Goal: Task Accomplishment & Management: Use online tool/utility

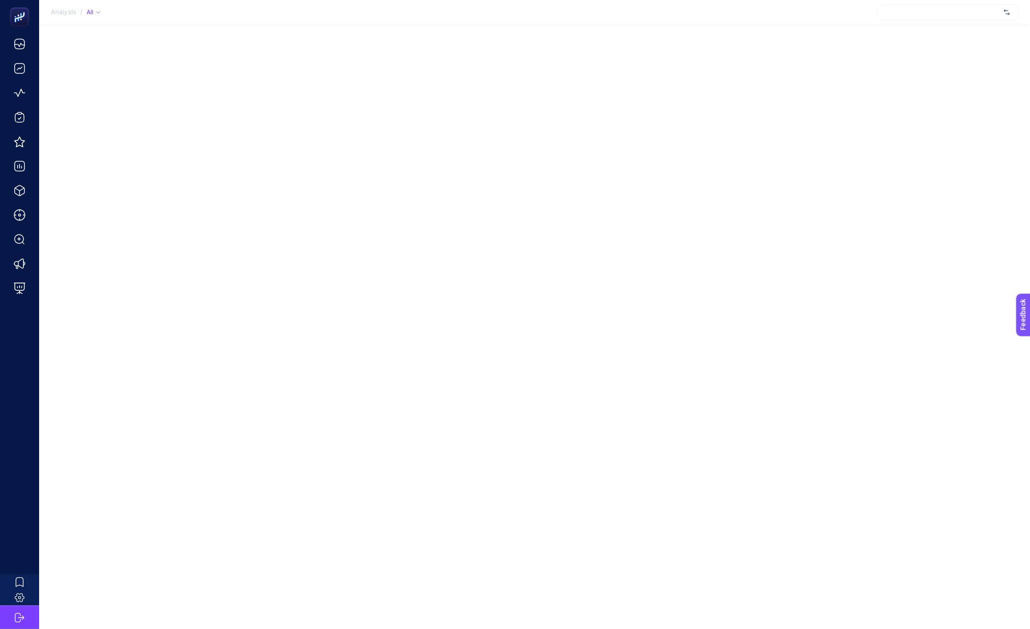
click at [953, 15] on div at bounding box center [947, 12] width 141 height 16
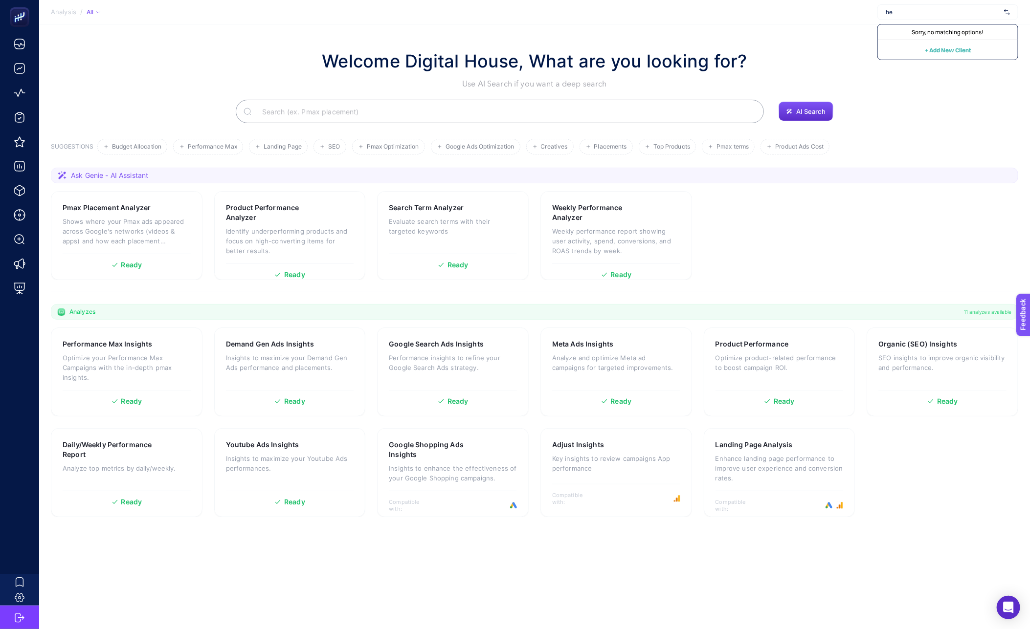
type input "h"
type input "e"
type input "d"
type input "enza"
click at [190, 121] on div "AI Search" at bounding box center [534, 111] width 967 height 23
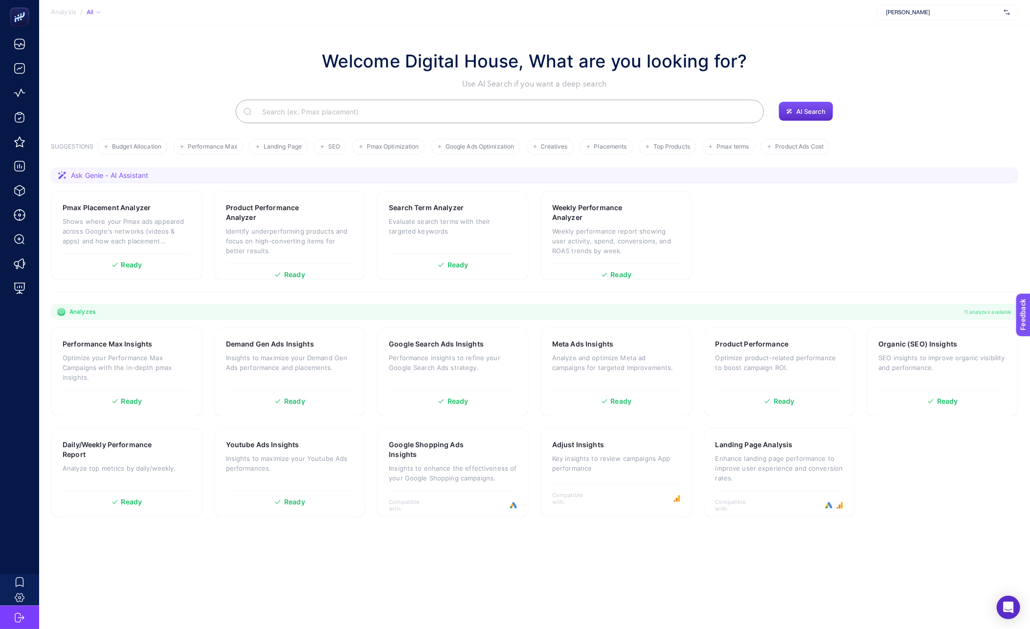
click at [924, 7] on div "[PERSON_NAME]" at bounding box center [947, 12] width 141 height 16
click at [806, 50] on div "Welcome Digital House, What are you looking for? Use AI Search if you want a de…" at bounding box center [534, 69] width 967 height 42
click at [942, 15] on span "[PERSON_NAME]" at bounding box center [943, 12] width 114 height 8
type input "enza"
click at [894, 117] on div "AI Search" at bounding box center [534, 111] width 967 height 23
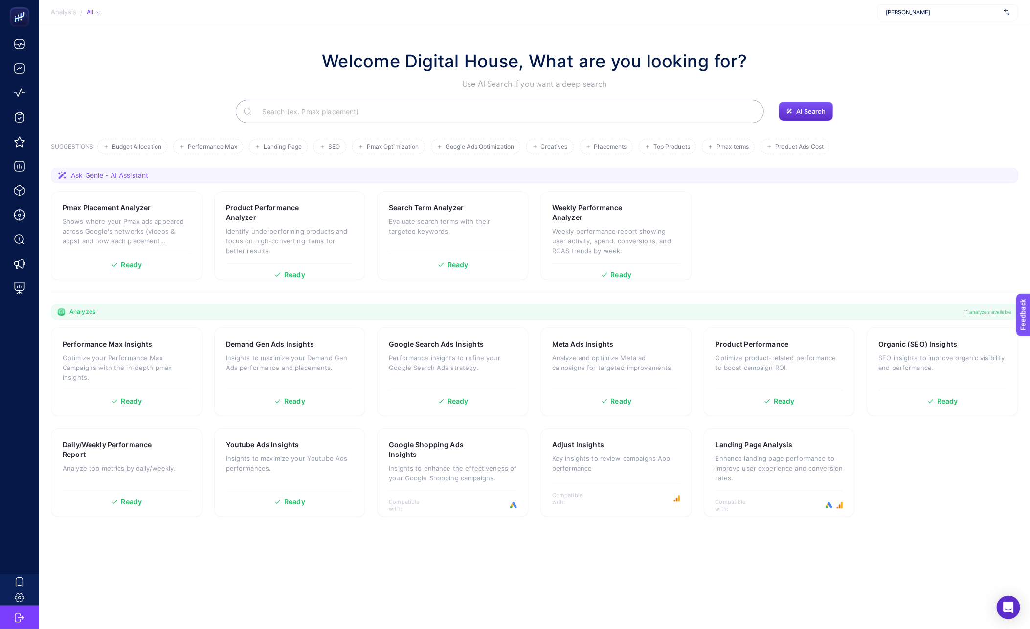
click at [911, 12] on span "[PERSON_NAME]" at bounding box center [943, 12] width 114 height 8
click at [909, 60] on div "Troy" at bounding box center [948, 64] width 140 height 16
click at [962, 11] on span "Troy" at bounding box center [943, 12] width 114 height 8
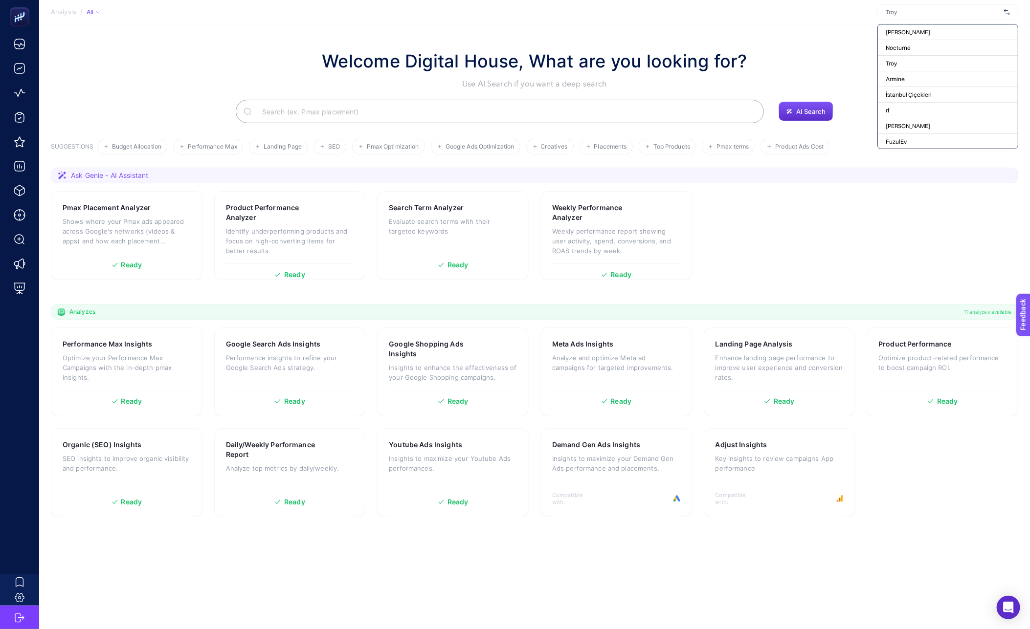
scroll to position [98, 0]
click at [863, 200] on section "Pmax Placement Analyzer Shows where your Pmax ads appeared across Google's netw…" at bounding box center [534, 235] width 967 height 89
click at [1002, 608] on div "Open Intercom Messenger" at bounding box center [1009, 608] width 26 height 26
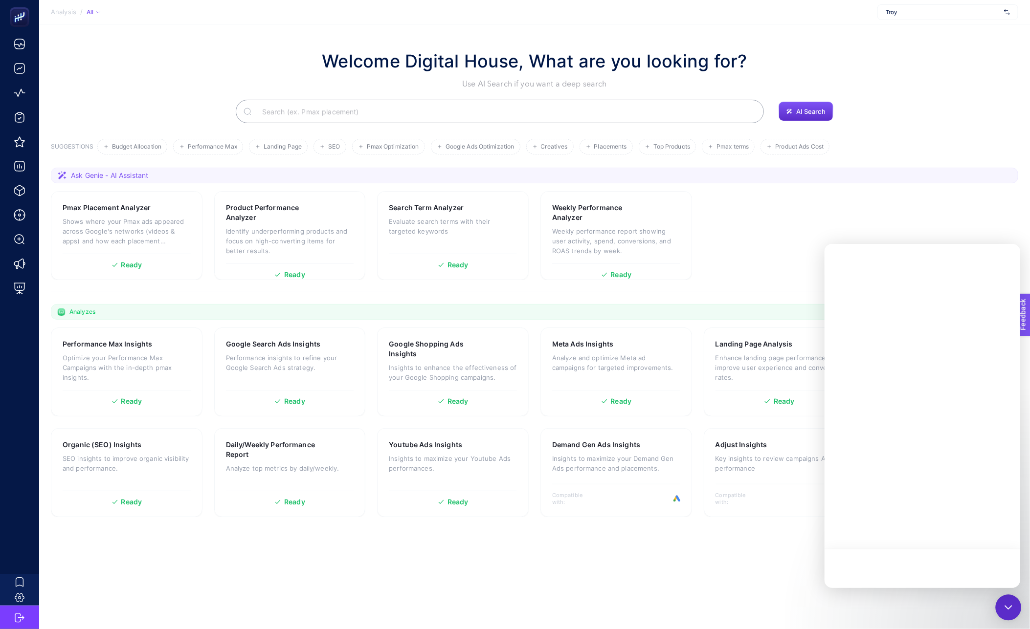
click at [1003, 608] on icon "Open Intercom Messenger" at bounding box center [1008, 608] width 13 height 13
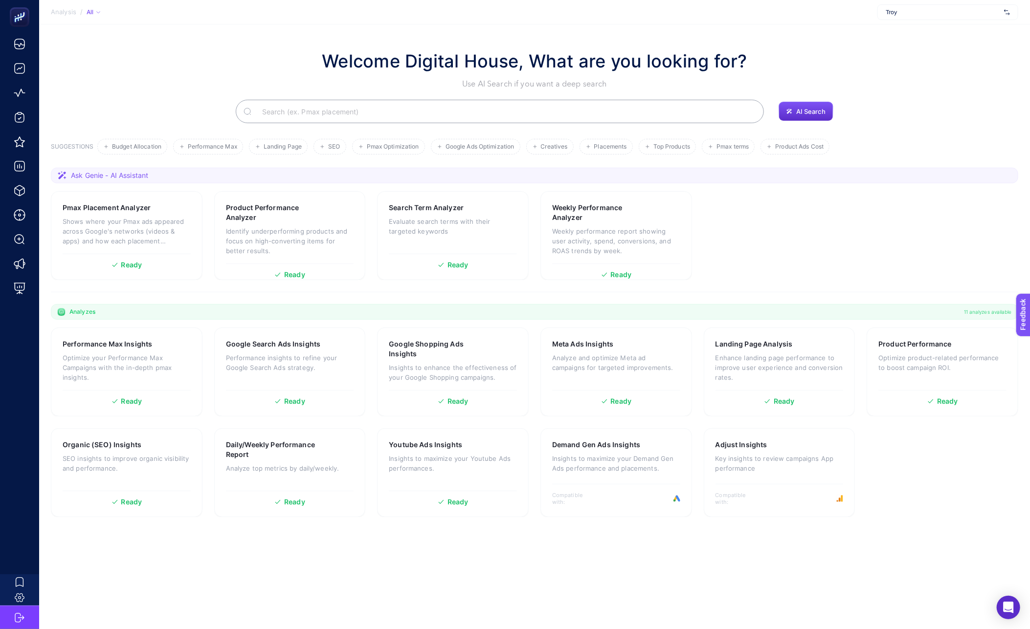
click at [934, 20] on section "Analysis / All Troy" at bounding box center [534, 12] width 991 height 24
click at [932, 17] on div "Troy" at bounding box center [947, 12] width 141 height 16
click at [960, 140] on span "+ Add New Client" at bounding box center [948, 139] width 46 height 7
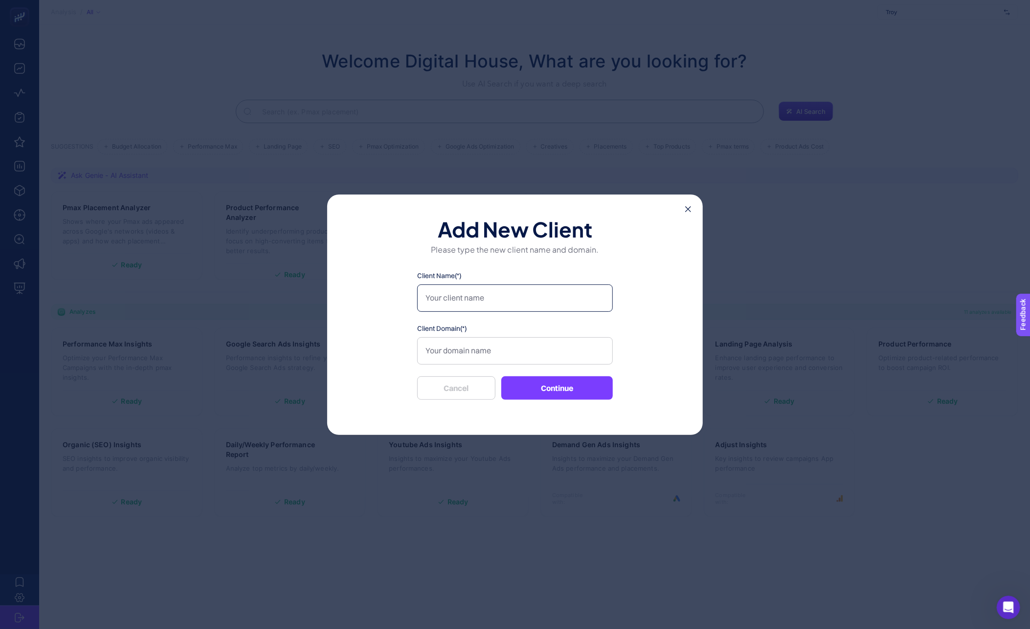
click at [485, 303] on input "Client Name(*)" at bounding box center [515, 298] width 196 height 27
type input "Enza Home"
click at [476, 347] on input "Client Domain(*)" at bounding box center [515, 350] width 196 height 27
click at [455, 351] on input "Client Domain(*)" at bounding box center [515, 350] width 196 height 27
paste input "[URL][DOMAIN_NAME]"
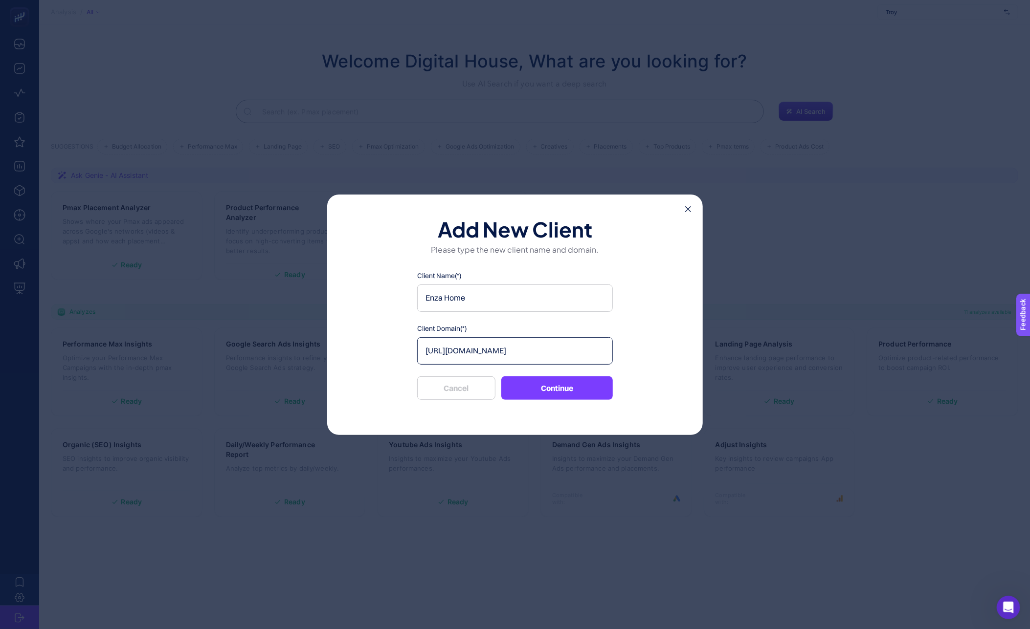
type input "[URL][DOMAIN_NAME]"
click at [691, 208] on div "Add New Client Please type the new client name and domain. Client Name(*) Enza …" at bounding box center [515, 315] width 376 height 241
click at [693, 210] on div "Add New Client Please type the new client name and domain. Client Name(*) Enza …" at bounding box center [515, 315] width 376 height 241
click at [686, 208] on icon at bounding box center [688, 209] width 6 height 6
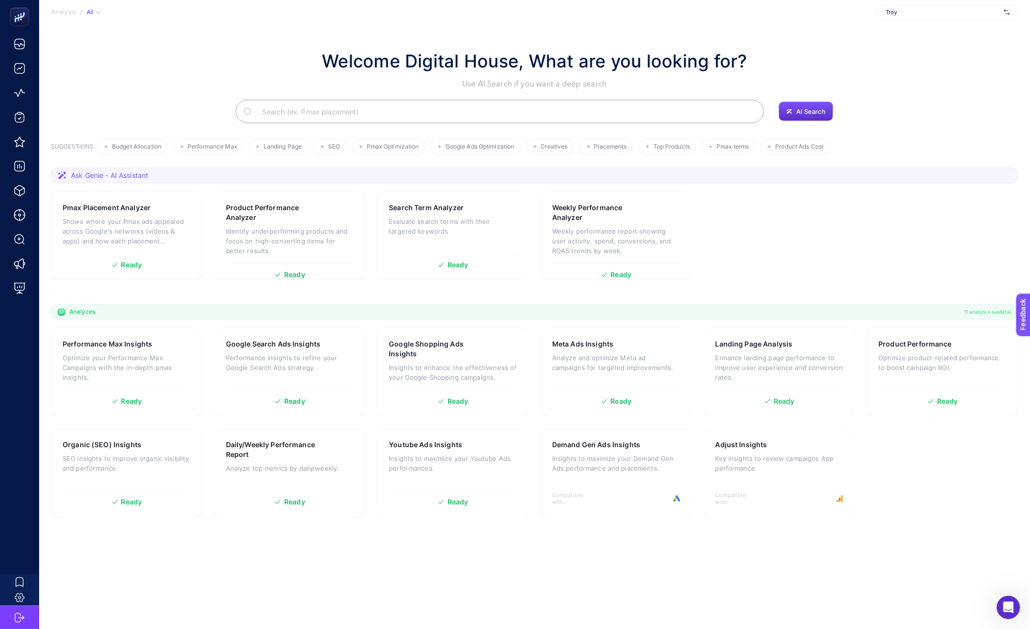
click at [913, 18] on div "Troy" at bounding box center [947, 12] width 141 height 16
click at [903, 77] on span "Armine" at bounding box center [895, 79] width 19 height 8
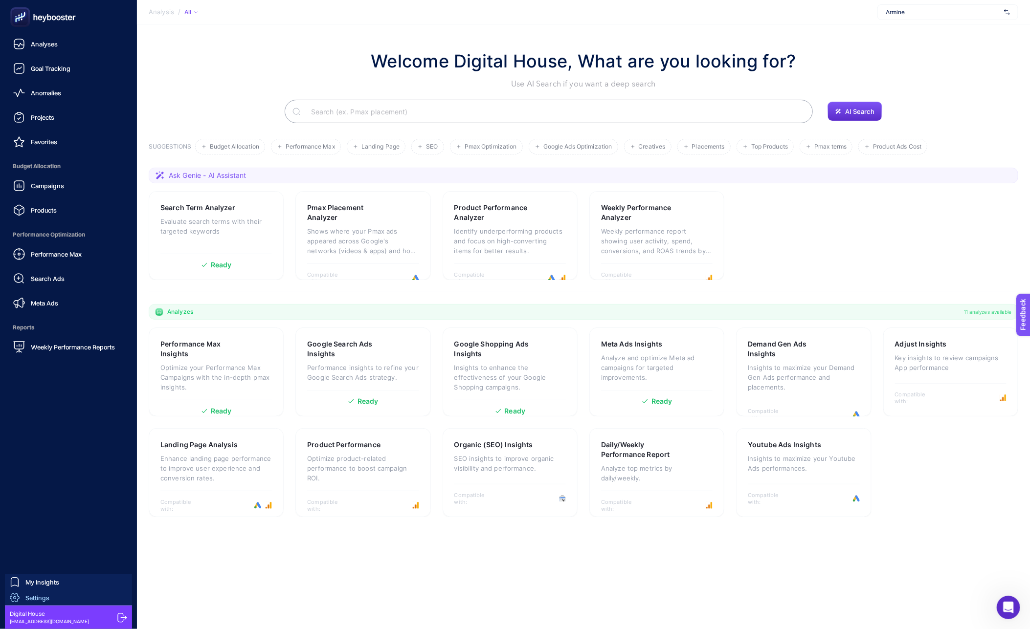
click at [37, 596] on span "Settings" at bounding box center [37, 598] width 24 height 8
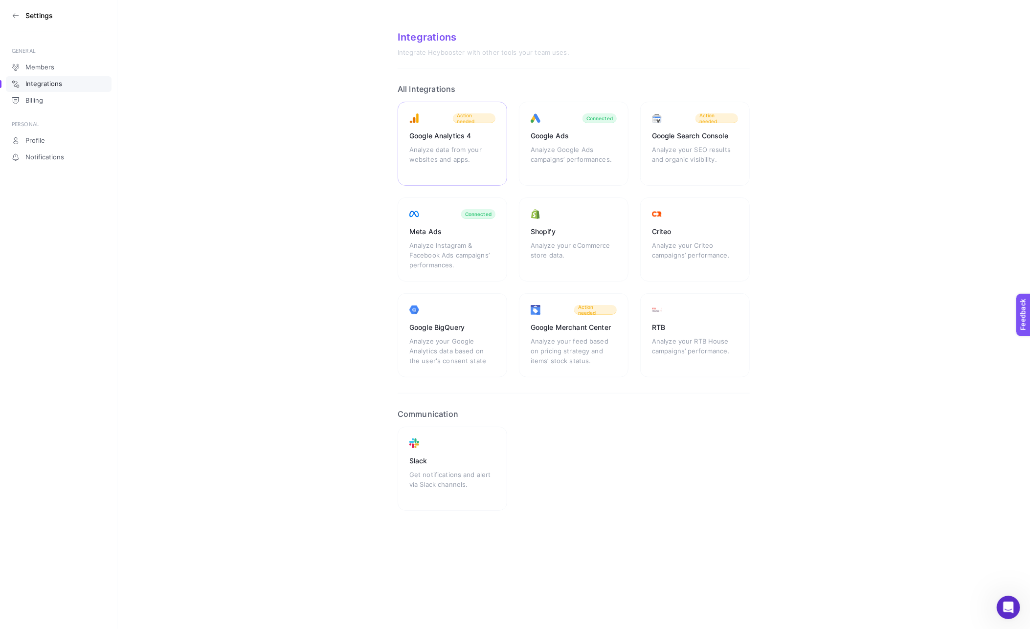
click at [428, 144] on div "Google Analytics 4 Analyze data from your websites and apps. Action needed" at bounding box center [453, 144] width 110 height 84
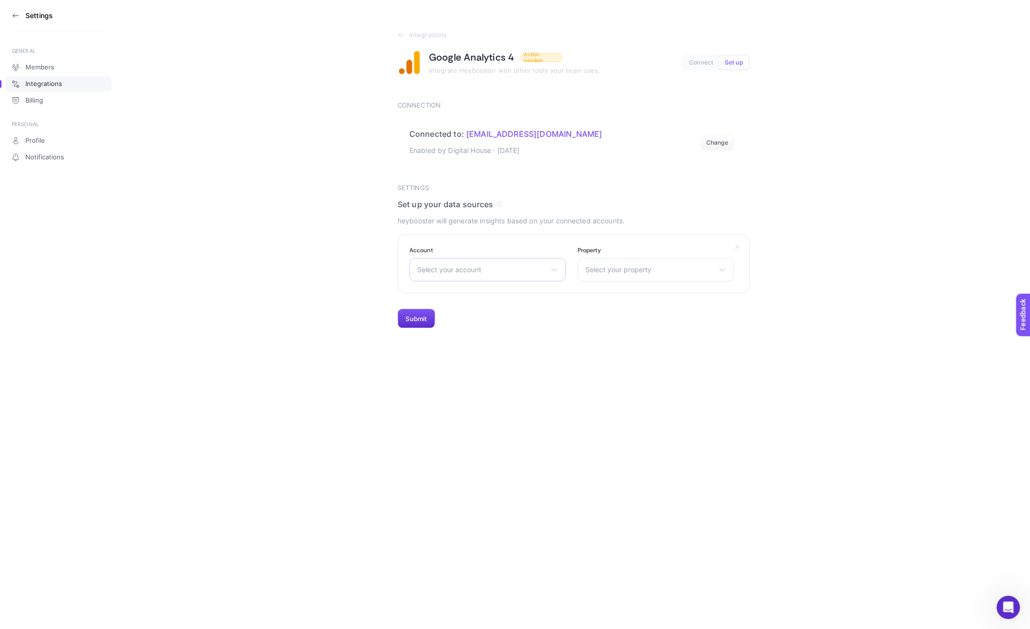
click at [437, 269] on span "Select your account" at bounding box center [481, 270] width 129 height 8
click at [440, 272] on span "Select your account" at bounding box center [481, 270] width 129 height 8
click at [493, 298] on input "text" at bounding box center [488, 294] width 156 height 20
type input "enza"
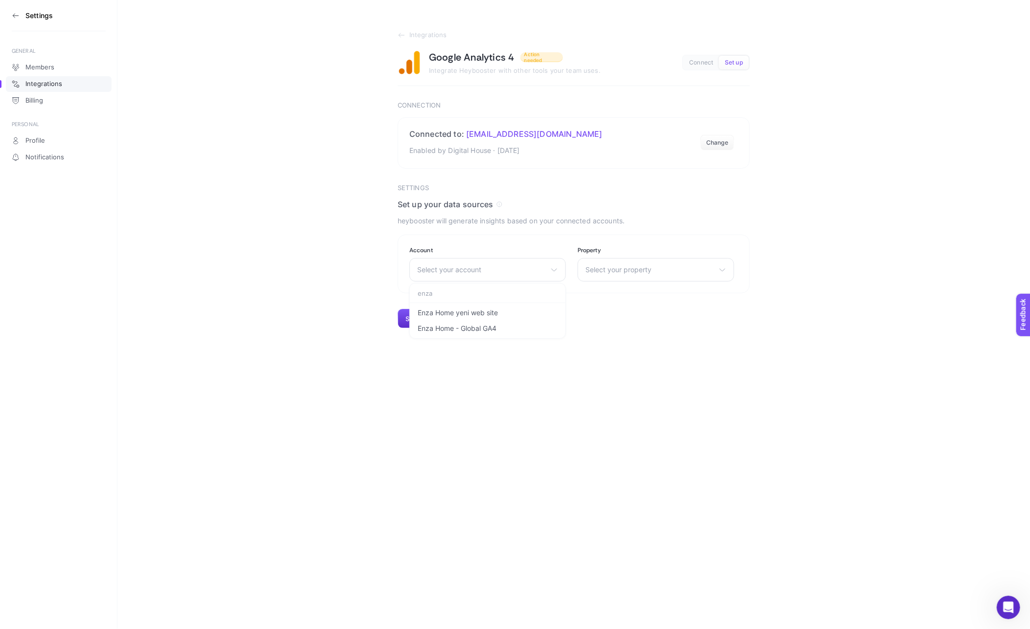
click at [227, 307] on section "Integrations Google Analytics 4 Action needed Integrate Heybooster with other t…" at bounding box center [573, 164] width 913 height 329
click at [10, 12] on aside "Settings GENERAL Members Integrations Billing PERSONAL Profile Notifications" at bounding box center [58, 314] width 117 height 629
click at [16, 21] on section "Settings" at bounding box center [59, 15] width 94 height 31
click at [13, 18] on icon at bounding box center [16, 16] width 8 height 8
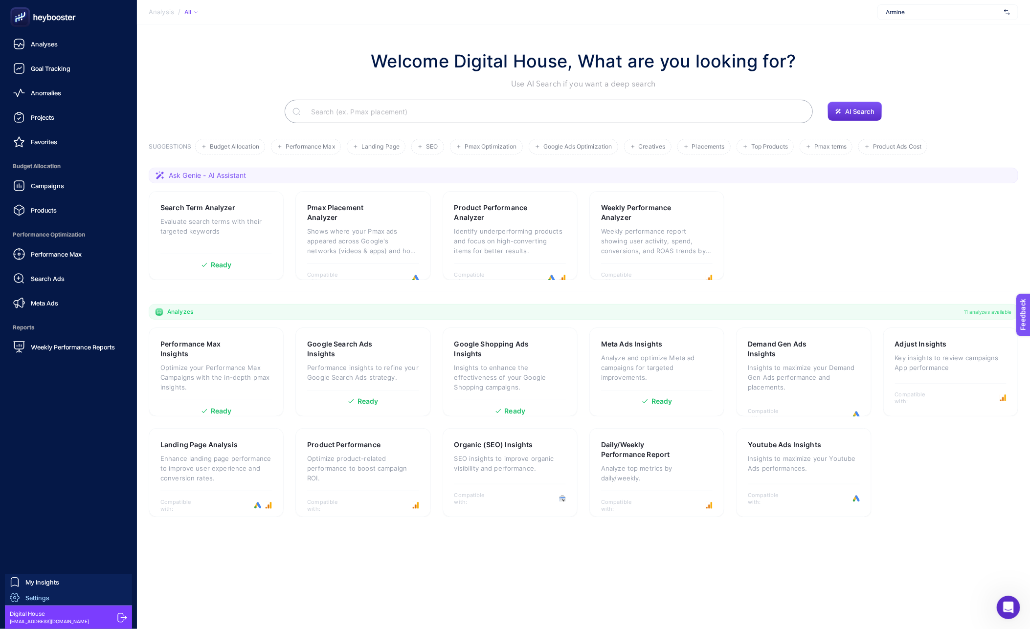
click at [26, 595] on span "Settings" at bounding box center [37, 598] width 24 height 8
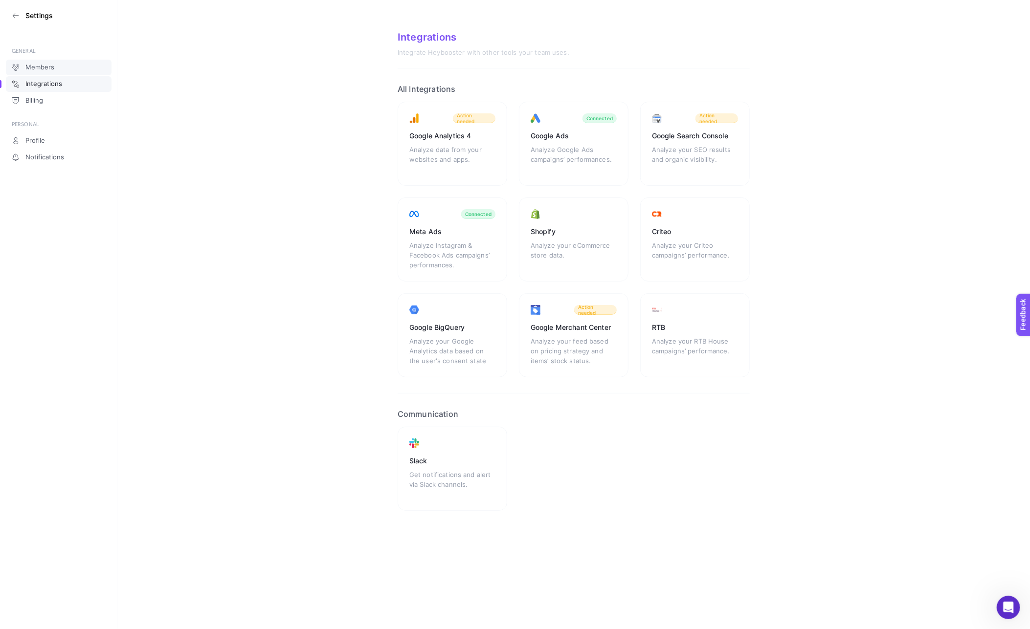
click at [45, 67] on span "Members" at bounding box center [39, 68] width 29 height 8
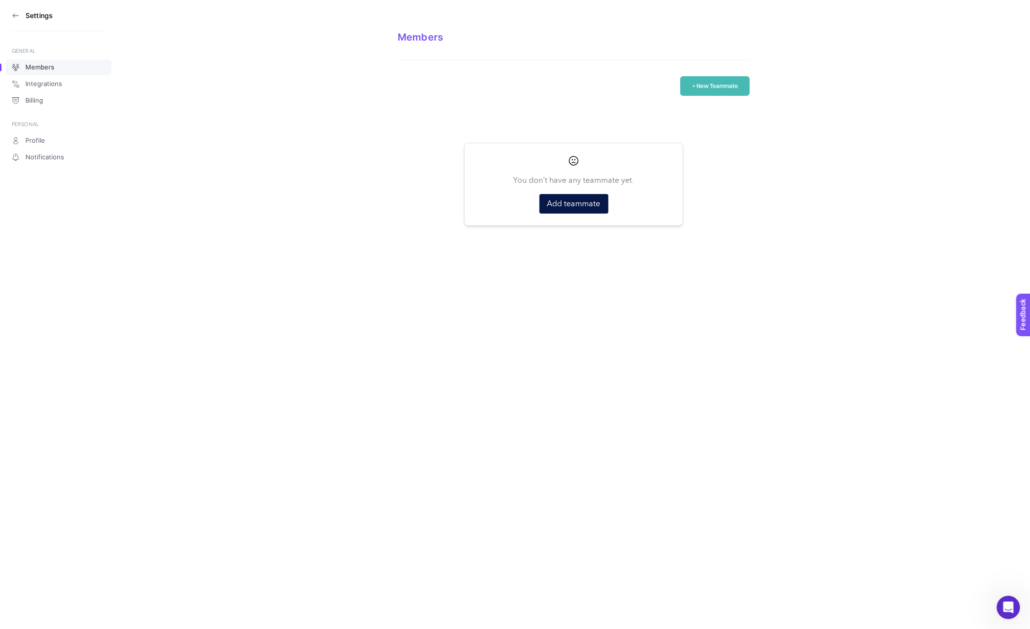
click at [45, 75] on div "Members Integrations Billing" at bounding box center [59, 84] width 106 height 50
click at [42, 86] on span "Integrations" at bounding box center [43, 84] width 37 height 8
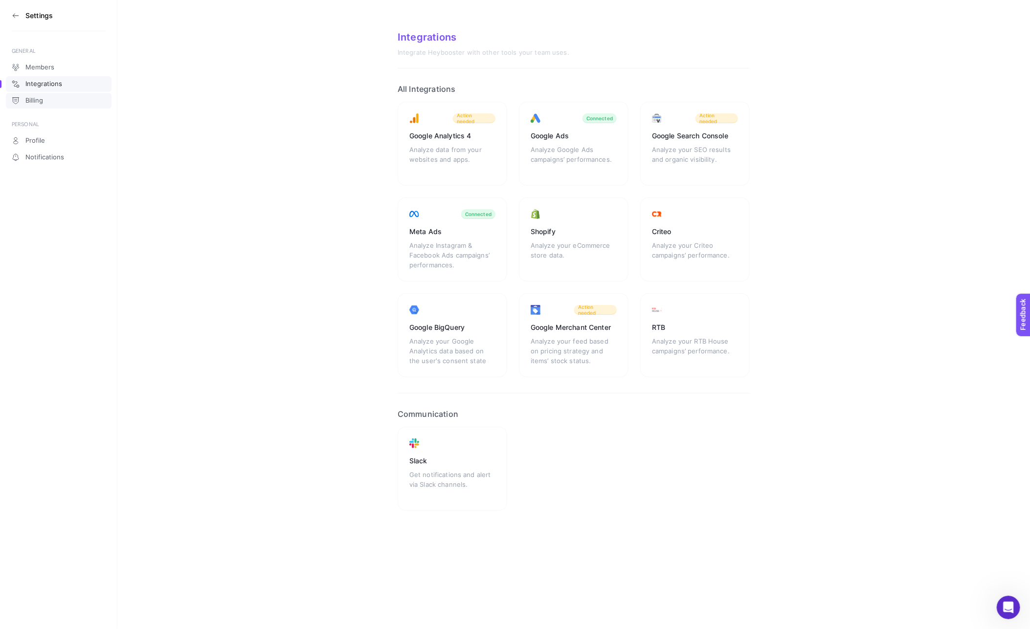
click at [40, 101] on span "Billing" at bounding box center [34, 101] width 18 height 8
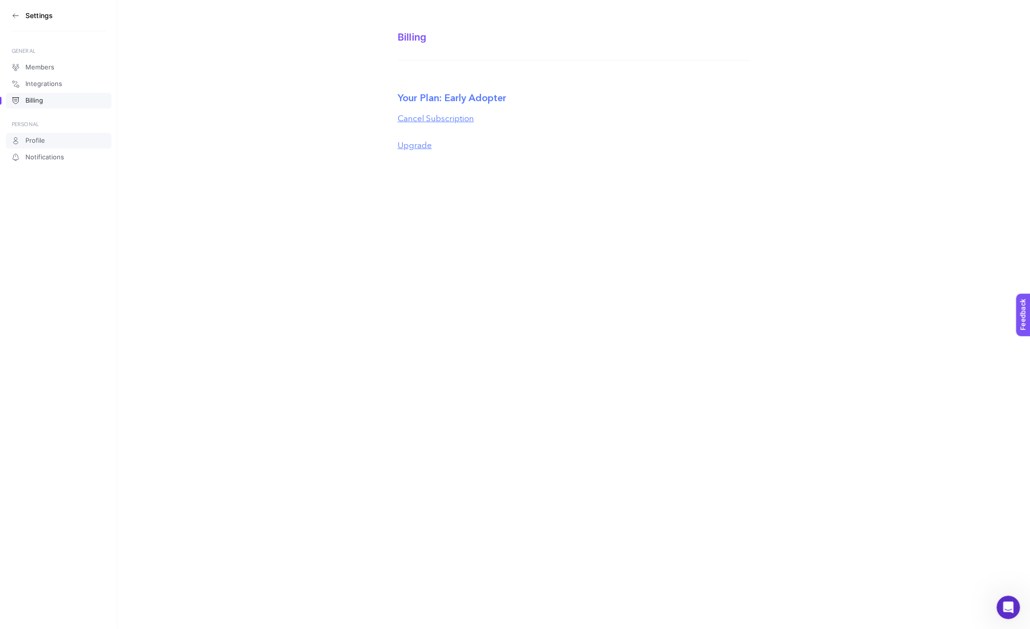
click at [38, 136] on link "Profile" at bounding box center [59, 141] width 106 height 16
click at [41, 92] on div "Members Integrations Billing" at bounding box center [59, 84] width 106 height 50
click at [38, 97] on span "Billing" at bounding box center [34, 101] width 18 height 8
click at [57, 86] on span "Integrations" at bounding box center [43, 84] width 37 height 8
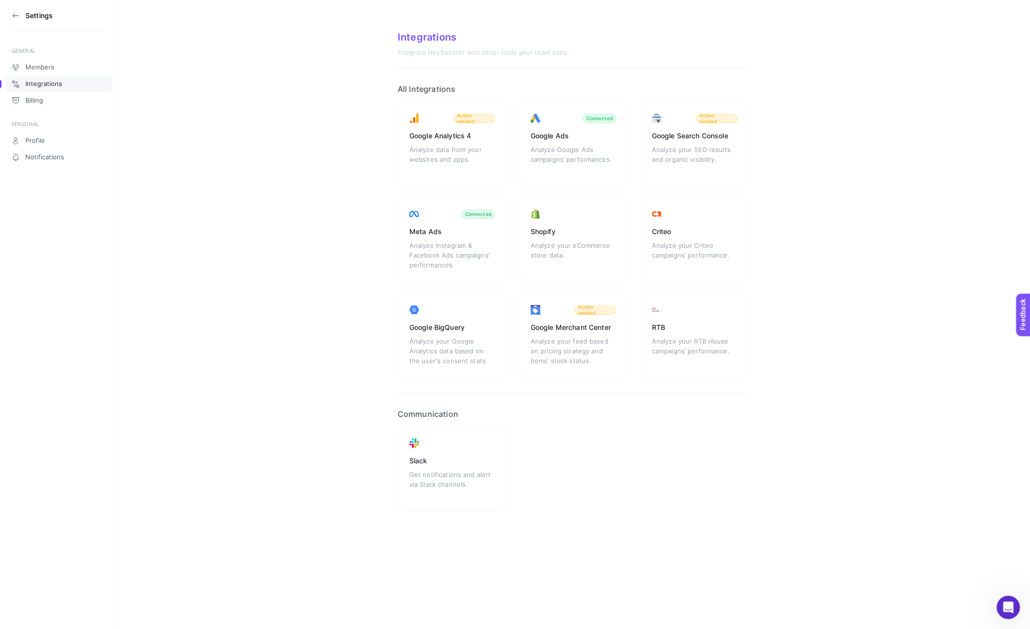
click at [14, 16] on icon at bounding box center [15, 16] width 5 height 0
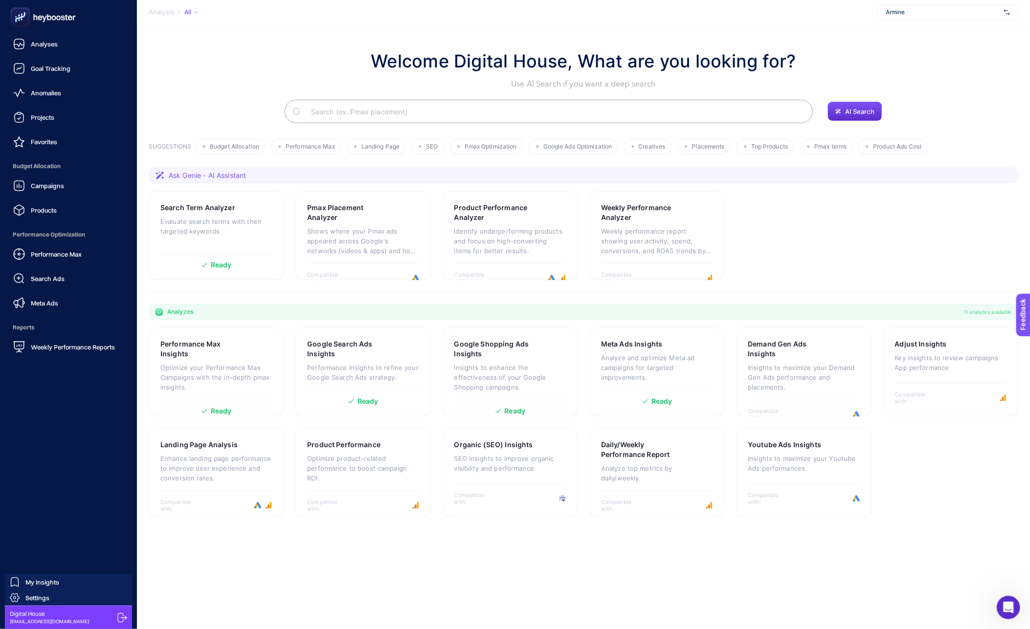
click at [47, 55] on ul "Analyses Goal Tracking Anomalies Projects Favorites Budget Allocation Campaigns…" at bounding box center [68, 195] width 121 height 323
click at [49, 49] on div "Analyses" at bounding box center [35, 44] width 45 height 12
click at [63, 70] on span "Goal Tracking" at bounding box center [51, 69] width 40 height 8
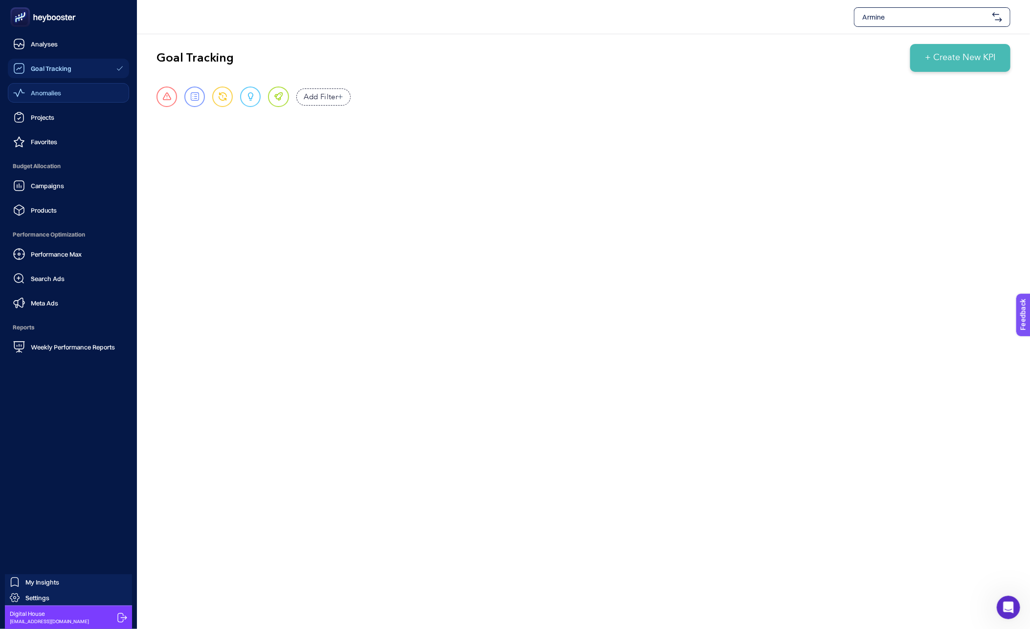
click at [31, 96] on span "Anomalies" at bounding box center [46, 93] width 30 height 8
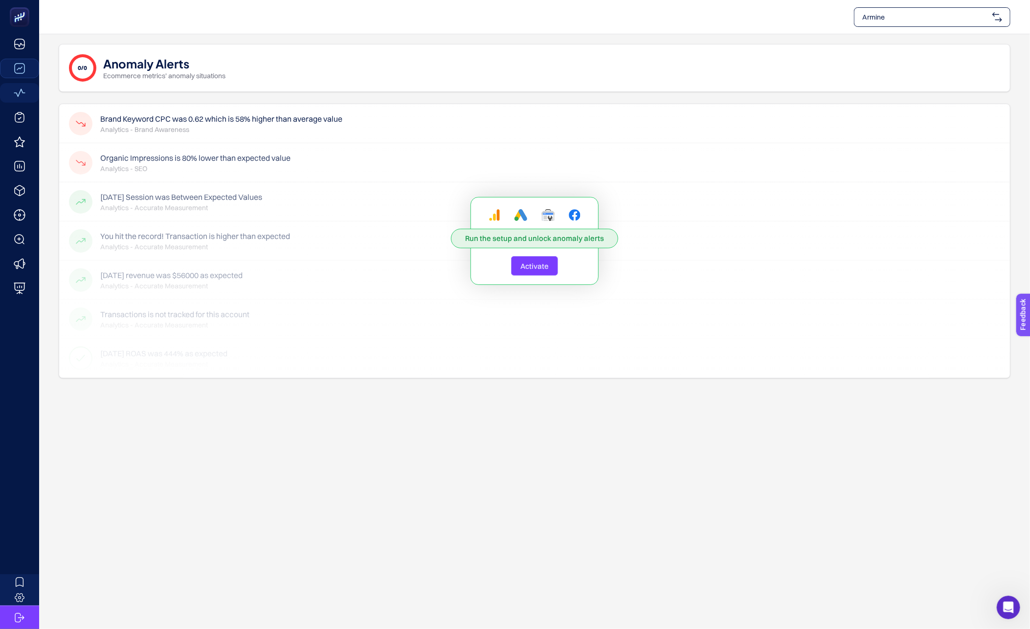
click at [874, 11] on div "Armine" at bounding box center [932, 17] width 157 height 20
click at [248, 398] on section "0/0 Anomaly Alerts Ecommerce metrics' anomaly situations Brand Keyword CPC was …" at bounding box center [534, 331] width 991 height 595
click at [874, 19] on span "Armine" at bounding box center [925, 17] width 126 height 10
type input "e"
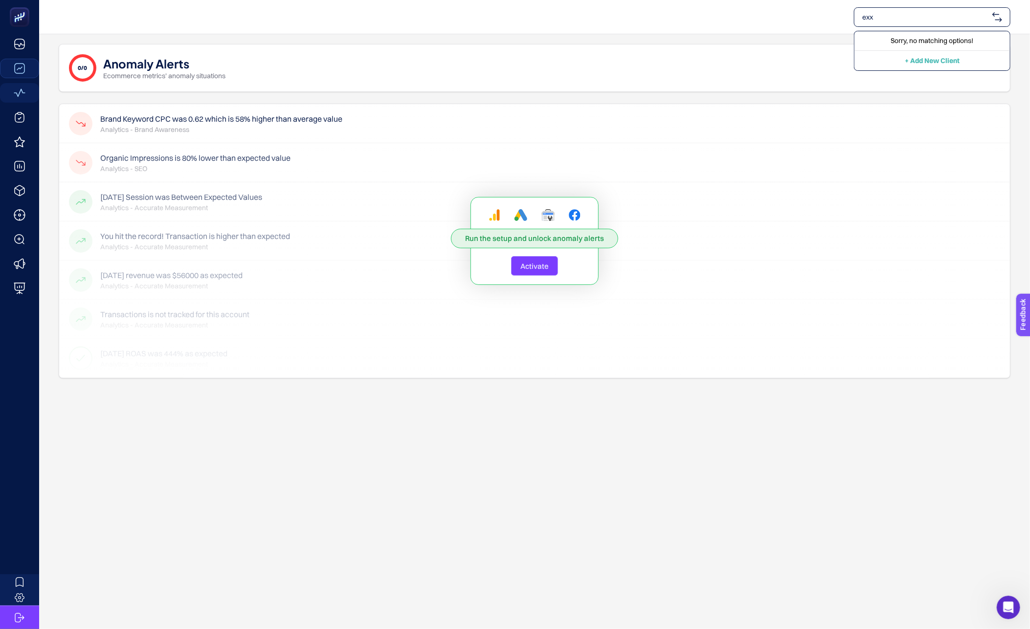
type input "exx"
click at [886, 19] on input "exx" at bounding box center [925, 17] width 126 height 10
click at [886, 19] on input "text" at bounding box center [925, 17] width 126 height 10
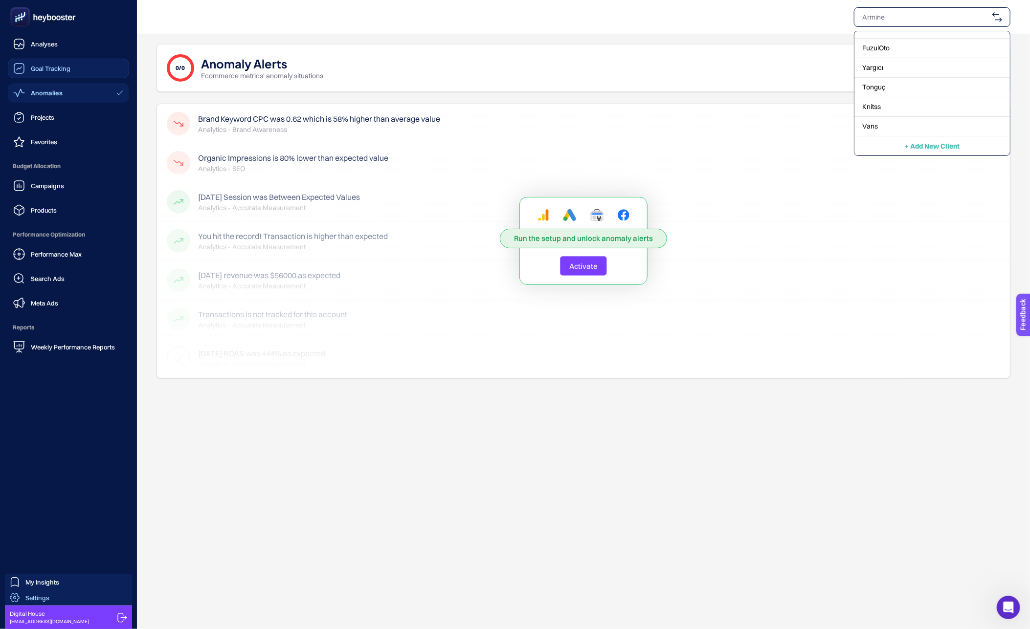
click at [41, 595] on span "Settings" at bounding box center [37, 598] width 24 height 8
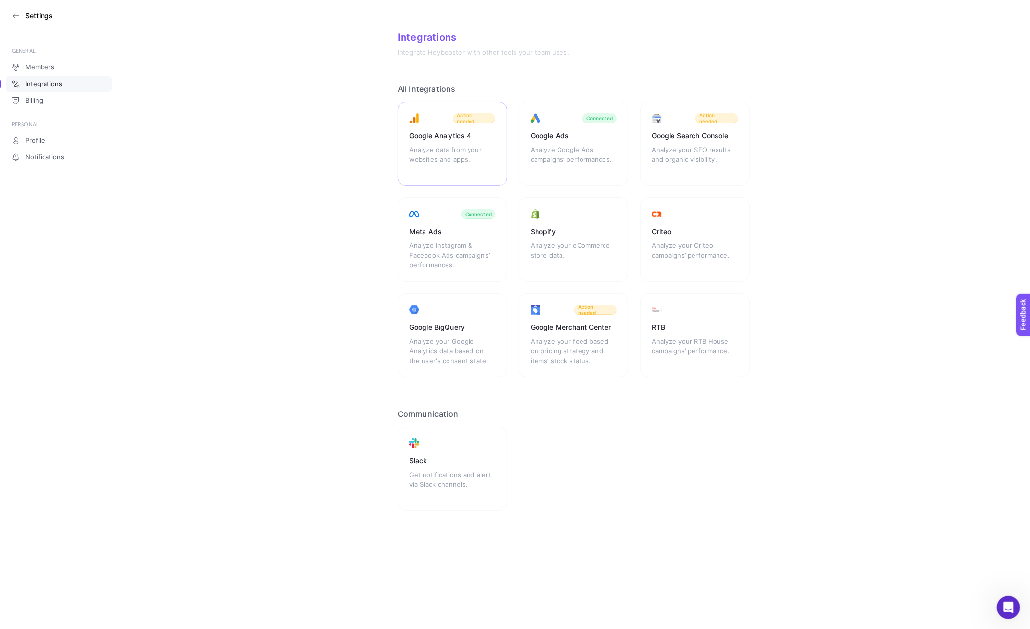
click at [457, 135] on div "Google Analytics 4" at bounding box center [452, 136] width 86 height 10
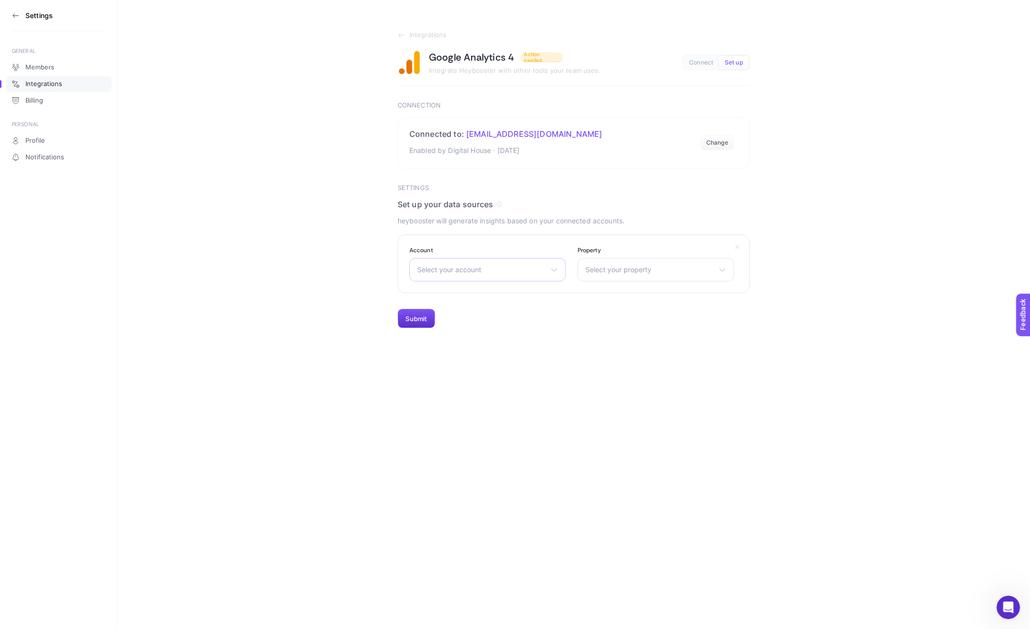
click at [452, 269] on span "Select your account" at bounding box center [481, 270] width 129 height 8
click at [447, 295] on input "text" at bounding box center [488, 294] width 156 height 20
type input "enza"
click at [12, 16] on icon at bounding box center [16, 16] width 8 height 8
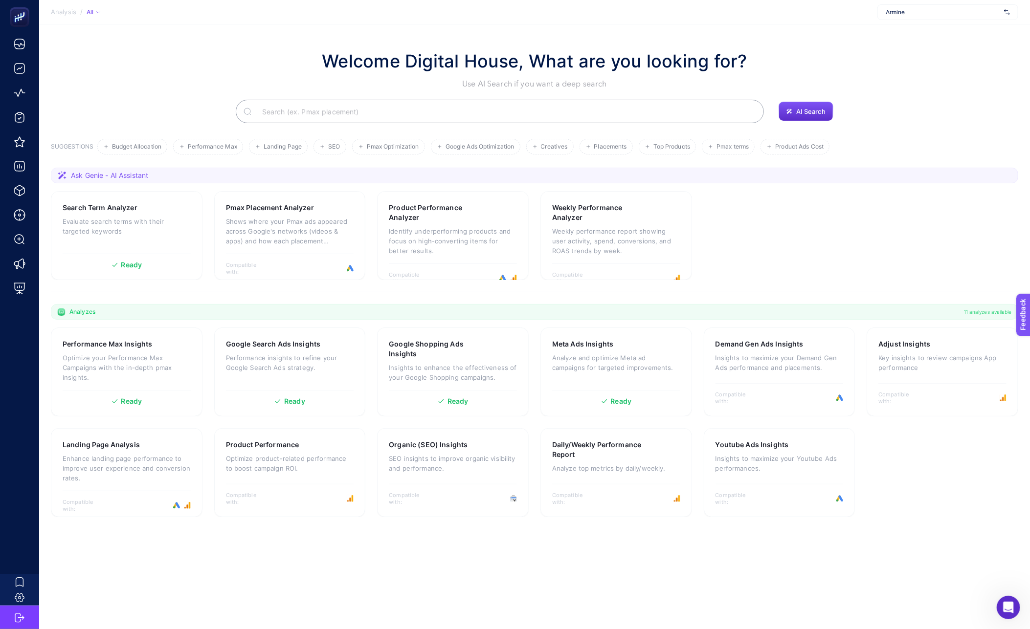
click at [980, 11] on span "Armine" at bounding box center [943, 12] width 114 height 8
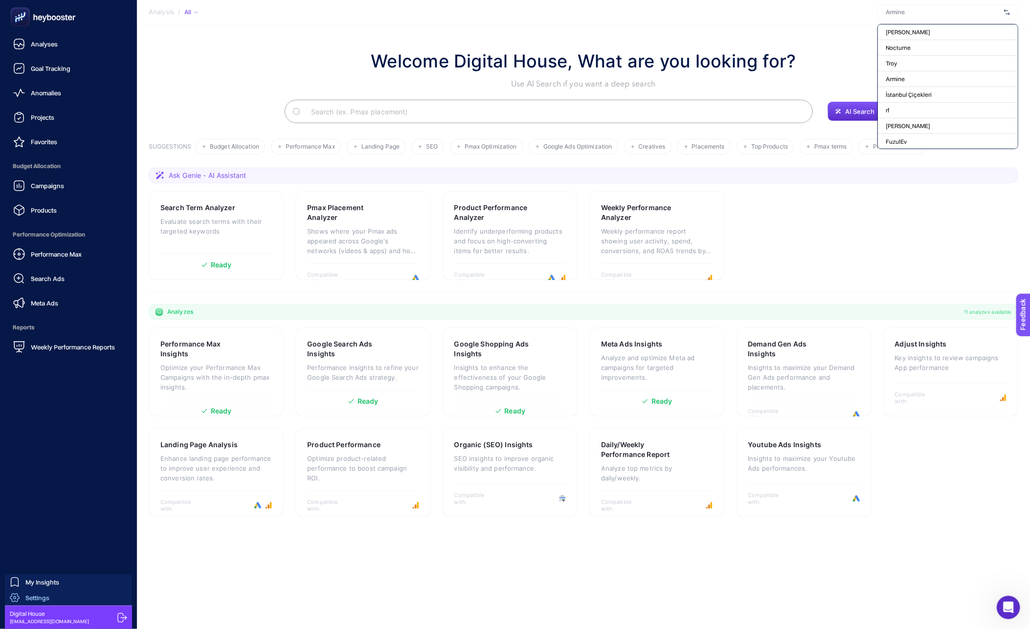
click at [26, 594] on span "Settings" at bounding box center [37, 598] width 24 height 8
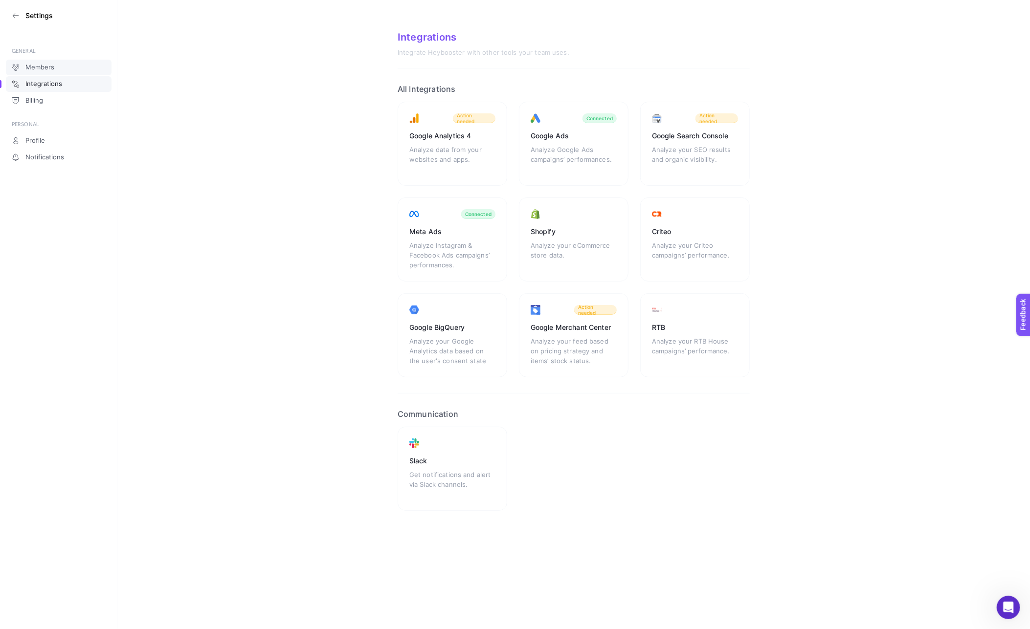
click at [44, 66] on span "Members" at bounding box center [39, 68] width 29 height 8
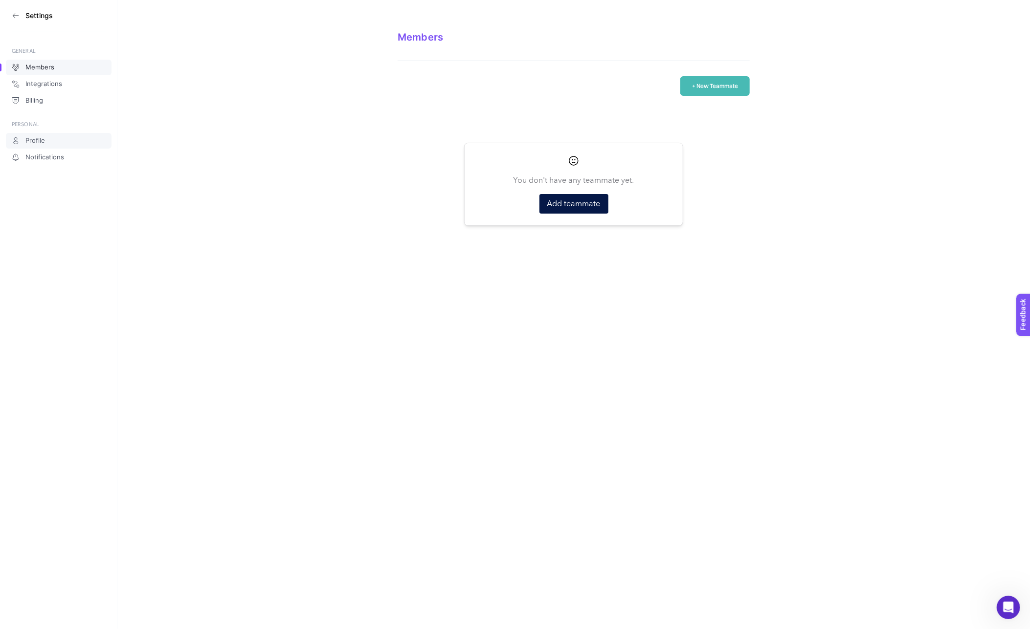
click at [34, 135] on link "Profile" at bounding box center [59, 141] width 106 height 16
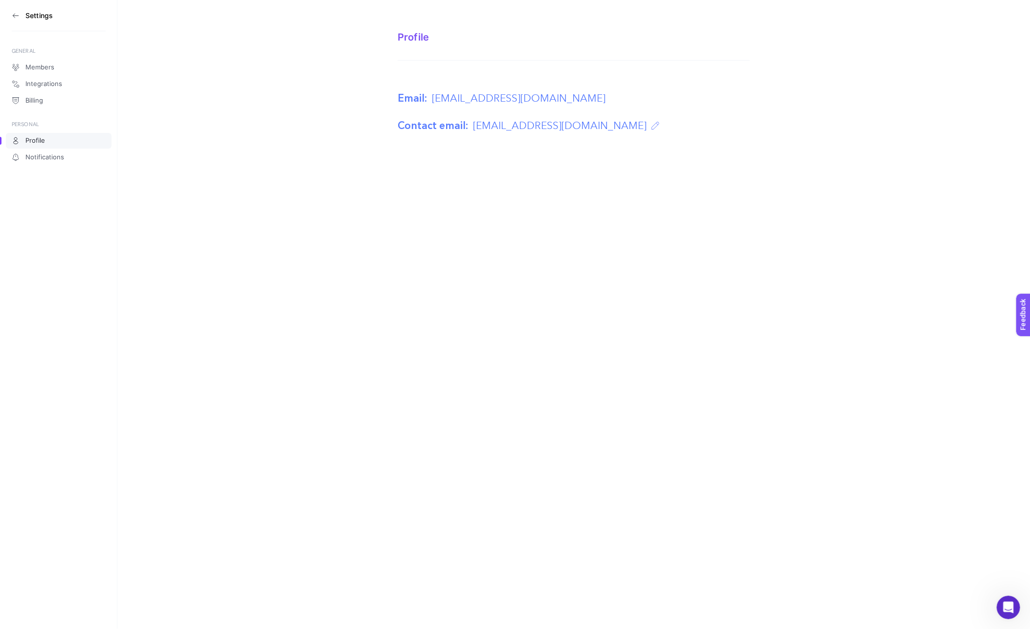
click at [20, 20] on section "Settings" at bounding box center [59, 15] width 94 height 31
click at [18, 15] on icon at bounding box center [16, 16] width 8 height 8
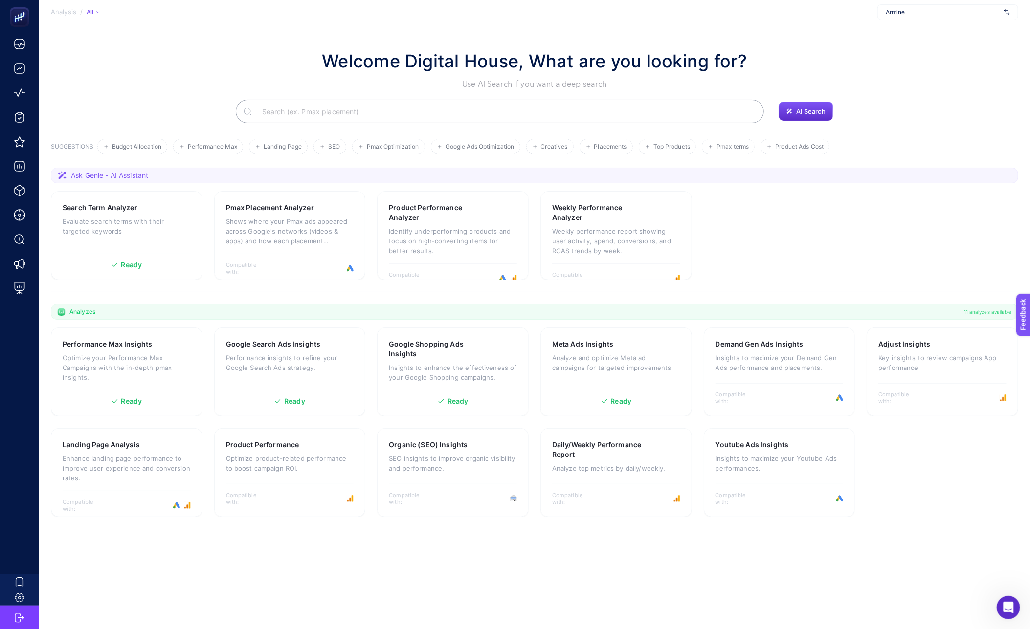
click at [984, 10] on span "Armine" at bounding box center [943, 12] width 114 height 8
click at [927, 112] on div "[PERSON_NAME]" at bounding box center [948, 112] width 140 height 16
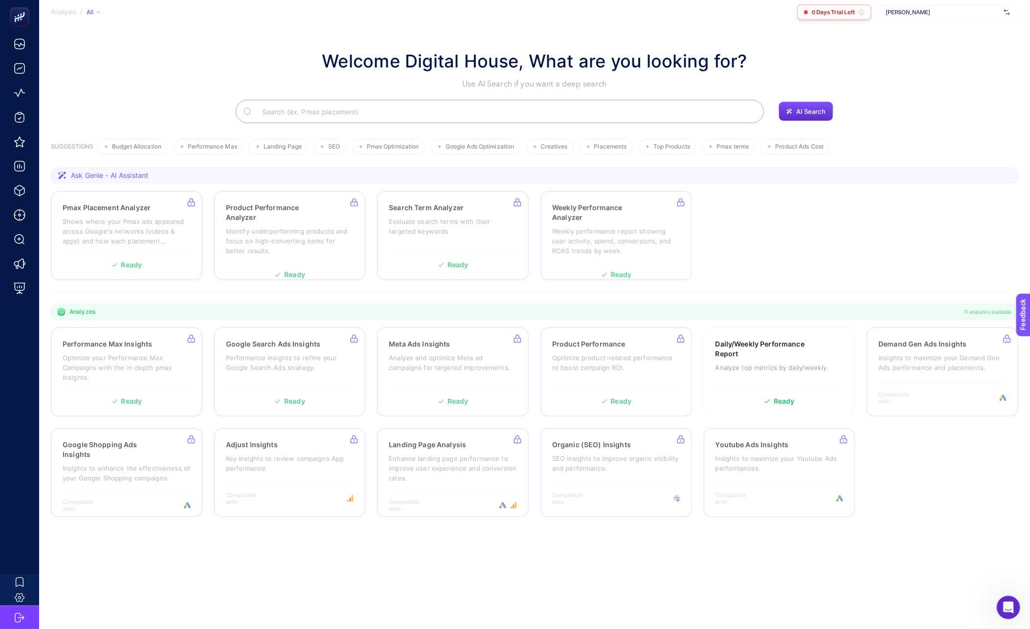
click at [862, 13] on icon at bounding box center [862, 12] width 6 height 6
click at [934, 15] on span "[PERSON_NAME]" at bounding box center [943, 12] width 114 height 8
click at [900, 64] on div "Troy" at bounding box center [948, 64] width 140 height 16
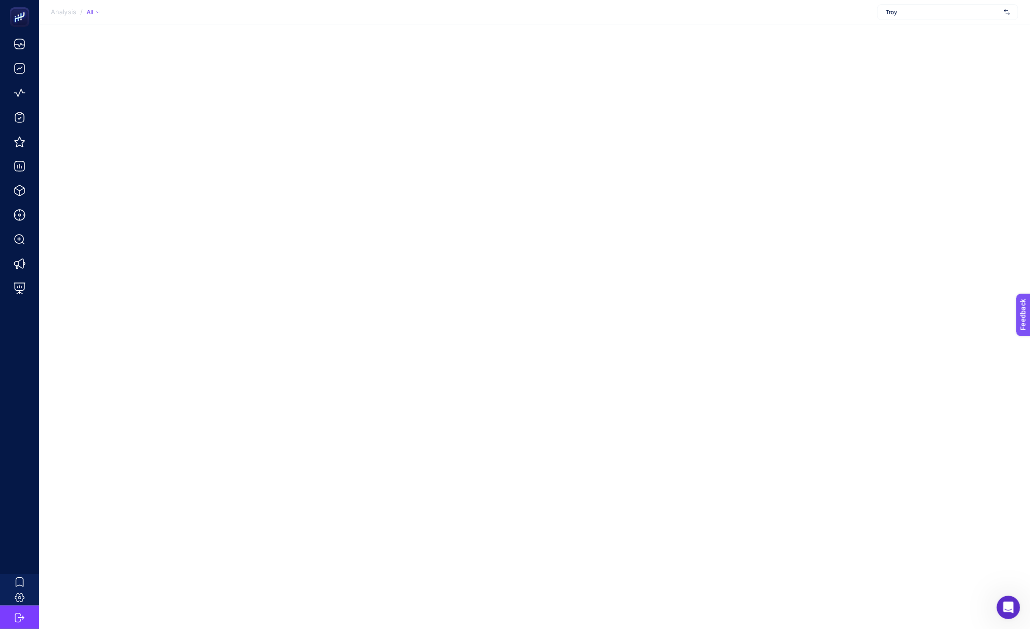
click at [898, 12] on span "Troy" at bounding box center [943, 12] width 114 height 8
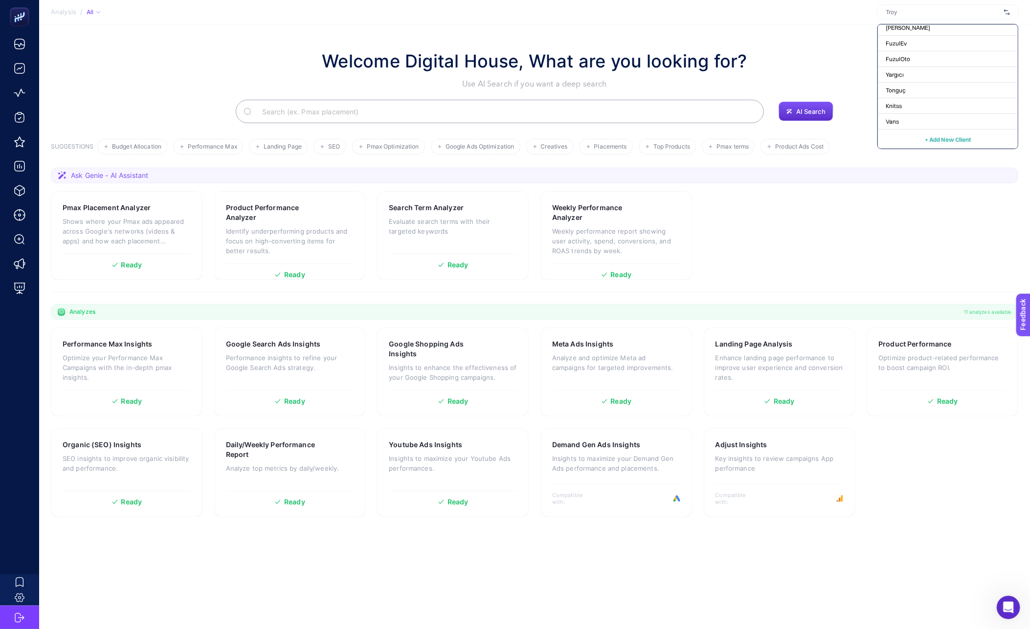
click at [932, 137] on span "+ Add New Client" at bounding box center [948, 139] width 46 height 7
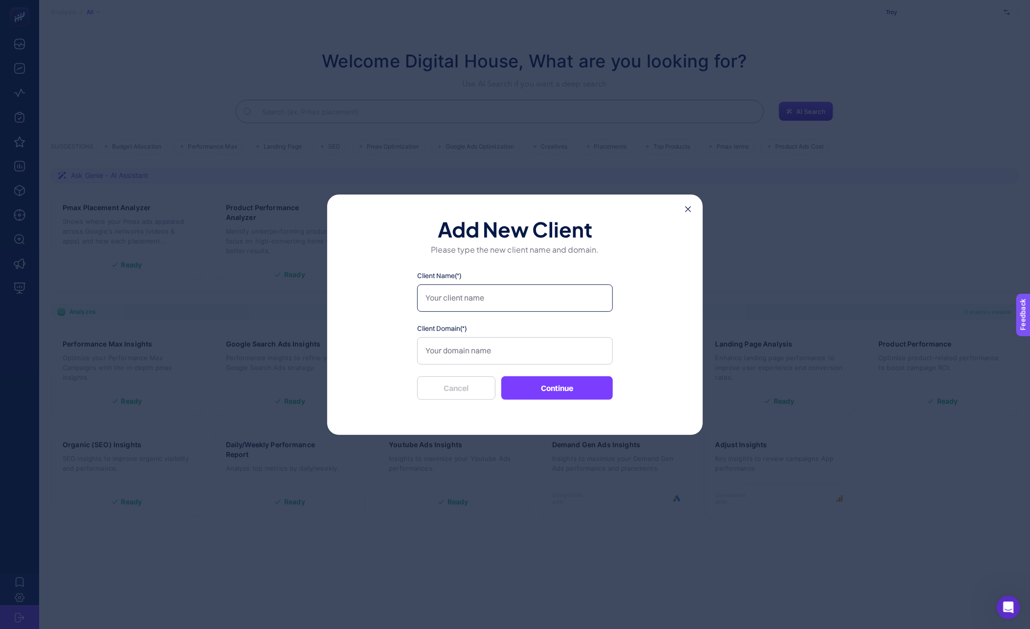
click at [447, 295] on input "Client Name(*)" at bounding box center [515, 298] width 196 height 27
type input "Exxe Selection"
click at [447, 353] on input "Client Domain(*)" at bounding box center [515, 350] width 196 height 27
paste input "[URL][DOMAIN_NAME]"
type input "[URL][DOMAIN_NAME]"
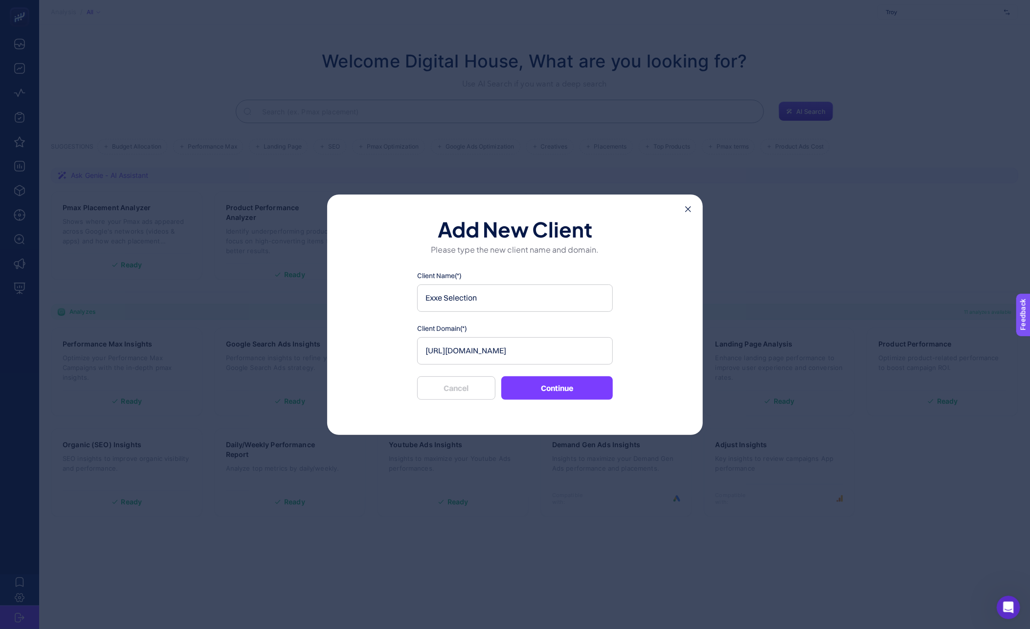
click at [559, 390] on button "Continue" at bounding box center [557, 388] width 112 height 23
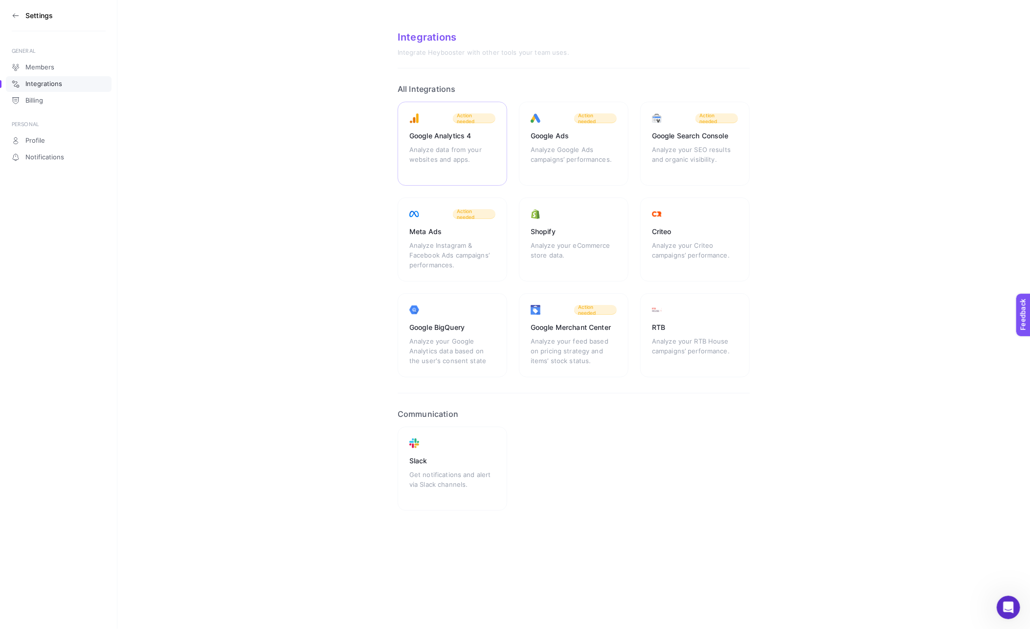
click at [490, 142] on div "Google Analytics 4 Analyze data from your websites and apps. Action needed" at bounding box center [453, 144] width 110 height 84
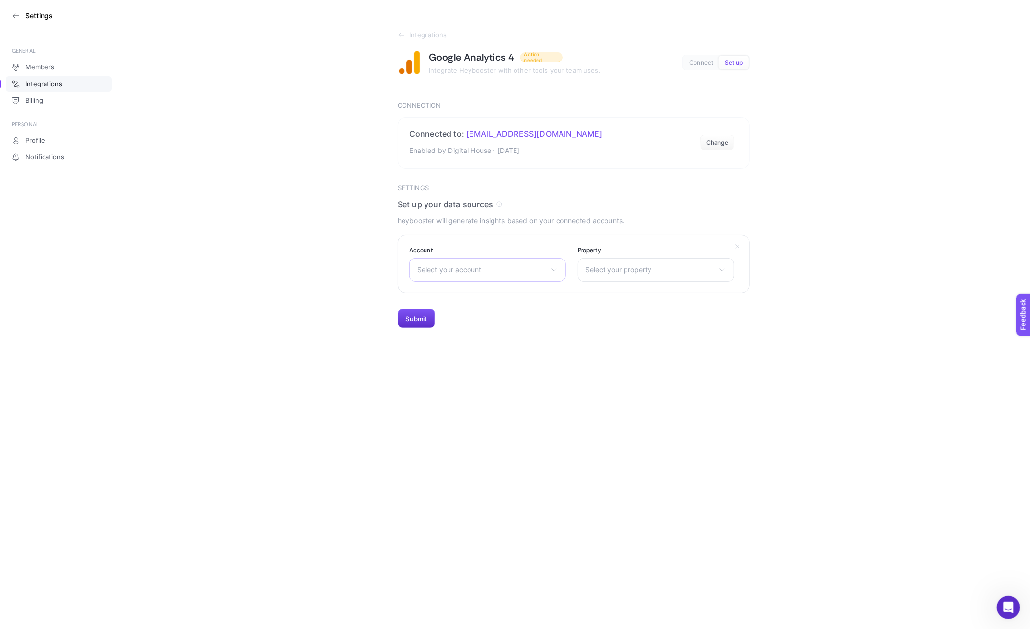
click at [438, 261] on div "Select your account LTB Jeans Koroplast www.snocmobilya.com Adore Mobilya Daiki…" at bounding box center [487, 269] width 157 height 23
click at [445, 269] on span "Select your account" at bounding box center [481, 270] width 129 height 8
click at [452, 268] on span "Select your account" at bounding box center [481, 270] width 129 height 8
click at [446, 290] on input "text" at bounding box center [488, 294] width 156 height 20
type input "exxe"
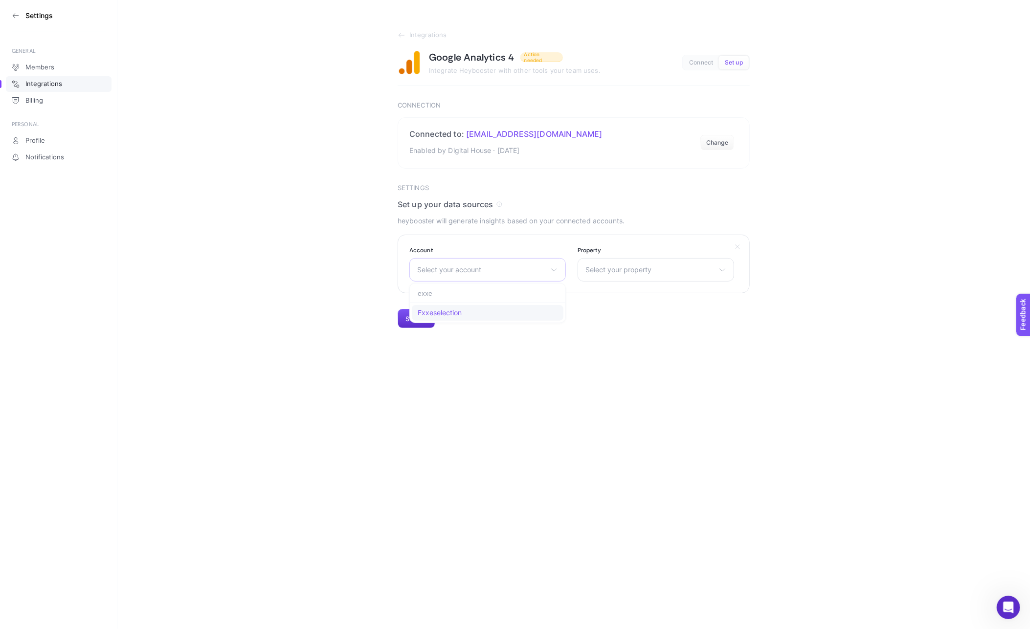
click at [451, 314] on span "Exxeselection" at bounding box center [440, 313] width 44 height 8
click at [626, 272] on span "Select your property" at bounding box center [649, 270] width 129 height 8
click at [629, 315] on span "exxeselection.com - GA4 Property" at bounding box center [639, 313] width 106 height 8
click at [414, 313] on button "Submit" at bounding box center [417, 319] width 38 height 20
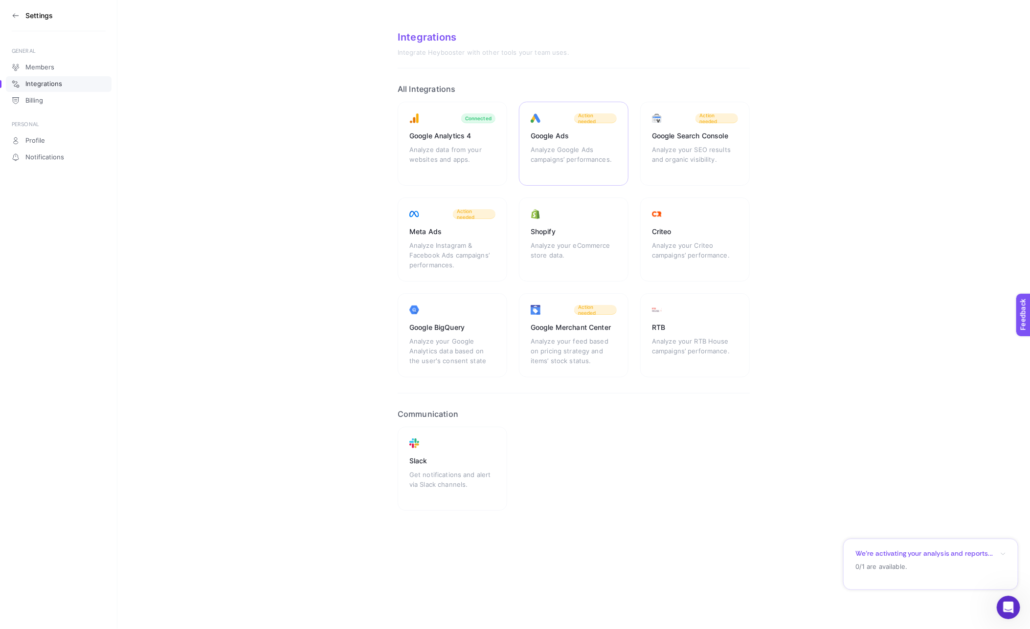
click at [568, 147] on div "Analyze Google Ads campaigns’ performances." at bounding box center [574, 159] width 86 height 29
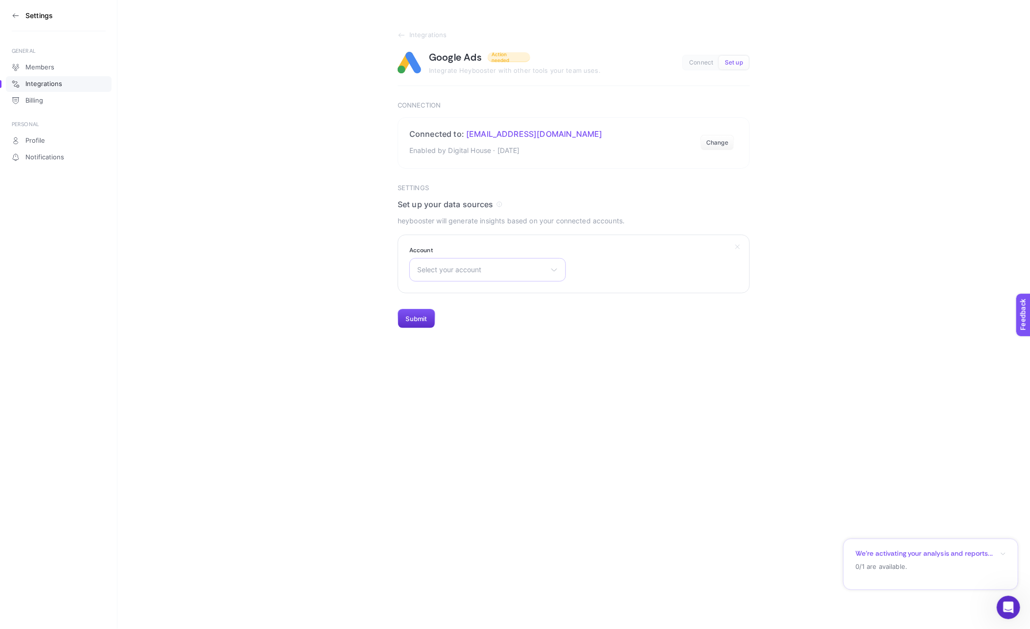
click at [495, 266] on span "Select your account" at bounding box center [481, 270] width 129 height 8
click at [492, 299] on input "text" at bounding box center [488, 294] width 156 height 20
type input "exx"
click at [483, 314] on li "Exxeselection" at bounding box center [488, 313] width 152 height 16
click at [389, 323] on section "Integrations Google Ads Action needed Integrate Heybooster with other tools you…" at bounding box center [573, 164] width 913 height 329
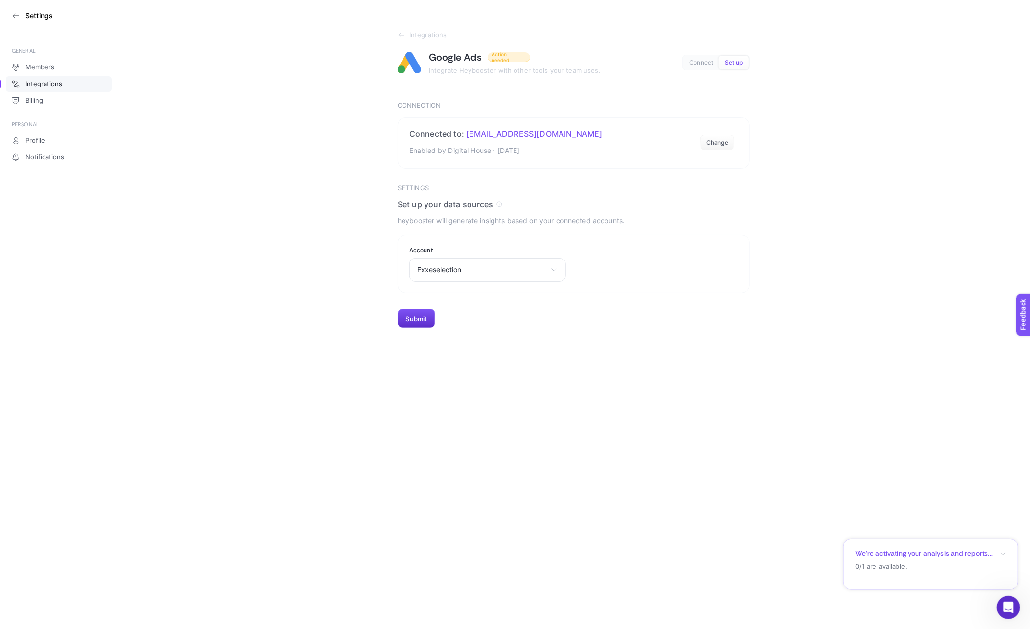
click at [436, 321] on section "Settings Set up your data sources heybooster will generate insights based on yo…" at bounding box center [574, 256] width 352 height 145
click at [425, 321] on button "Submit" at bounding box center [417, 319] width 38 height 20
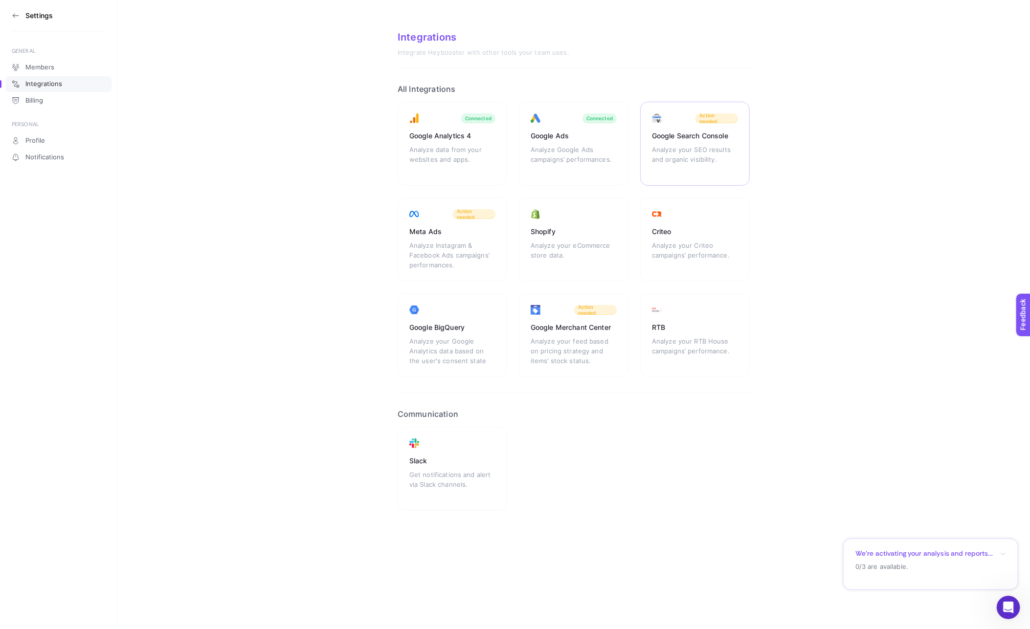
click at [667, 152] on div "Analyze your SEO results and organic visibility." at bounding box center [695, 159] width 86 height 29
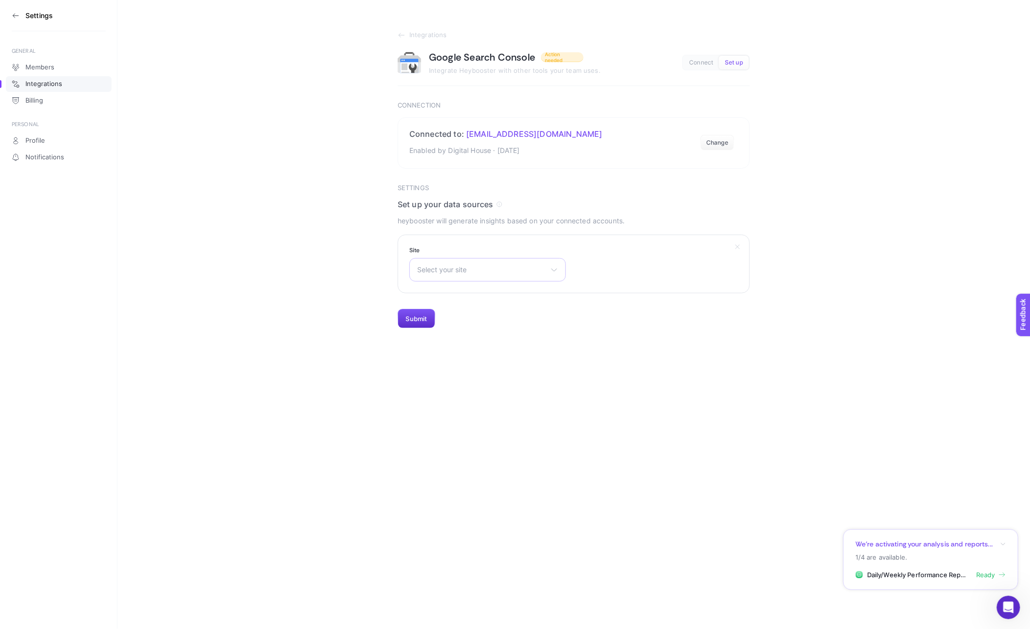
click at [521, 266] on span "Select your site" at bounding box center [481, 270] width 129 height 8
click at [516, 291] on input "text" at bounding box center [488, 294] width 156 height 20
type input "ex"
click at [504, 308] on li "[URL][DOMAIN_NAME]" at bounding box center [488, 313] width 152 height 16
click at [388, 316] on section "Integrations Google Search Console Action needed Integrate Heybooster with othe…" at bounding box center [573, 164] width 913 height 329
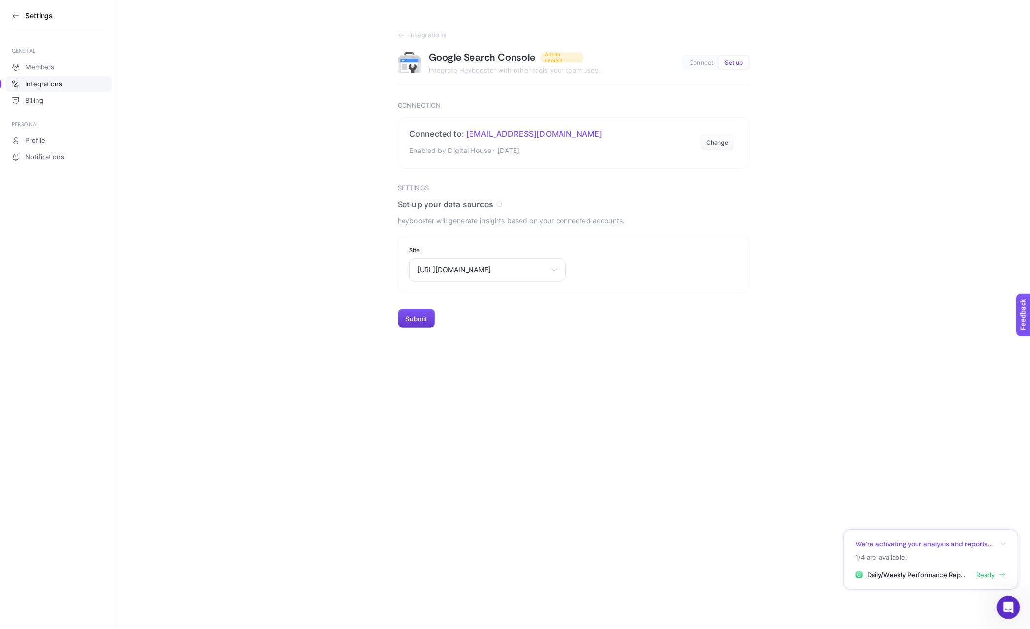
click at [413, 316] on button "Submit" at bounding box center [417, 319] width 38 height 20
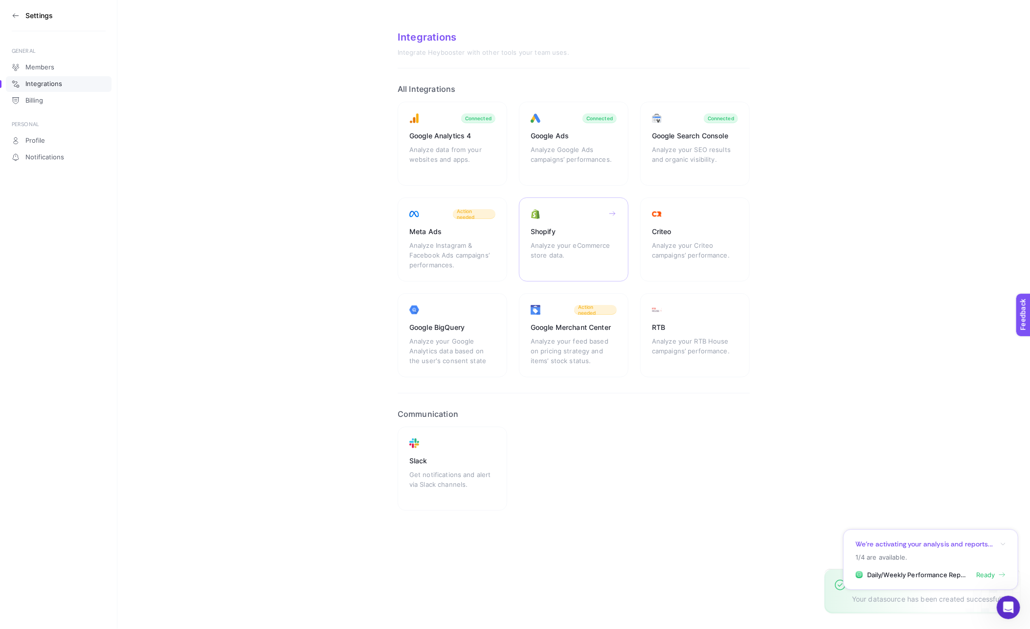
click at [552, 233] on div "Shopify" at bounding box center [574, 232] width 86 height 10
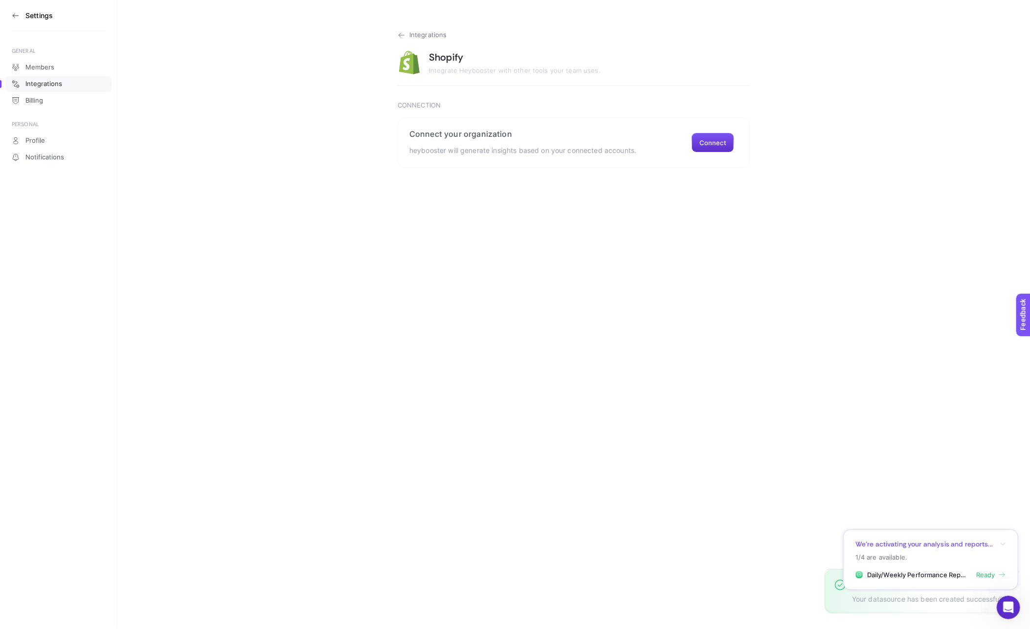
click at [403, 35] on icon at bounding box center [401, 35] width 5 height 0
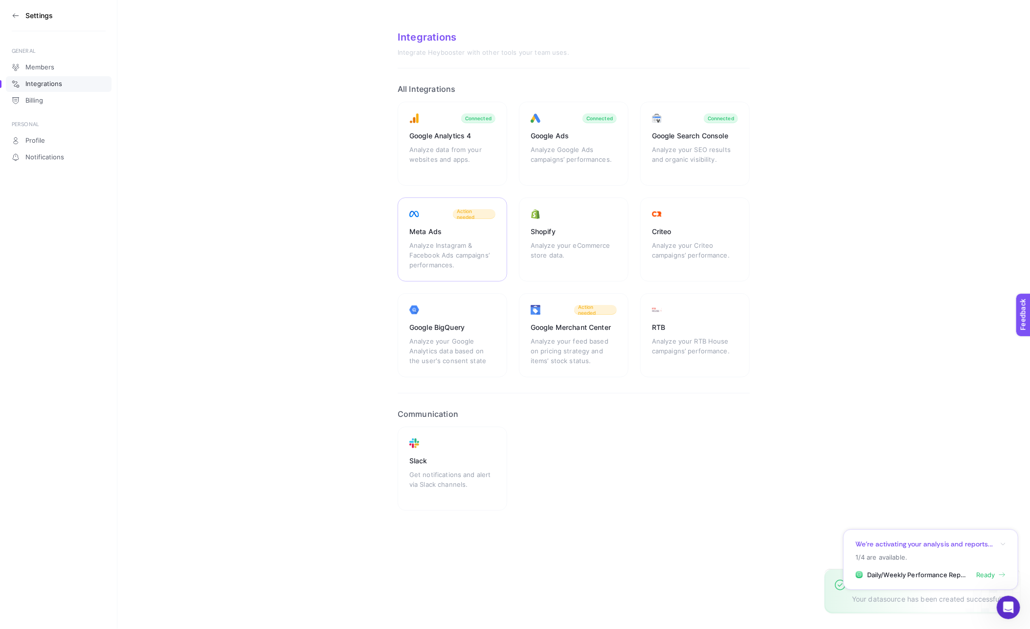
click at [439, 232] on div "Meta Ads" at bounding box center [452, 232] width 86 height 10
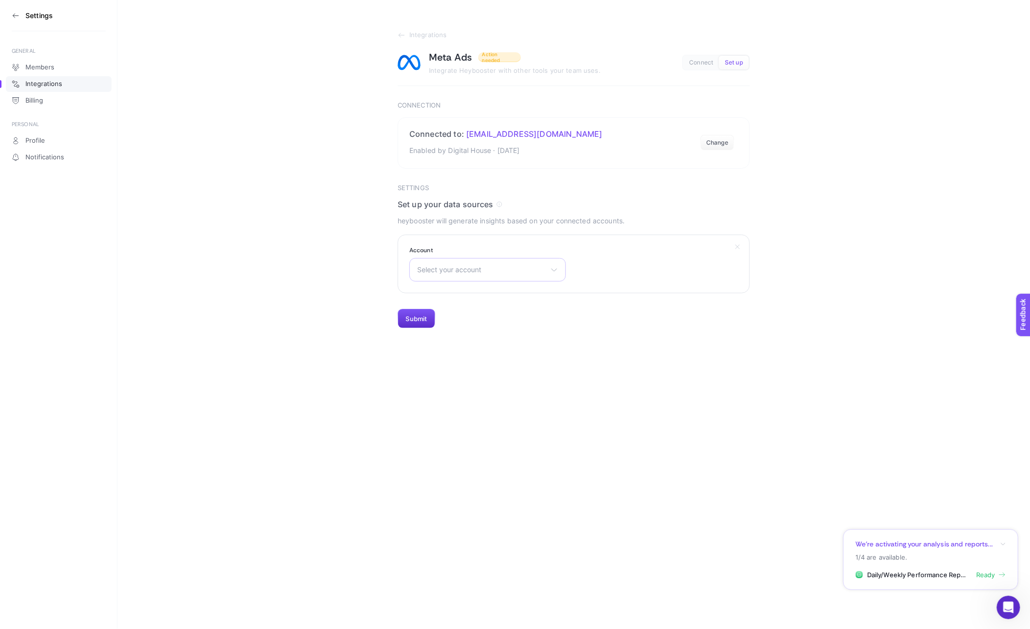
click at [459, 271] on span "Select your account" at bounding box center [481, 270] width 129 height 8
click at [461, 294] on input "text" at bounding box center [488, 294] width 156 height 20
type input "exxe"
click at [452, 316] on span "Exxeselection" at bounding box center [440, 313] width 44 height 8
click at [415, 323] on button "Submit" at bounding box center [417, 319] width 38 height 20
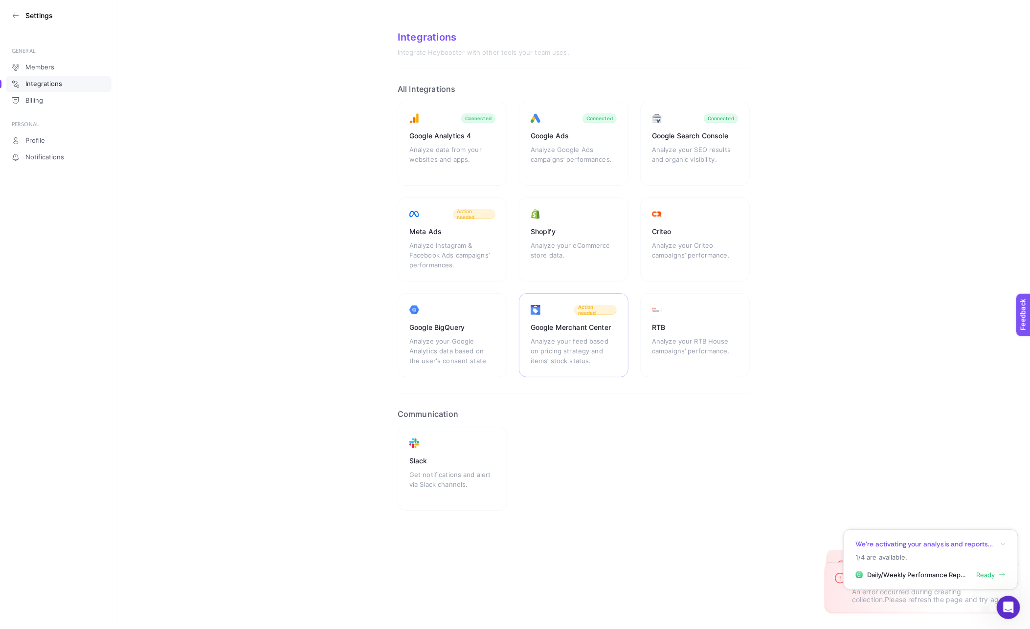
click at [559, 311] on div "Google Merchant Center Analyze your feed based on pricing strategy and items’ s…" at bounding box center [574, 335] width 110 height 84
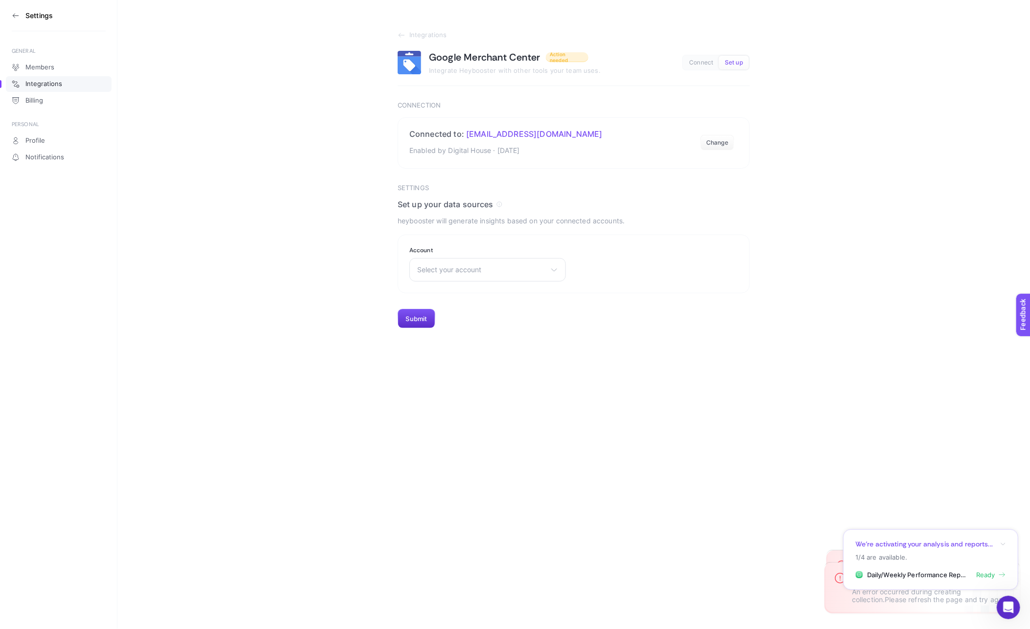
click at [467, 269] on span "Select your account" at bounding box center [481, 270] width 129 height 8
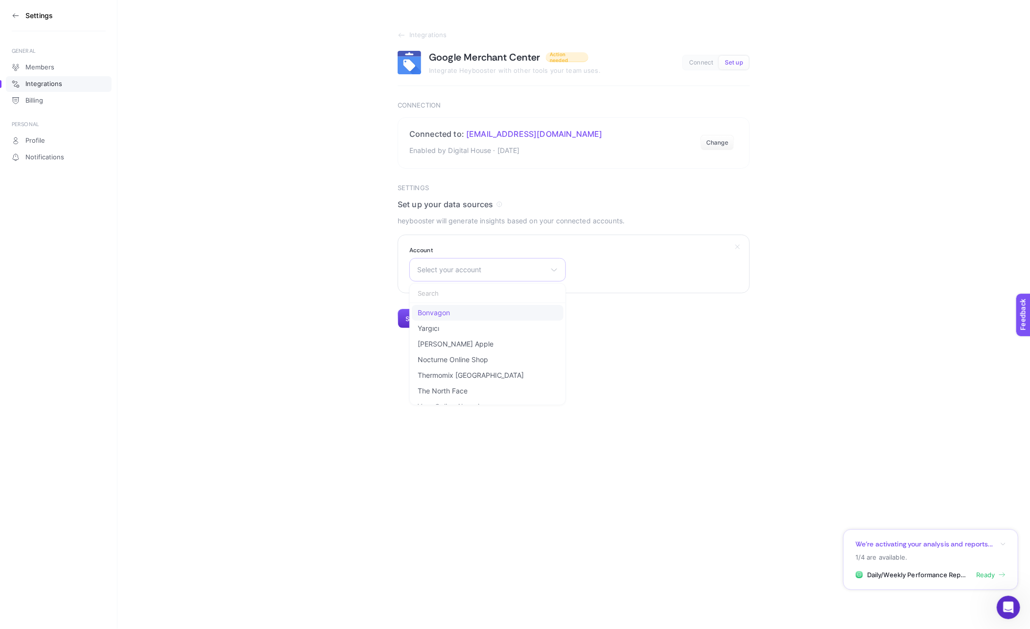
click at [451, 308] on li "Bonvagon" at bounding box center [488, 313] width 152 height 16
click at [465, 272] on span "Bonvagon" at bounding box center [481, 270] width 129 height 8
click at [456, 293] on input "text" at bounding box center [488, 294] width 156 height 20
type input "exxe"
click at [381, 268] on section "Integrations Google Merchant Center Action needed Integrate Heybooster with oth…" at bounding box center [573, 164] width 913 height 329
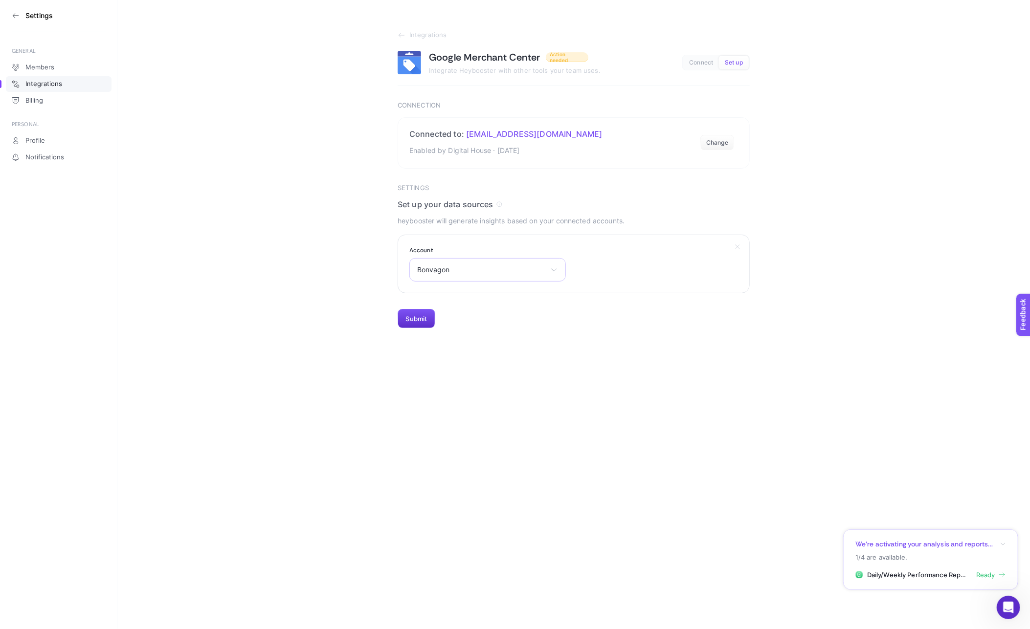
click at [452, 269] on span "Bonvagon" at bounding box center [481, 270] width 129 height 8
click at [495, 312] on li "Bonvagon" at bounding box center [488, 313] width 152 height 16
drag, startPoint x: 575, startPoint y: 133, endPoint x: 465, endPoint y: 131, distance: 110.0
click at [465, 131] on h2 "Connected to: digitalhouseaudit@gmail.com" at bounding box center [505, 134] width 193 height 10
copy h2 "[EMAIL_ADDRESS][DOMAIN_NAME]"
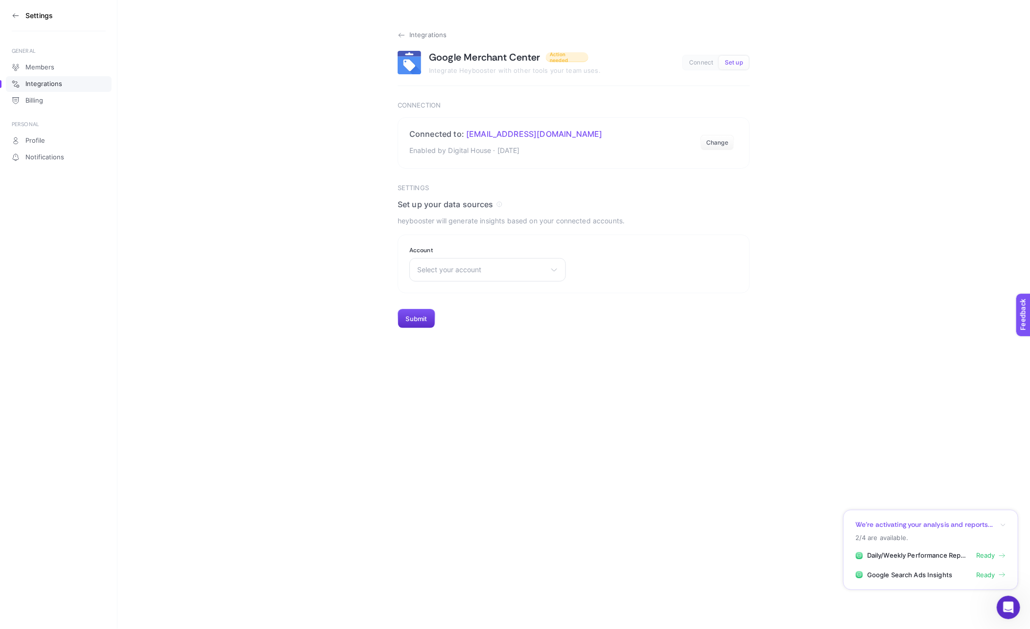
click at [400, 34] on icon at bounding box center [400, 35] width 2 height 4
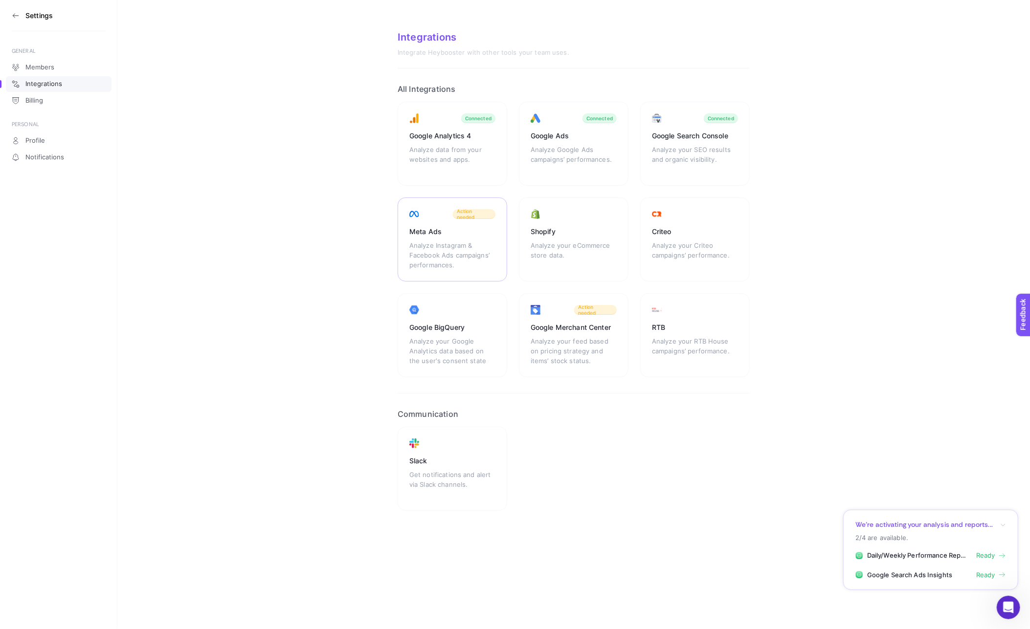
click at [470, 236] on div "Meta Ads" at bounding box center [452, 232] width 86 height 10
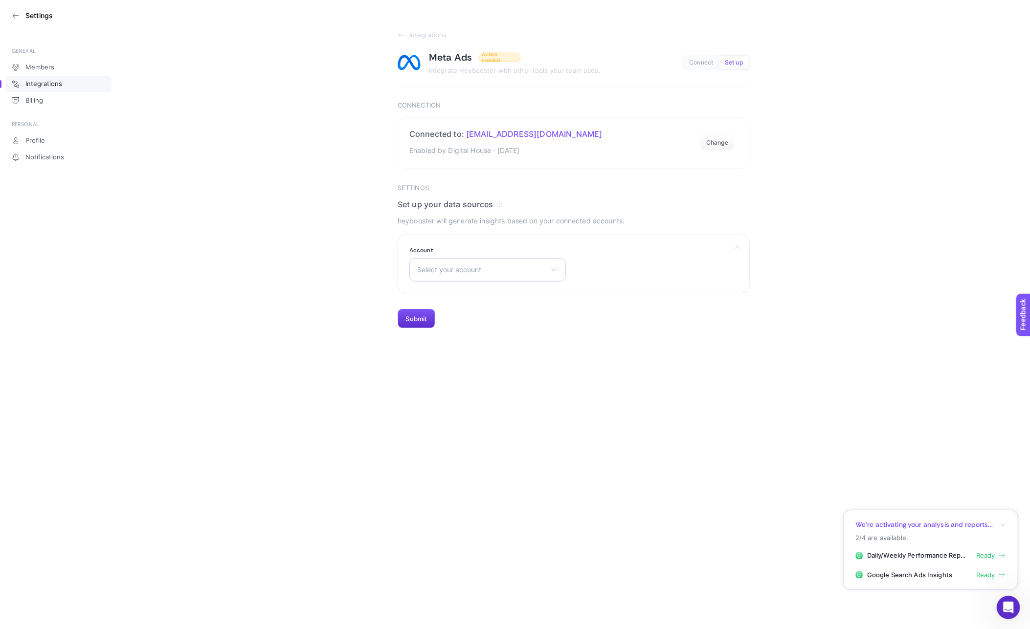
click at [461, 263] on div "Select your account Kom Reklam Master Aykan Motor Servis A.Ş. [PERSON_NAME] [PE…" at bounding box center [487, 269] width 157 height 23
click at [452, 296] on input "text" at bounding box center [488, 294] width 156 height 20
type input "exxe"
click at [448, 308] on li "Exxeselection" at bounding box center [488, 313] width 152 height 16
click at [415, 321] on button "Submit" at bounding box center [417, 319] width 38 height 20
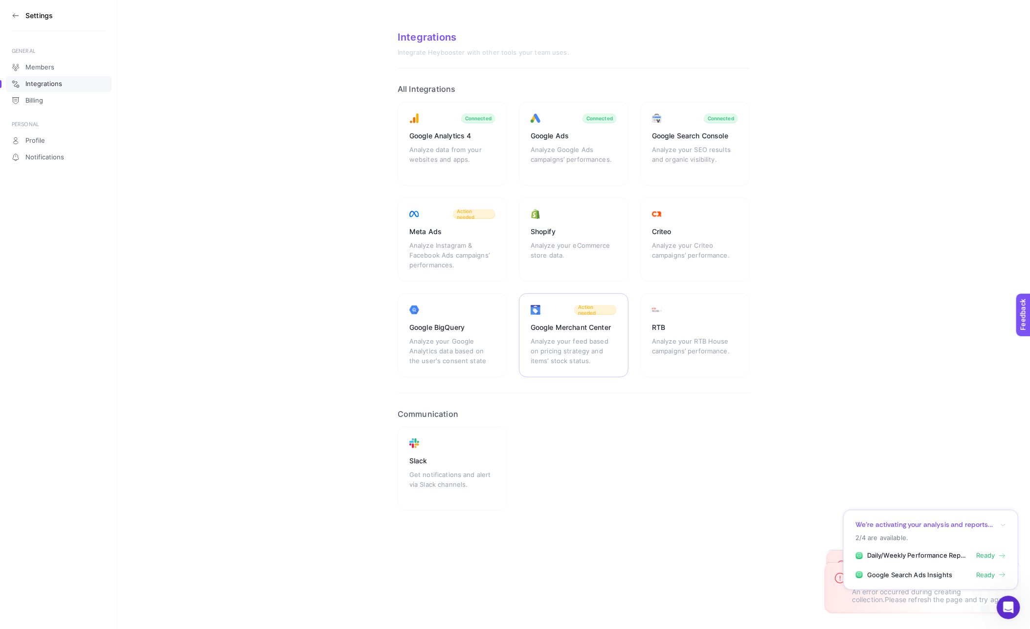
click at [559, 341] on div "Analyze your feed based on pricing strategy and items’ stock status." at bounding box center [574, 350] width 86 height 29
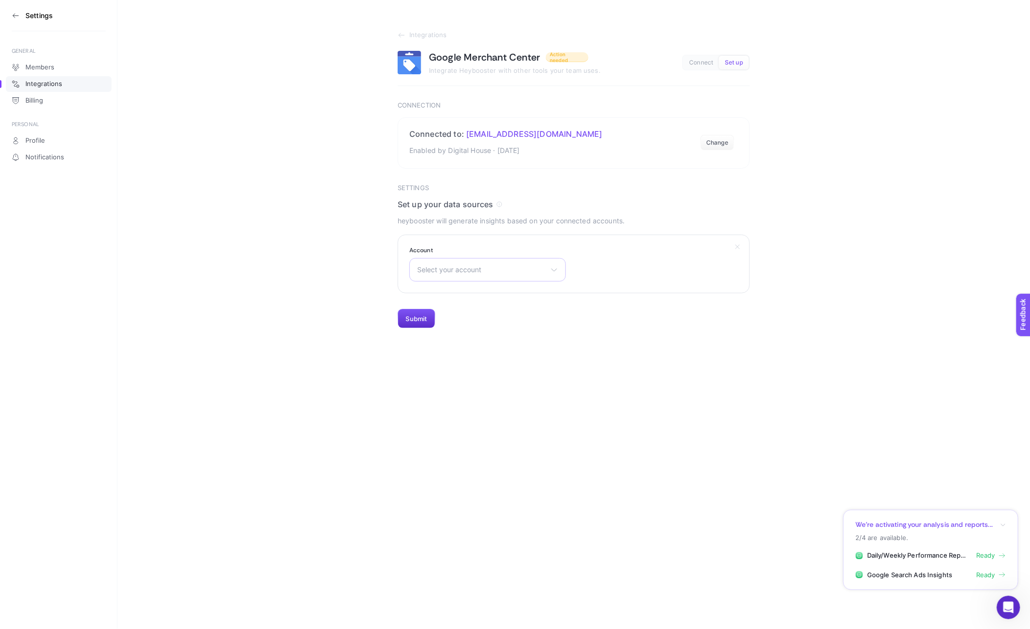
click at [473, 269] on span "Select your account" at bounding box center [481, 270] width 129 height 8
click at [397, 40] on section "Integrations Google Merchant Center Action needed Integrate Heybooster with oth…" at bounding box center [573, 164] width 913 height 329
click at [398, 36] on icon at bounding box center [402, 35] width 8 height 8
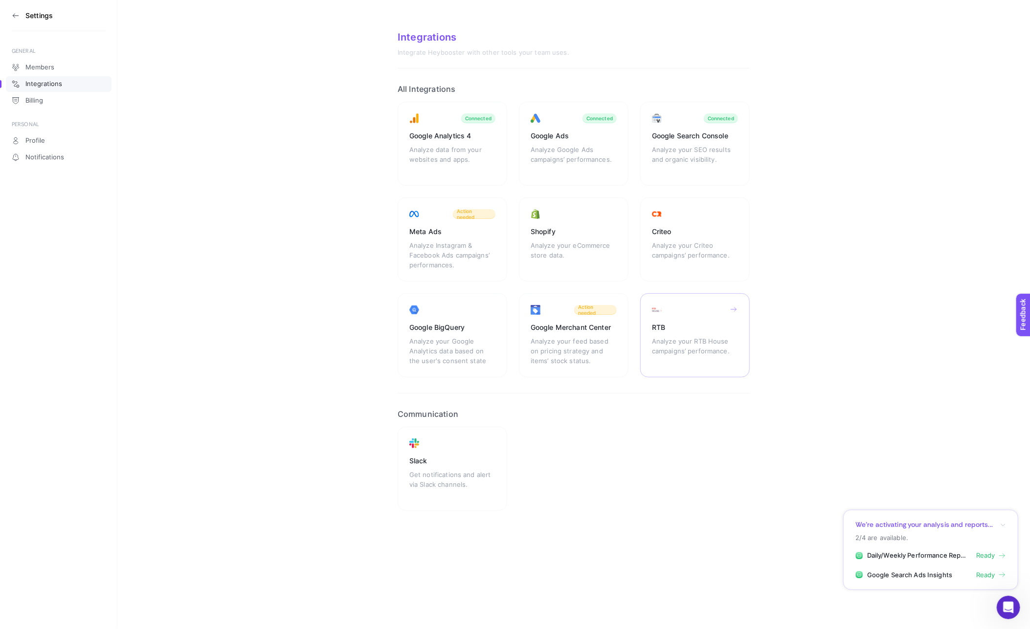
click at [666, 340] on div "Analyze your RTB House campaigns’ performance." at bounding box center [695, 350] width 86 height 29
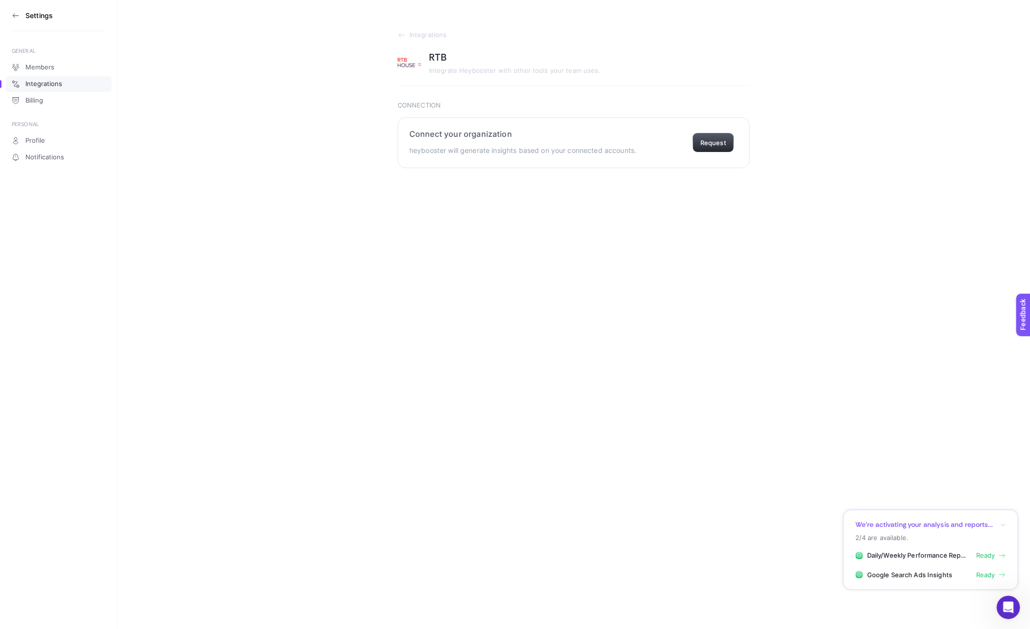
click at [699, 139] on button "Request" at bounding box center [714, 143] width 42 height 20
click at [398, 34] on icon at bounding box center [402, 35] width 8 height 8
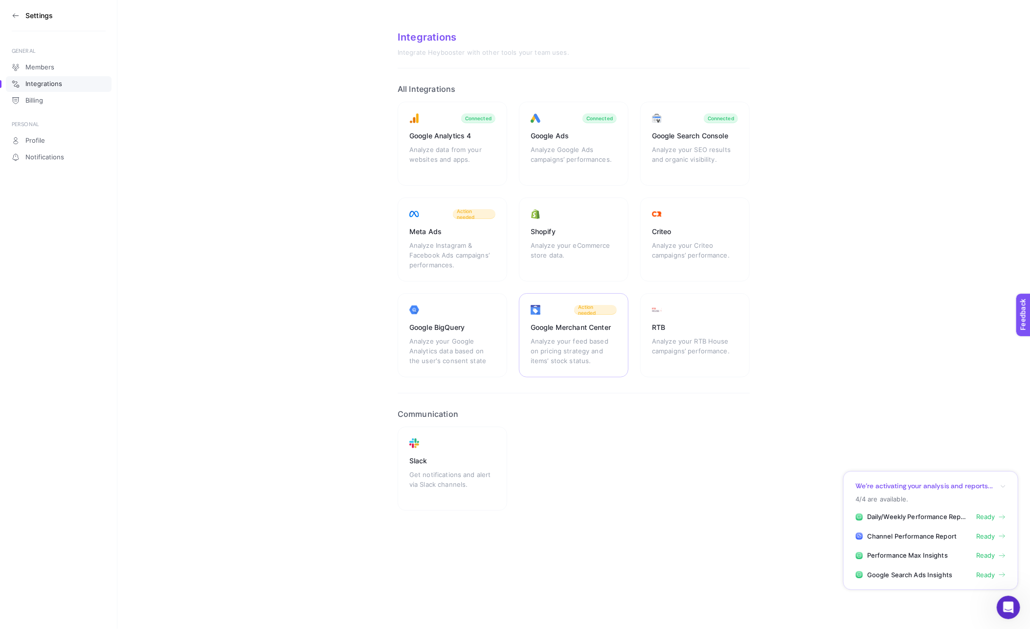
click at [551, 316] on div "Google Merchant Center Analyze your feed based on pricing strategy and items’ s…" at bounding box center [574, 335] width 110 height 84
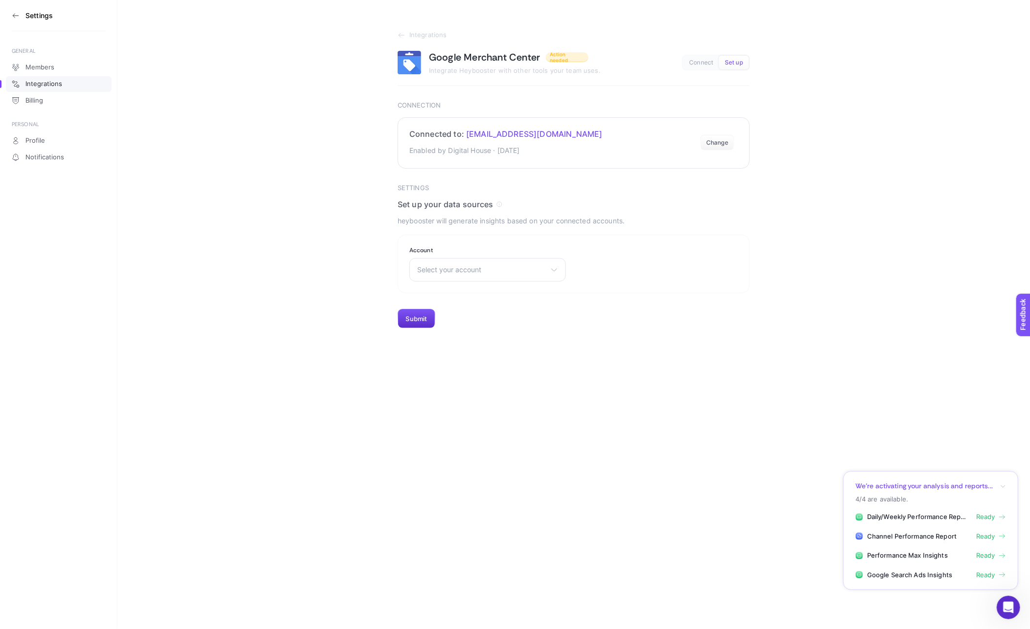
drag, startPoint x: 605, startPoint y: 129, endPoint x: 578, endPoint y: 134, distance: 27.9
click at [578, 134] on section "Connected to: digitalhouseaudit@gmail.com Enabled by Digital House · Mar 4, 202…" at bounding box center [574, 142] width 352 height 51
copy h2 "[EMAIL_ADDRESS][DOMAIN_NAME]"
click at [395, 30] on section "Integrations Google Merchant Center Action needed Integrate Heybooster with oth…" at bounding box center [573, 164] width 913 height 329
click at [396, 31] on section "Integrations Google Merchant Center Action needed Integrate Heybooster with oth…" at bounding box center [573, 164] width 913 height 329
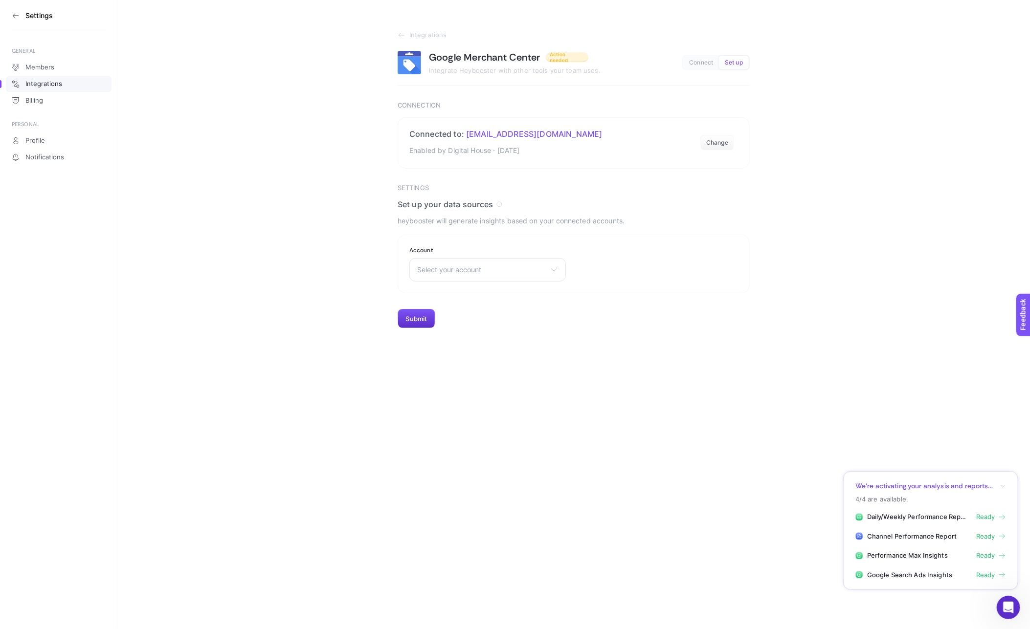
click at [397, 33] on section "Integrations Google Merchant Center Action needed Integrate Heybooster with oth…" at bounding box center [573, 164] width 913 height 329
click at [404, 35] on icon at bounding box center [402, 35] width 8 height 8
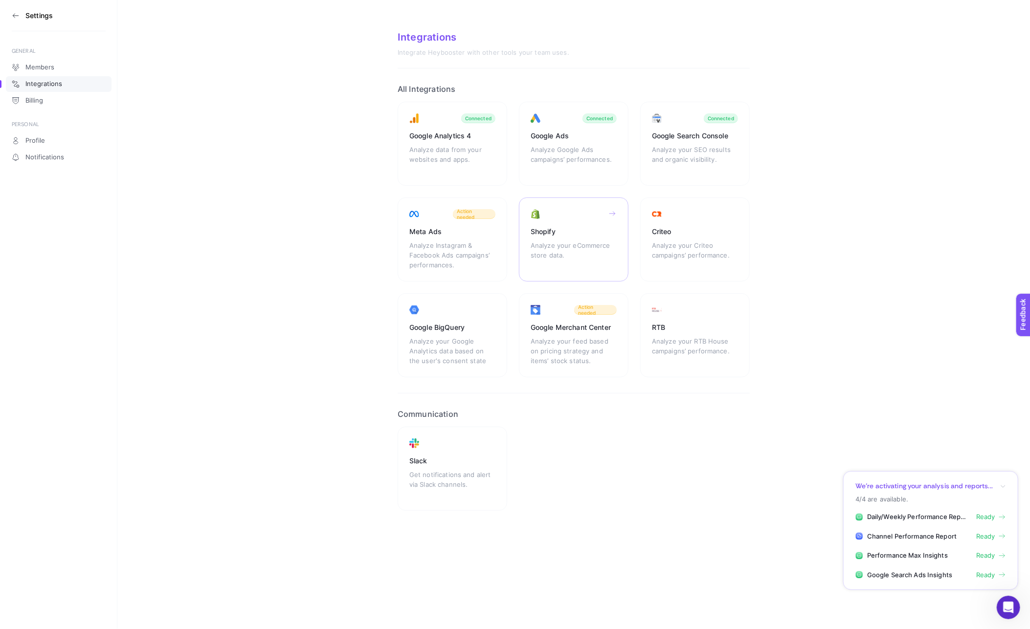
click at [599, 218] on div "Shopify Analyze your eCommerce store data." at bounding box center [574, 240] width 110 height 84
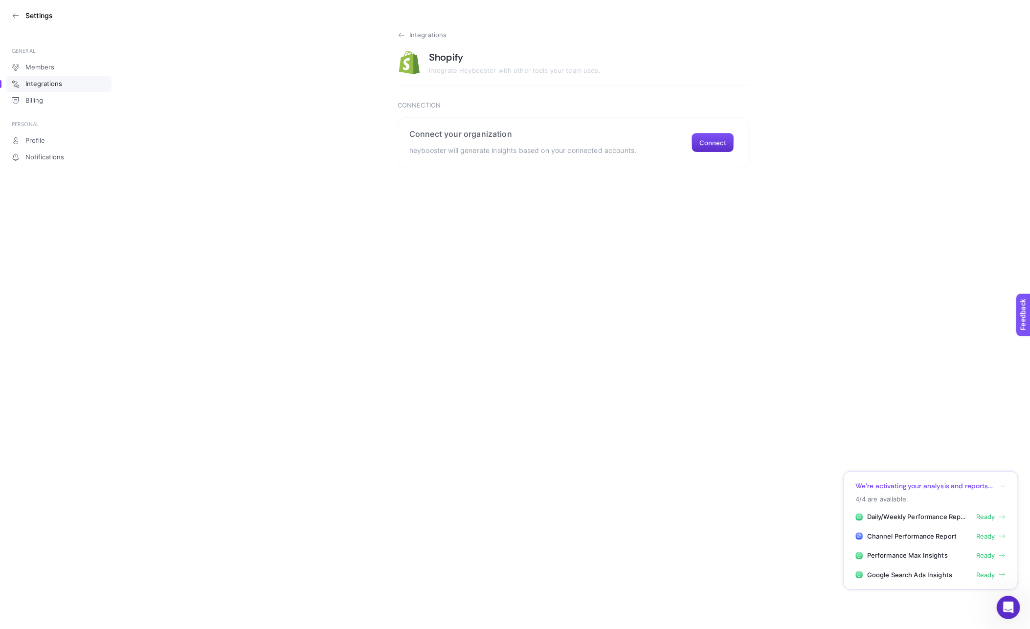
click at [399, 38] on icon at bounding box center [402, 35] width 8 height 8
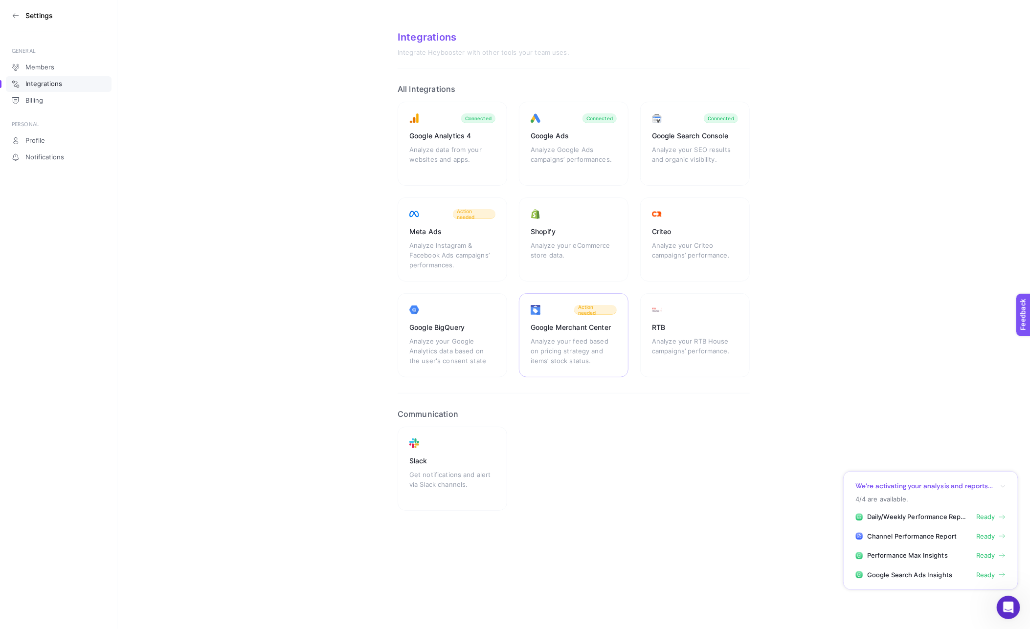
click at [599, 347] on div "Analyze your feed based on pricing strategy and items’ stock status." at bounding box center [574, 350] width 86 height 29
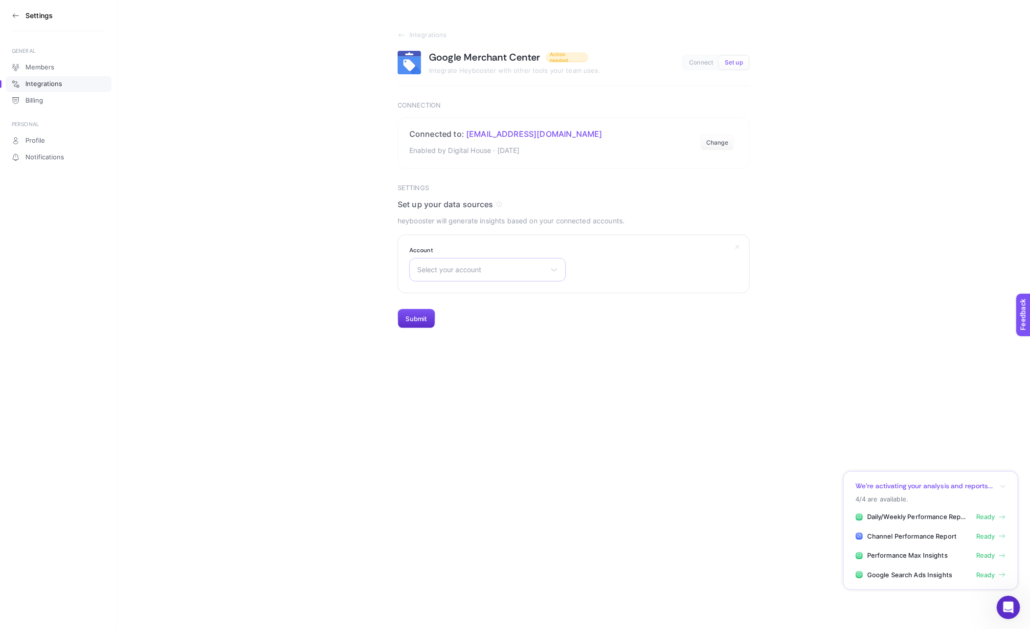
click at [463, 273] on div "Select your account Bonvagon Yargıcı Troy Apple Nocturne Online Shop Thermomix …" at bounding box center [487, 269] width 157 height 23
click at [462, 270] on span "Select your account" at bounding box center [481, 270] width 129 height 8
click at [460, 292] on section "Account Select your account Bonvagon Yargıcı Troy Apple Nocturne Online Shop Th…" at bounding box center [574, 264] width 352 height 59
click at [469, 279] on div "Select your account Bonvagon Yargıcı Troy Apple Nocturne Online Shop Thermomix …" at bounding box center [487, 269] width 157 height 23
click at [459, 291] on input "text" at bounding box center [488, 294] width 156 height 20
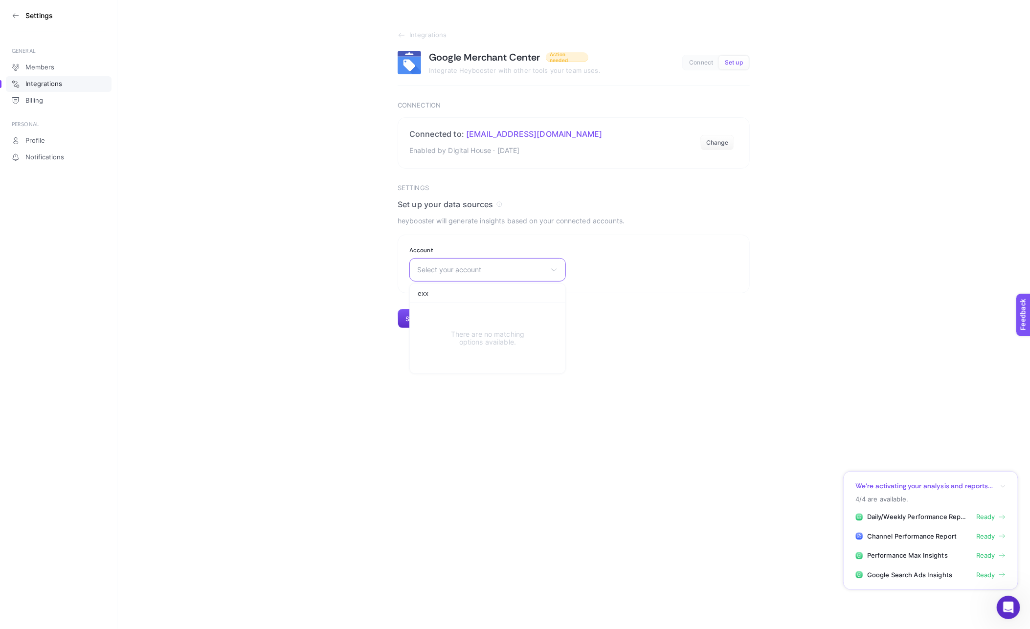
type input "exx"
click at [355, 214] on section "Integrations Google Merchant Center Action needed Integrate Heybooster with oth…" at bounding box center [573, 164] width 913 height 329
drag, startPoint x: 401, startPoint y: 49, endPoint x: 400, endPoint y: 40, distance: 8.9
click at [400, 46] on section "Integrations Google Merchant Center Action needed Integrate Heybooster with oth…" at bounding box center [574, 58] width 352 height 55
click at [401, 27] on section "Integrations Google Merchant Center Action needed Integrate Heybooster with oth…" at bounding box center [573, 164] width 913 height 329
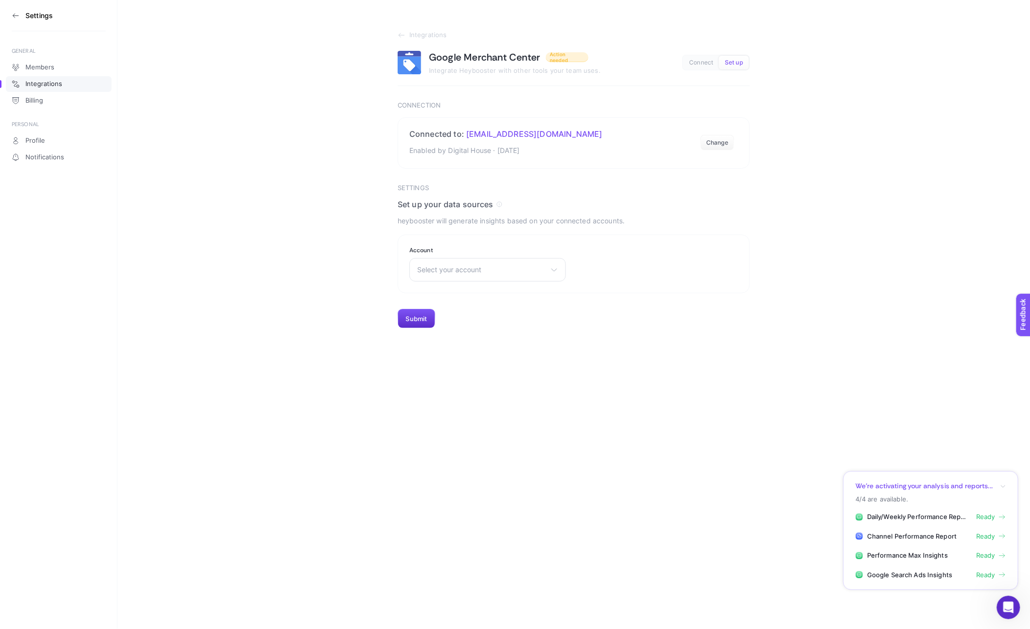
click at [402, 30] on section "Integrations Google Merchant Center Action needed Integrate Heybooster with oth…" at bounding box center [573, 164] width 913 height 329
click at [400, 33] on icon at bounding box center [402, 35] width 8 height 8
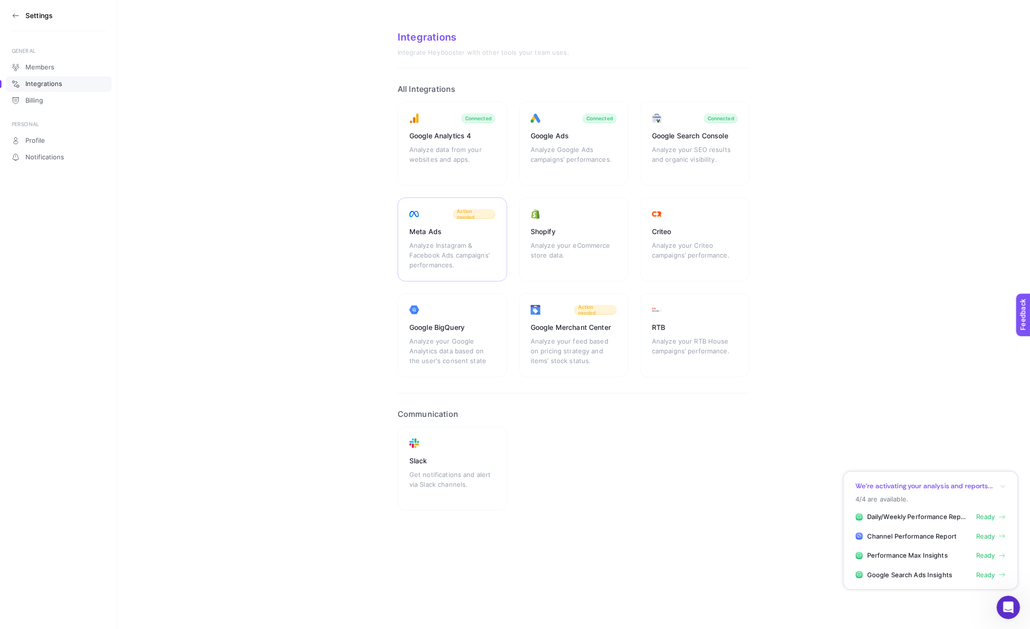
click at [443, 231] on div "Meta Ads" at bounding box center [452, 232] width 86 height 10
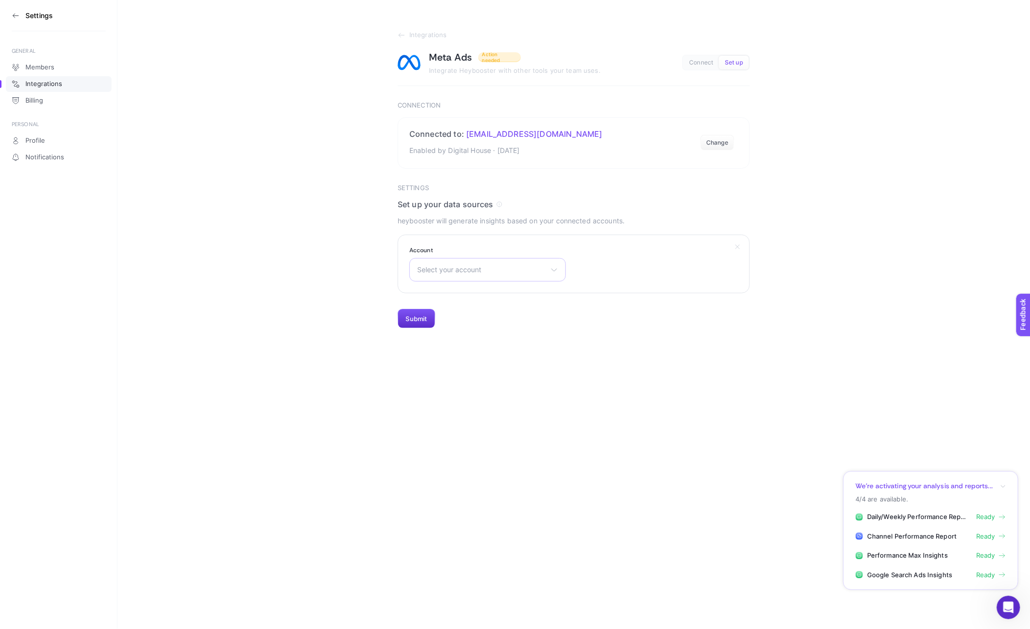
click at [447, 271] on span "Select your account" at bounding box center [481, 270] width 129 height 8
click at [454, 292] on input "text" at bounding box center [488, 294] width 156 height 20
type input "exx"
click at [460, 312] on span "Exxeselection" at bounding box center [440, 313] width 44 height 8
click at [422, 325] on button "Submit" at bounding box center [417, 319] width 38 height 20
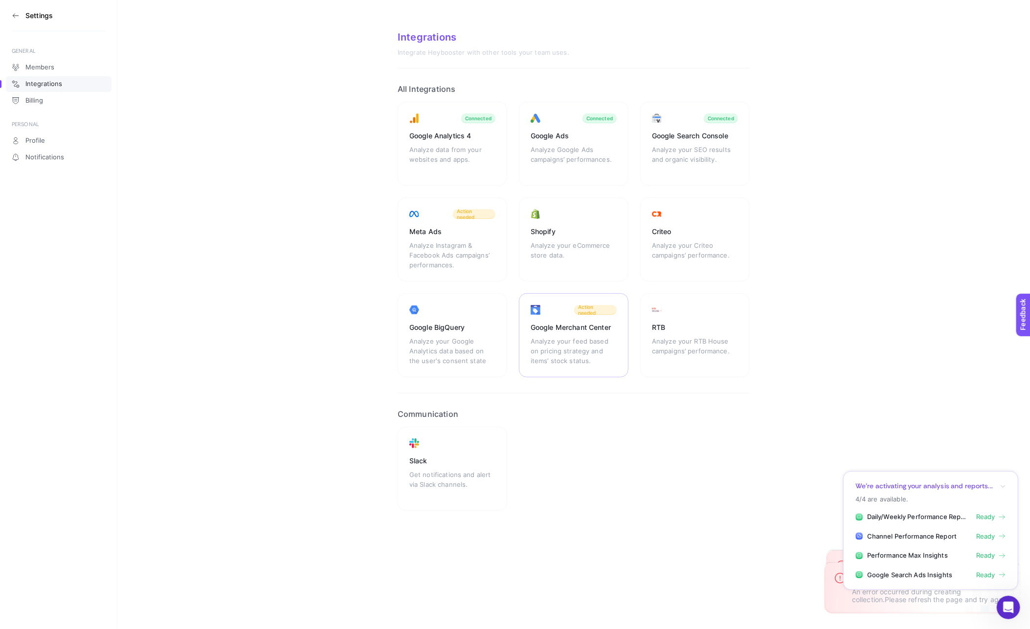
click at [598, 336] on div "Analyze your feed based on pricing strategy and items’ stock status." at bounding box center [574, 350] width 86 height 29
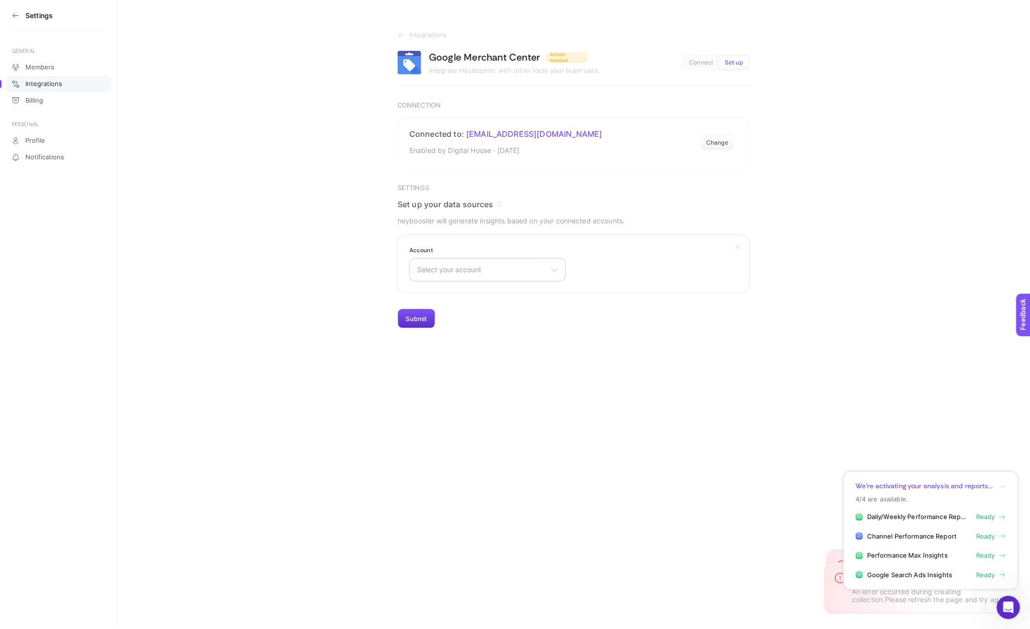
click at [451, 272] on span "Select your account" at bounding box center [481, 270] width 129 height 8
click at [443, 294] on input "text" at bounding box center [488, 294] width 156 height 20
type input "exx"
click at [366, 291] on section "Integrations Google Merchant Center Action needed Integrate Heybooster with oth…" at bounding box center [573, 164] width 913 height 329
click at [23, 13] on section "Settings" at bounding box center [59, 15] width 94 height 31
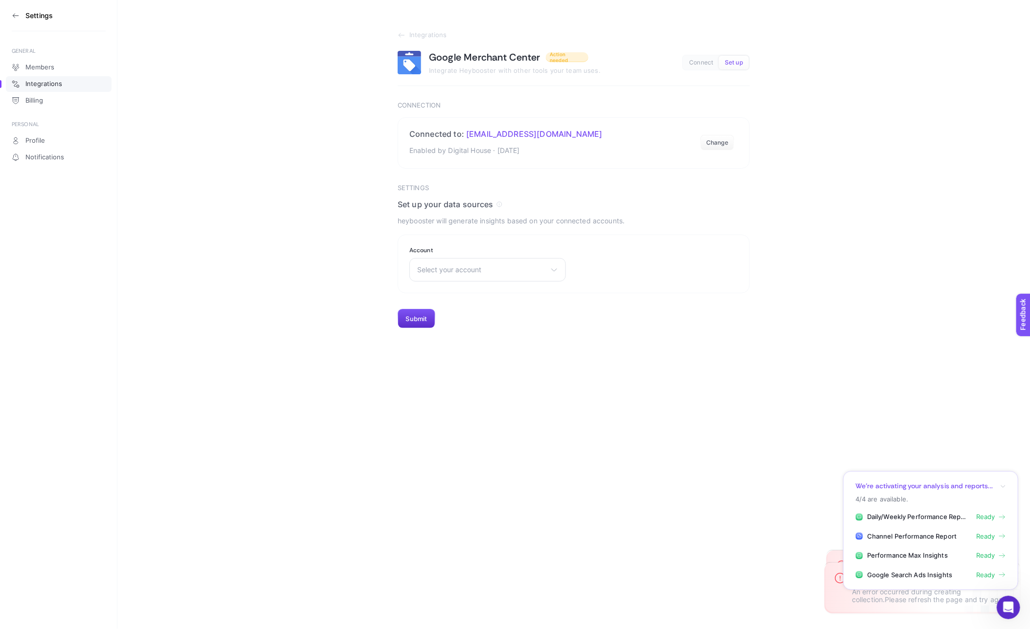
click at [14, 19] on section "Settings" at bounding box center [59, 15] width 94 height 31
click at [15, 16] on icon at bounding box center [15, 16] width 5 height 0
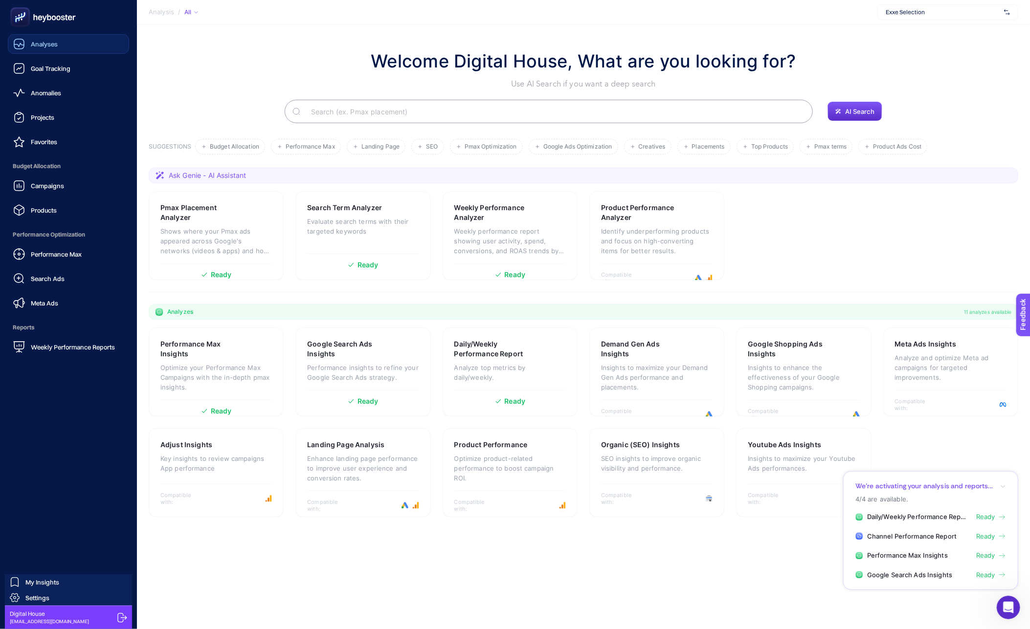
click at [54, 36] on link "Analyses" at bounding box center [68, 44] width 121 height 20
click at [37, 69] on span "Goal Tracking" at bounding box center [51, 69] width 40 height 8
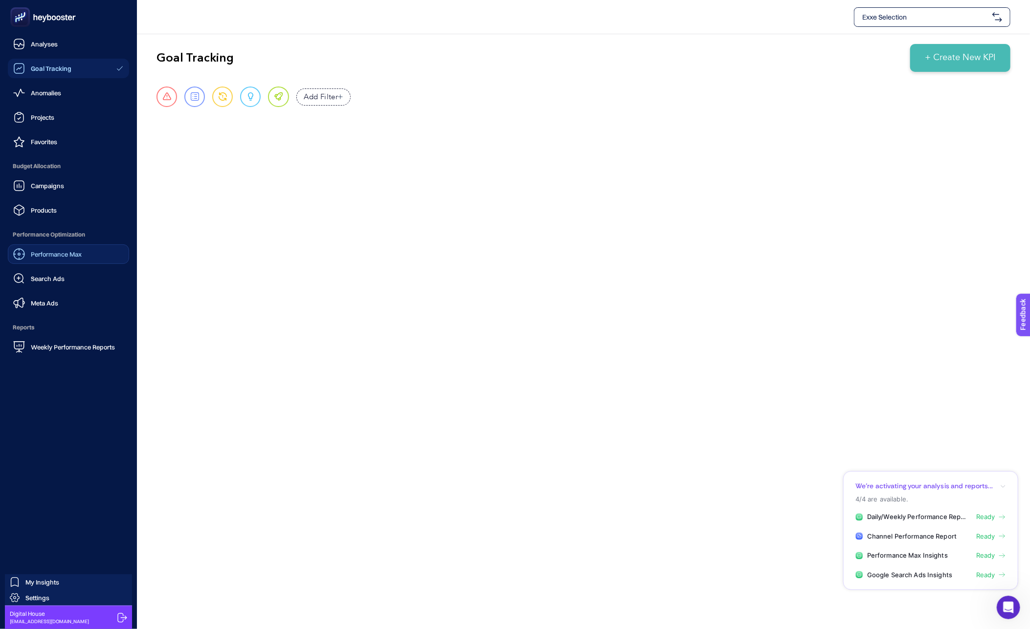
click at [77, 245] on link "Performance Max" at bounding box center [68, 255] width 121 height 20
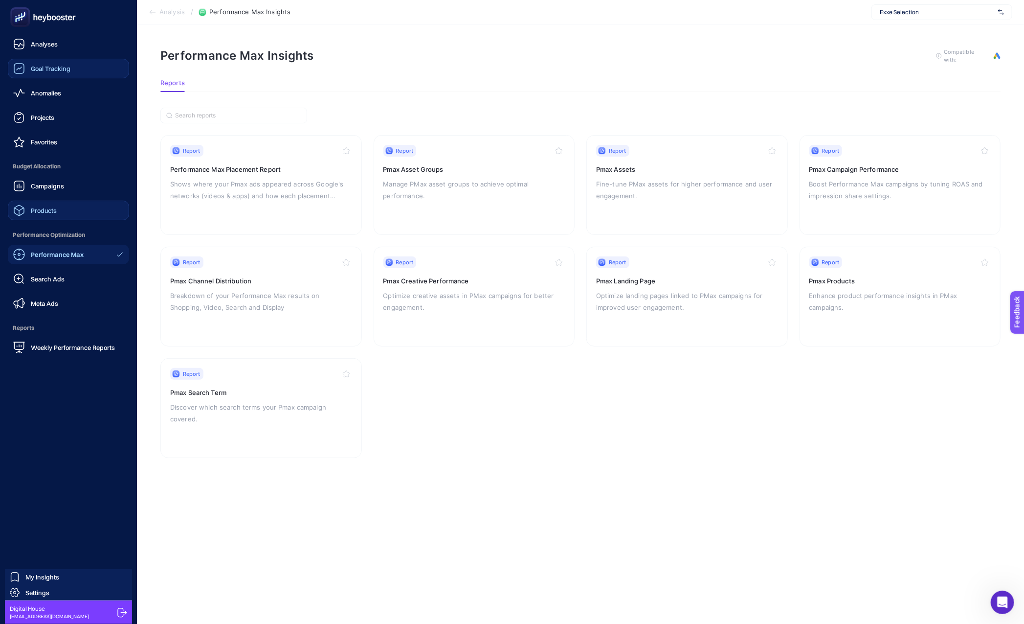
click at [76, 205] on link "Products" at bounding box center [68, 211] width 121 height 20
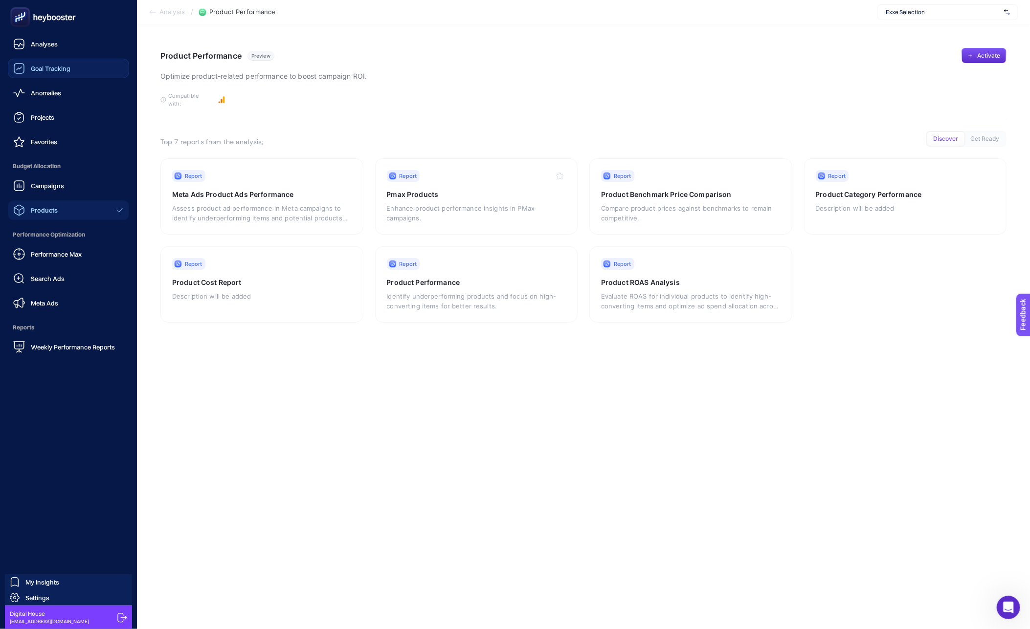
click at [59, 104] on ul "Analyses Goal Tracking Anomalies Projects Favorites Budget Allocation Campaigns…" at bounding box center [68, 195] width 121 height 323
click at [59, 91] on span "Anomalies" at bounding box center [46, 93] width 30 height 8
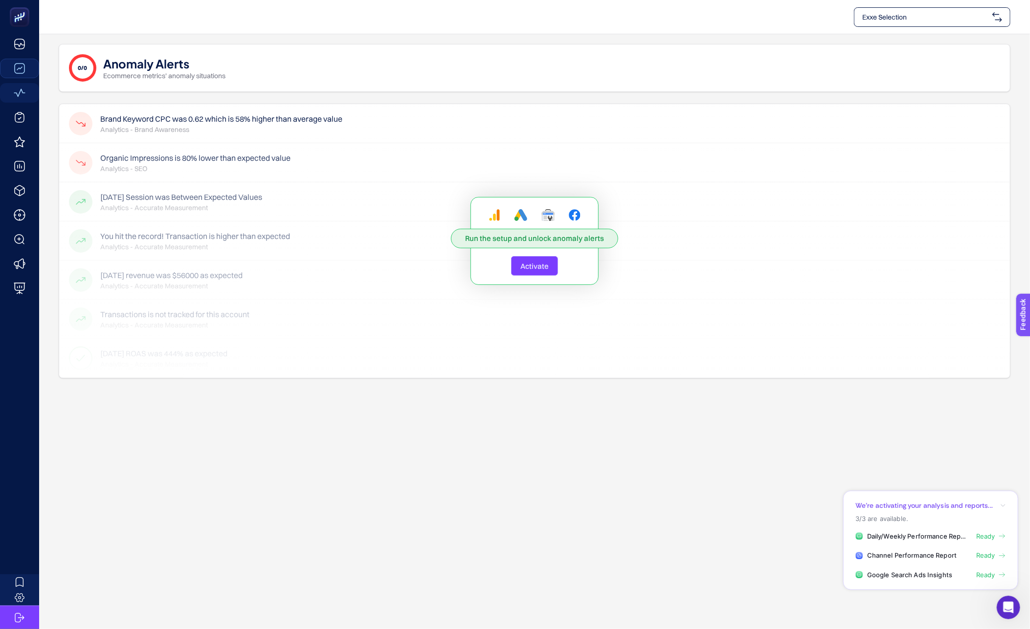
click at [541, 271] on button "Activate" at bounding box center [534, 266] width 47 height 20
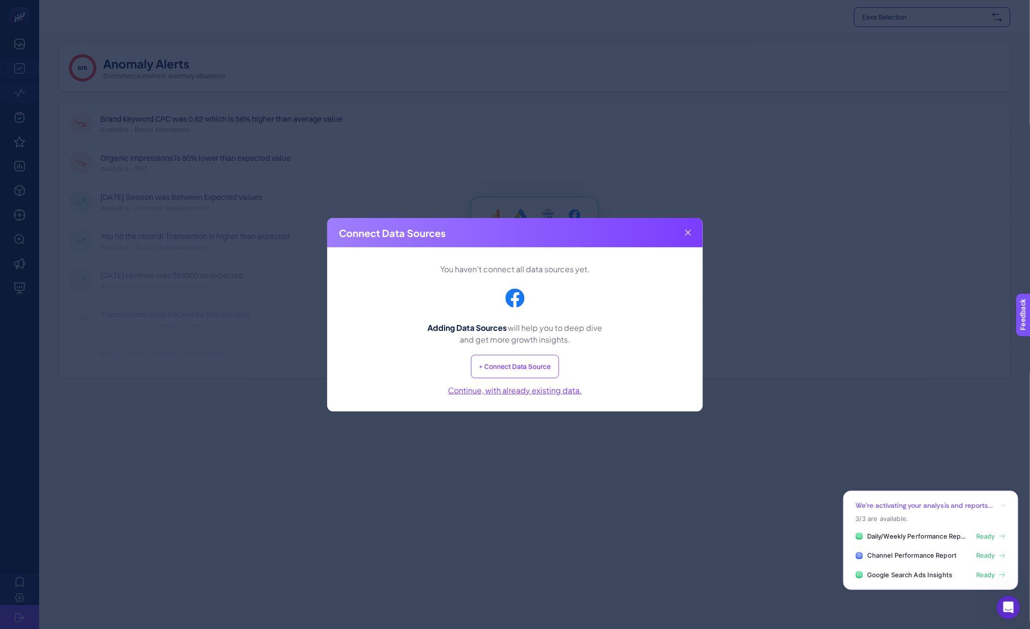
click at [515, 369] on button "+ Connect Data Source" at bounding box center [515, 366] width 88 height 23
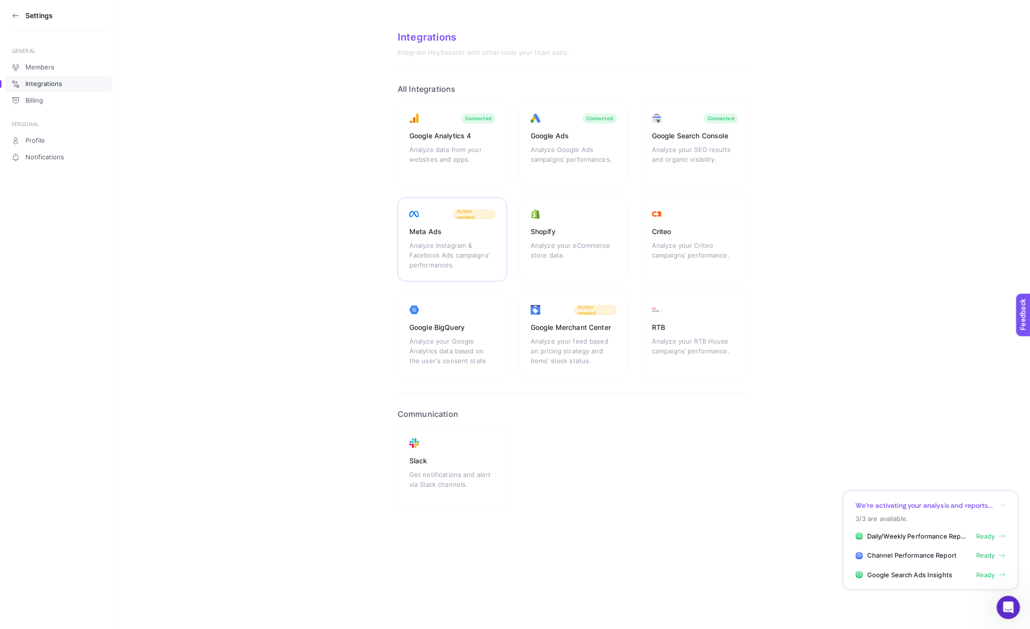
click at [461, 235] on div "Meta Ads" at bounding box center [452, 232] width 86 height 10
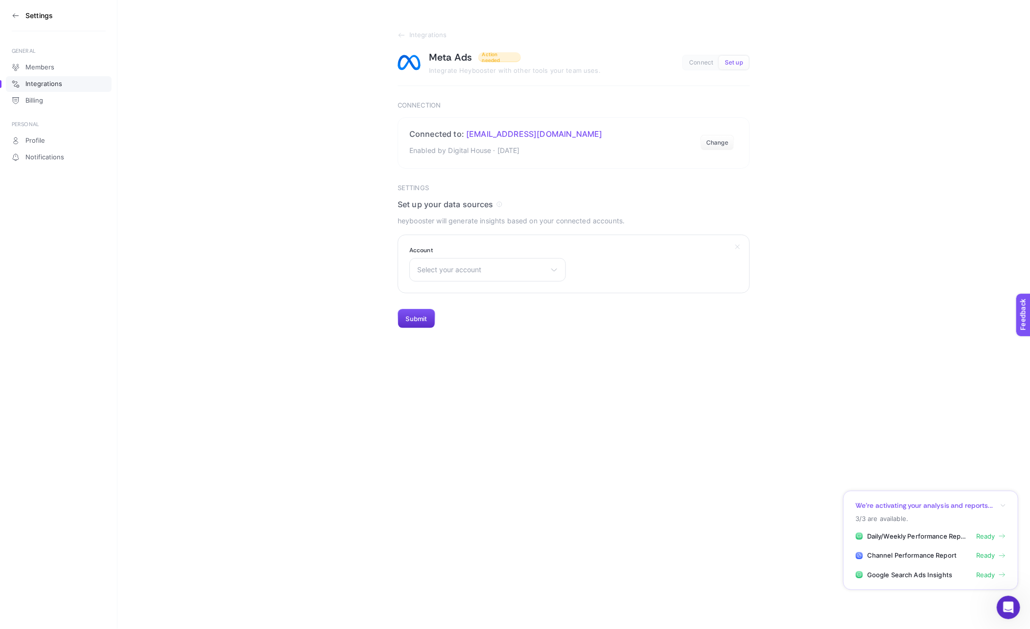
click at [475, 286] on section "Account Select your account Kom Reklam Master Aykan Motor Servis A.Ş. Ana Hesap…" at bounding box center [574, 264] width 352 height 59
click at [476, 278] on div "Select your account Kom Reklam Master Aykan Motor Servis A.Ş. [PERSON_NAME] [PE…" at bounding box center [487, 269] width 157 height 23
click at [457, 291] on input "text" at bounding box center [488, 294] width 156 height 20
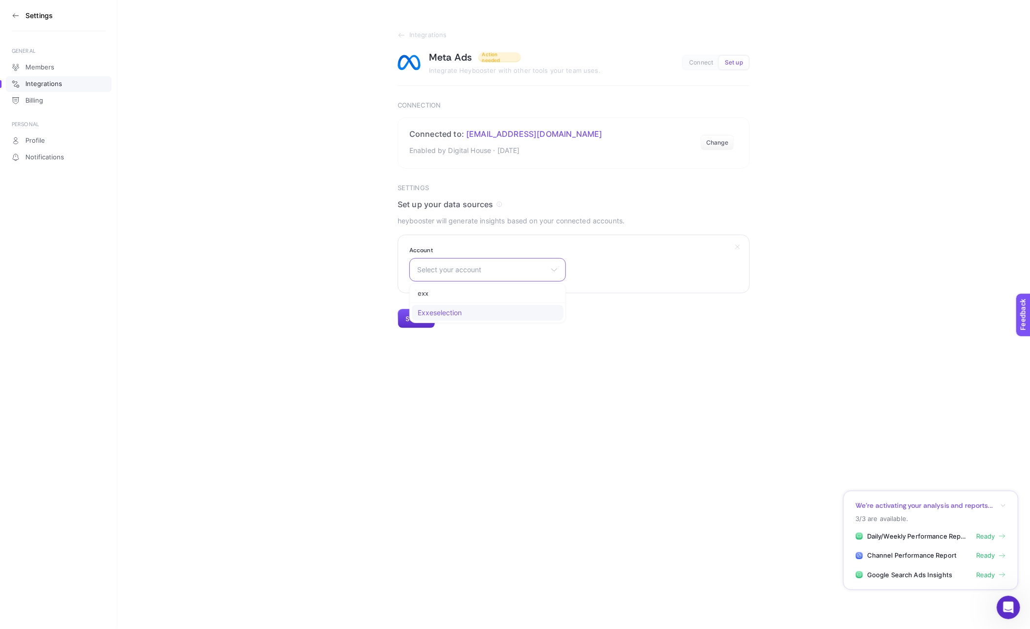
type input "exx"
click at [458, 305] on li "Exxeselection" at bounding box center [488, 313] width 152 height 16
click at [498, 202] on icon at bounding box center [499, 204] width 6 height 6
click at [497, 205] on icon at bounding box center [499, 204] width 6 height 6
click at [698, 60] on span "Connect" at bounding box center [701, 62] width 24 height 7
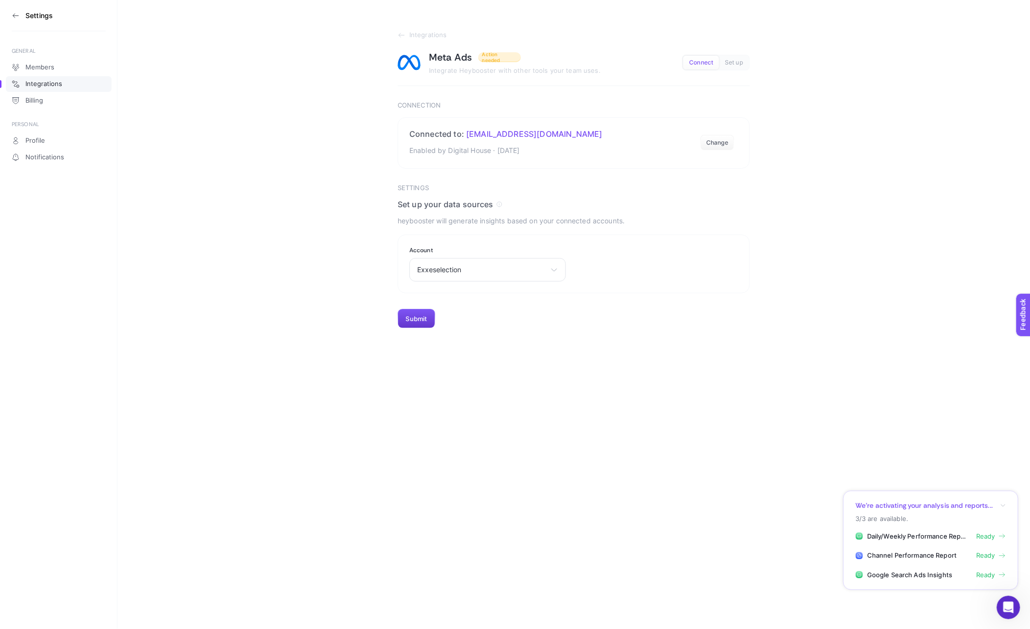
click at [423, 310] on button "Submit" at bounding box center [417, 319] width 38 height 20
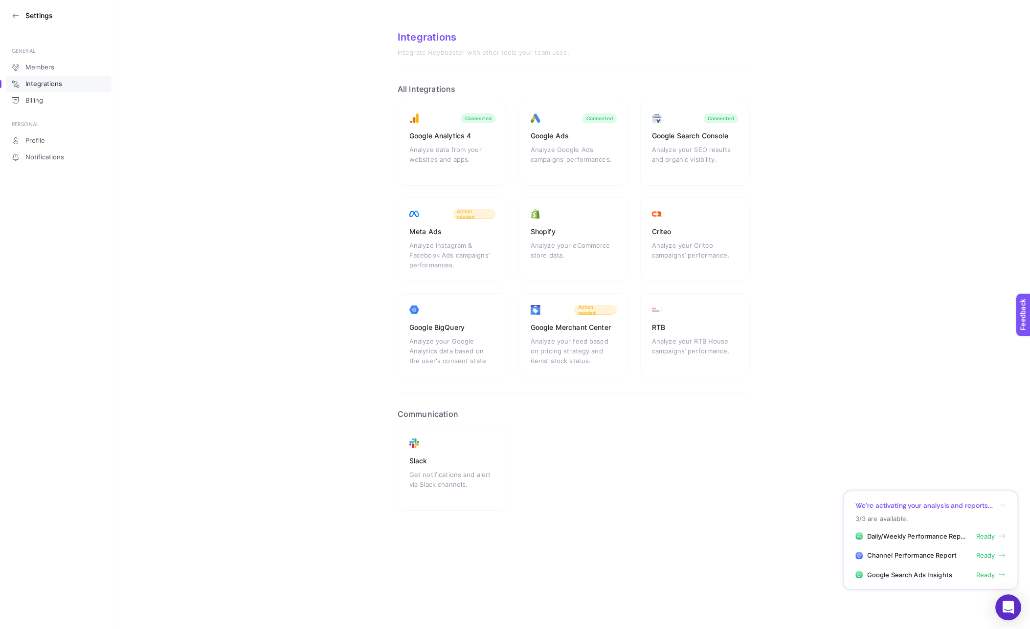
click at [1004, 610] on icon "Open Intercom Messenger" at bounding box center [1008, 608] width 11 height 13
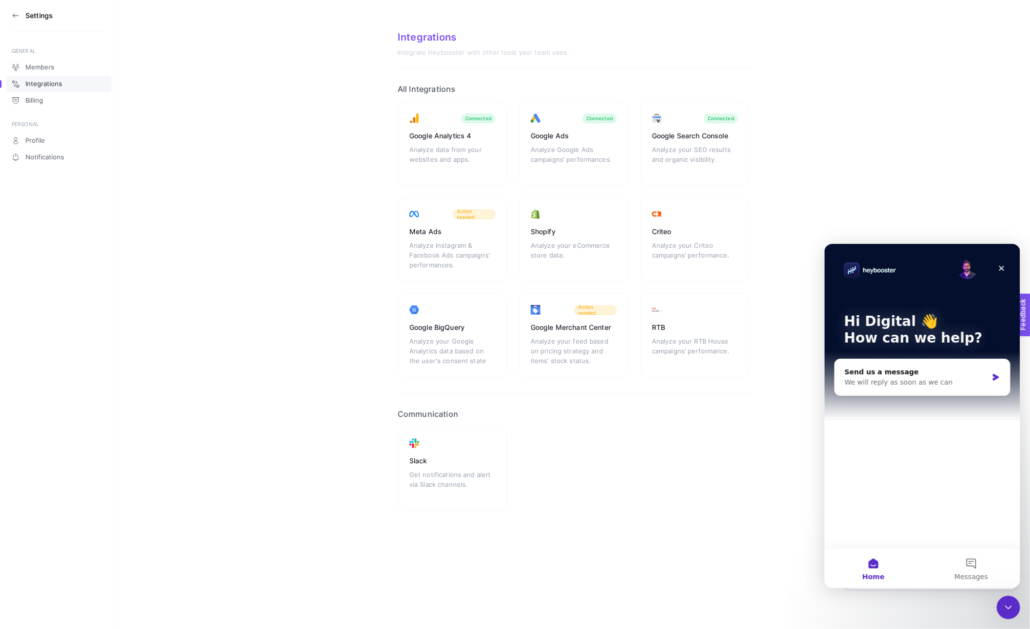
click at [1003, 610] on icon "Close Intercom Messenger" at bounding box center [1008, 608] width 12 height 12
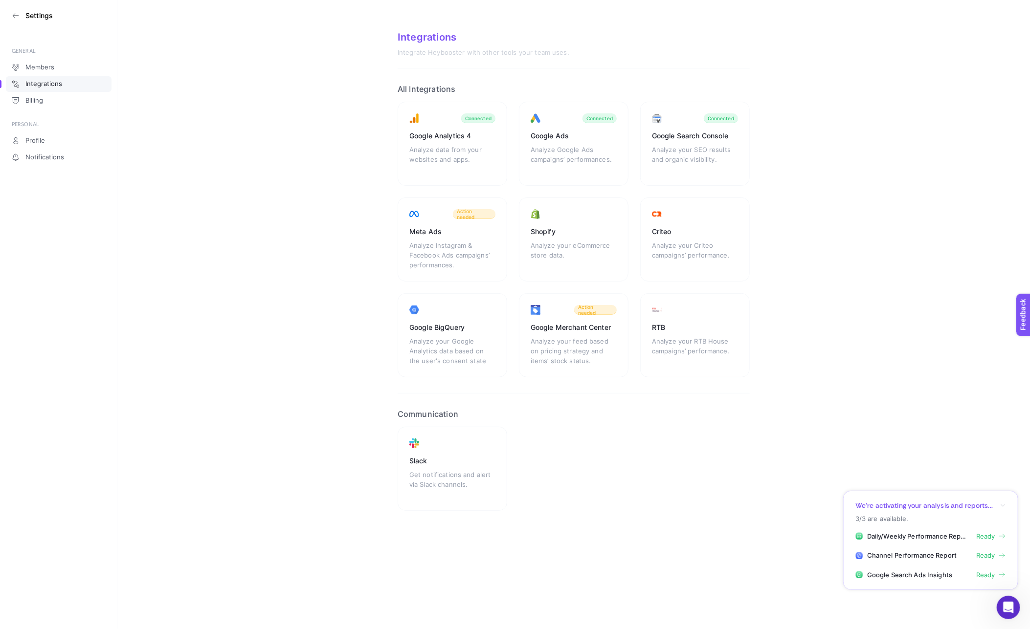
click at [926, 457] on section "Integrations Integrate Heybooster with other tools your team uses. All Integrat…" at bounding box center [573, 279] width 913 height 558
click at [54, 67] on link "Members" at bounding box center [59, 68] width 106 height 16
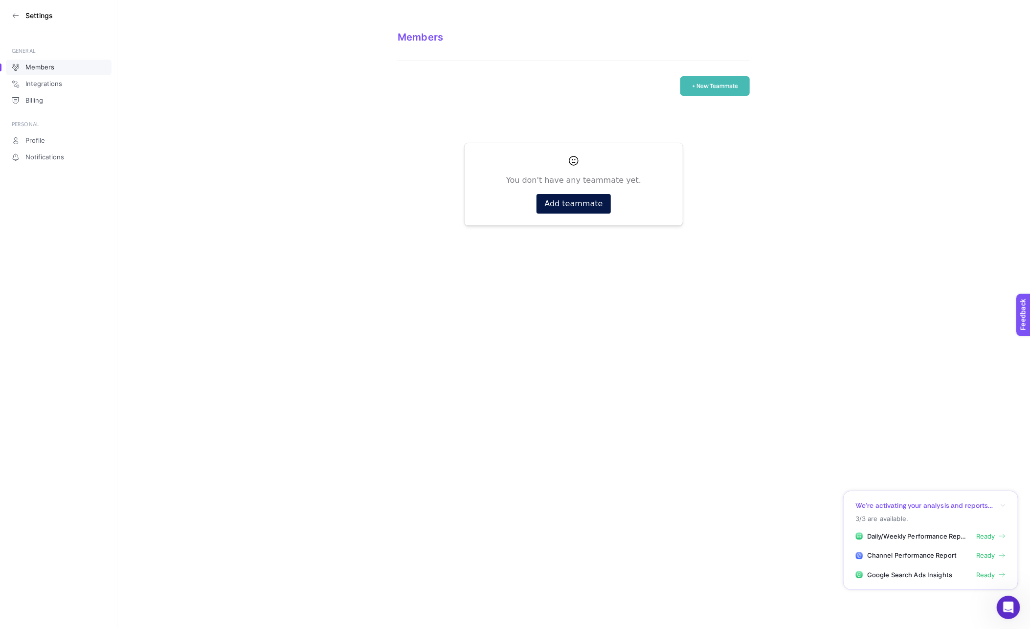
click at [16, 16] on icon at bounding box center [15, 16] width 5 height 0
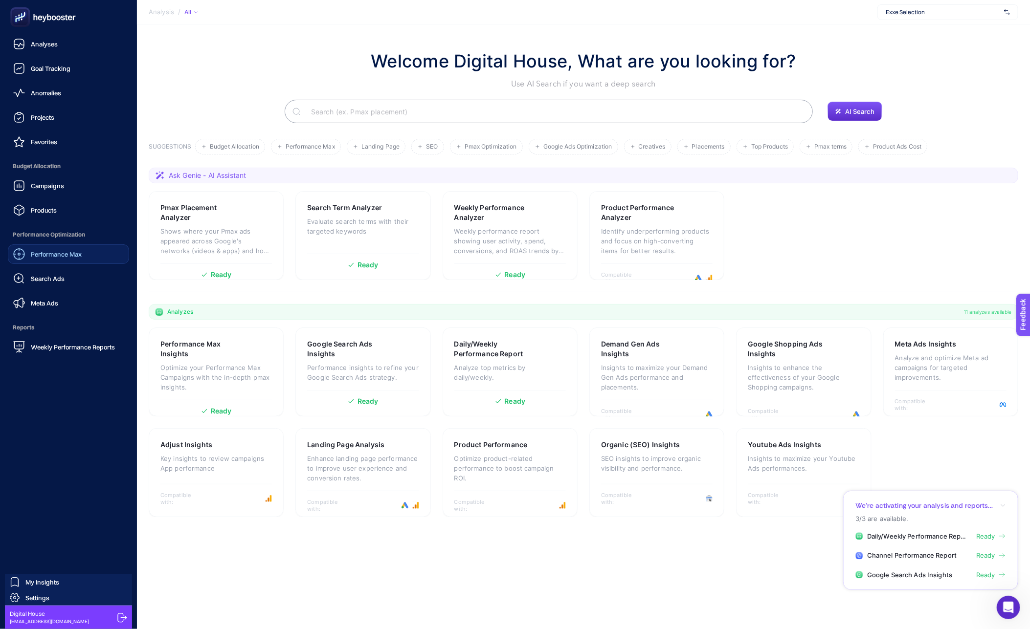
click at [38, 254] on span "Performance Max" at bounding box center [56, 254] width 51 height 8
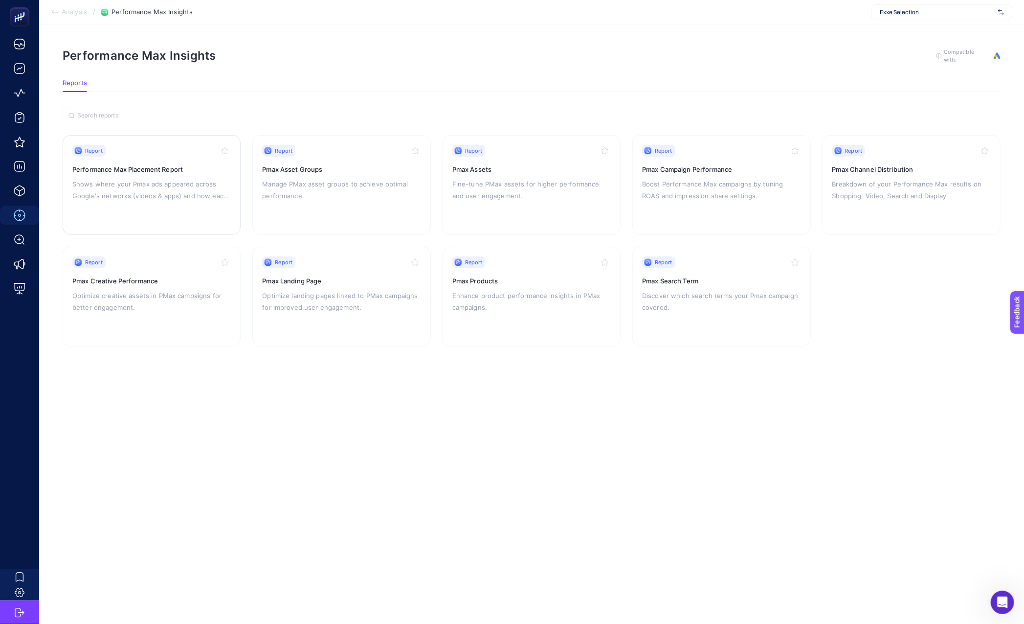
click at [201, 187] on p "Shows where your Pmax ads appeared across Google's networks (videos & apps) and…" at bounding box center [151, 189] width 158 height 23
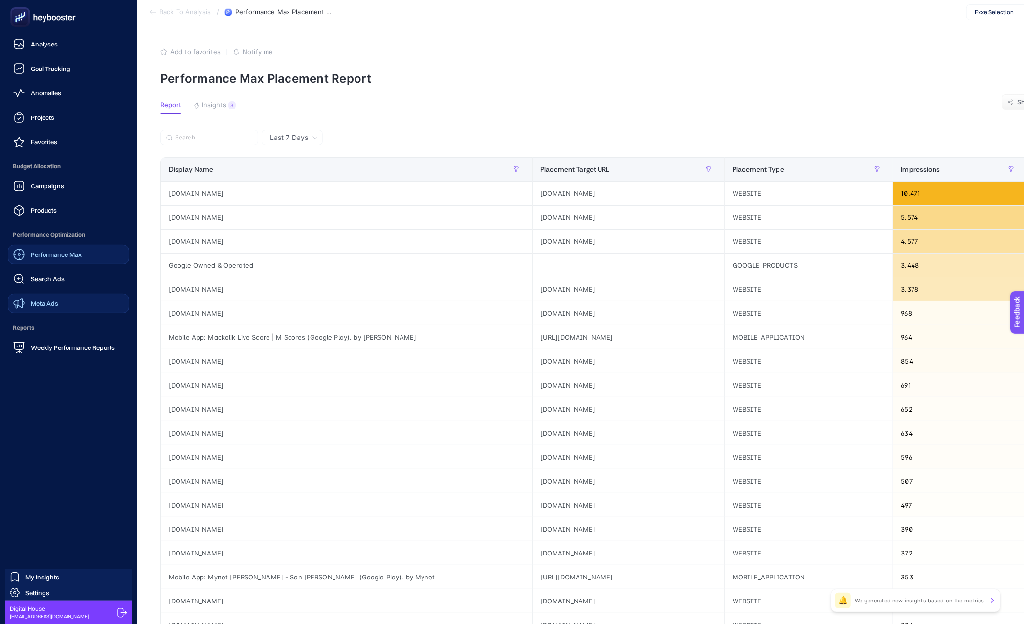
click at [36, 308] on div "Meta Ads" at bounding box center [35, 303] width 45 height 12
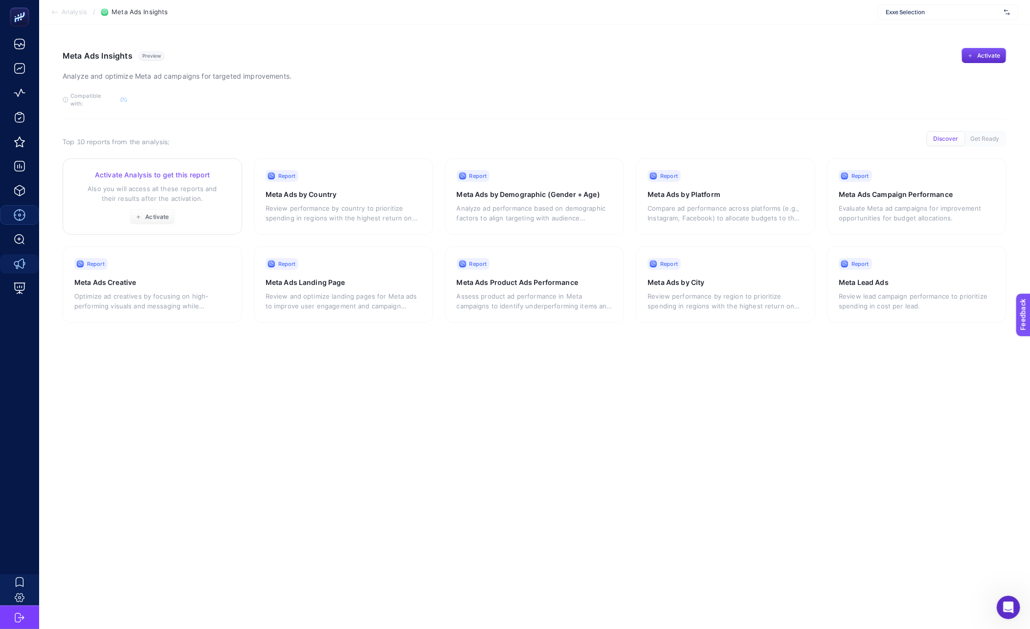
click at [206, 203] on div "Activate Analysis to get this report Also you will access all these reports and…" at bounding box center [152, 197] width 156 height 55
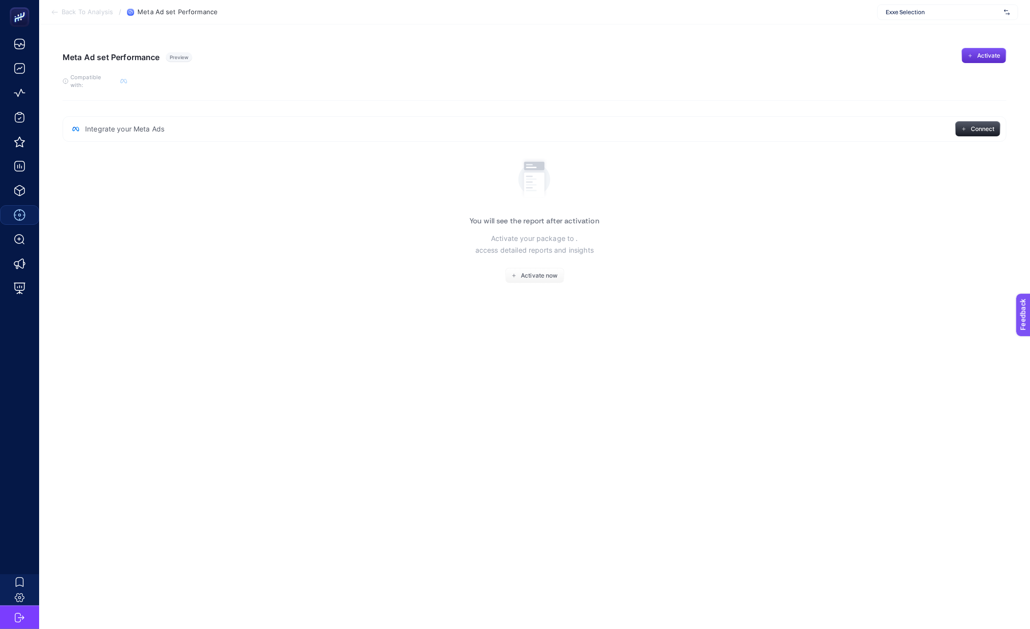
click at [535, 236] on p "Activate your package to . access detailed reports and insights" at bounding box center [534, 244] width 118 height 23
click at [527, 272] on span "Activate now" at bounding box center [539, 276] width 37 height 8
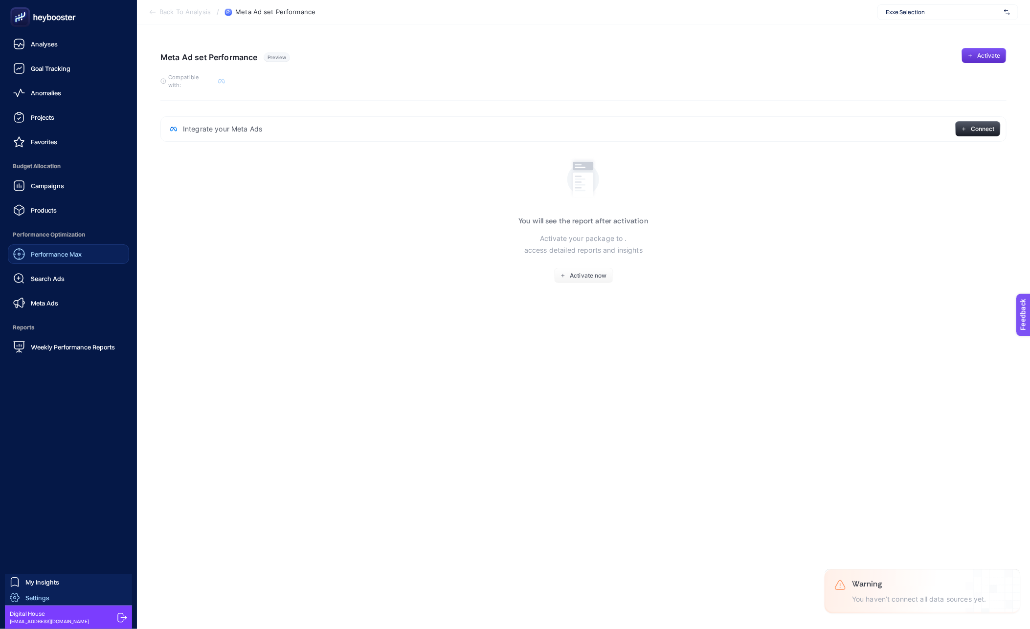
click at [26, 597] on span "Settings" at bounding box center [37, 598] width 24 height 8
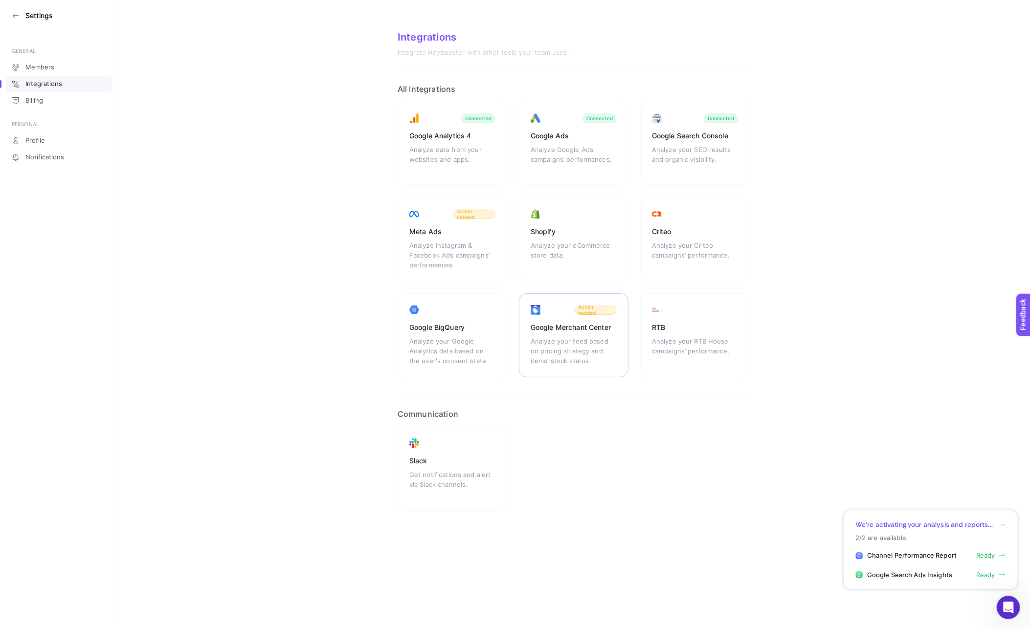
click at [557, 314] on div "Google Merchant Center Analyze your feed based on pricing strategy and items’ s…" at bounding box center [574, 335] width 110 height 84
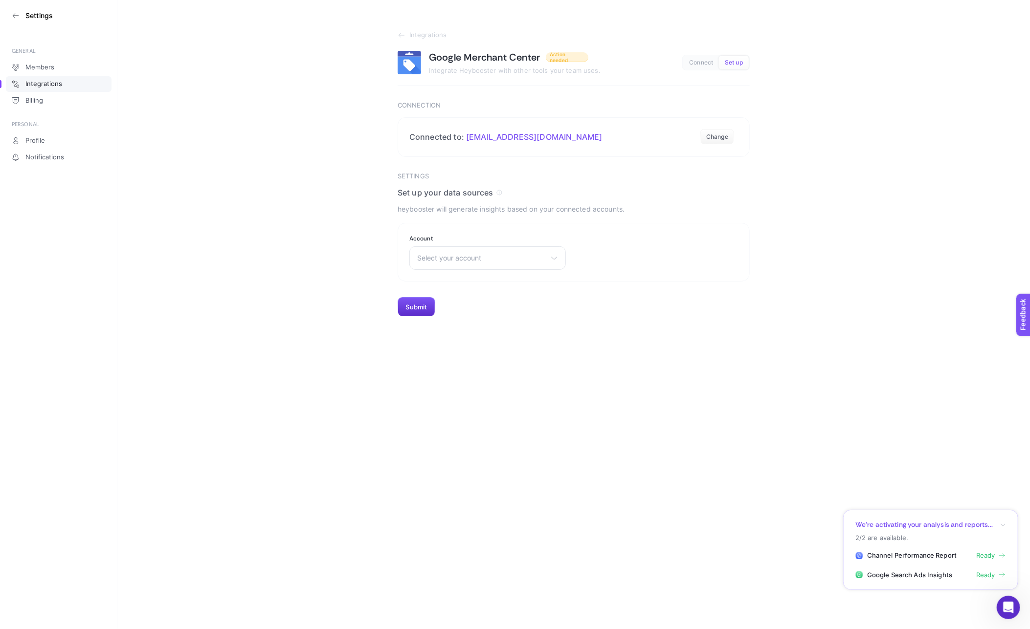
click at [450, 258] on span "Select your account" at bounding box center [481, 258] width 129 height 8
click at [455, 282] on input "text" at bounding box center [488, 282] width 156 height 20
type input "exxe"
click at [400, 223] on section "Settings Set up your data sources heybooster will generate insights based on yo…" at bounding box center [574, 245] width 352 height 145
click at [708, 136] on button "Change" at bounding box center [717, 137] width 34 height 16
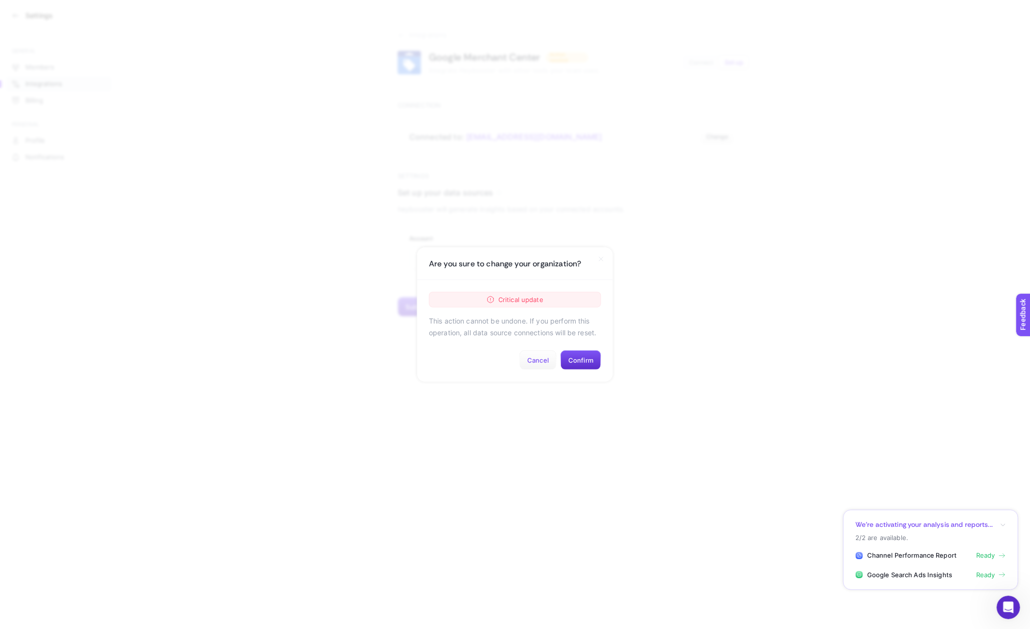
click at [529, 359] on button "Cancel" at bounding box center [537, 361] width 37 height 20
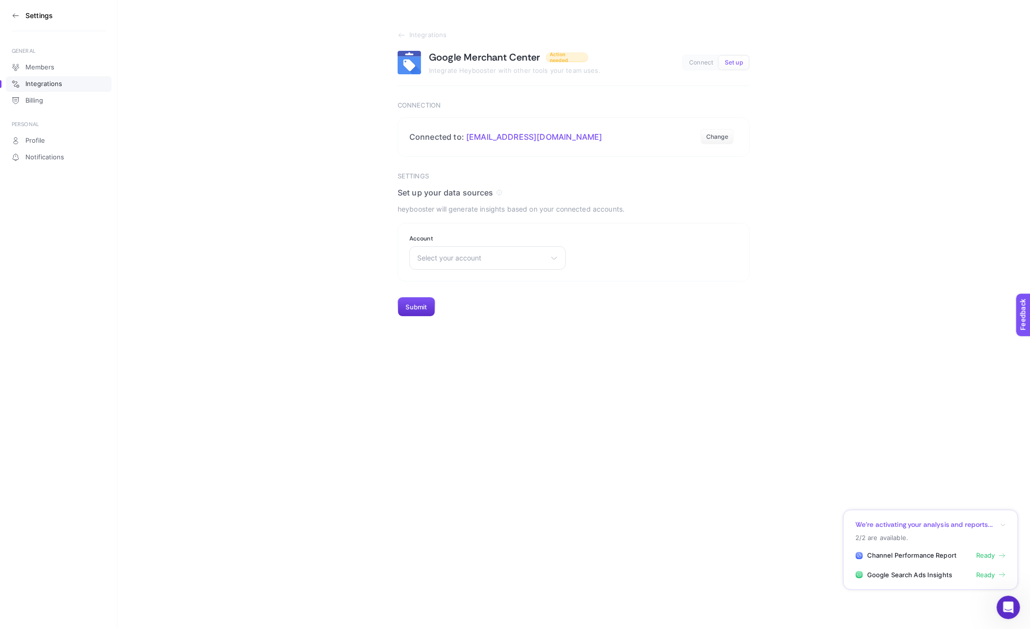
click at [398, 27] on section "Integrations Google Merchant Center Action needed Integrate Heybooster with oth…" at bounding box center [573, 158] width 913 height 317
click at [402, 31] on icon at bounding box center [402, 35] width 8 height 8
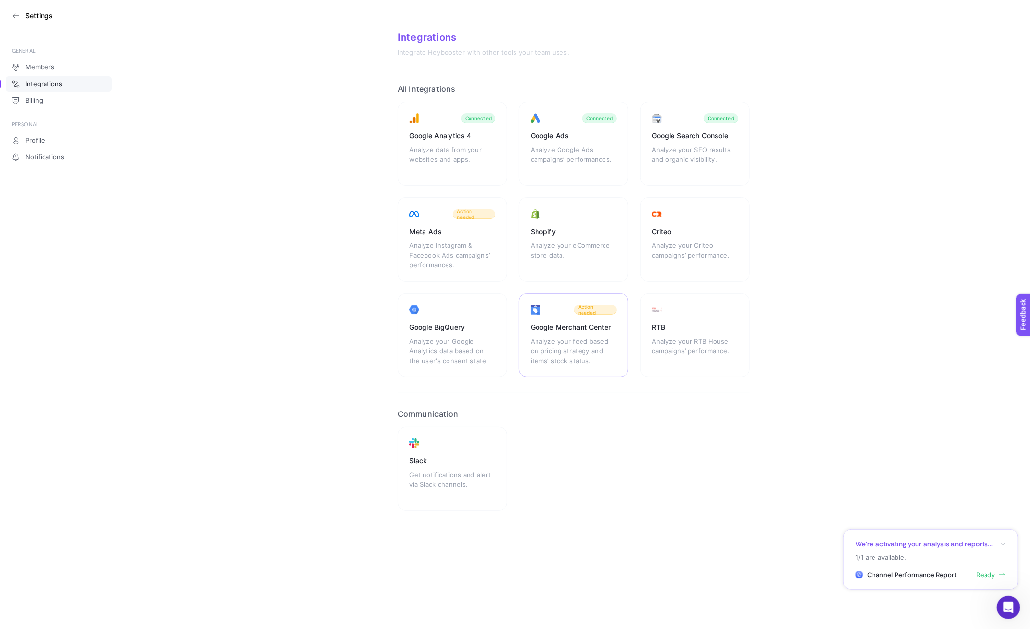
click at [567, 346] on div "Analyze your feed based on pricing strategy and items’ stock status." at bounding box center [574, 350] width 86 height 29
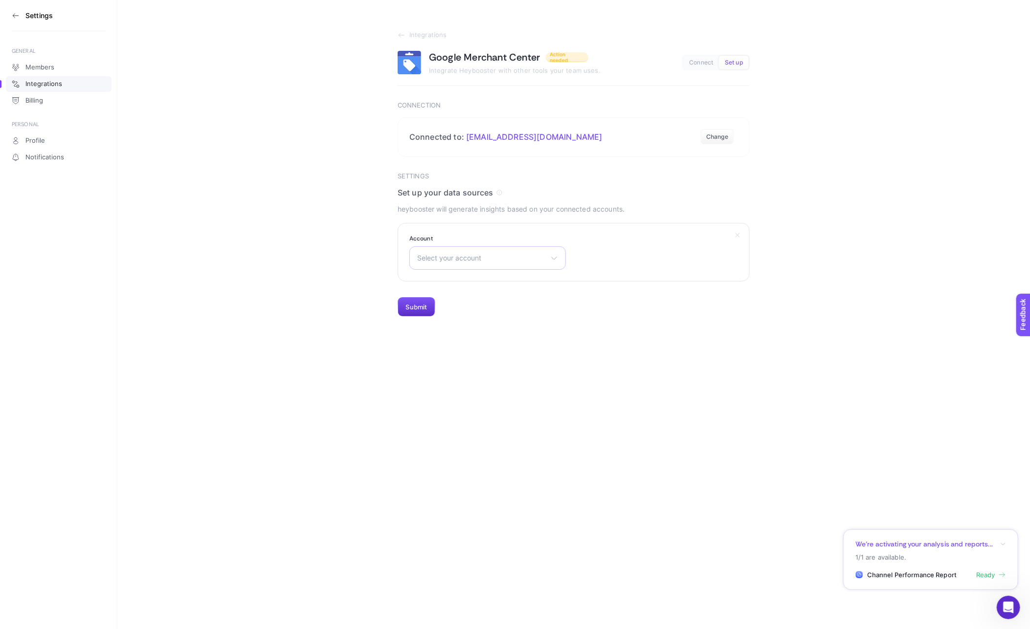
click at [440, 268] on div "Select your account Bonvagon Yargıcı Troy Apple Nocturne Online Shop Thermomix …" at bounding box center [487, 257] width 157 height 23
click at [445, 284] on input "text" at bounding box center [488, 282] width 156 height 20
type input "exx"
click at [347, 267] on section "Integrations Google Merchant Center Action needed Integrate Heybooster with oth…" at bounding box center [573, 158] width 913 height 317
click at [54, 77] on link "Integrations" at bounding box center [59, 84] width 106 height 16
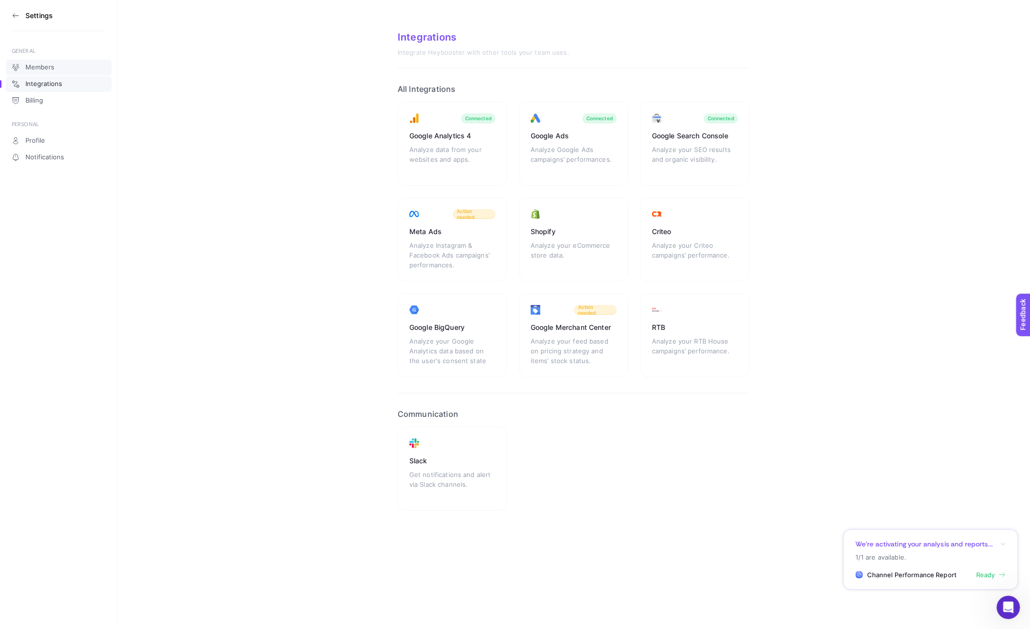
click at [46, 64] on span "Members" at bounding box center [39, 68] width 29 height 8
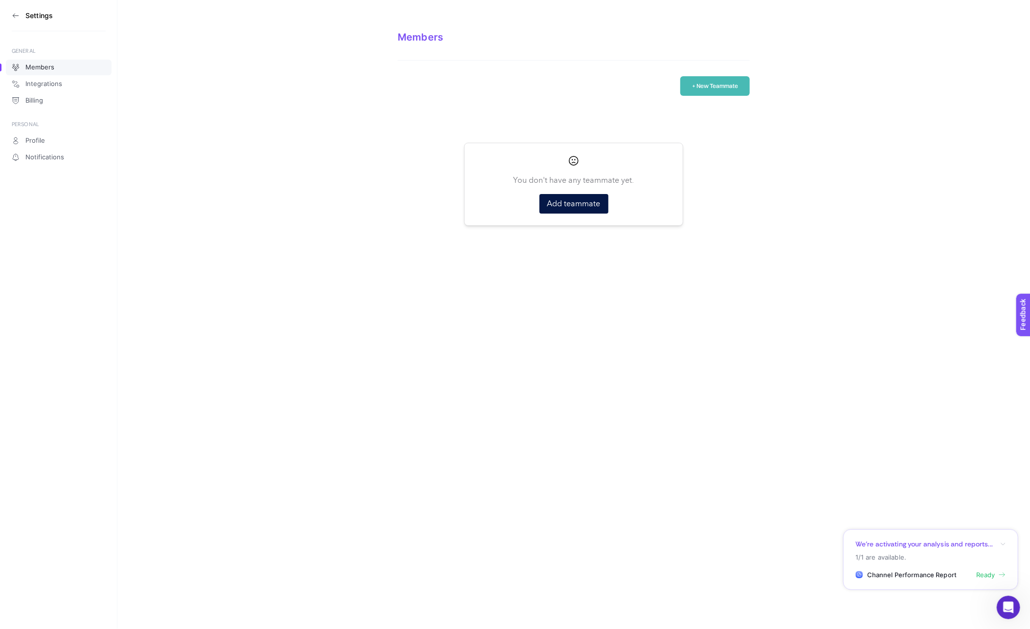
click at [15, 16] on icon at bounding box center [15, 16] width 5 height 0
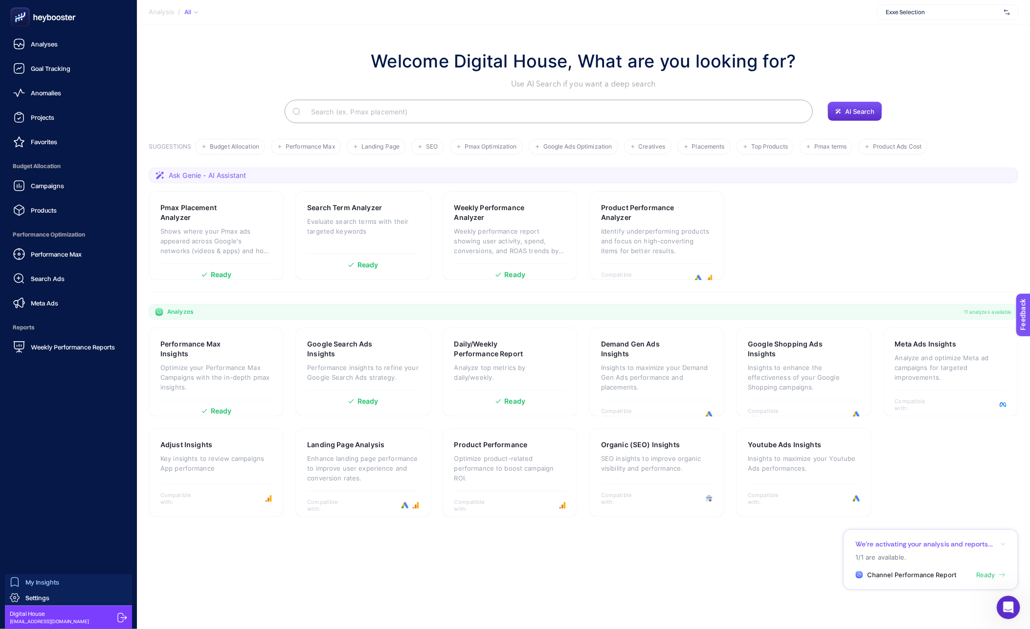
click at [30, 582] on span "My Insights" at bounding box center [42, 583] width 34 height 8
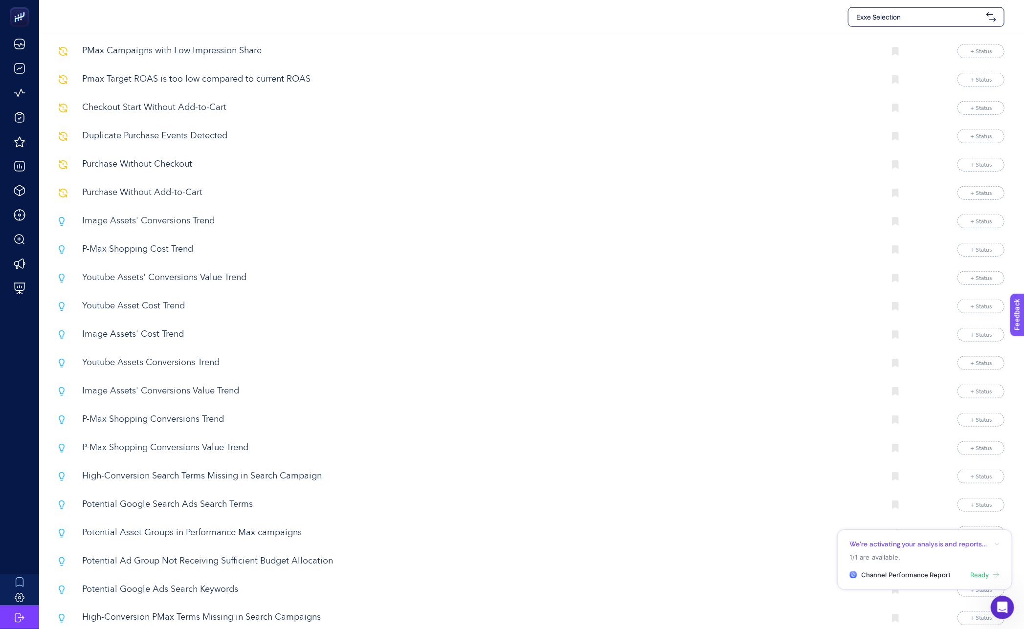
scroll to position [360, 0]
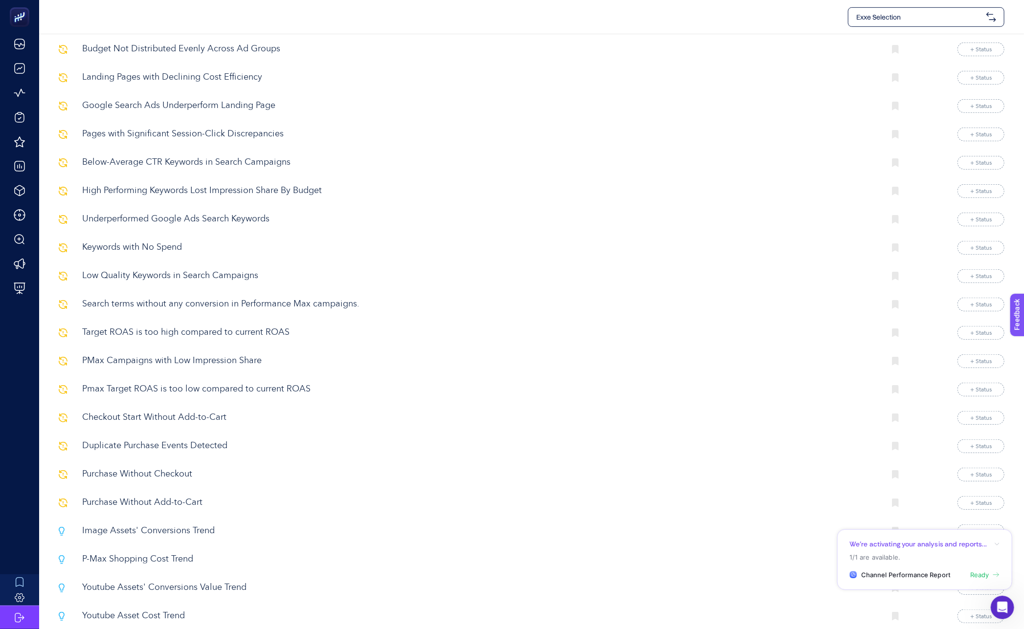
click at [882, 26] on div "Exxe Selection" at bounding box center [926, 17] width 157 height 20
click at [881, 121] on span "Exxe Selection" at bounding box center [878, 126] width 45 height 10
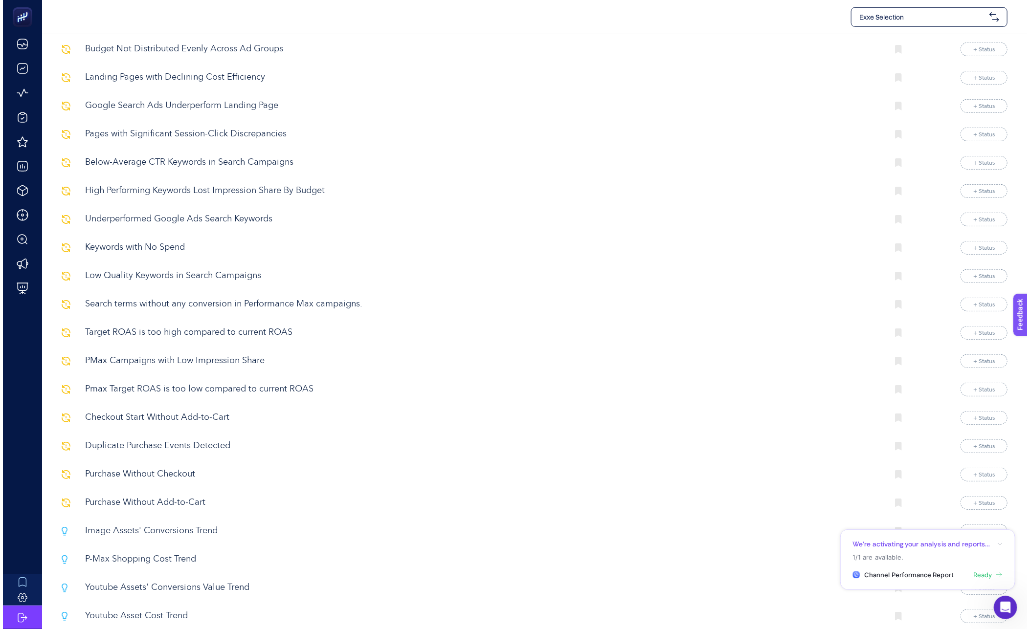
scroll to position [0, 0]
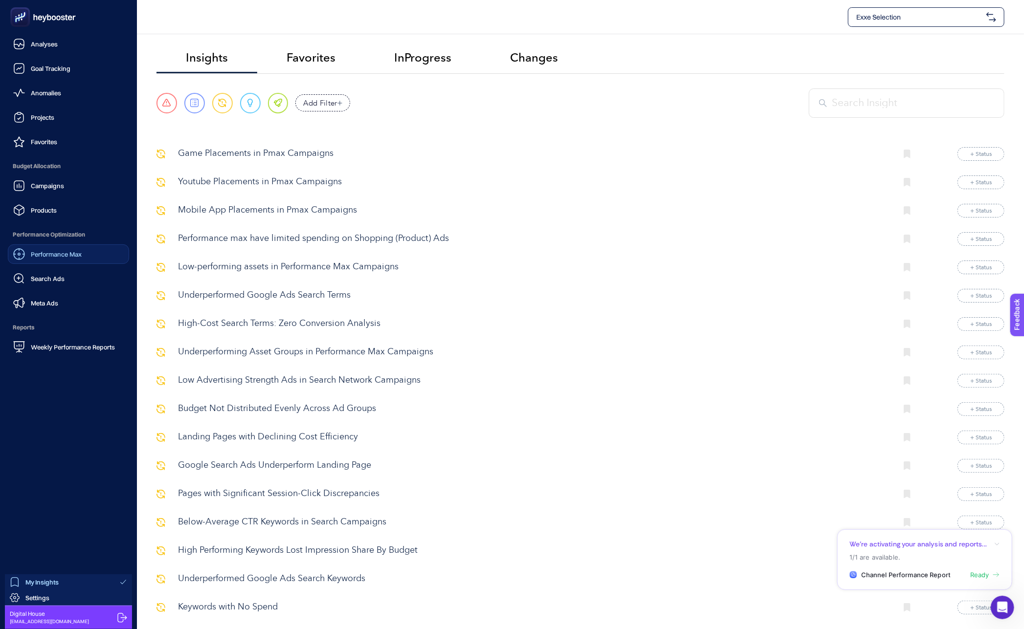
click at [39, 252] on span "Performance Max" at bounding box center [56, 254] width 51 height 8
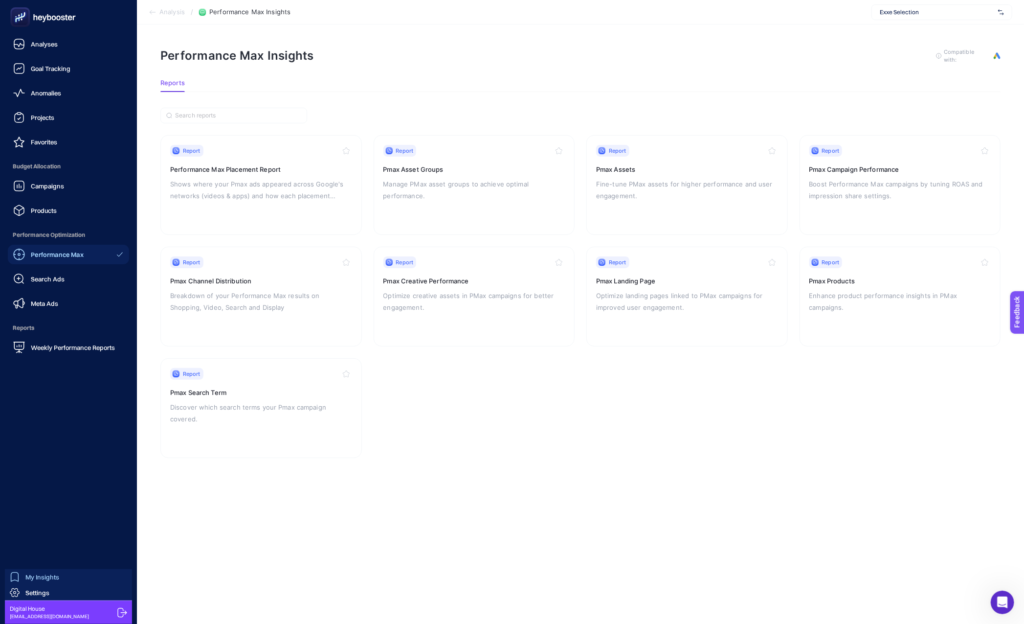
click at [39, 576] on span "My Insights" at bounding box center [42, 577] width 34 height 8
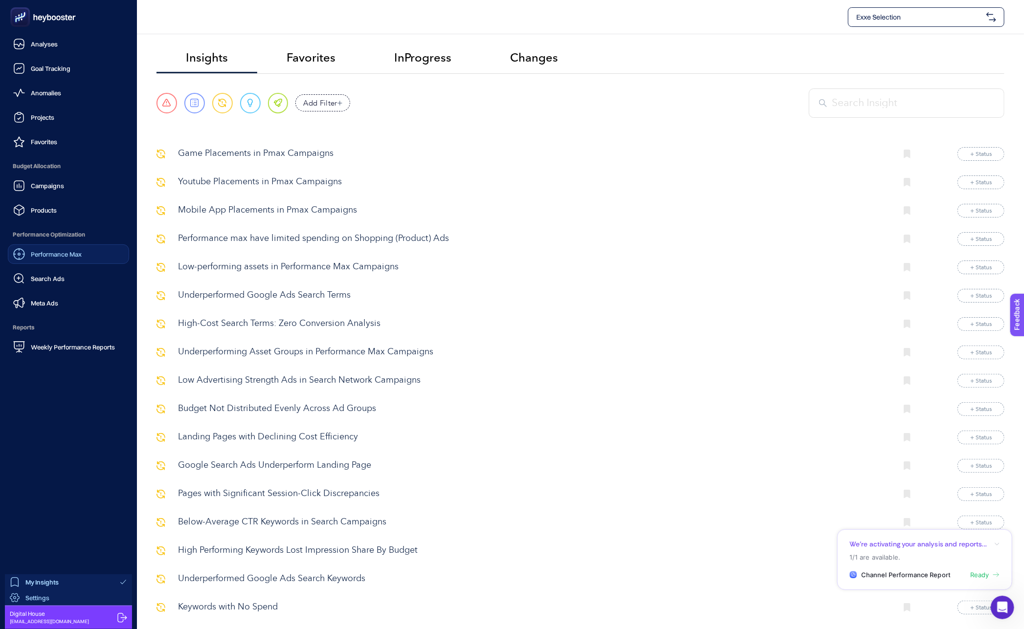
click at [57, 598] on link "Settings" at bounding box center [68, 598] width 127 height 16
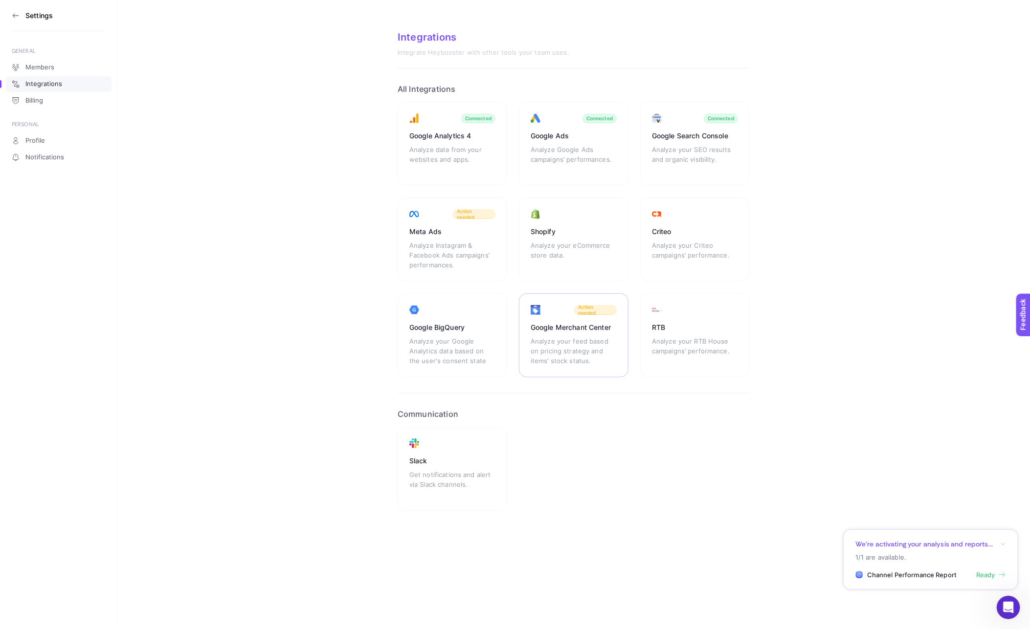
click at [561, 329] on div "Google Merchant Center" at bounding box center [574, 328] width 86 height 10
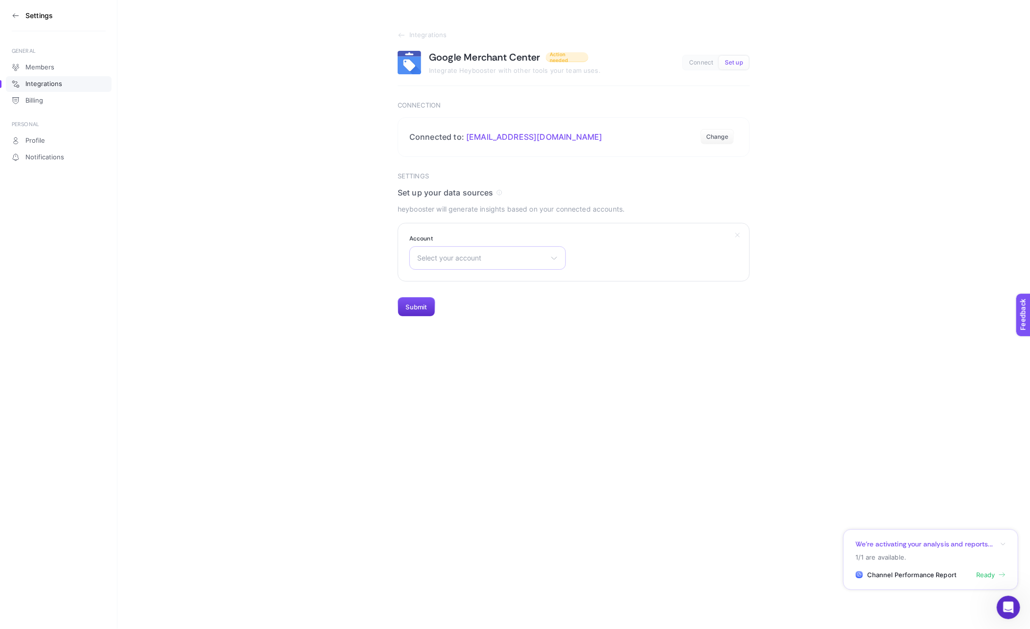
click at [478, 260] on span "Select your account" at bounding box center [481, 258] width 129 height 8
click at [472, 279] on input "text" at bounding box center [488, 282] width 156 height 20
type input "exxe"
click at [381, 267] on section "Integrations Google Merchant Center Action needed Integrate Heybooster with oth…" at bounding box center [573, 158] width 913 height 317
click at [404, 29] on section "Integrations Google Merchant Center Action needed Integrate Heybooster with oth…" at bounding box center [573, 158] width 913 height 317
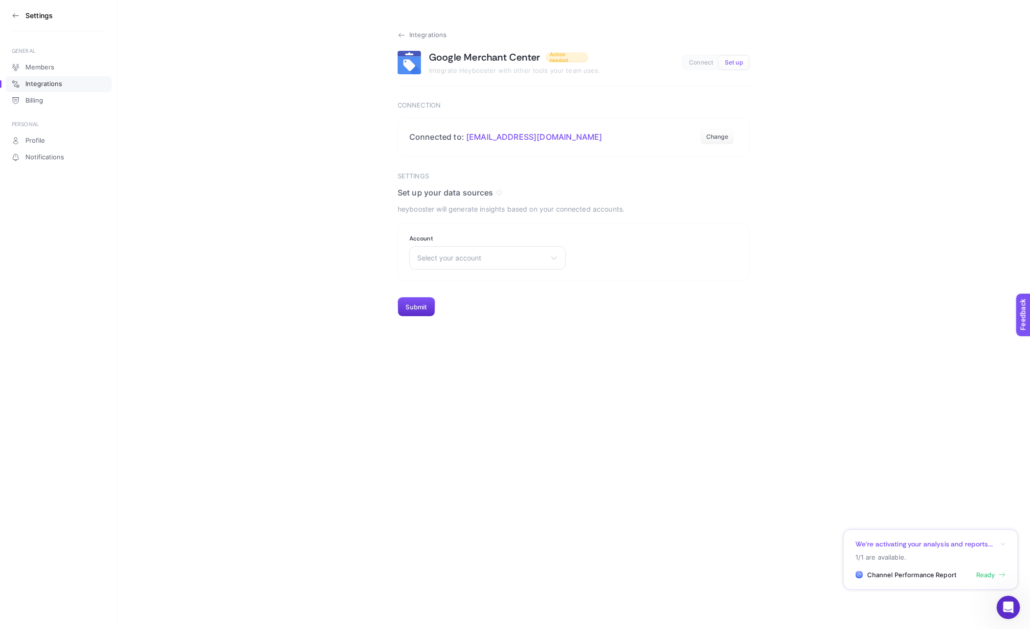
click at [402, 32] on icon at bounding box center [402, 35] width 8 height 8
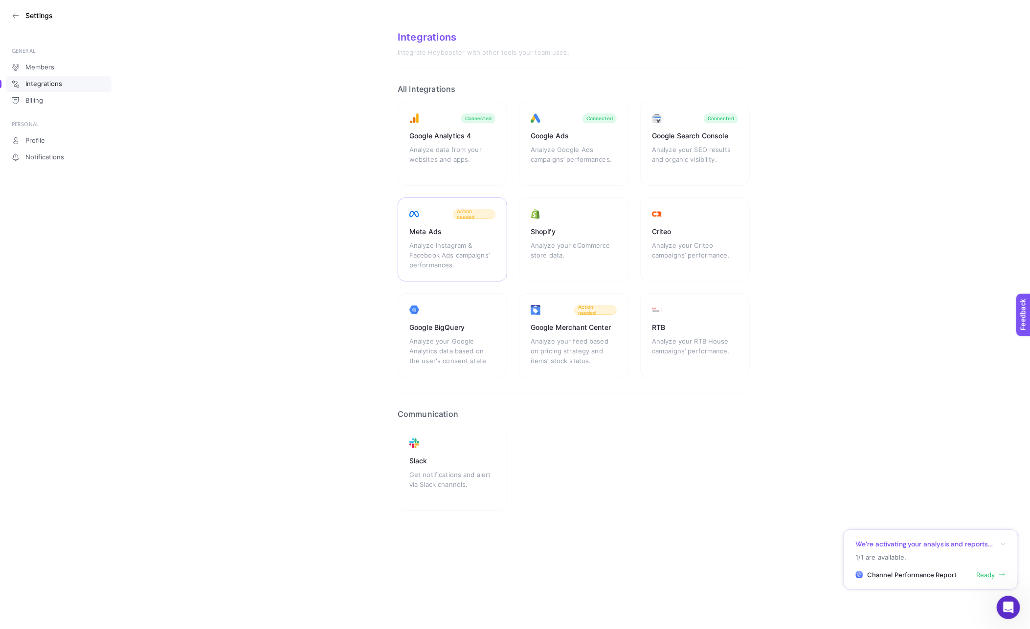
click at [451, 215] on div "Meta Ads Analyze Instagram & Facebook Ads campaigns’ performances. Action needed" at bounding box center [453, 240] width 110 height 84
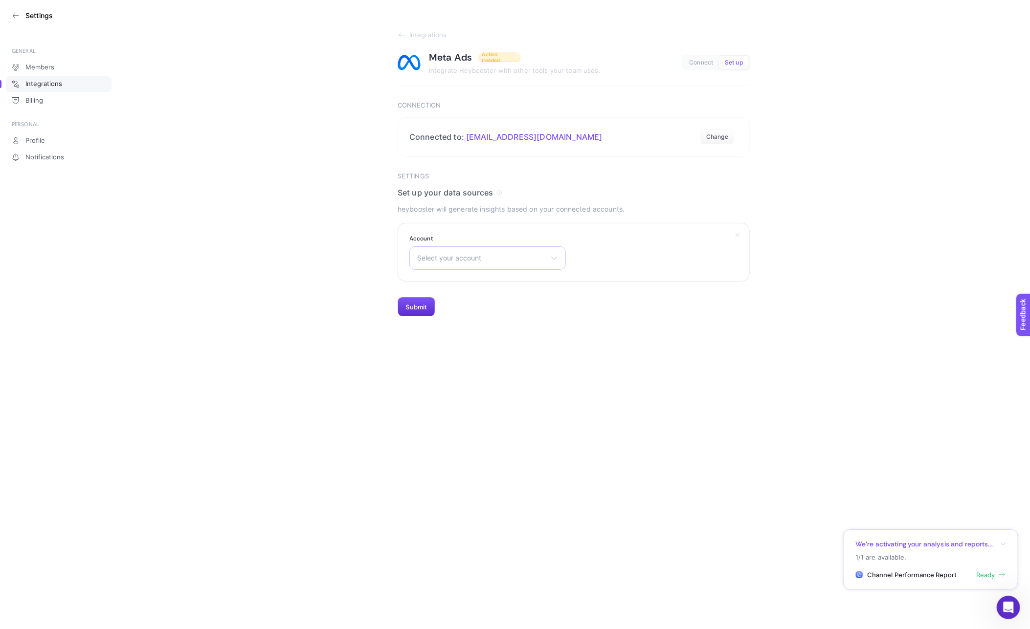
click at [435, 263] on div "Select your account Kom Reklam Master Aykan Motor Servis A.Ş. [PERSON_NAME] [PE…" at bounding box center [487, 257] width 157 height 23
click at [485, 276] on input "text" at bounding box center [488, 282] width 156 height 20
type input "exx"
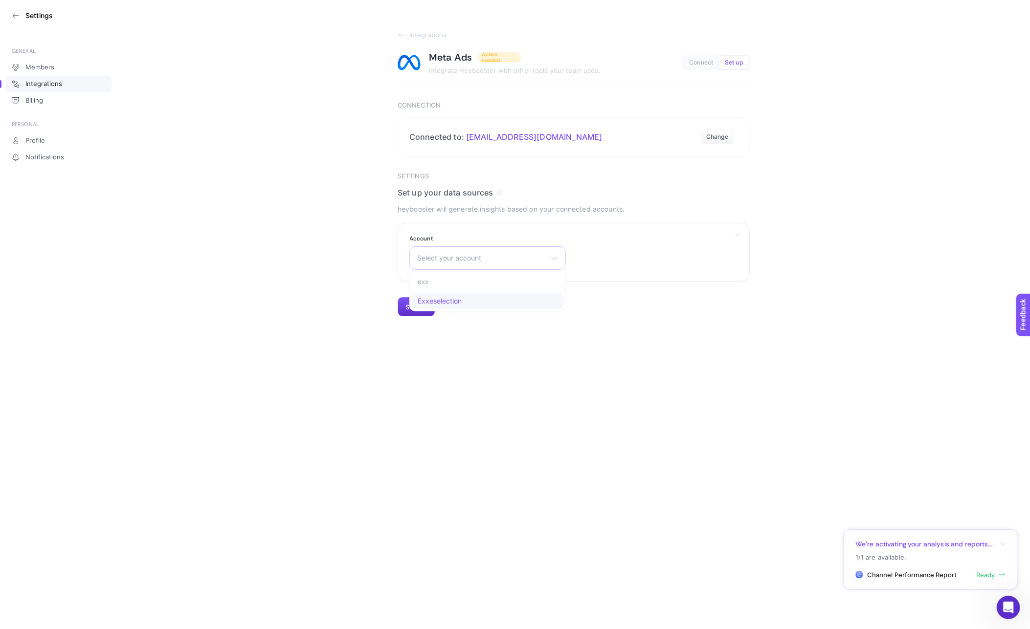
click at [436, 301] on span "Exxeselection" at bounding box center [440, 301] width 44 height 8
click at [411, 311] on button "Submit" at bounding box center [417, 307] width 38 height 20
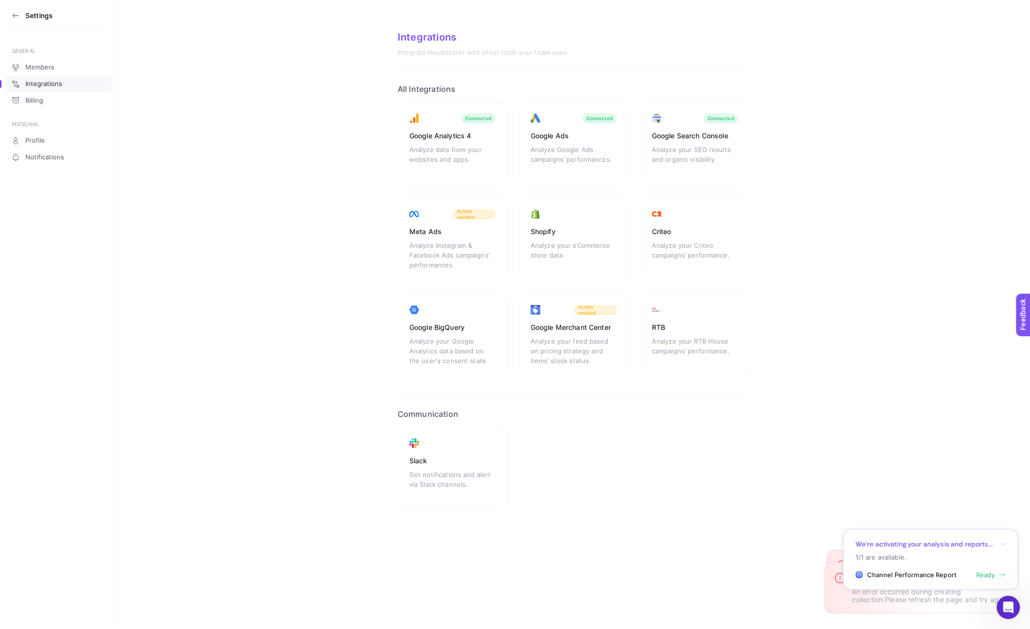
click at [1006, 545] on section "We’re activating your analysis and reports... 1/1 are available. Channel Perfor…" at bounding box center [930, 560] width 175 height 61
click at [23, 18] on section "Settings" at bounding box center [59, 15] width 94 height 31
click at [19, 16] on icon at bounding box center [16, 16] width 8 height 8
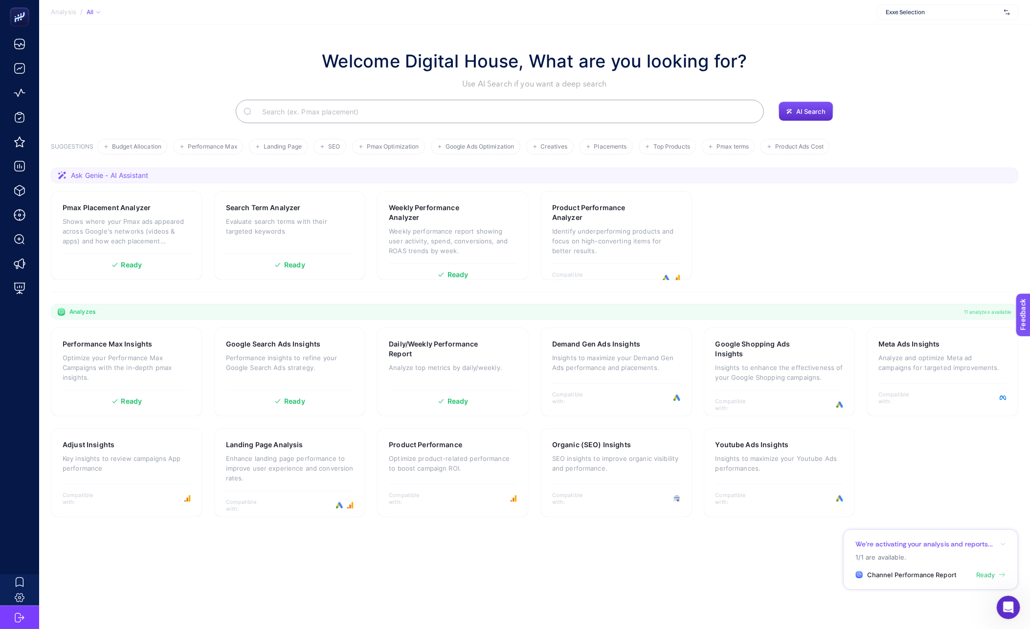
click at [933, 14] on span "Exxe Selection" at bounding box center [943, 12] width 114 height 8
click at [905, 68] on div "Troy" at bounding box center [948, 64] width 140 height 16
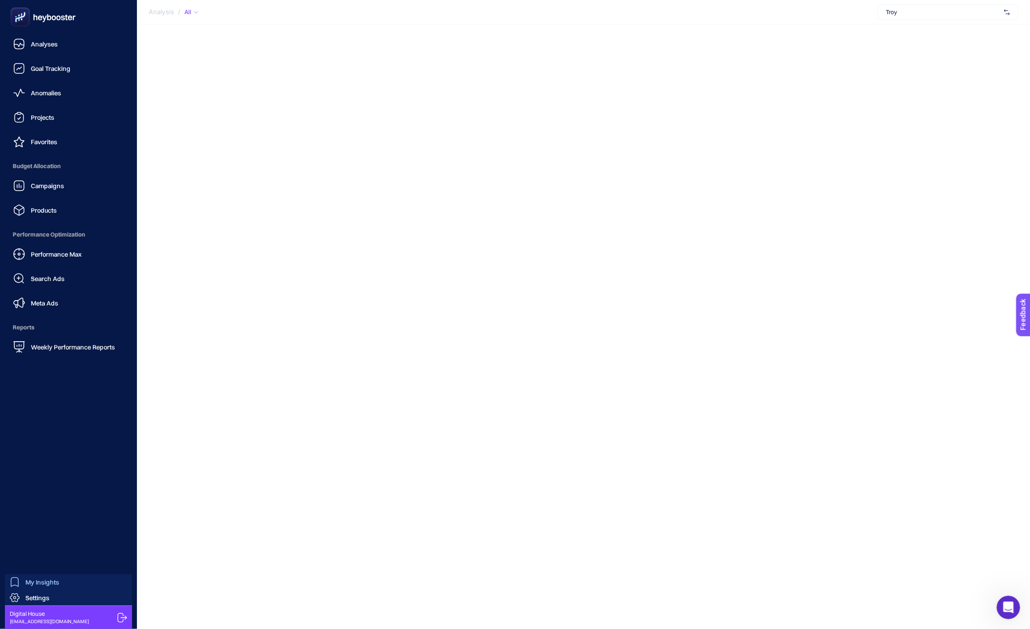
click at [48, 585] on span "My Insights" at bounding box center [42, 583] width 34 height 8
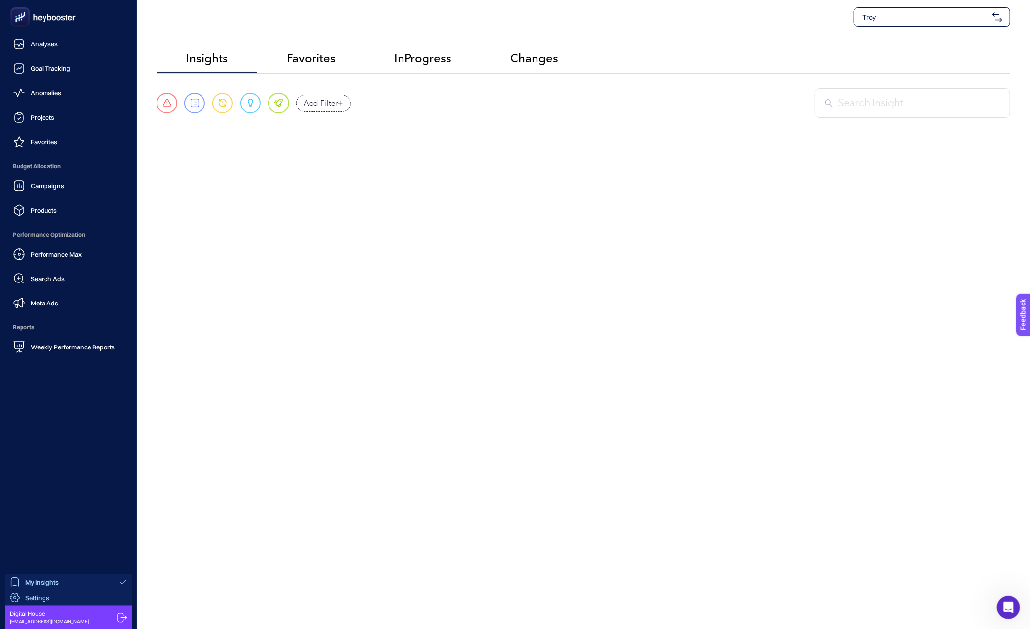
click at [46, 593] on div "Settings" at bounding box center [30, 598] width 40 height 10
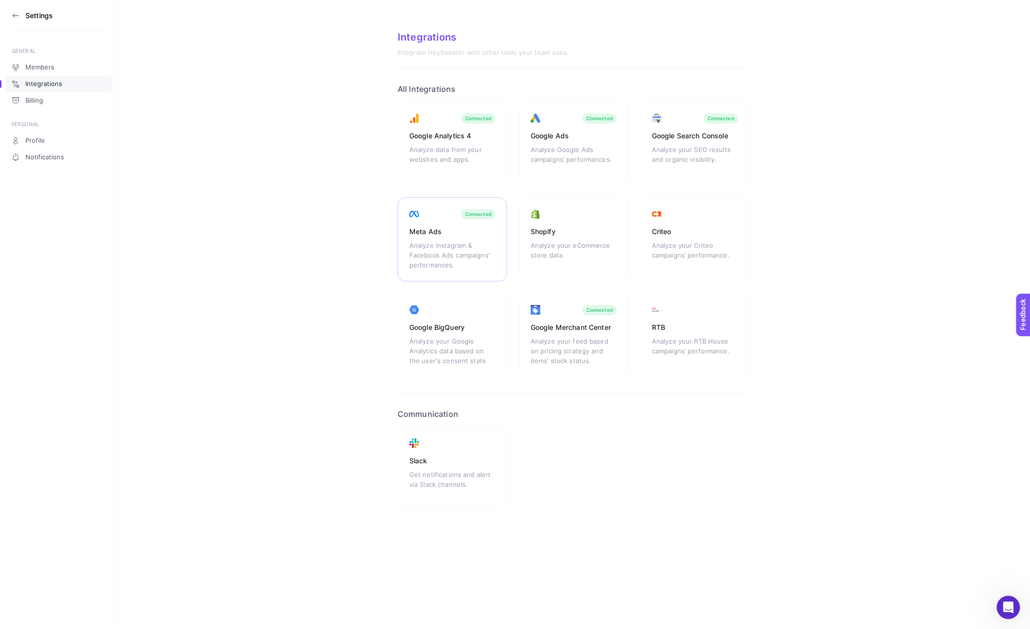
click at [456, 255] on div "Analyze Instagram & Facebook Ads campaigns’ performances." at bounding box center [452, 255] width 86 height 29
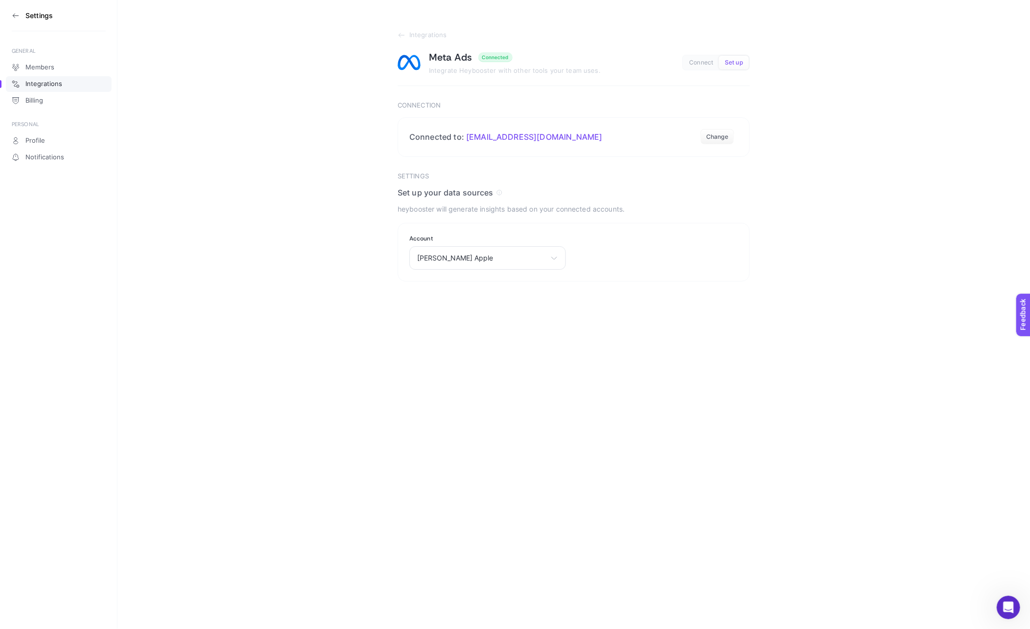
click at [14, 15] on icon at bounding box center [16, 16] width 8 height 8
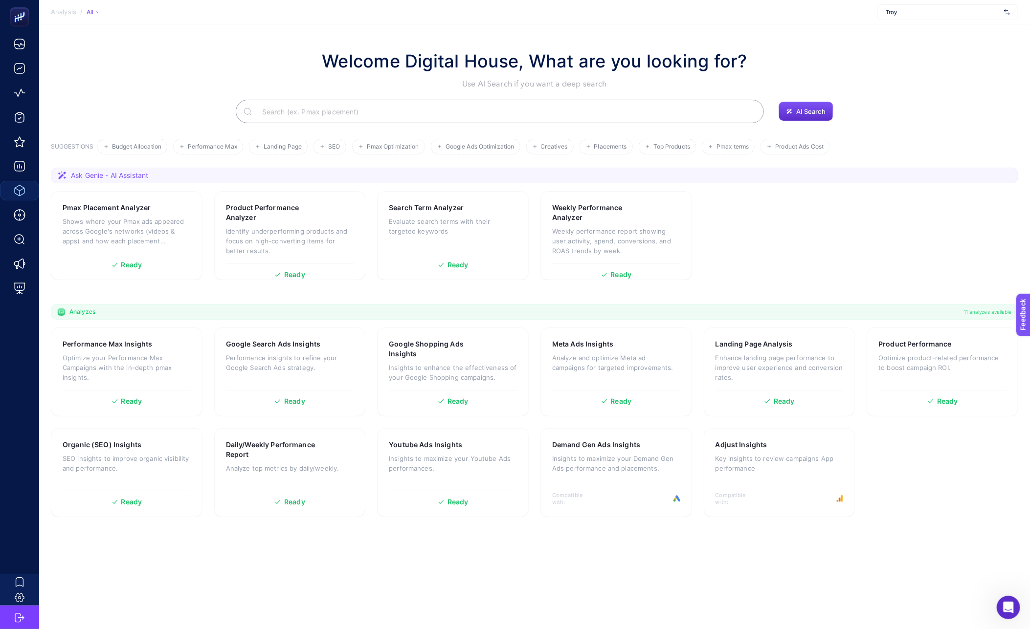
click at [924, 3] on section "Analysis / All Troy" at bounding box center [534, 12] width 991 height 24
click at [919, 16] on div "Troy" at bounding box center [947, 12] width 141 height 16
click at [530, 106] on input "Search" at bounding box center [505, 111] width 502 height 27
click at [678, 70] on h1 "Welcome Digital House, What are you looking for?" at bounding box center [534, 61] width 425 height 26
click at [512, 114] on input "Search" at bounding box center [505, 111] width 502 height 27
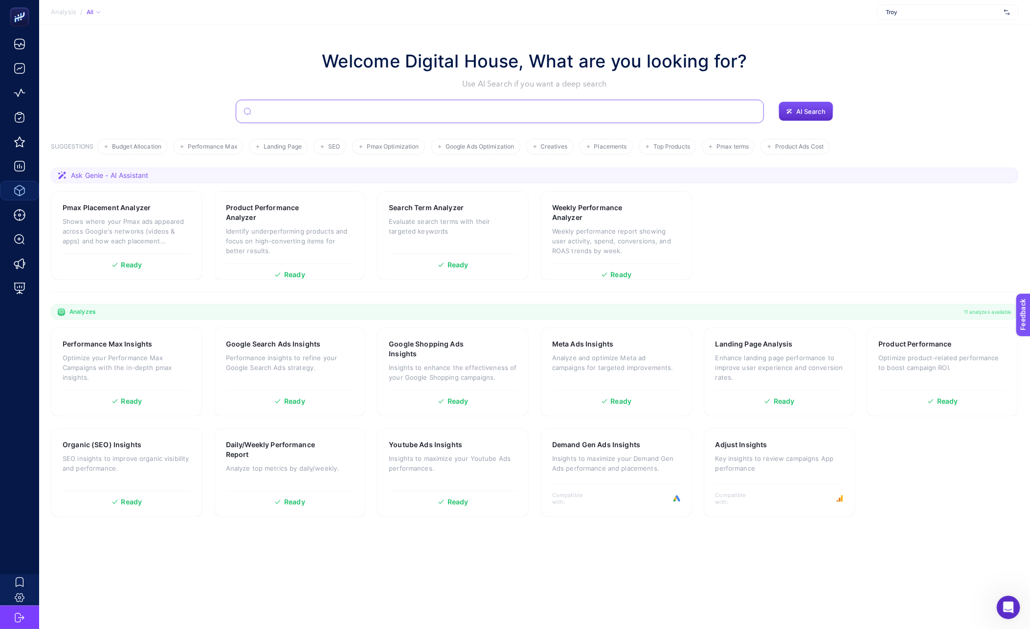
click at [498, 110] on input "Search" at bounding box center [505, 111] width 501 height 27
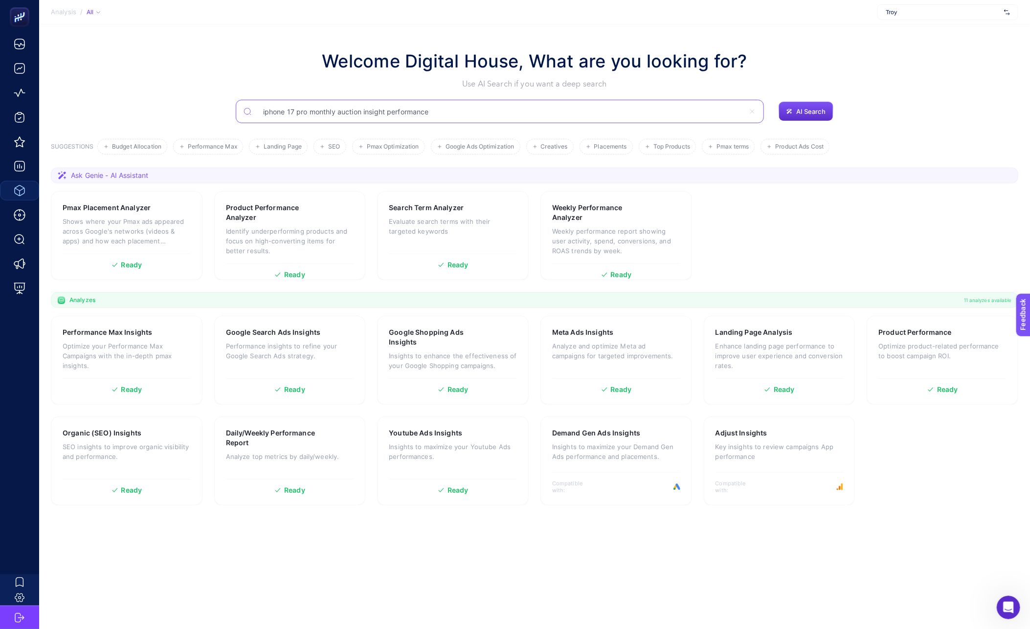
type input "iphone 17 pro monthly auction insight performance"
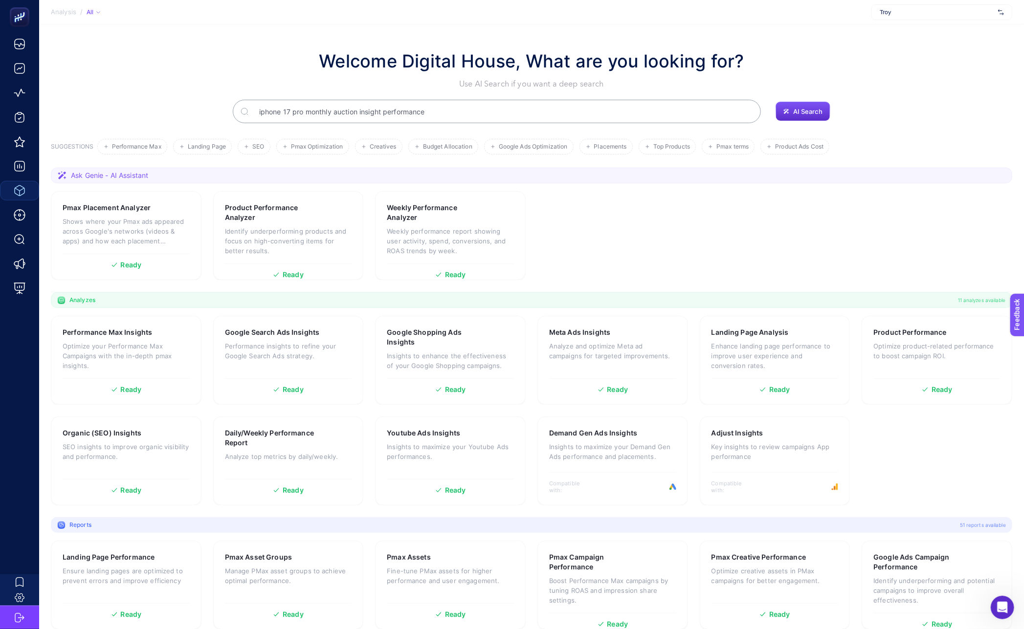
click at [100, 181] on section "Ask Genie - AI Assistant" at bounding box center [532, 176] width 962 height 16
click at [100, 177] on span "Ask Genie - AI Assistant" at bounding box center [109, 176] width 77 height 10
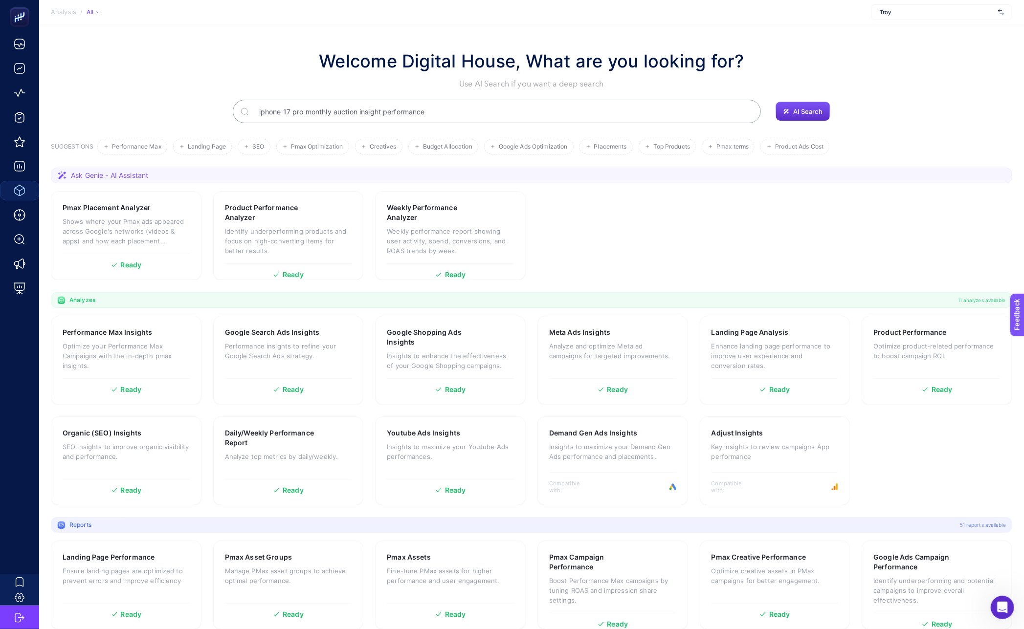
click at [516, 86] on p "Use AI Search if you want a deep search" at bounding box center [531, 84] width 425 height 12
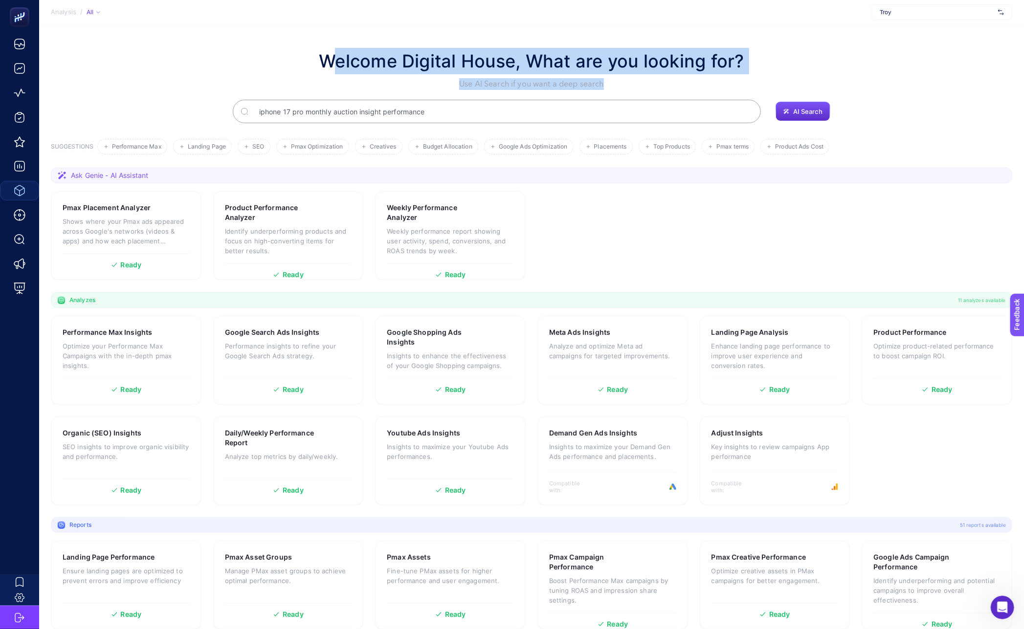
drag, startPoint x: 516, startPoint y: 86, endPoint x: 493, endPoint y: 62, distance: 33.2
click at [493, 62] on div "Welcome Digital House, What are you looking for? Use AI Search if you want a de…" at bounding box center [531, 69] width 425 height 42
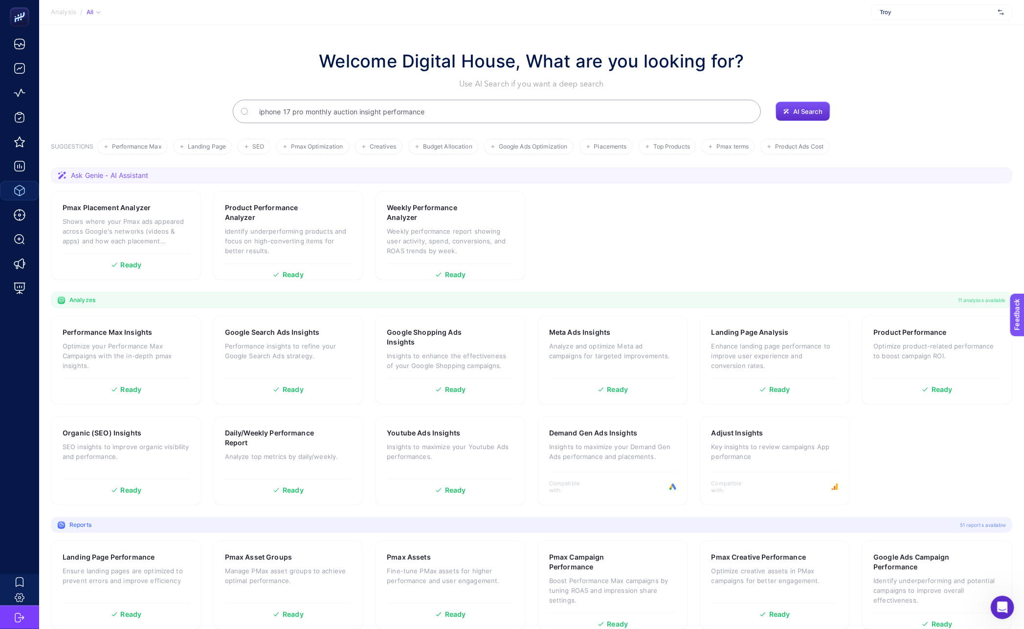
click at [617, 231] on section "Pmax Placement Analyzer Shows where your Pmax ads appeared across Google's netw…" at bounding box center [532, 235] width 962 height 89
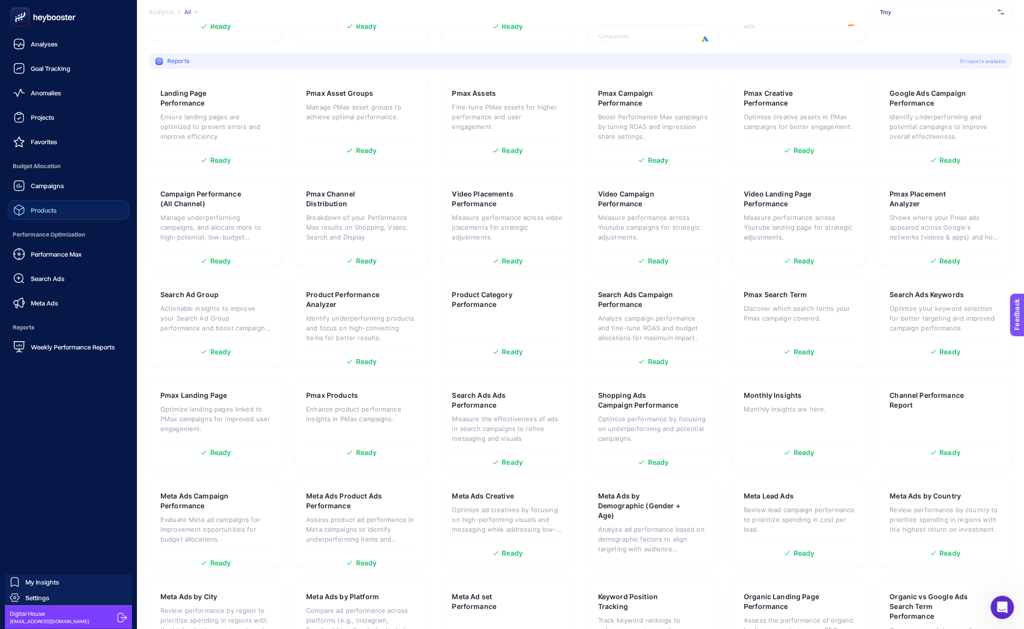
scroll to position [55, 0]
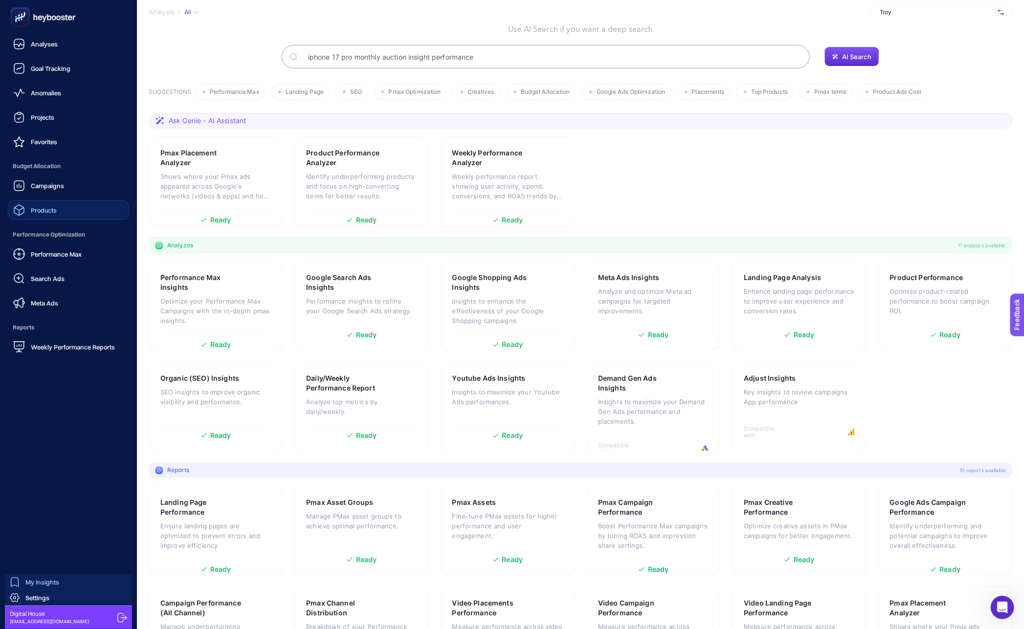
click at [29, 588] on link "My Insights" at bounding box center [68, 583] width 127 height 16
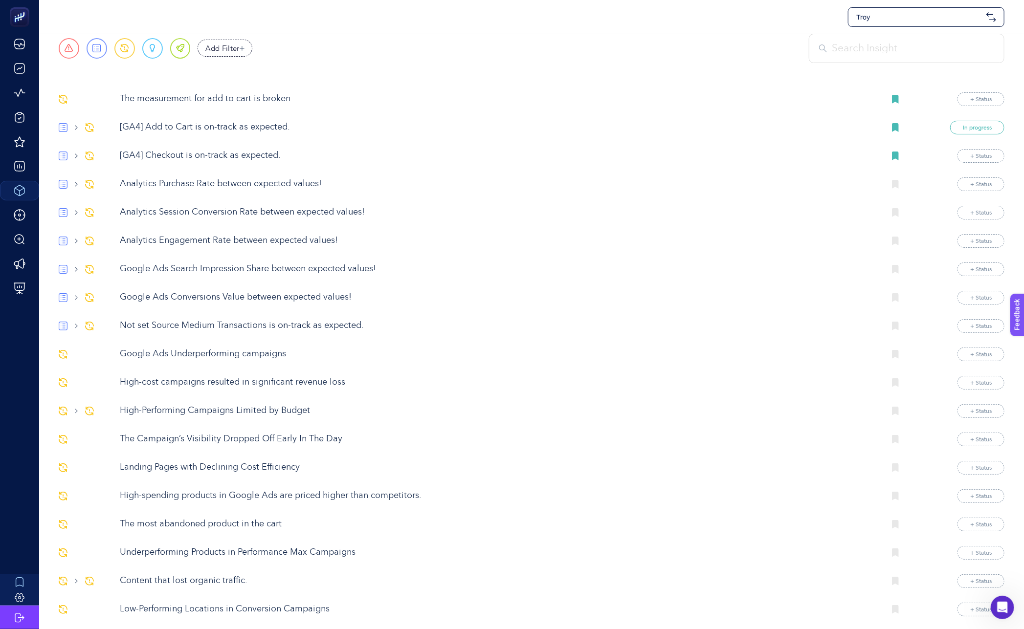
click at [898, 12] on span "Troy" at bounding box center [919, 17] width 126 height 10
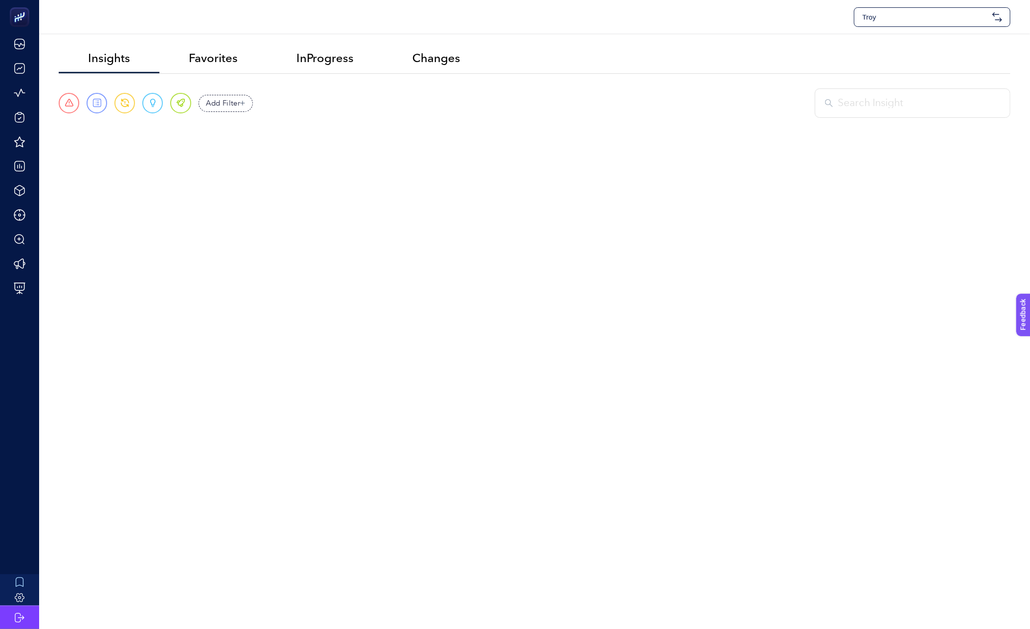
click at [881, 20] on span "Troy" at bounding box center [925, 17] width 126 height 10
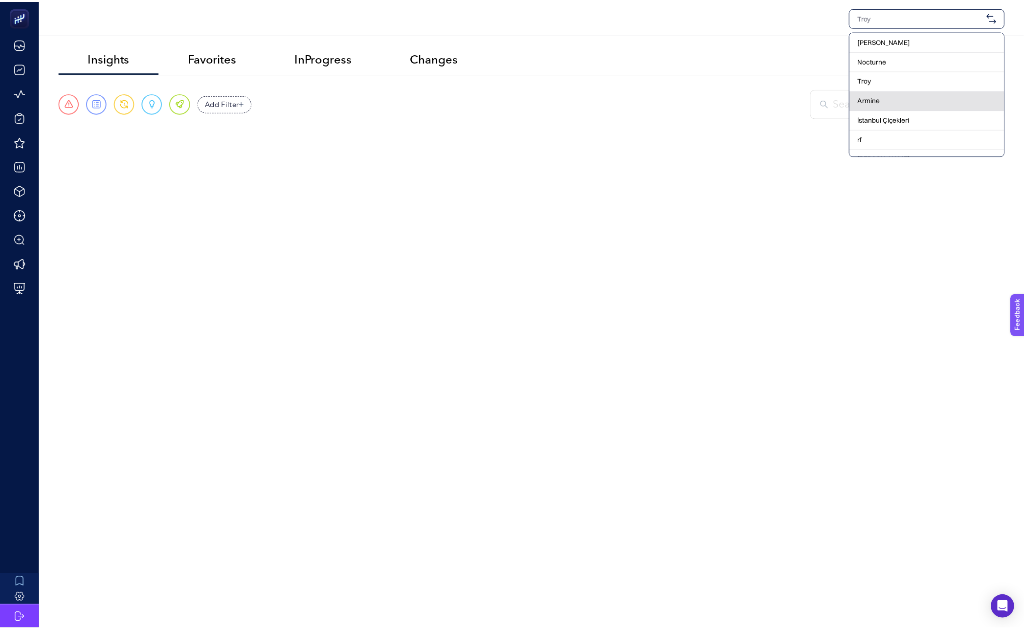
scroll to position [169, 0]
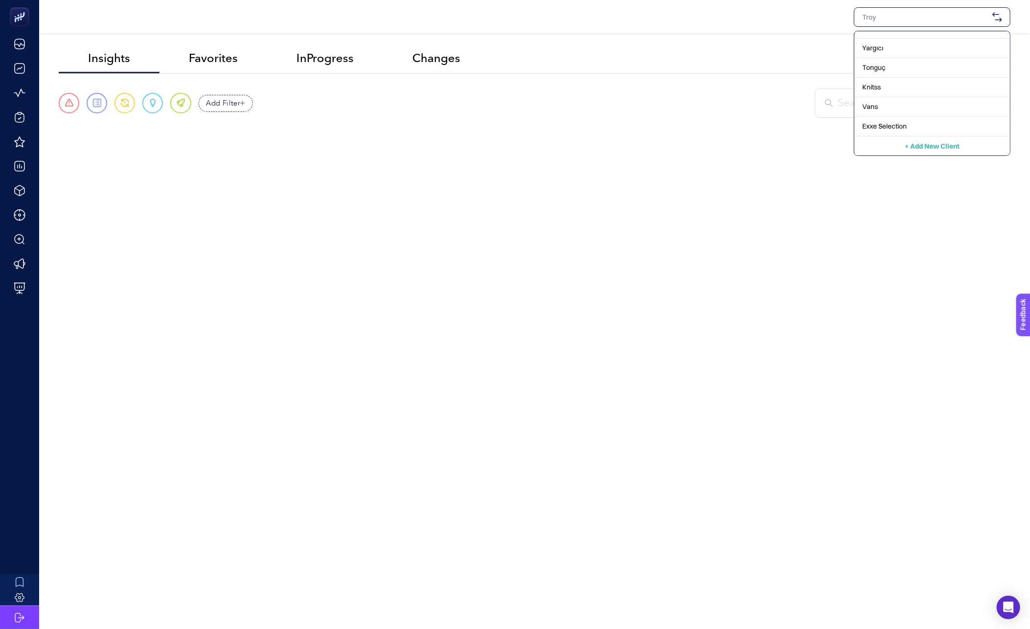
click at [900, 141] on div "+ Add New Client" at bounding box center [932, 146] width 156 height 20
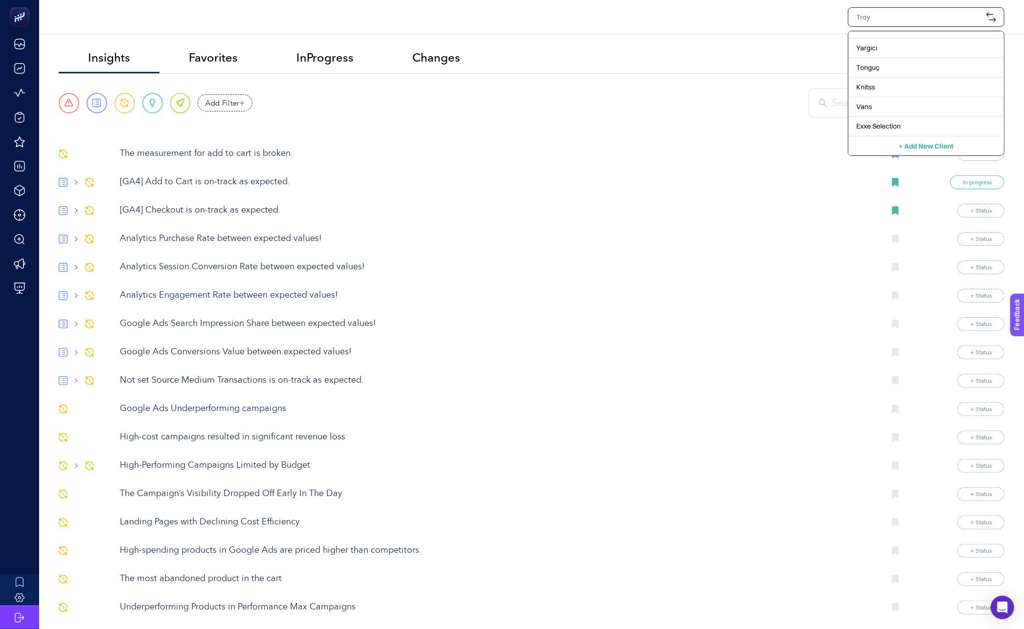
click at [882, 147] on div "+ Add New Client" at bounding box center [927, 146] width 156 height 20
click at [917, 138] on div "+ Add New Client" at bounding box center [927, 146] width 156 height 20
click at [920, 142] on span "+ Add New Client" at bounding box center [926, 146] width 55 height 9
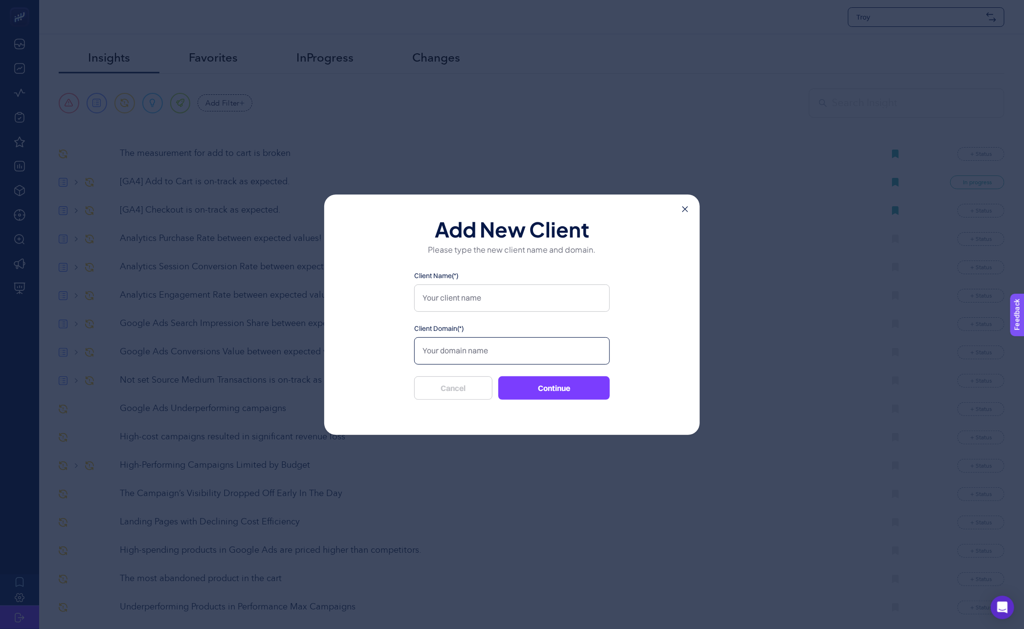
click at [444, 354] on input "Client Domain(*)" at bounding box center [512, 350] width 196 height 27
paste input "[URL][DOMAIN_NAME]"
type input "[URL][DOMAIN_NAME]"
click at [437, 307] on input "Client Name(*)" at bounding box center [512, 298] width 196 height 27
type input "Enza Home"
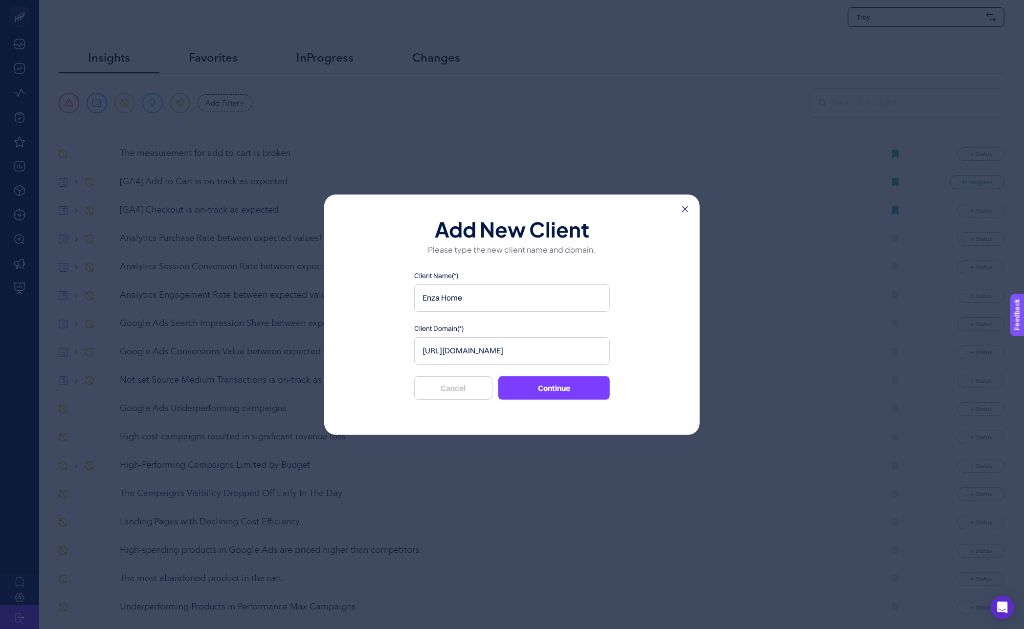
click at [557, 386] on button "Continue" at bounding box center [554, 388] width 112 height 23
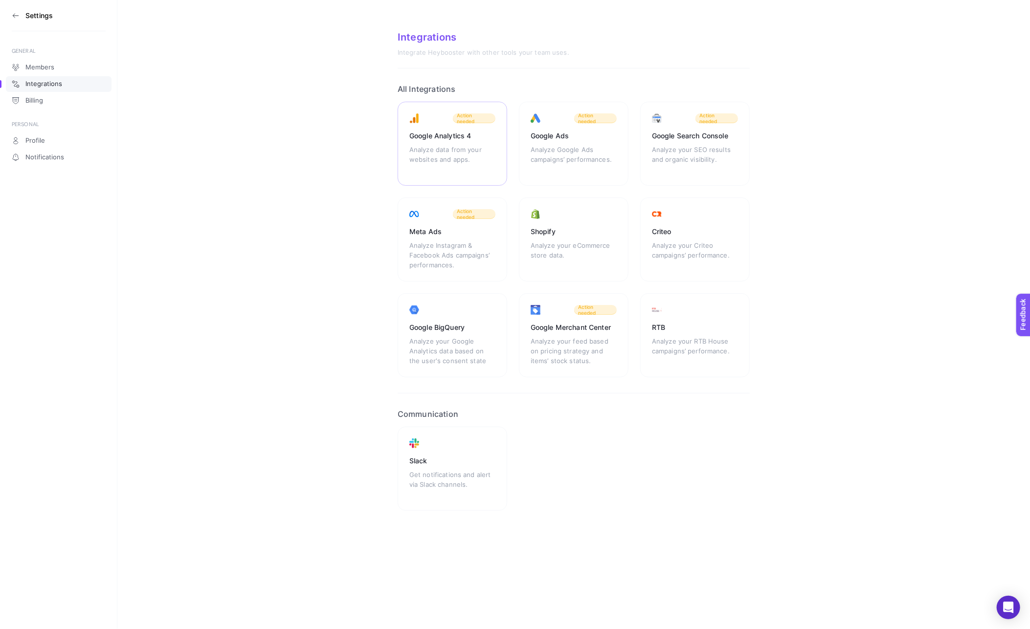
click at [447, 141] on div "Google Analytics 4 Analyze data from your websites and apps. Action needed" at bounding box center [453, 144] width 110 height 84
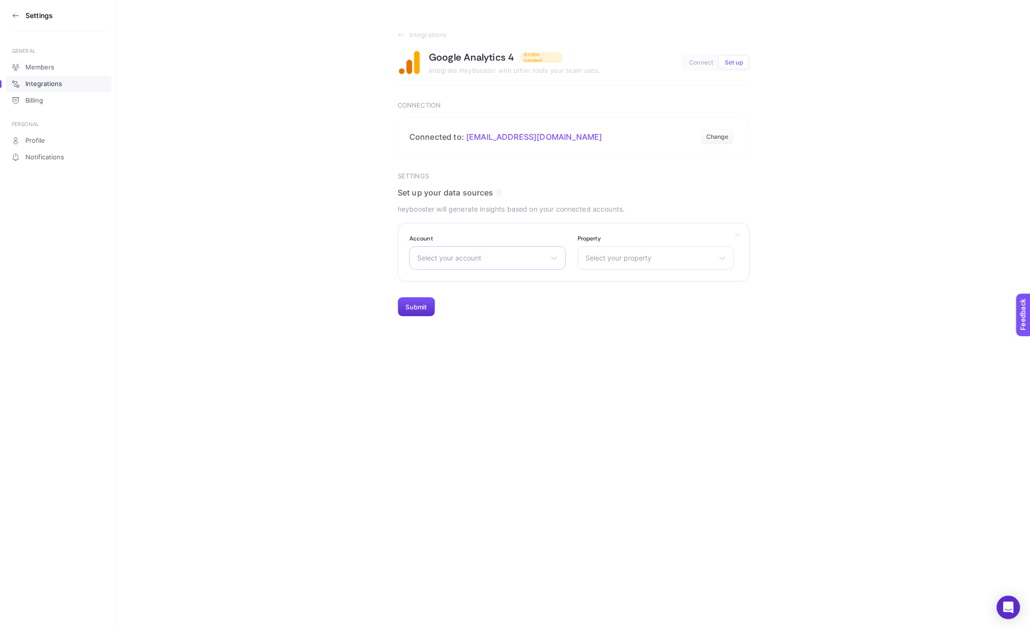
click at [457, 257] on span "Select your account" at bounding box center [481, 258] width 129 height 8
click at [454, 280] on input "text" at bounding box center [488, 282] width 156 height 20
type input "enza"
click at [456, 299] on span "Enza Home yeni web site" at bounding box center [458, 301] width 80 height 8
click at [604, 258] on span "Select your property" at bounding box center [649, 258] width 129 height 8
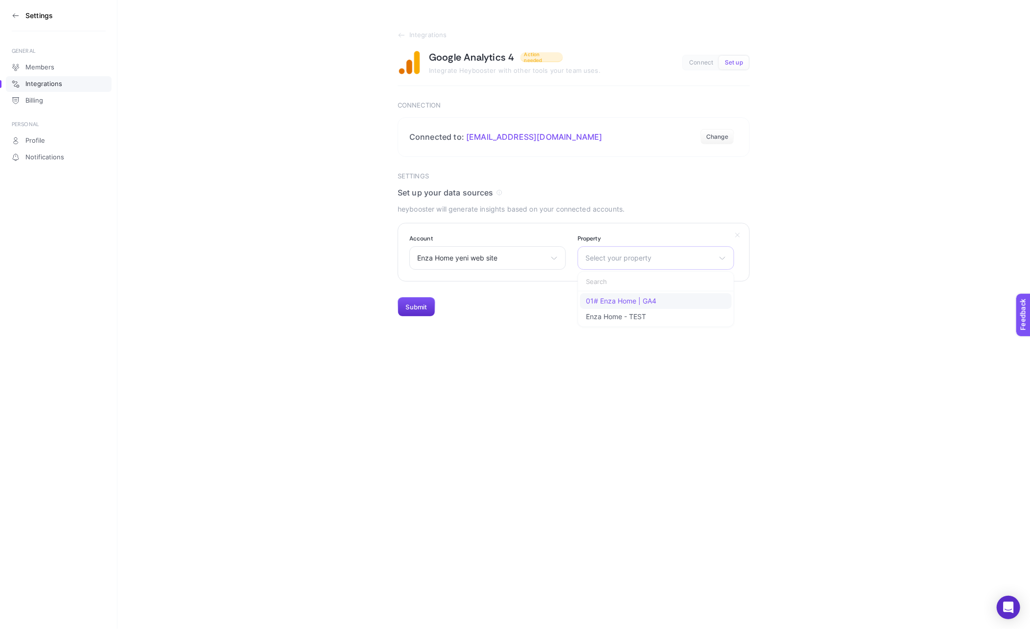
click at [611, 297] on span "01# Enza Home | GA4" at bounding box center [621, 301] width 70 height 8
click at [415, 302] on button "Submit" at bounding box center [417, 307] width 38 height 20
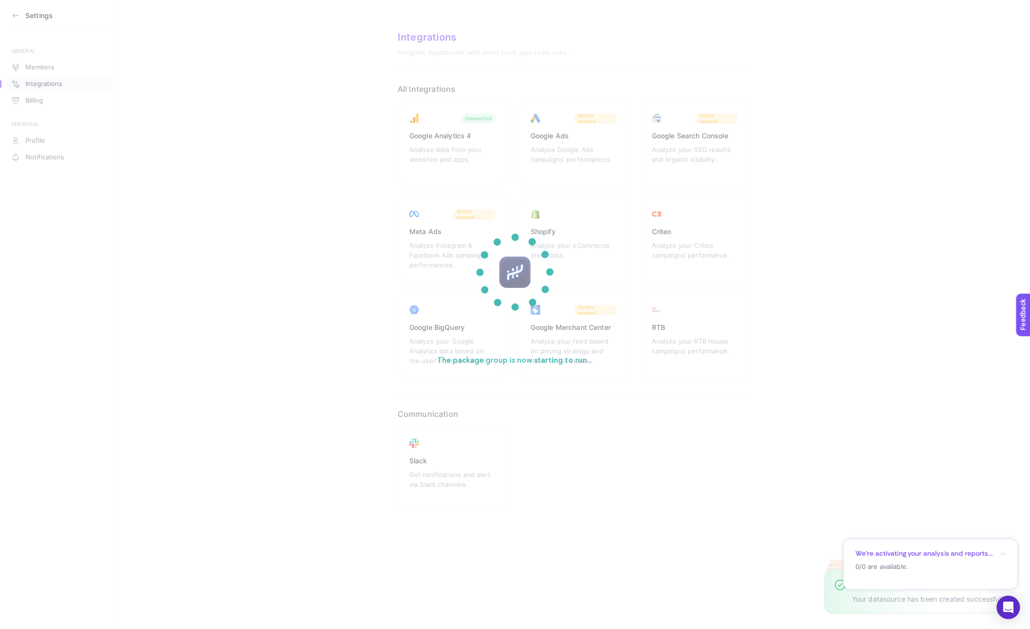
click at [598, 136] on section "The package group is now starting to run..." at bounding box center [515, 314] width 1030 height 629
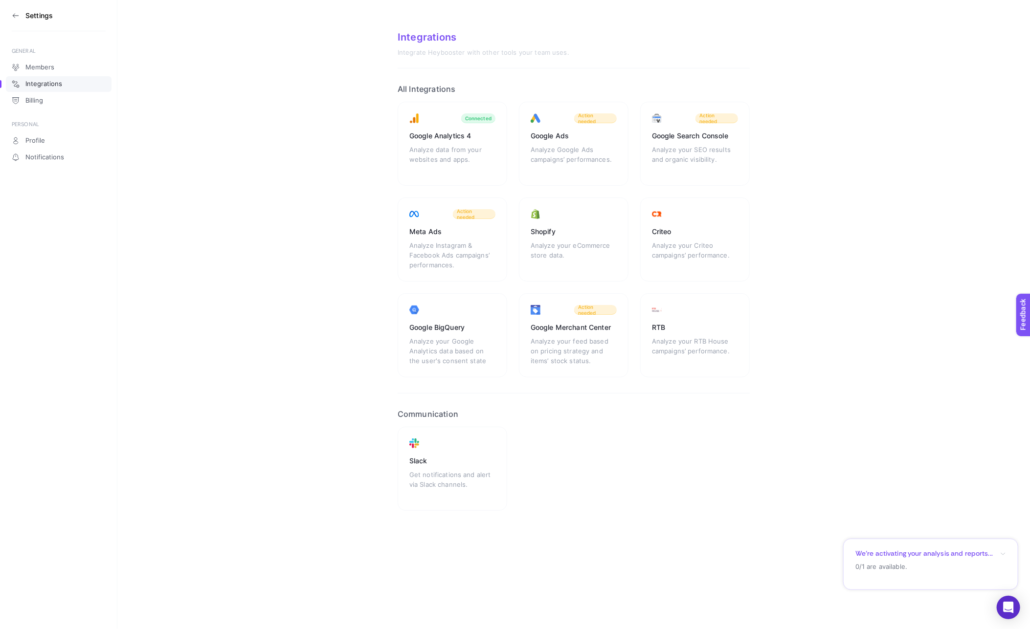
click at [584, 146] on div "Analyze Google Ads campaigns’ performances." at bounding box center [574, 159] width 86 height 29
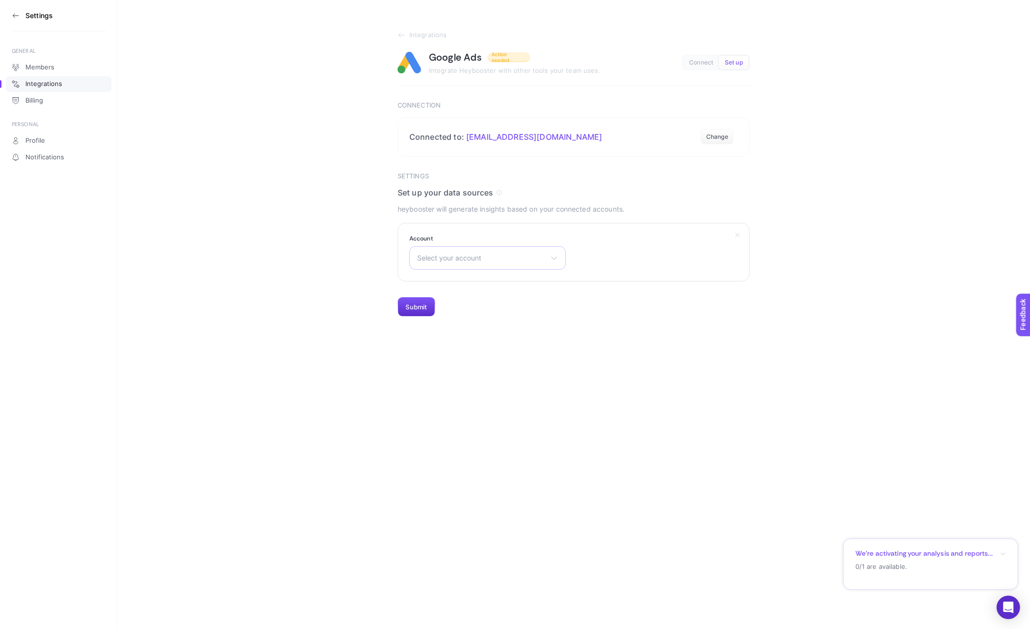
click at [454, 263] on div "Select your account Yargıcı 30/1- [PERSON_NAME] Rönesans Koleji AGT [PERSON_NAM…" at bounding box center [487, 257] width 157 height 23
click at [459, 287] on input "text" at bounding box center [488, 282] width 156 height 20
type input "enza"
click at [462, 306] on li "Enza Home | Yataş Grup" at bounding box center [488, 301] width 152 height 16
click at [413, 304] on button "Submit" at bounding box center [417, 307] width 38 height 20
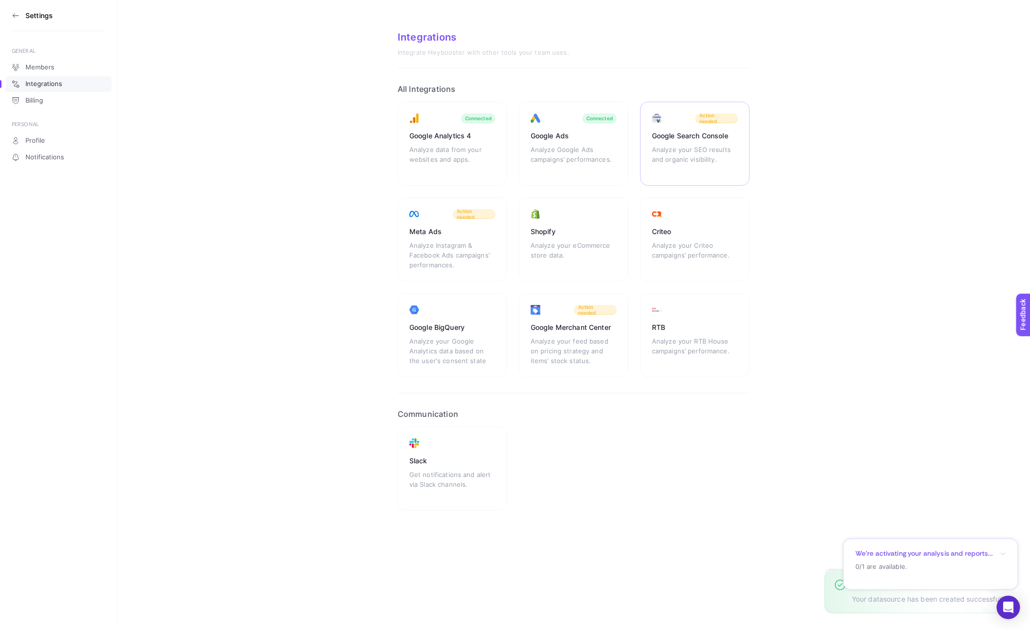
click at [662, 163] on div "Settings GENERAL Members Integrations Billing PERSONAL Profile Notifications In…" at bounding box center [515, 279] width 1030 height 558
click at [559, 335] on div "Google Merchant Center Analyze your feed based on pricing strategy and items’ s…" at bounding box center [574, 335] width 110 height 84
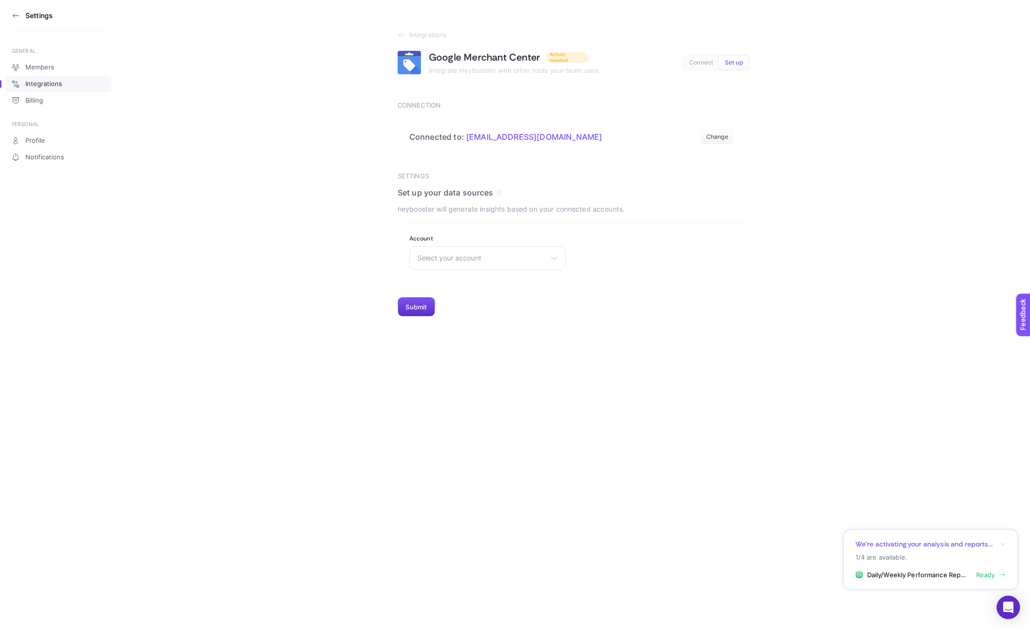
click at [451, 263] on div "Select your account Bonvagon [PERSON_NAME] Apple Nocturne Online Shop Thermomix…" at bounding box center [487, 257] width 157 height 23
click at [451, 280] on input "text" at bounding box center [488, 282] width 156 height 20
type input "enza"
click at [456, 299] on li "Enza Home" at bounding box center [488, 301] width 152 height 16
click at [398, 305] on button "Submit" at bounding box center [417, 307] width 38 height 20
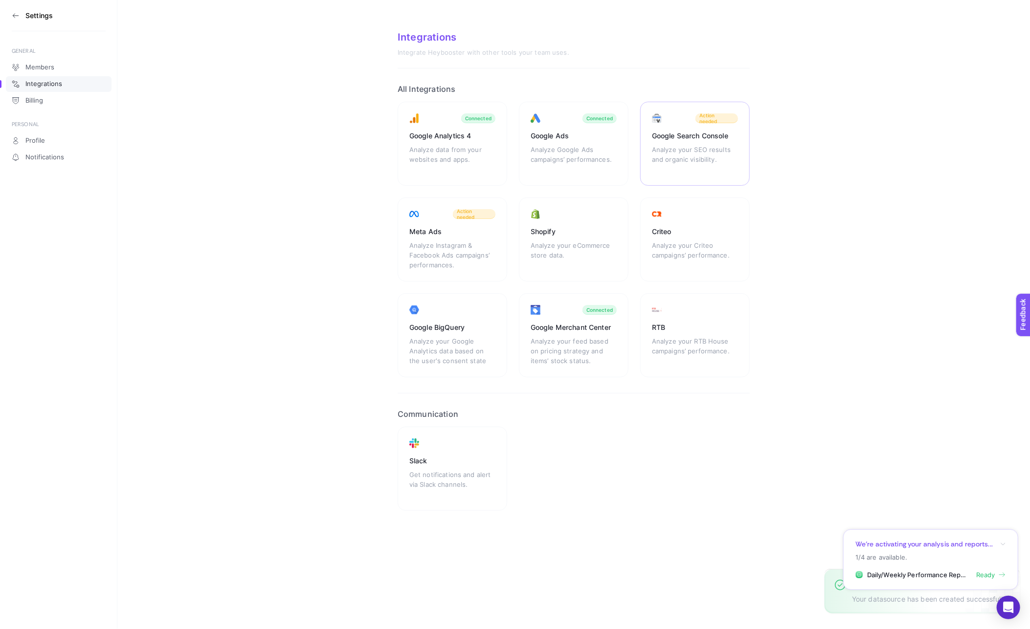
click at [676, 166] on div "Analyze your SEO results and organic visibility." at bounding box center [695, 159] width 86 height 29
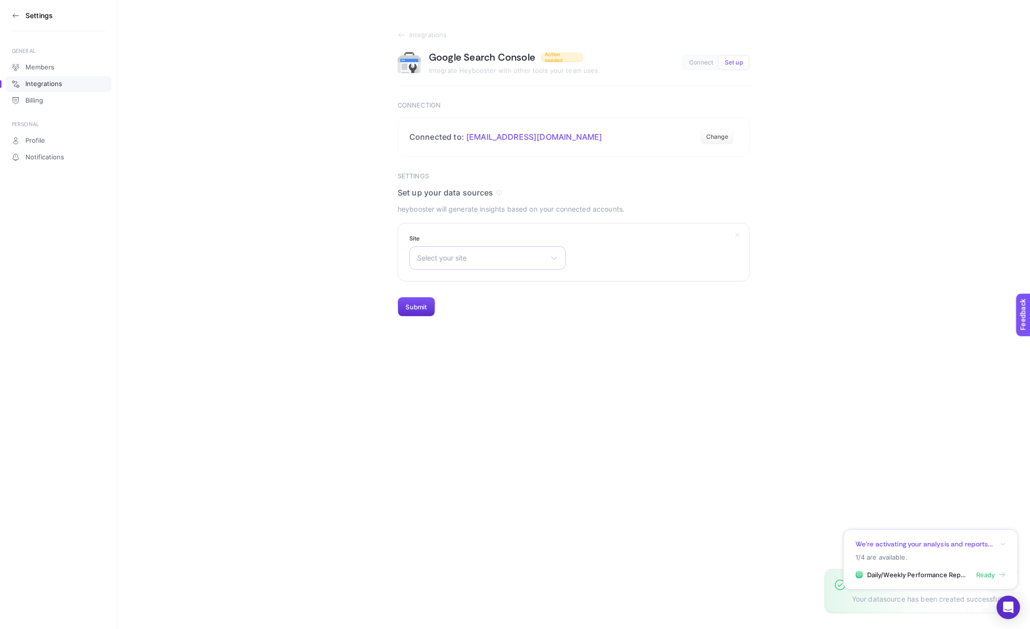
click at [452, 266] on div "Select your site [URL][DOMAIN_NAME] [URL][DOMAIN_NAME] [URL][DOMAIN_NAME] [URL]…" at bounding box center [487, 257] width 157 height 23
click at [456, 279] on input "text" at bounding box center [488, 282] width 156 height 20
click at [443, 291] on input "enza" at bounding box center [488, 282] width 156 height 20
type input "enza"
click at [442, 295] on li "[URL][DOMAIN_NAME]" at bounding box center [488, 301] width 152 height 16
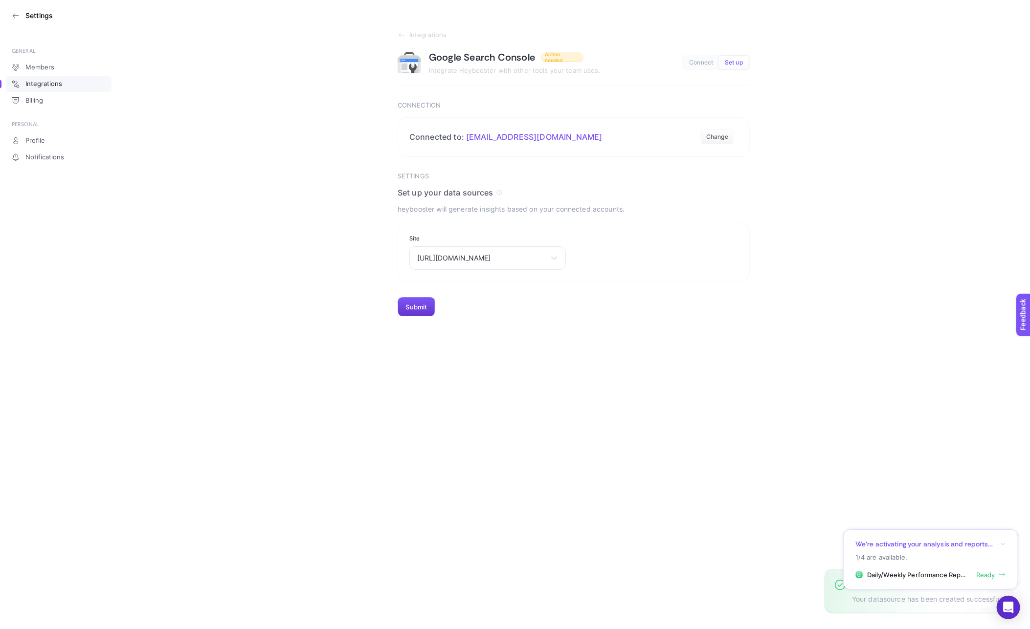
click at [406, 306] on button "Submit" at bounding box center [417, 307] width 38 height 20
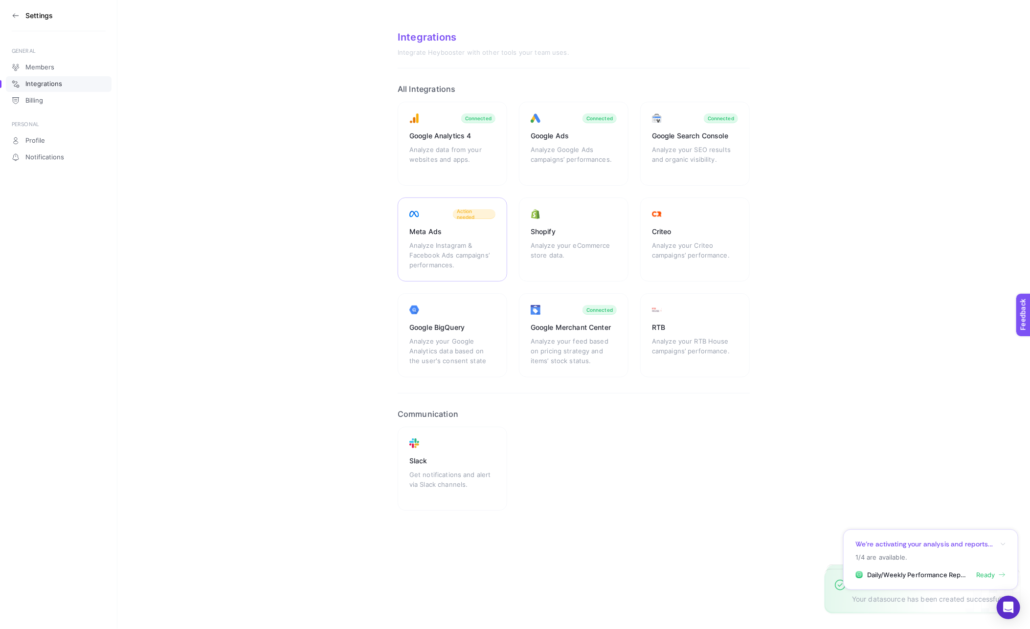
click at [443, 228] on div "Meta Ads" at bounding box center [452, 232] width 86 height 10
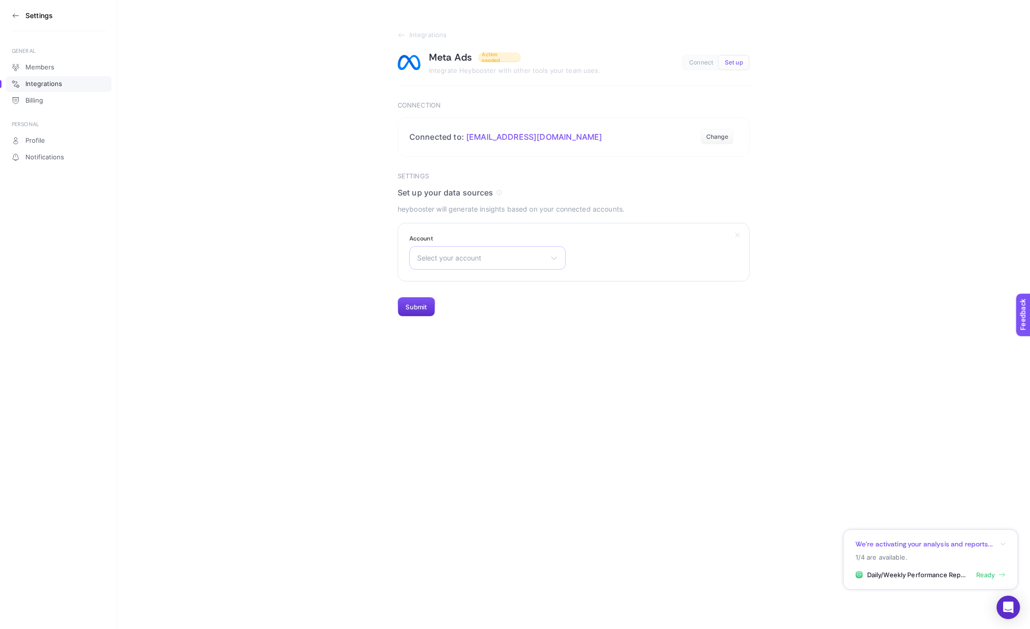
click at [447, 259] on span "Select your account" at bounding box center [481, 258] width 129 height 8
click at [445, 285] on input "text" at bounding box center [488, 282] width 156 height 20
type input "enza"
click at [492, 314] on li "Enza Home DH Kredili" at bounding box center [488, 317] width 152 height 16
click at [411, 313] on button "Submit" at bounding box center [417, 307] width 38 height 20
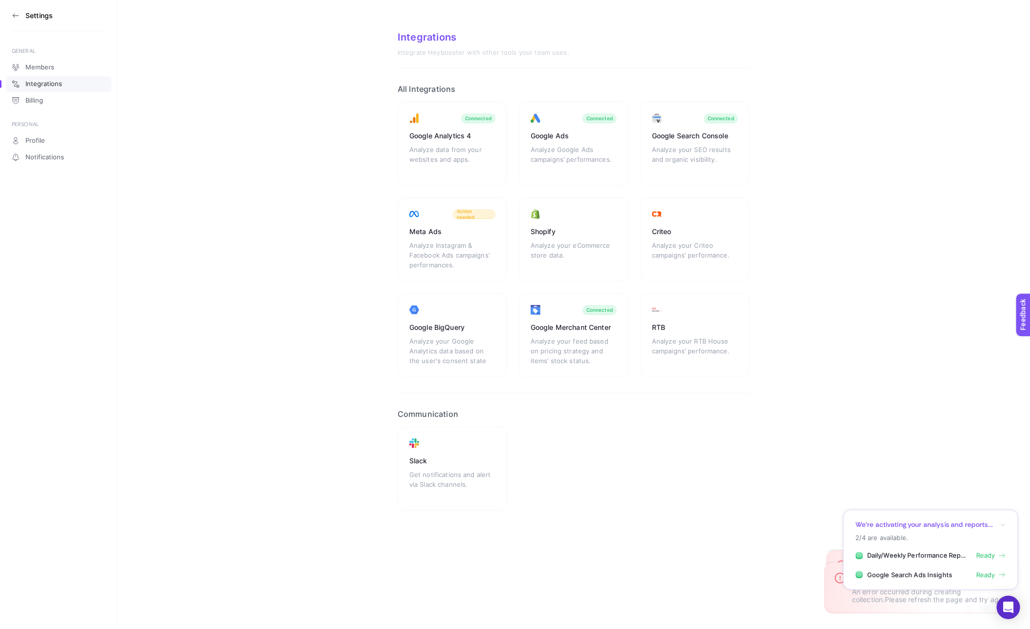
click at [17, 12] on icon at bounding box center [16, 16] width 8 height 8
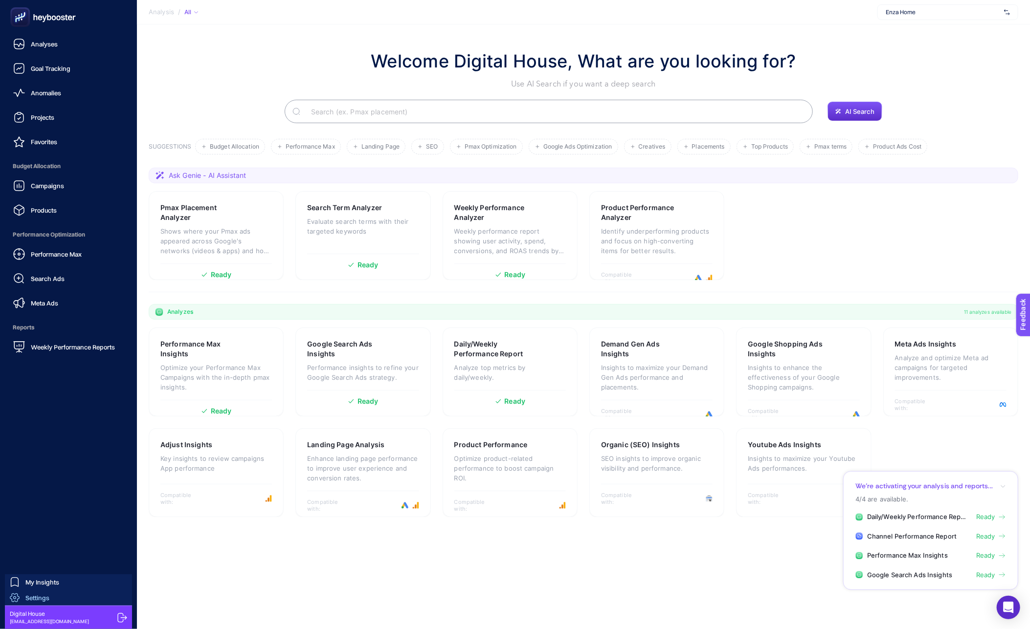
click at [29, 598] on span "Settings" at bounding box center [37, 598] width 24 height 8
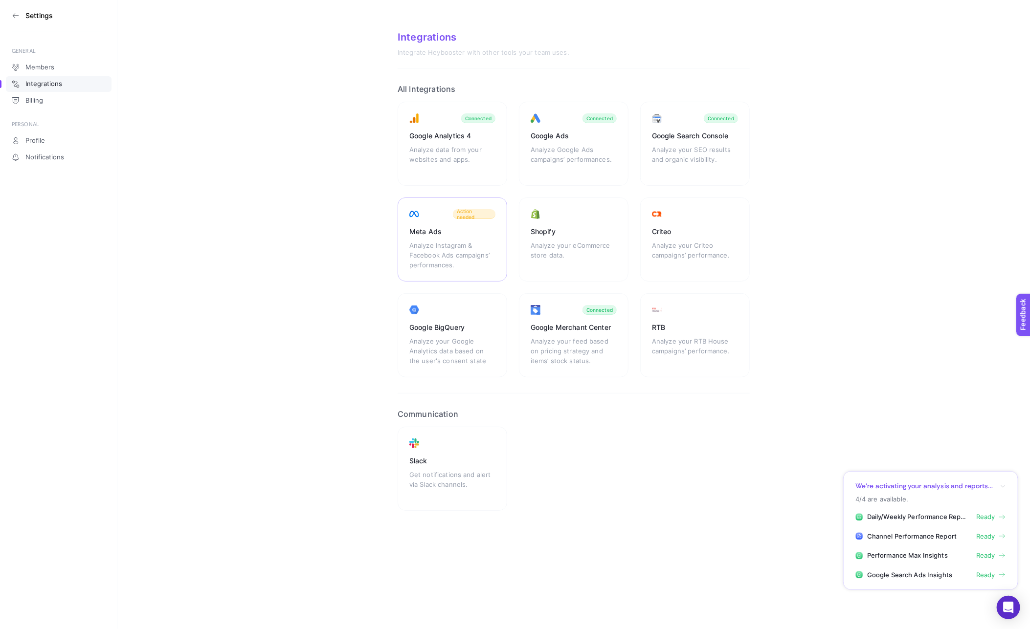
click at [454, 257] on div "Analyze Instagram & Facebook Ads campaigns’ performances." at bounding box center [452, 255] width 86 height 29
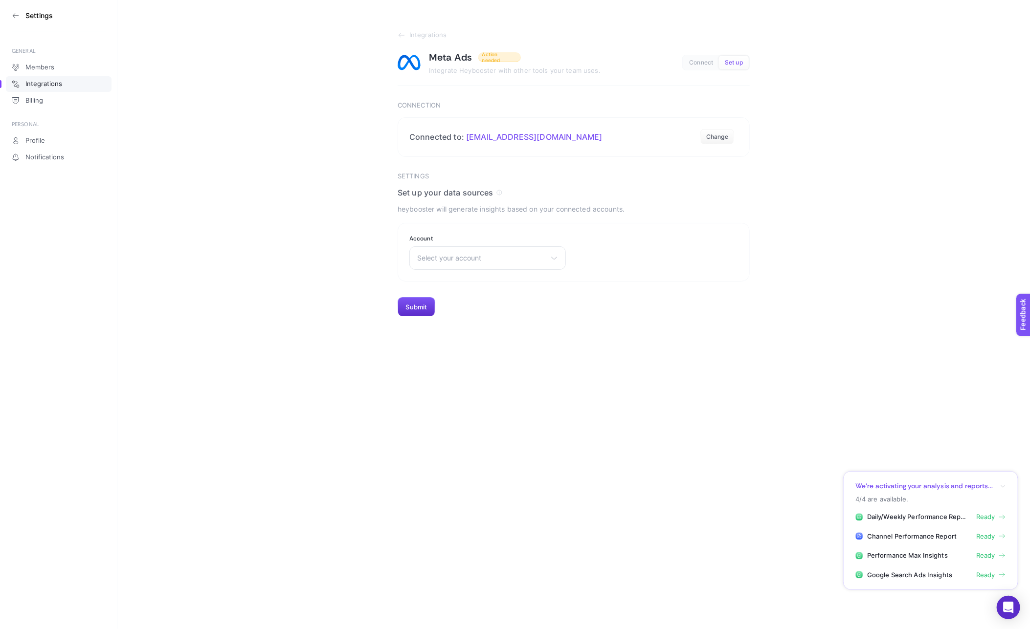
click at [454, 257] on span "Select your account" at bounding box center [481, 258] width 129 height 8
click at [657, 167] on article "Integrations Meta Ads Action needed Integrate Heybooster with other tools your …" at bounding box center [574, 174] width 352 height 286
click at [1006, 486] on icon "button" at bounding box center [1003, 487] width 6 height 6
click at [1006, 488] on section "We’re activating your analysis and reports... 4/4 are available. Daily/Weekly P…" at bounding box center [930, 530] width 175 height 119
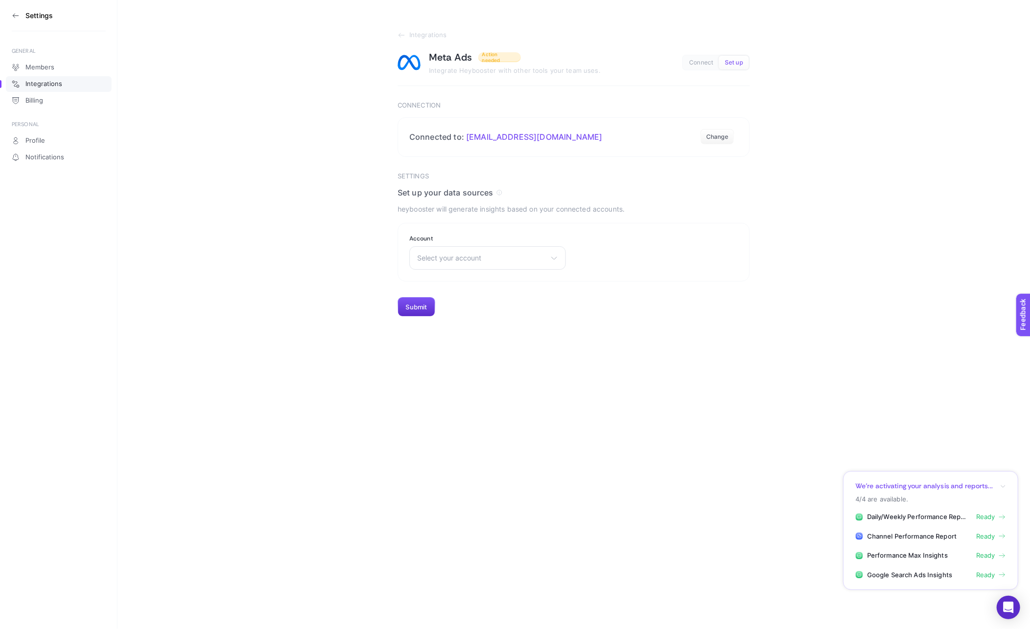
click at [381, 446] on div "Settings GENERAL Members Integrations Billing PERSONAL Profile Notifications In…" at bounding box center [515, 314] width 1030 height 629
click at [456, 258] on span "Select your account" at bounding box center [481, 258] width 129 height 8
click at [701, 67] on button "Connect" at bounding box center [701, 63] width 36 height 14
click at [494, 262] on div "Select your account Kom Reklam Master Aykan Motor Servis A.Ş. [PERSON_NAME] [PE…" at bounding box center [487, 257] width 157 height 23
click at [483, 277] on input "text" at bounding box center [488, 282] width 156 height 20
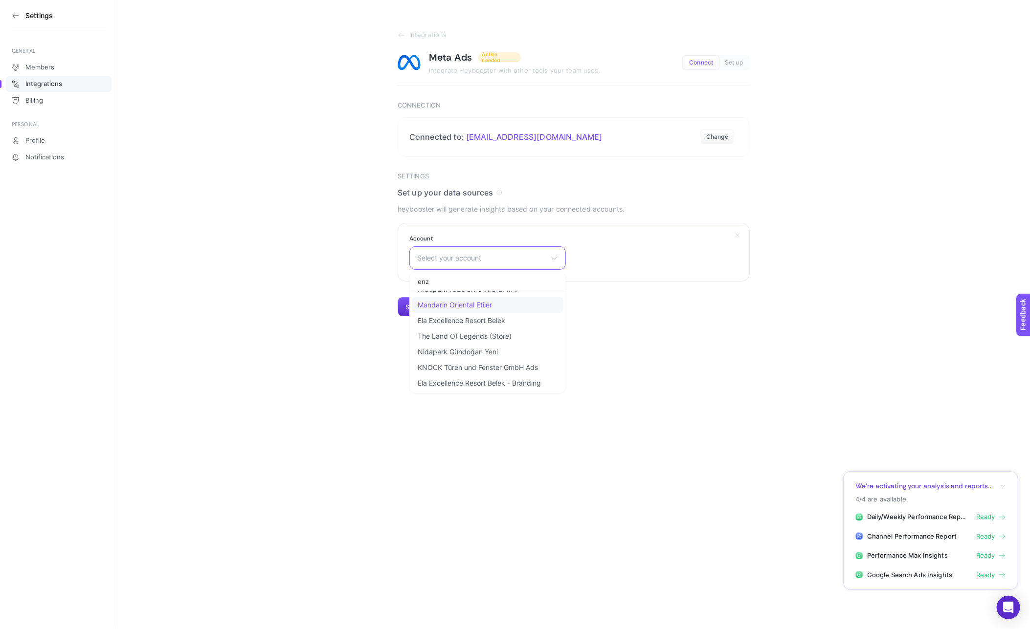
scroll to position [0, 0]
type input "enza"
click at [476, 315] on span "Enza Home DH Kredili" at bounding box center [452, 317] width 69 height 8
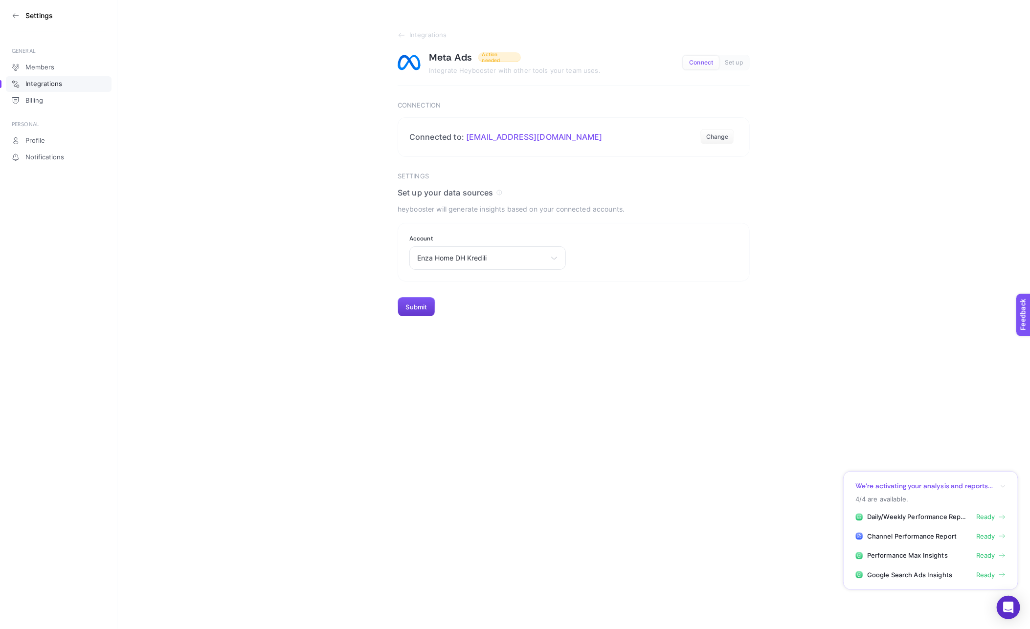
click at [419, 307] on button "Submit" at bounding box center [417, 307] width 38 height 20
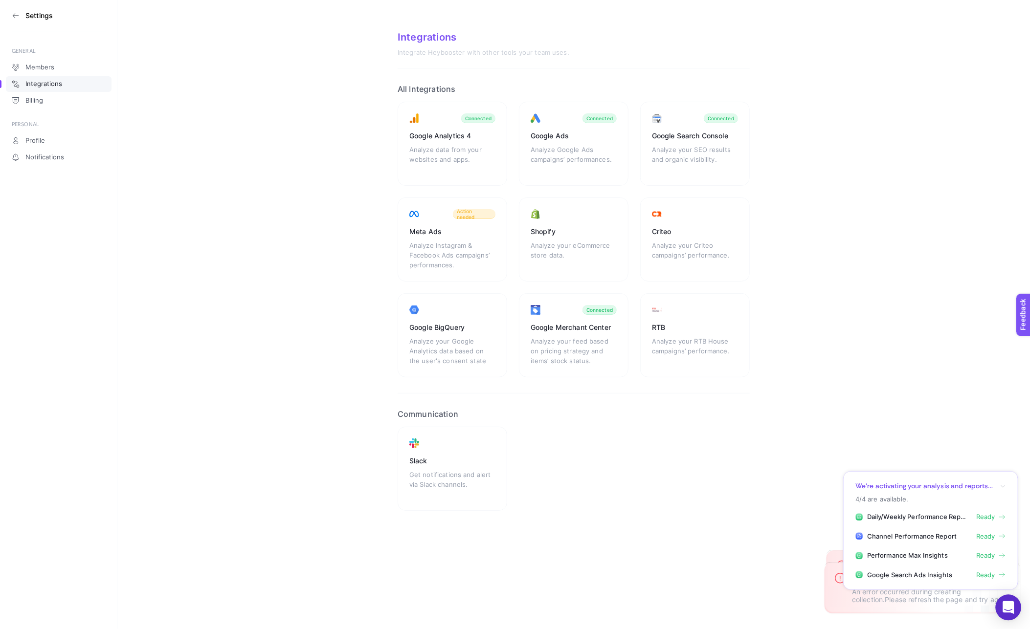
click at [1006, 613] on icon "Open Intercom Messenger" at bounding box center [1008, 608] width 13 height 13
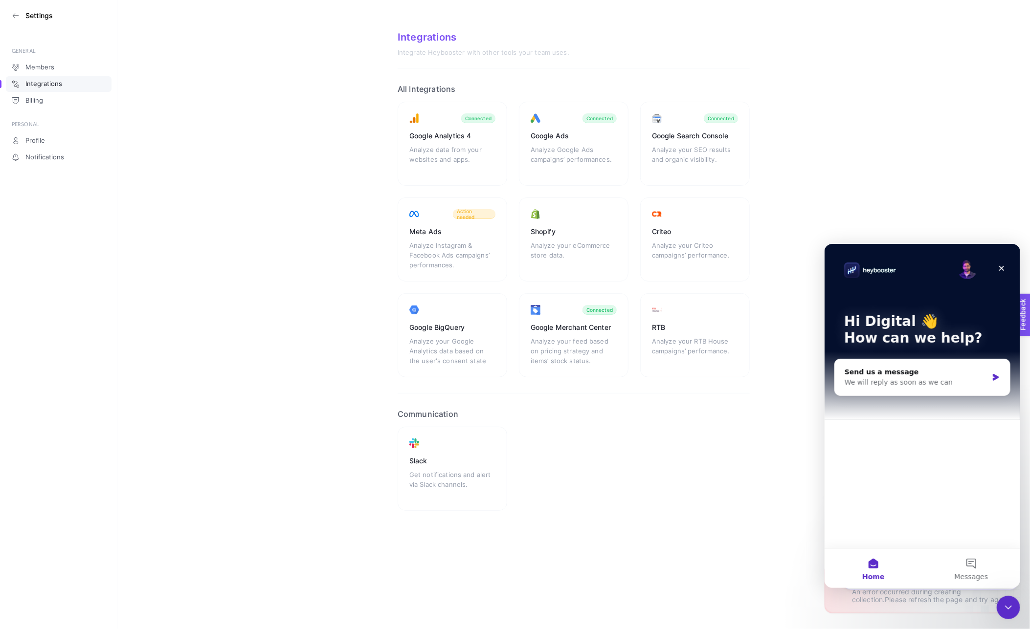
click at [1006, 613] on div "Close Intercom Messenger" at bounding box center [1007, 607] width 23 height 23
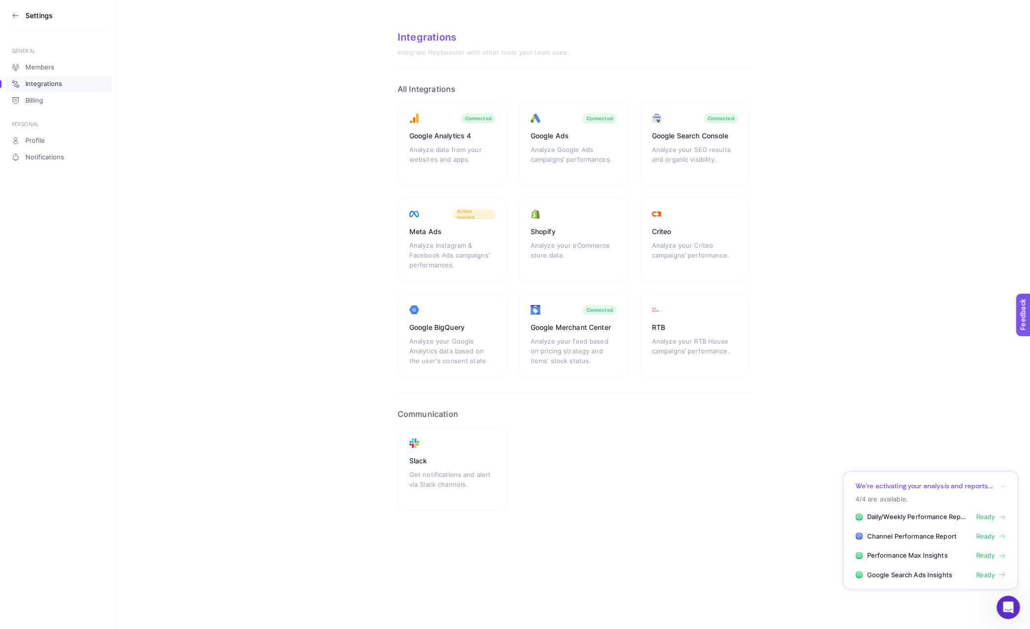
click at [13, 9] on section "Settings" at bounding box center [59, 15] width 94 height 31
click at [16, 14] on icon at bounding box center [16, 16] width 8 height 8
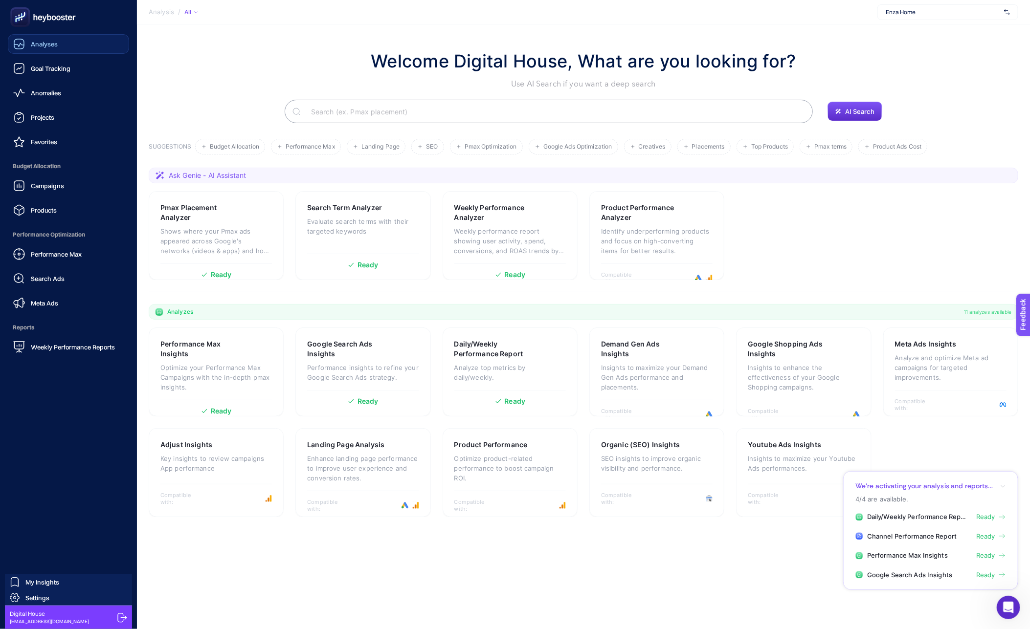
click at [56, 43] on span "Analyses" at bounding box center [44, 44] width 27 height 8
click at [31, 187] on span "Campaigns" at bounding box center [47, 186] width 33 height 8
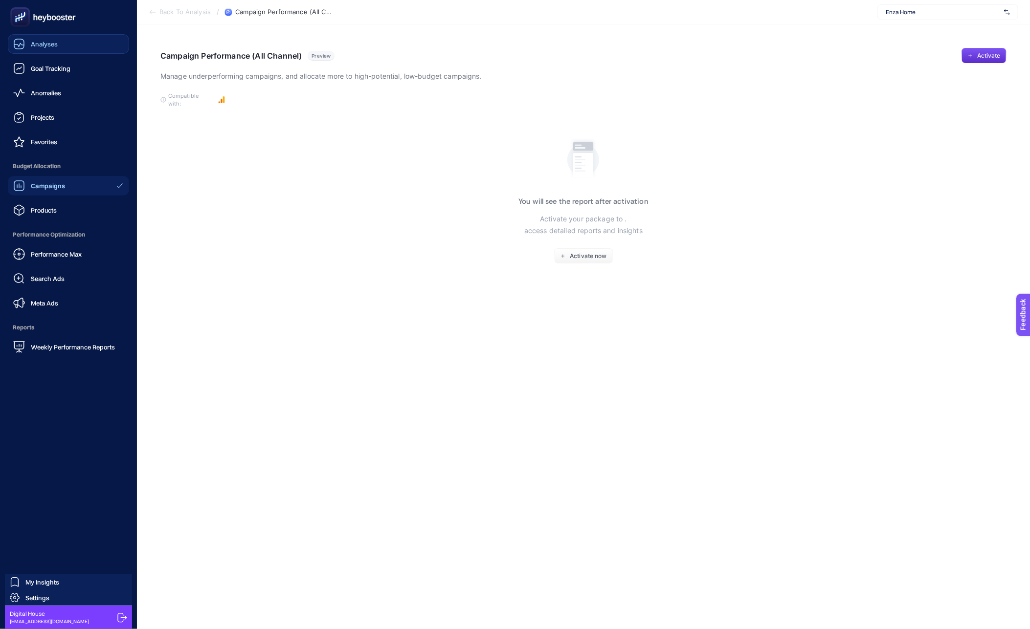
click at [47, 48] on div "Analyses" at bounding box center [35, 44] width 45 height 12
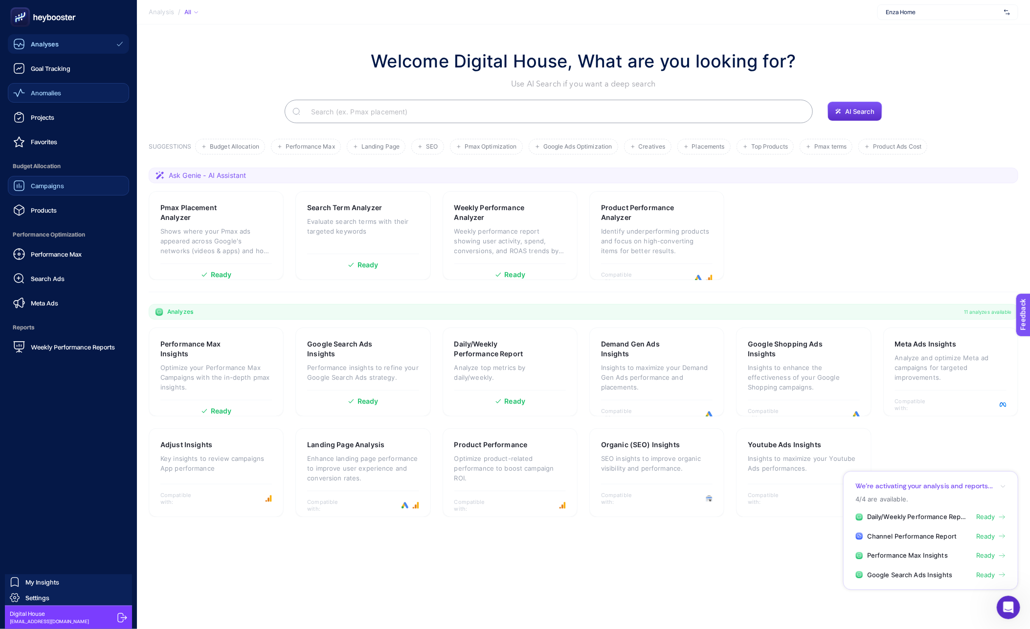
click at [47, 89] on span "Anomalies" at bounding box center [46, 93] width 30 height 8
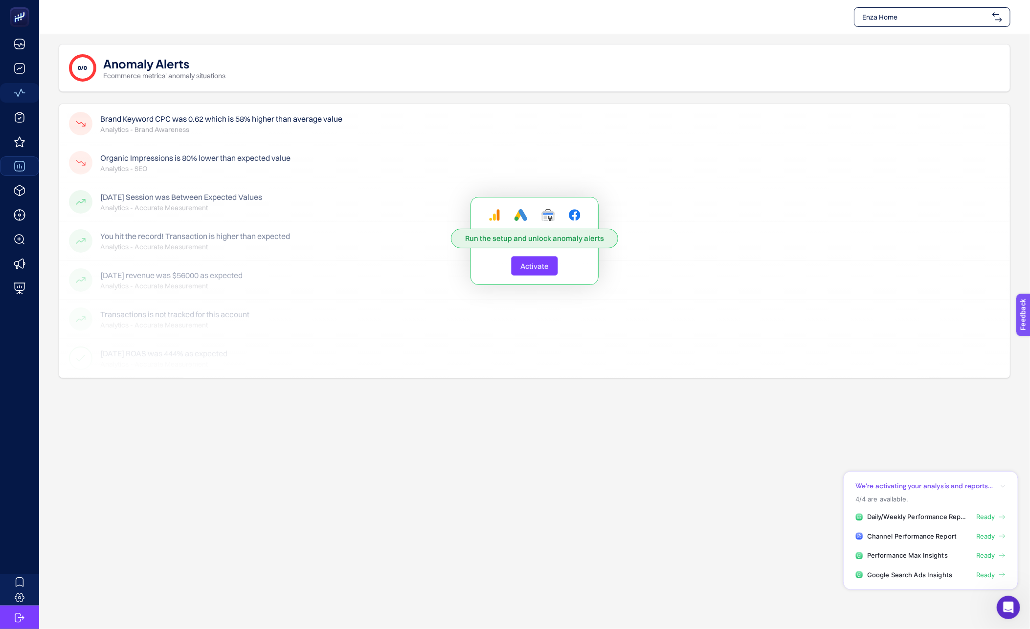
click at [541, 264] on span "Activate" at bounding box center [534, 266] width 28 height 9
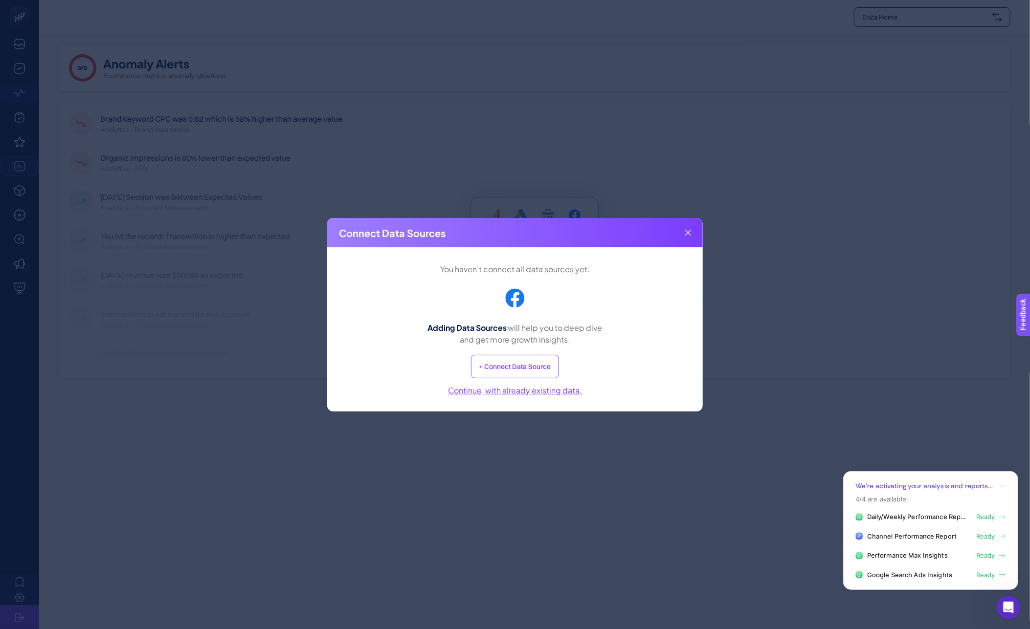
click at [508, 365] on button "+ Connect Data Source" at bounding box center [515, 366] width 88 height 23
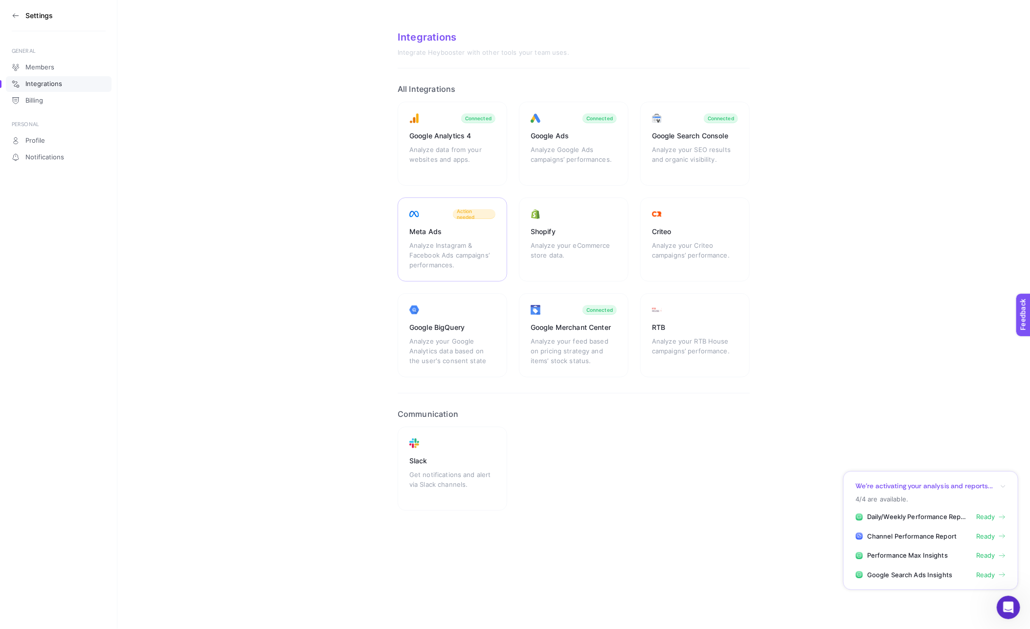
click at [481, 260] on div "Analyze Instagram & Facebook Ads campaigns’ performances." at bounding box center [452, 255] width 86 height 29
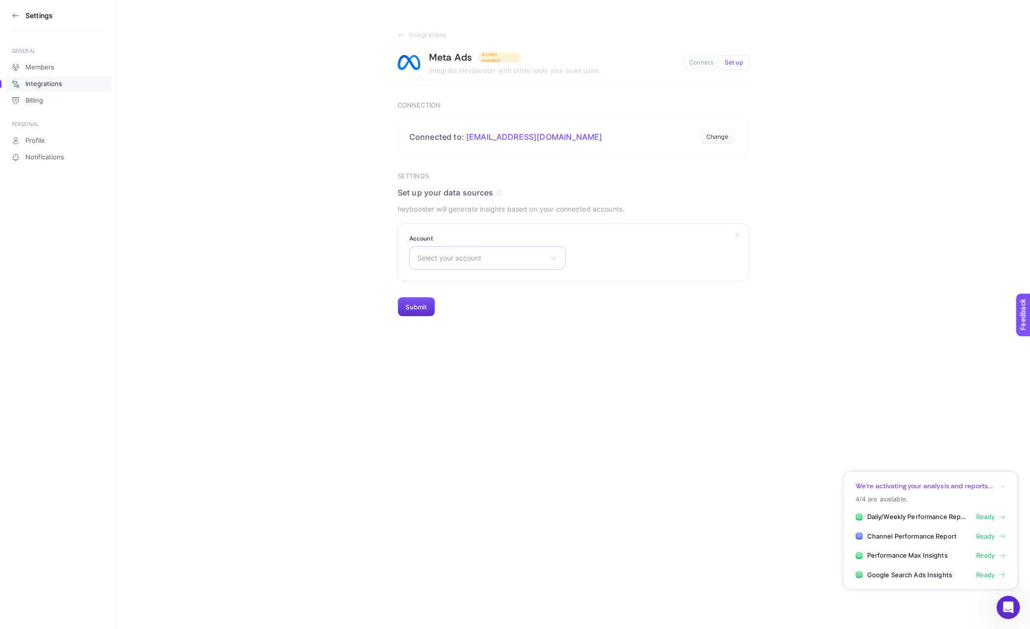
drag, startPoint x: 470, startPoint y: 246, endPoint x: 474, endPoint y: 260, distance: 14.9
click at [470, 246] on div "Select your account Kom Reklam Master Aykan Motor Servis A.Ş. [PERSON_NAME] [PE…" at bounding box center [487, 257] width 157 height 23
click at [475, 263] on div "Select your account Kom Reklam Master Aykan Motor Servis A.Ş. [PERSON_NAME] [PE…" at bounding box center [487, 257] width 157 height 23
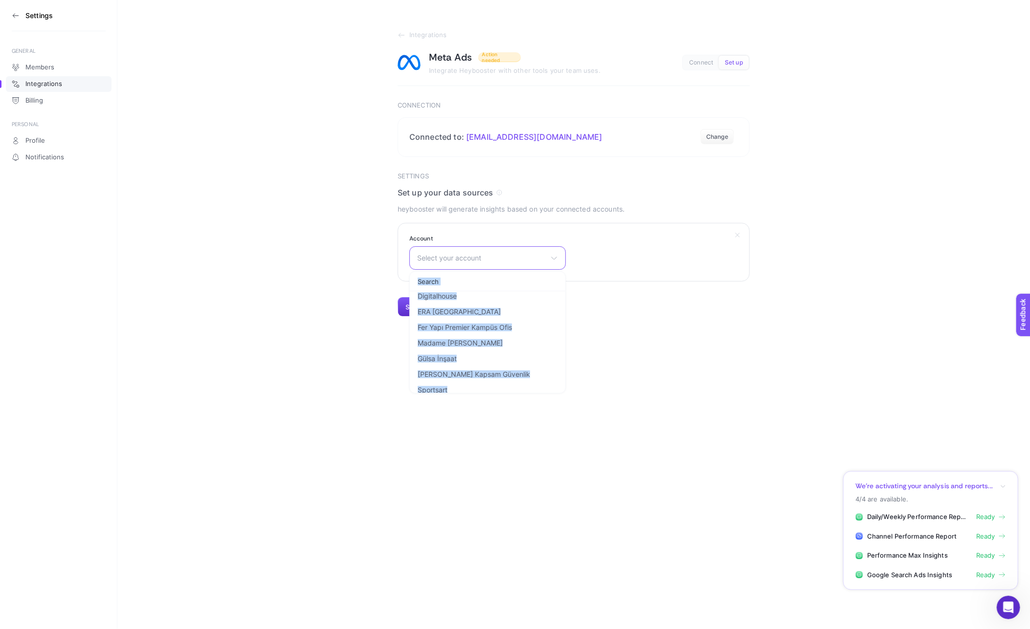
click at [460, 280] on input "text" at bounding box center [488, 282] width 156 height 20
type input "exx"
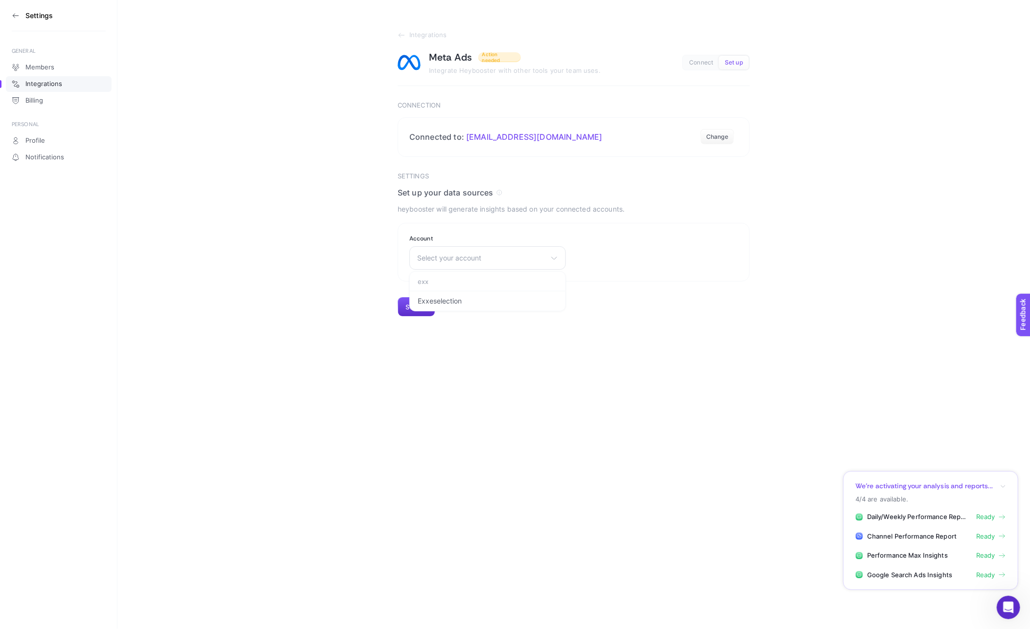
click at [502, 53] on div "Action needed" at bounding box center [499, 57] width 43 height 10
click at [500, 57] on span "Action needed" at bounding box center [499, 57] width 35 height 12
click at [436, 55] on h1 "Meta Ads" at bounding box center [451, 57] width 44 height 13
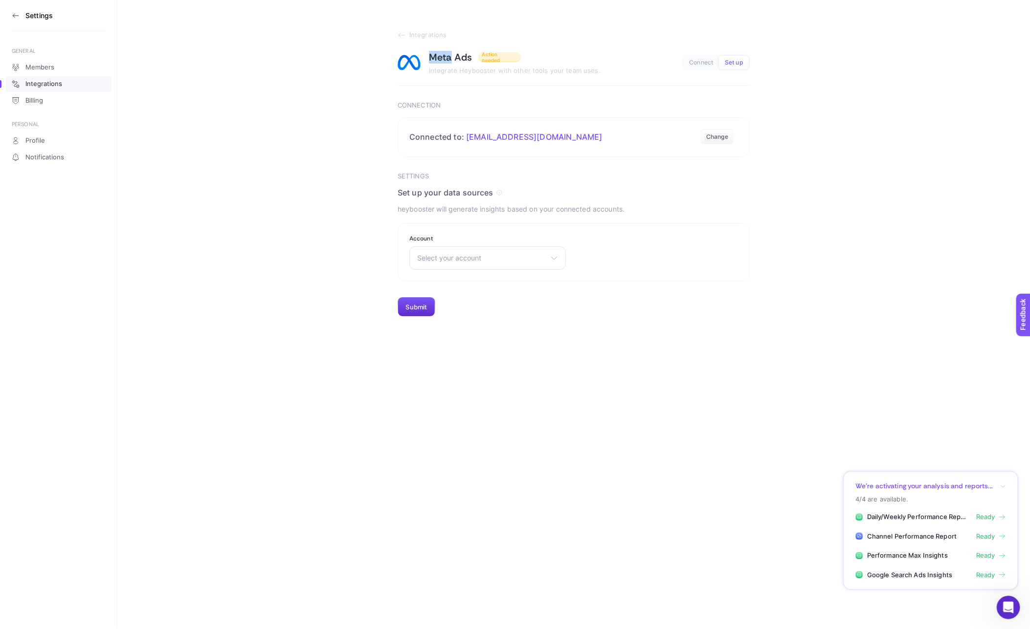
click at [436, 55] on h1 "Meta Ads" at bounding box center [451, 57] width 44 height 13
click at [392, 35] on section "Integrations Meta Ads Action needed Integrate Heybooster with other tools your …" at bounding box center [573, 158] width 913 height 317
click at [396, 33] on section "Integrations Meta Ads Action needed Integrate Heybooster with other tools your …" at bounding box center [573, 158] width 913 height 317
click at [405, 34] on icon at bounding box center [402, 35] width 8 height 8
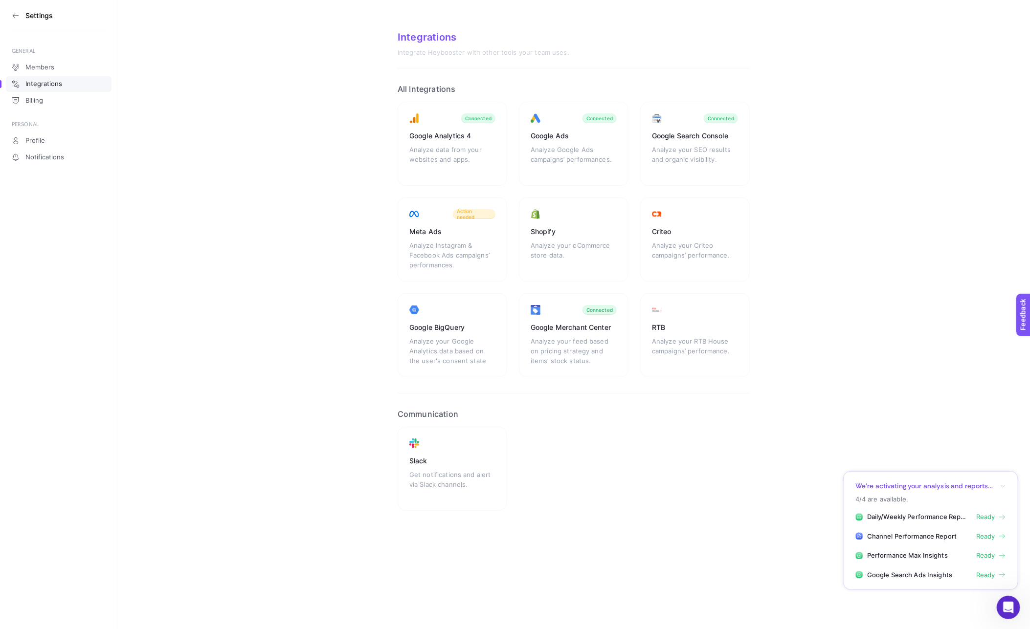
click at [16, 9] on section "Settings" at bounding box center [59, 15] width 94 height 31
click at [16, 13] on icon at bounding box center [16, 16] width 8 height 8
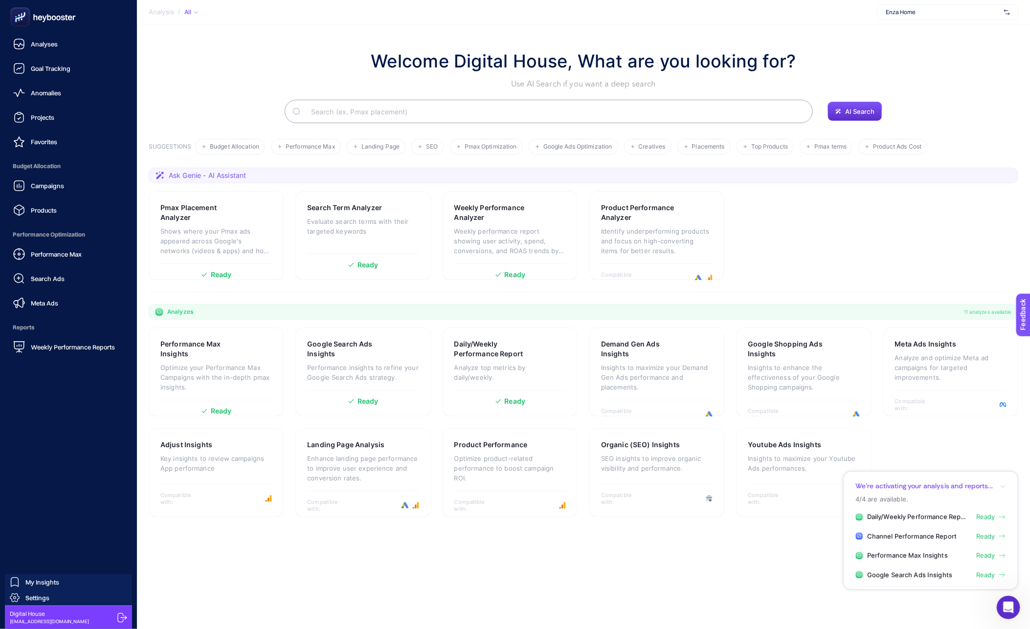
click at [74, 170] on span "Budget Allocation" at bounding box center [68, 167] width 121 height 20
click at [73, 186] on link "Campaigns" at bounding box center [68, 186] width 121 height 20
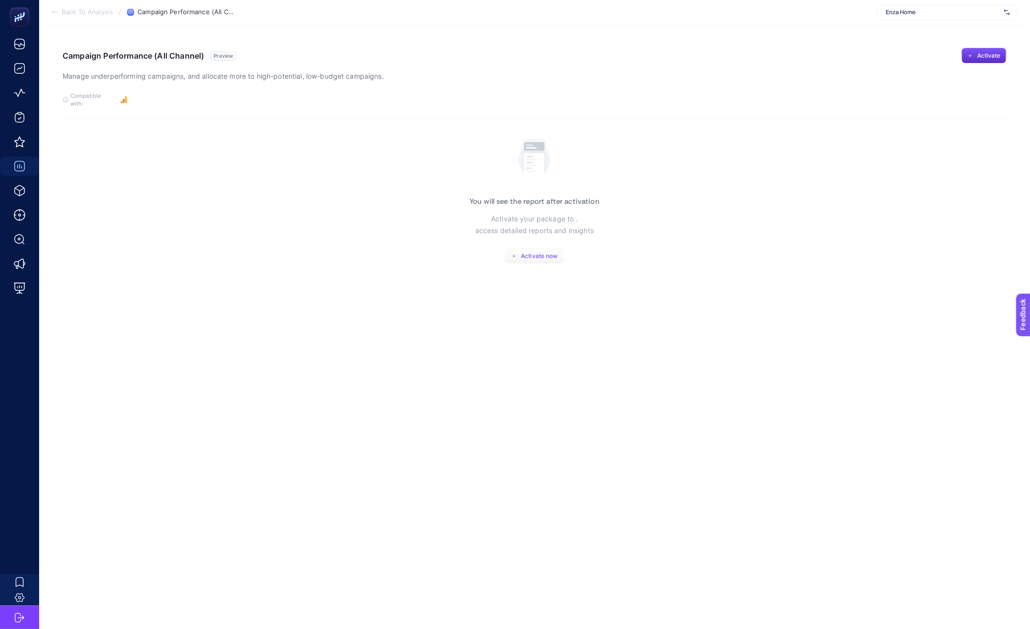
click at [518, 252] on button "Activate now" at bounding box center [534, 256] width 59 height 16
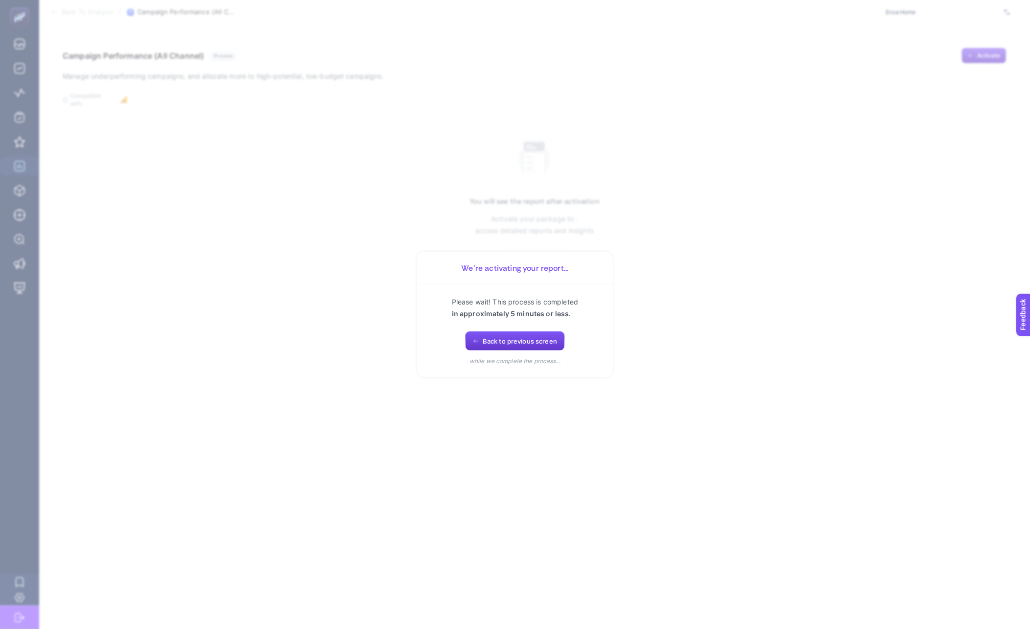
click at [486, 337] on span "Back to previous screen" at bounding box center [520, 341] width 74 height 8
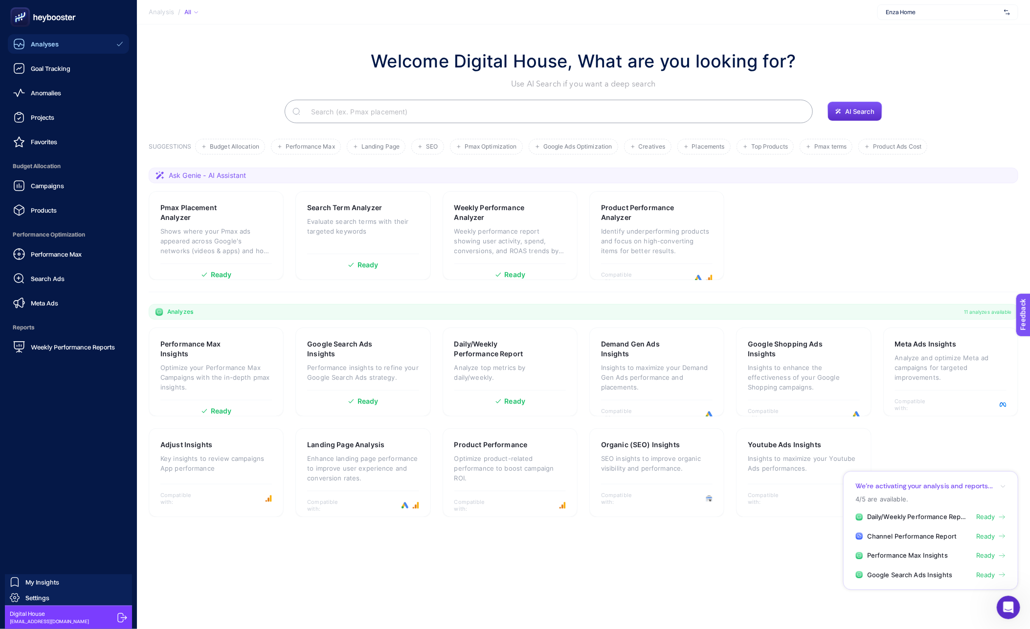
click at [53, 78] on ul "Analyses Goal Tracking Anomalies Projects Favorites Budget Allocation Campaigns…" at bounding box center [68, 195] width 121 height 323
click at [54, 73] on div "Goal Tracking" at bounding box center [41, 69] width 57 height 12
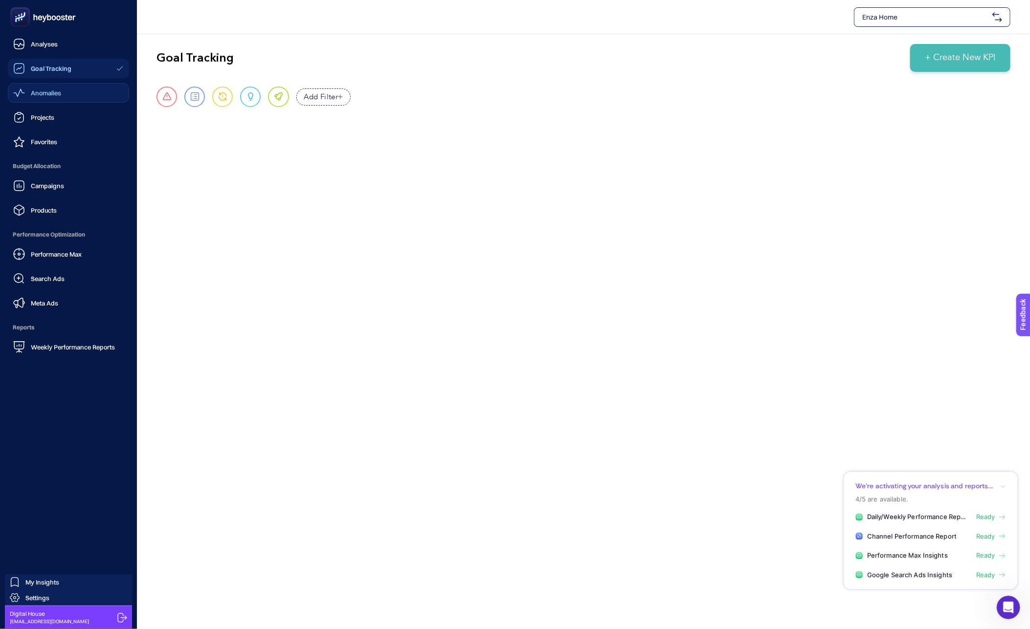
click at [30, 101] on link "Anomalies" at bounding box center [68, 93] width 121 height 20
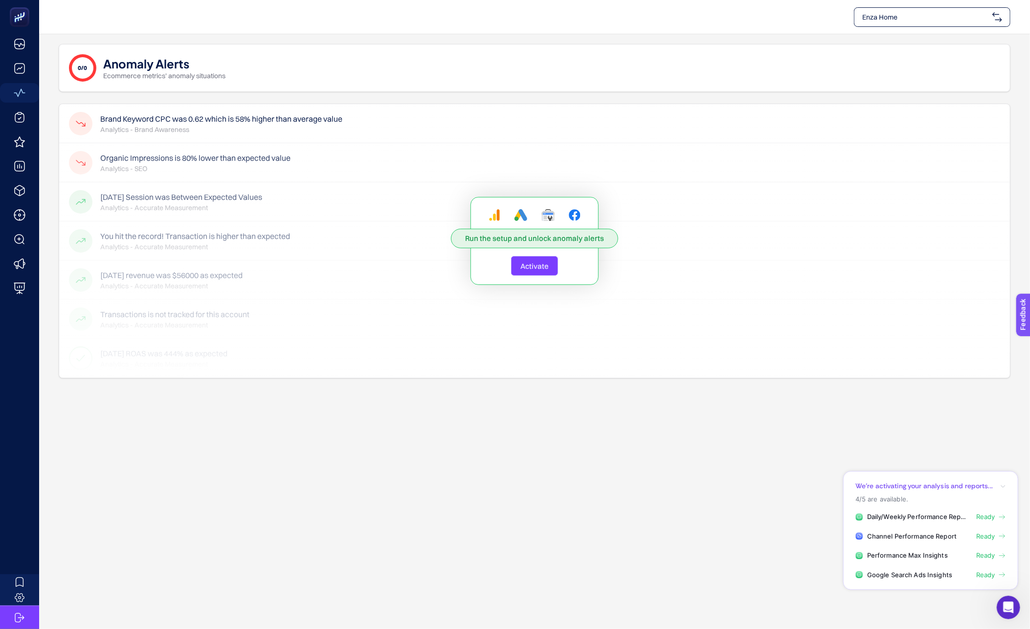
click at [526, 272] on button "Activate" at bounding box center [534, 266] width 47 height 20
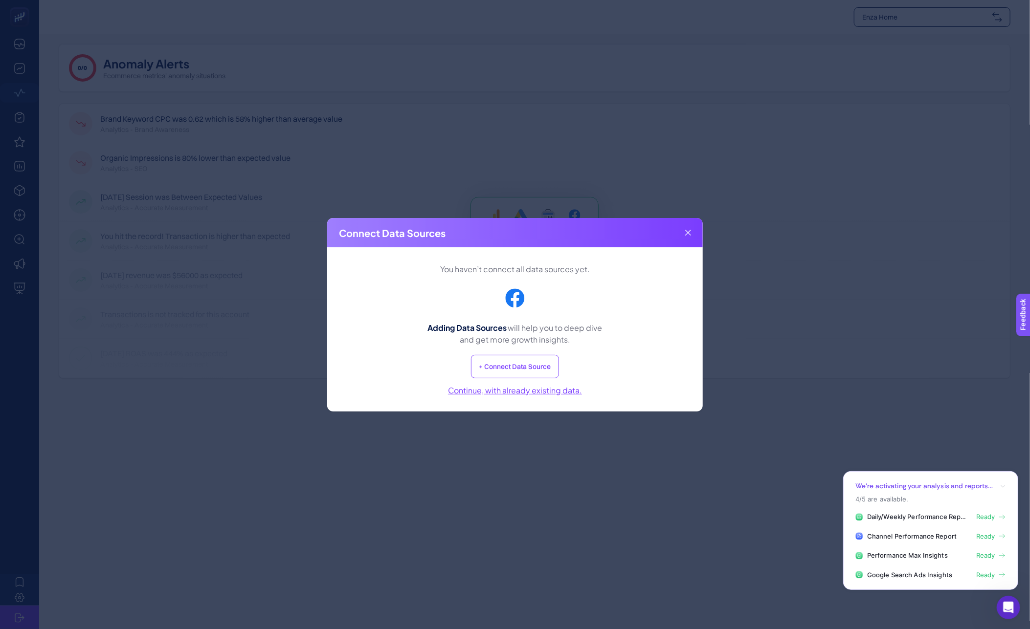
click at [501, 395] on button "Continue, with already existing data." at bounding box center [515, 390] width 134 height 12
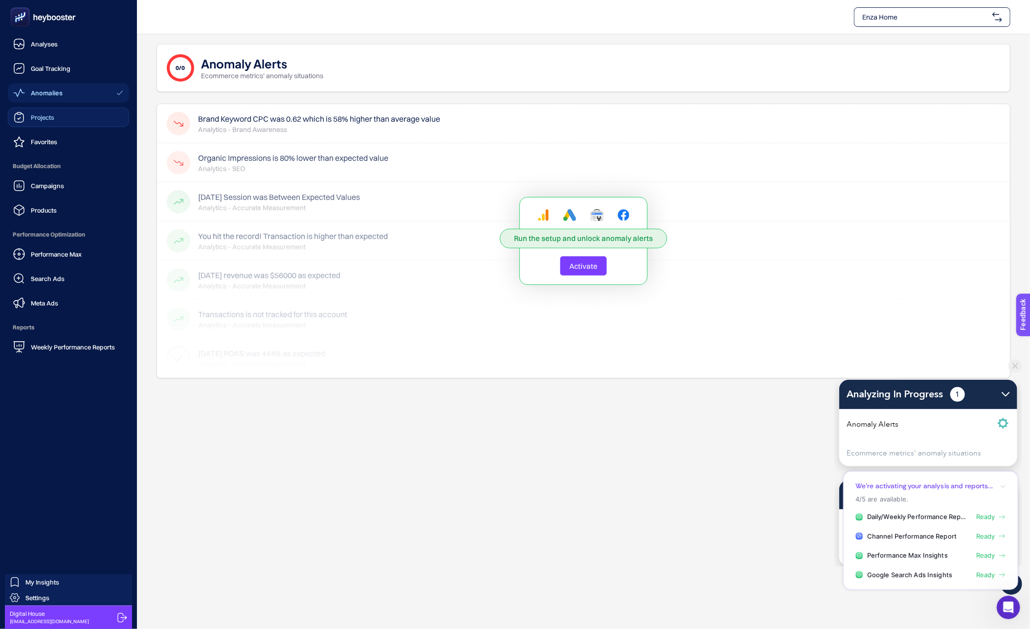
click at [32, 119] on span "Projects" at bounding box center [42, 117] width 23 height 8
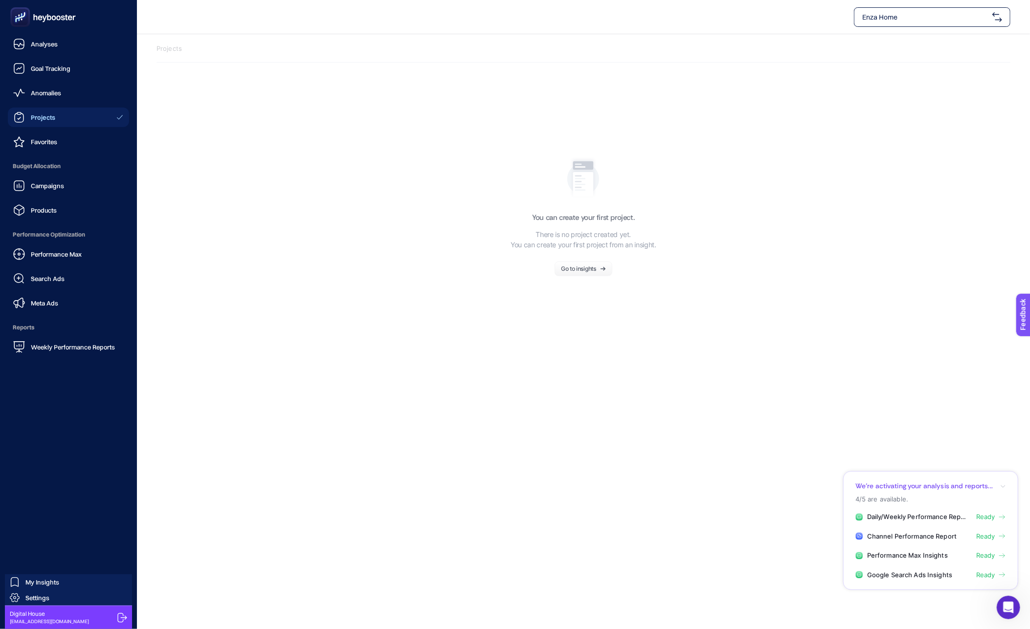
click at [18, 148] on link "Favorites" at bounding box center [68, 142] width 121 height 20
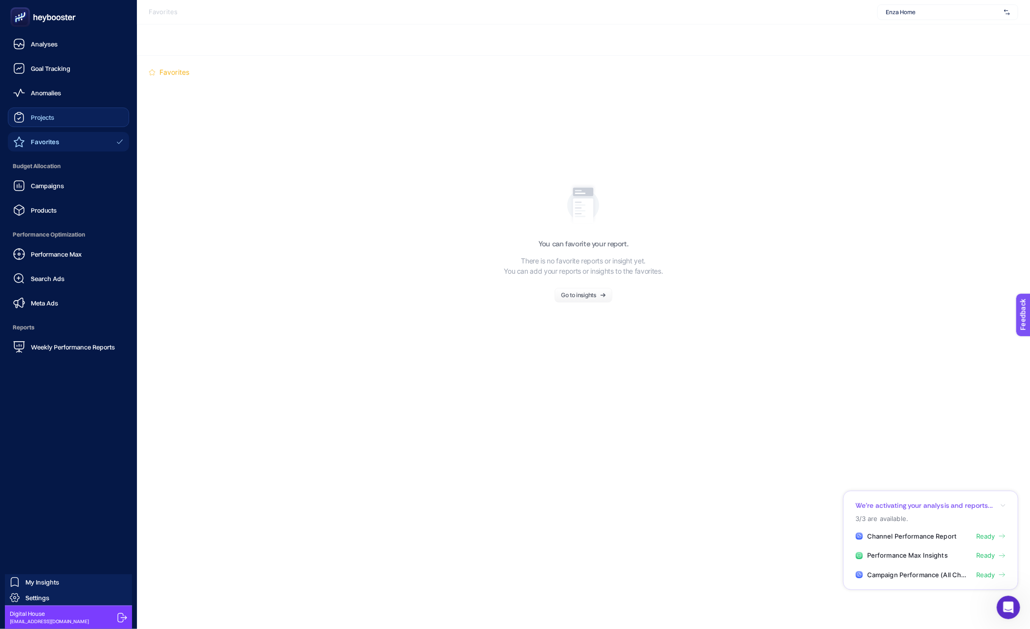
click at [36, 199] on div "Campaigns Products" at bounding box center [68, 198] width 121 height 44
click at [37, 189] on span "Campaigns" at bounding box center [47, 186] width 33 height 8
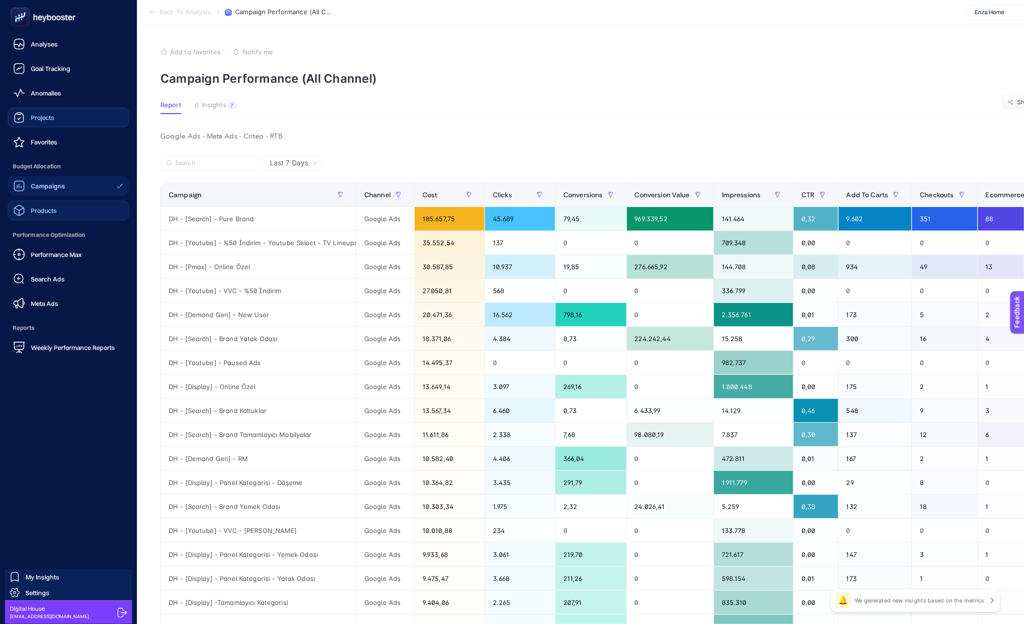
click at [30, 216] on div "Products" at bounding box center [35, 210] width 44 height 12
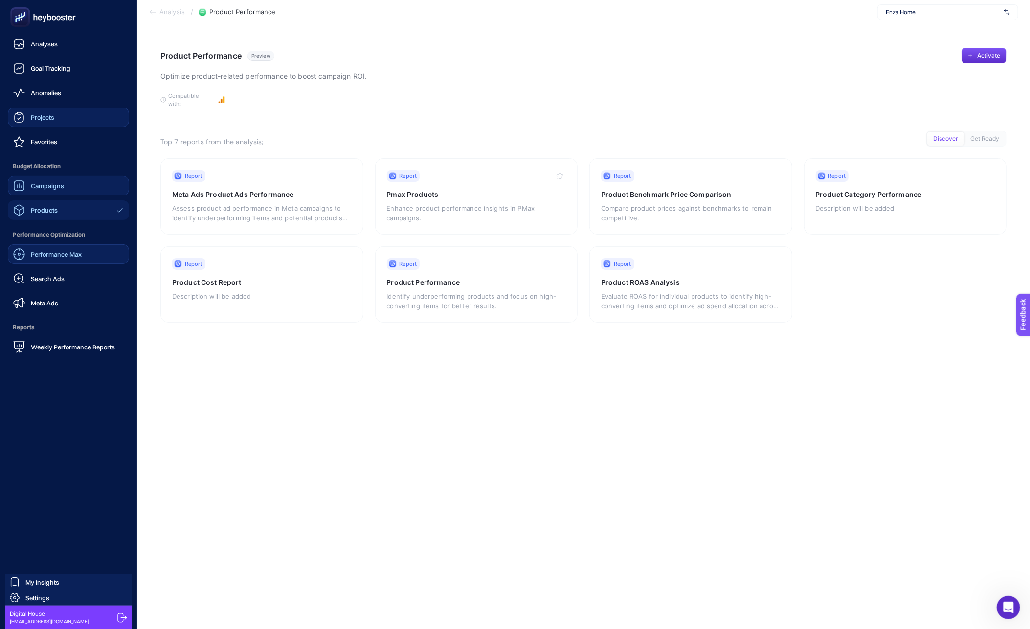
click at [39, 251] on span "Performance Max" at bounding box center [56, 254] width 51 height 8
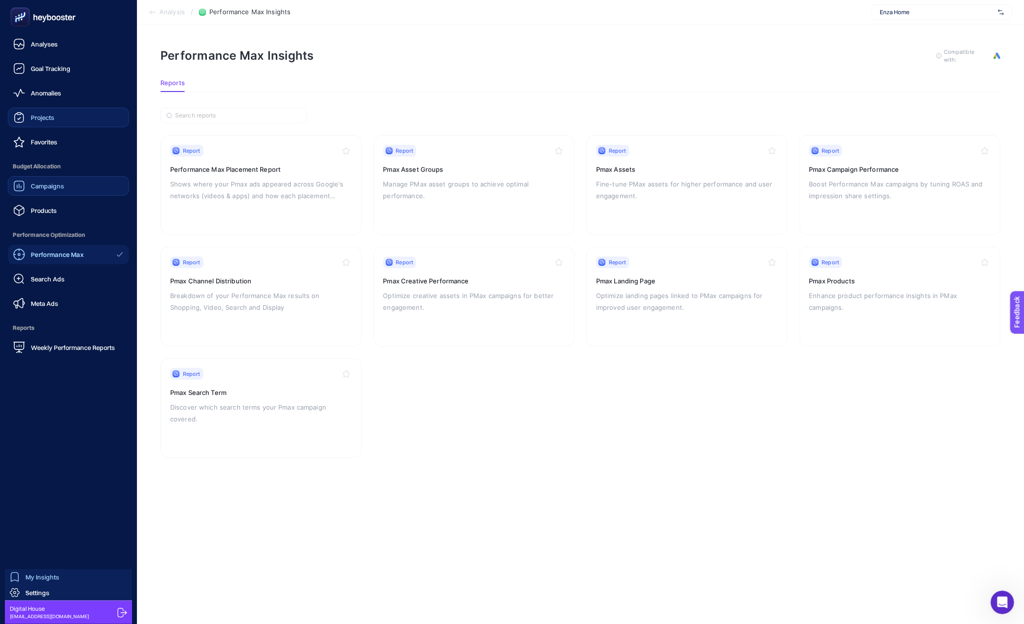
click at [53, 578] on span "My Insights" at bounding box center [42, 577] width 34 height 8
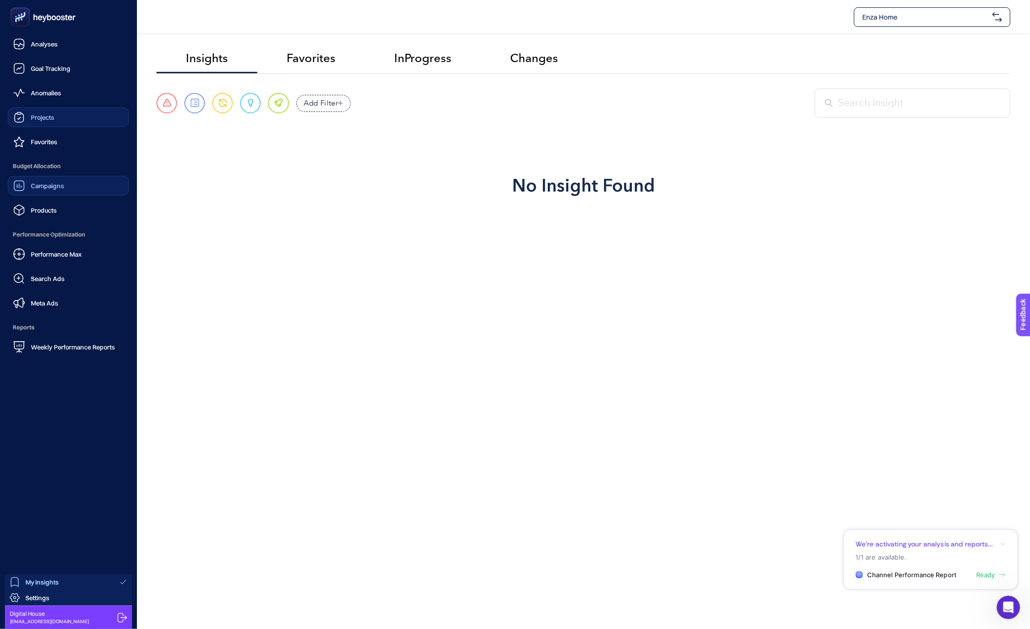
click at [38, 179] on link "Campaigns" at bounding box center [68, 186] width 121 height 20
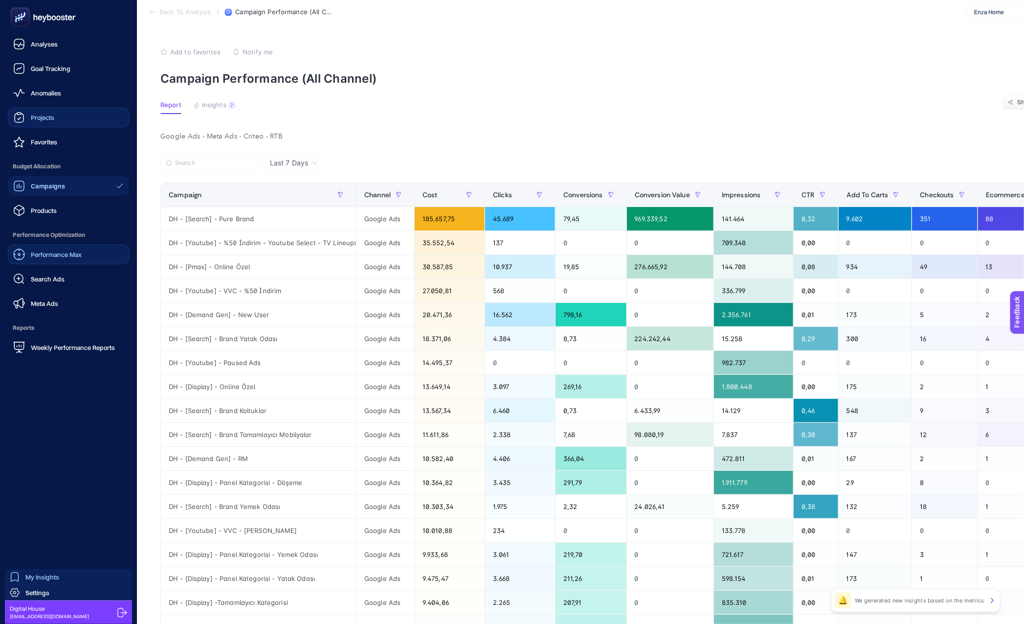
click at [27, 261] on link "Performance Max" at bounding box center [68, 255] width 121 height 20
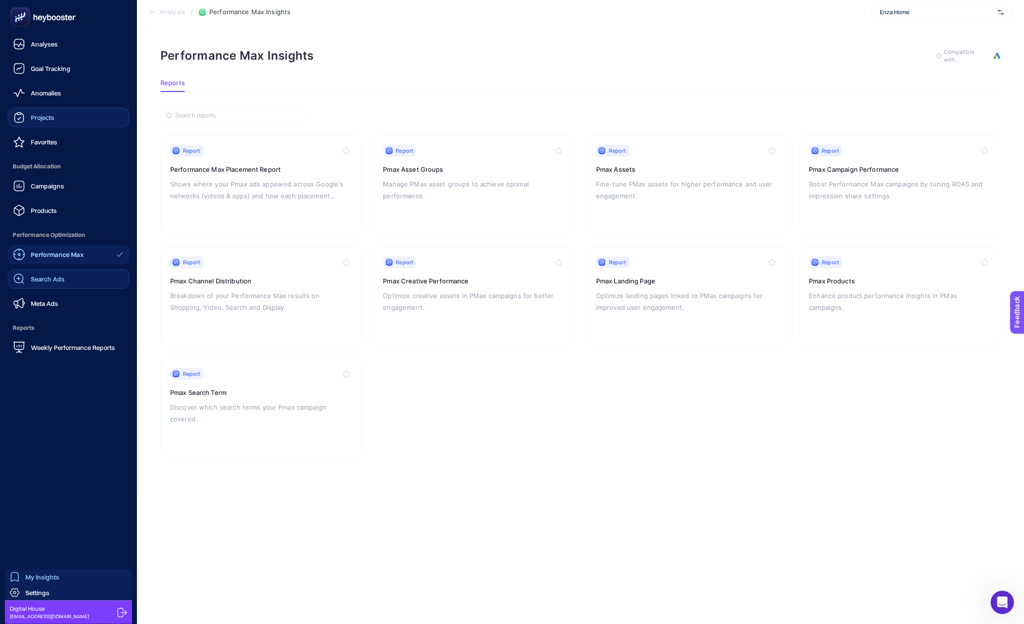
click at [39, 280] on span "Search Ads" at bounding box center [48, 279] width 34 height 8
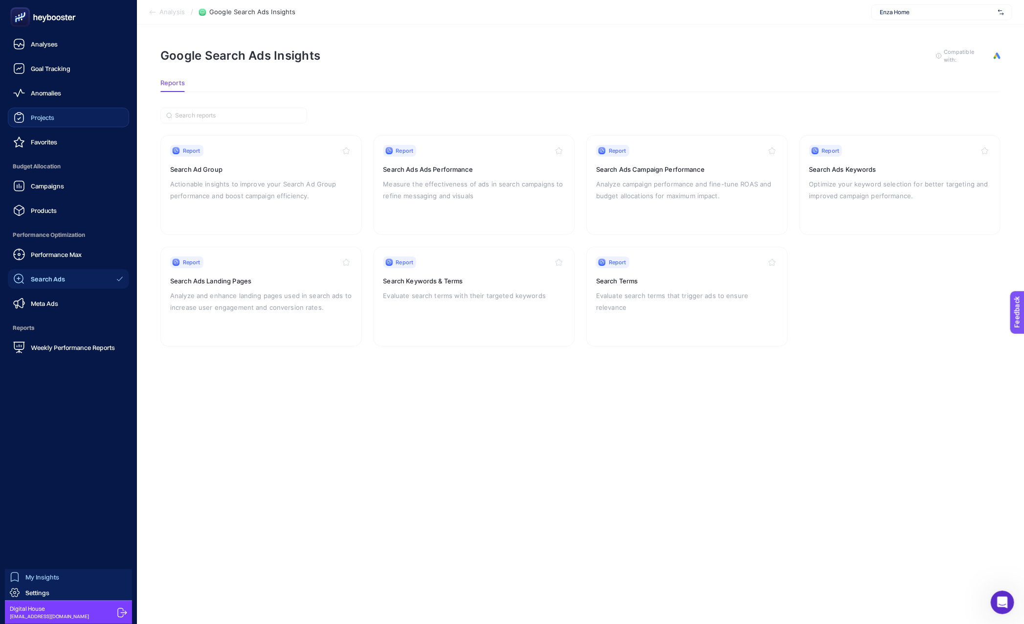
click at [53, 291] on div "Performance Max Search Ads Meta Ads" at bounding box center [68, 279] width 121 height 68
click at [51, 302] on span "Meta Ads" at bounding box center [44, 303] width 27 height 8
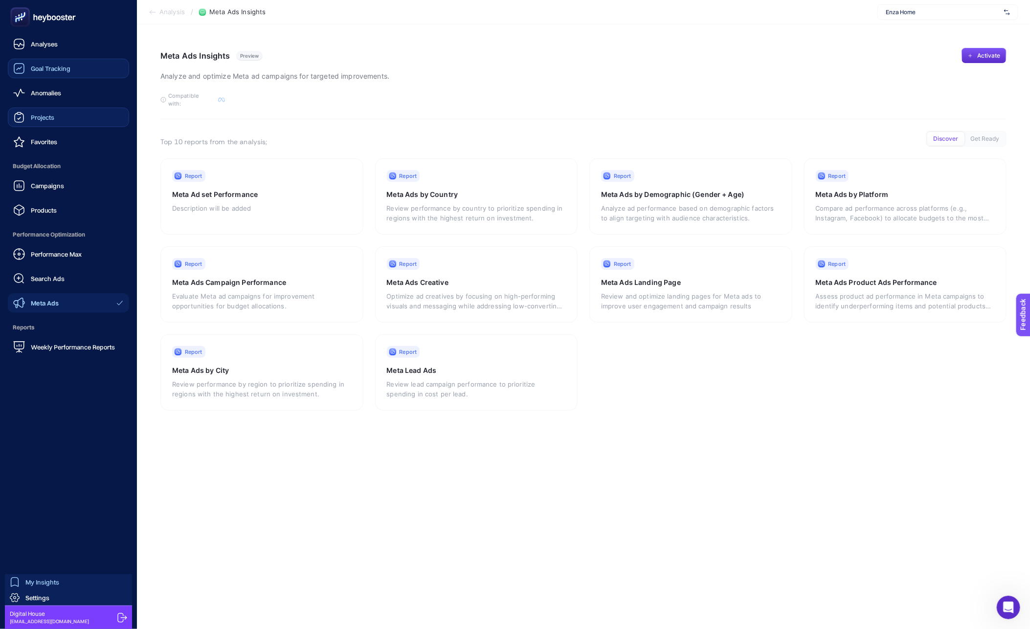
click at [42, 68] on span "Goal Tracking" at bounding box center [51, 69] width 40 height 8
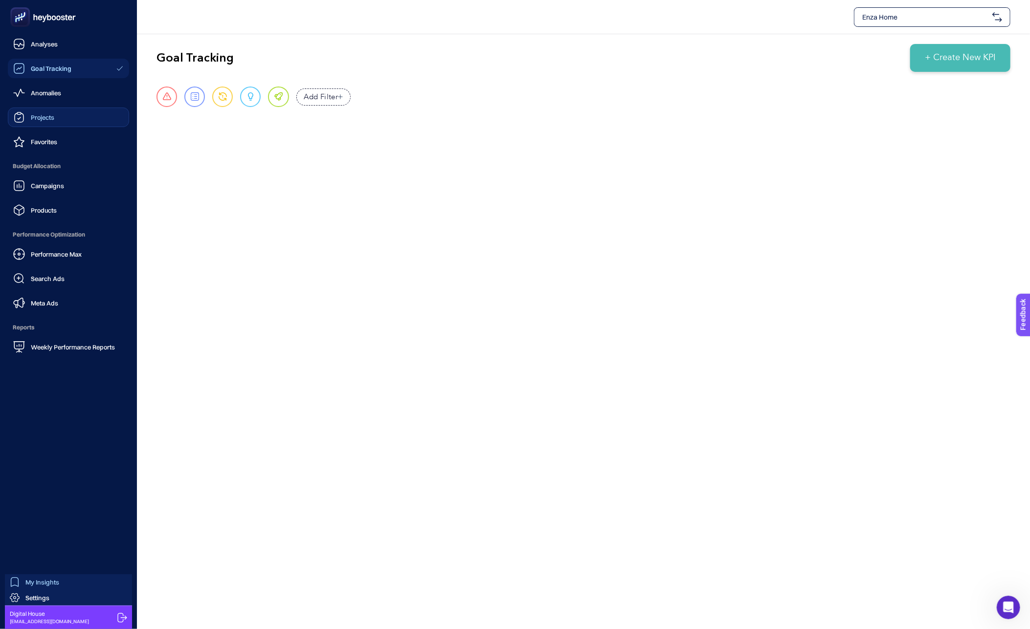
click at [55, 182] on span "Campaigns" at bounding box center [47, 186] width 33 height 8
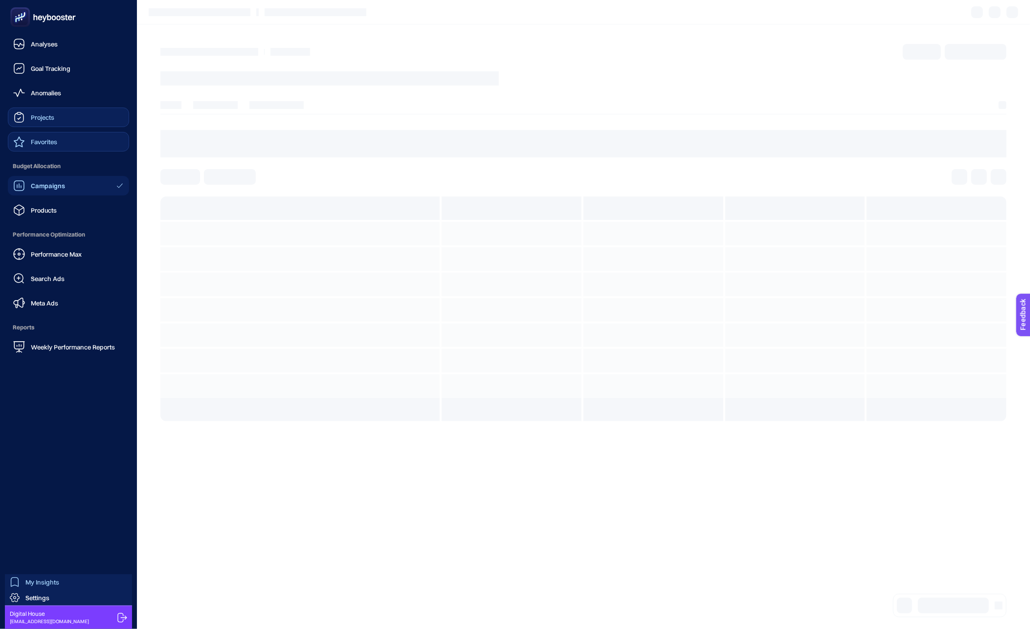
click at [52, 136] on div "Favorites" at bounding box center [35, 142] width 44 height 12
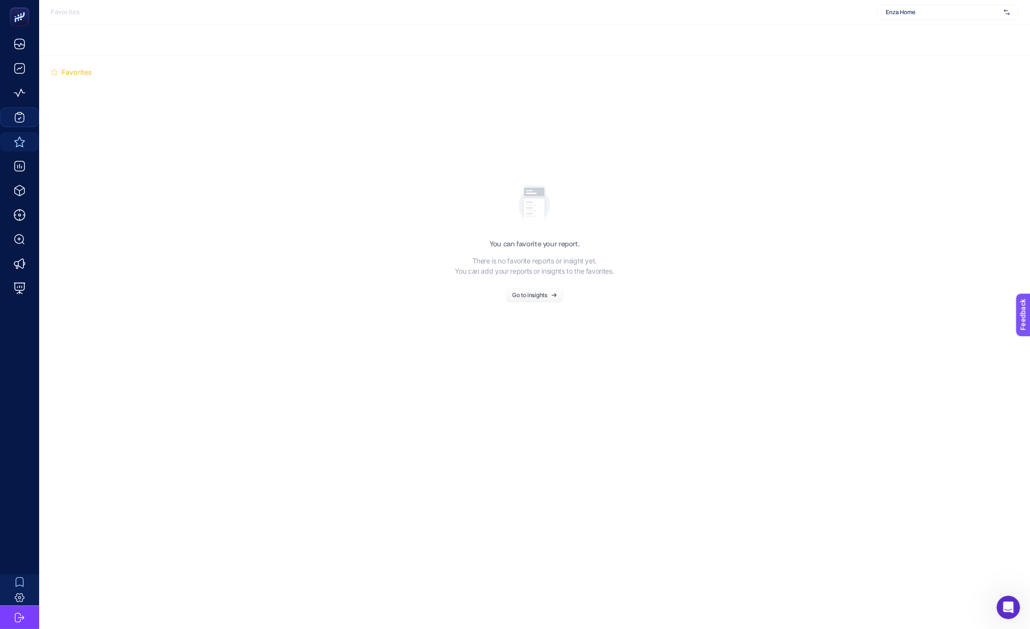
click at [533, 299] on button "Go to insights" at bounding box center [535, 295] width 58 height 15
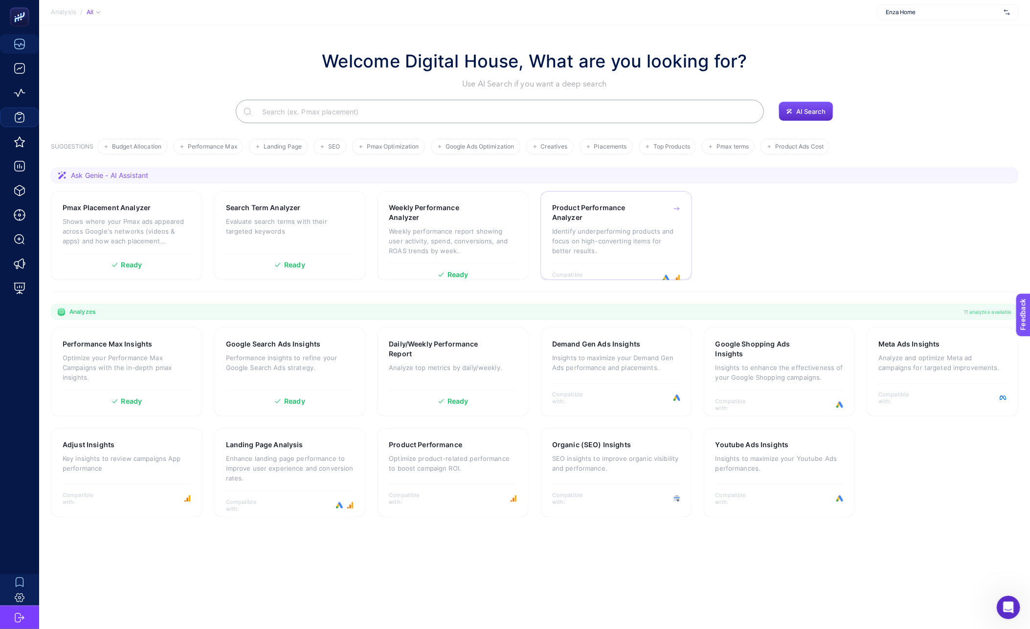
click at [613, 265] on div "Compatible with:" at bounding box center [616, 275] width 128 height 22
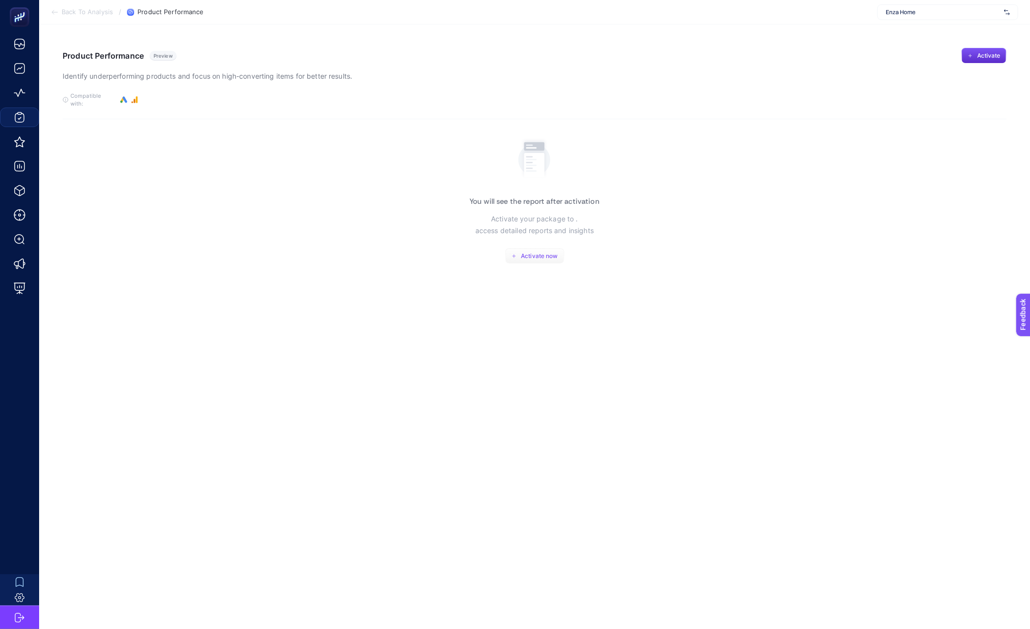
click at [543, 252] on button "Activate now" at bounding box center [534, 256] width 59 height 16
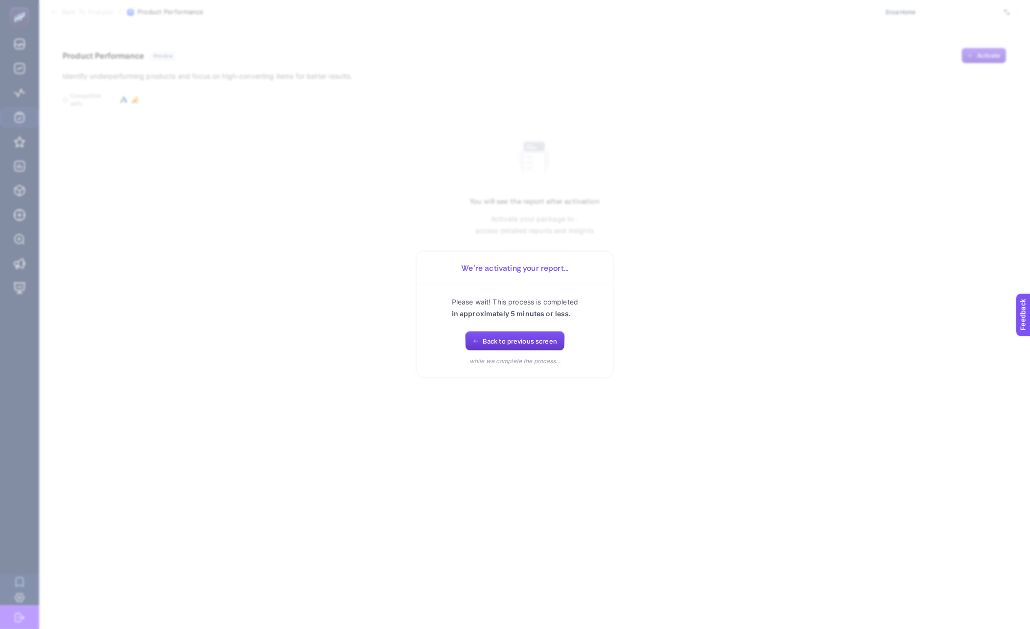
click at [519, 343] on span "Back to previous screen" at bounding box center [520, 341] width 74 height 8
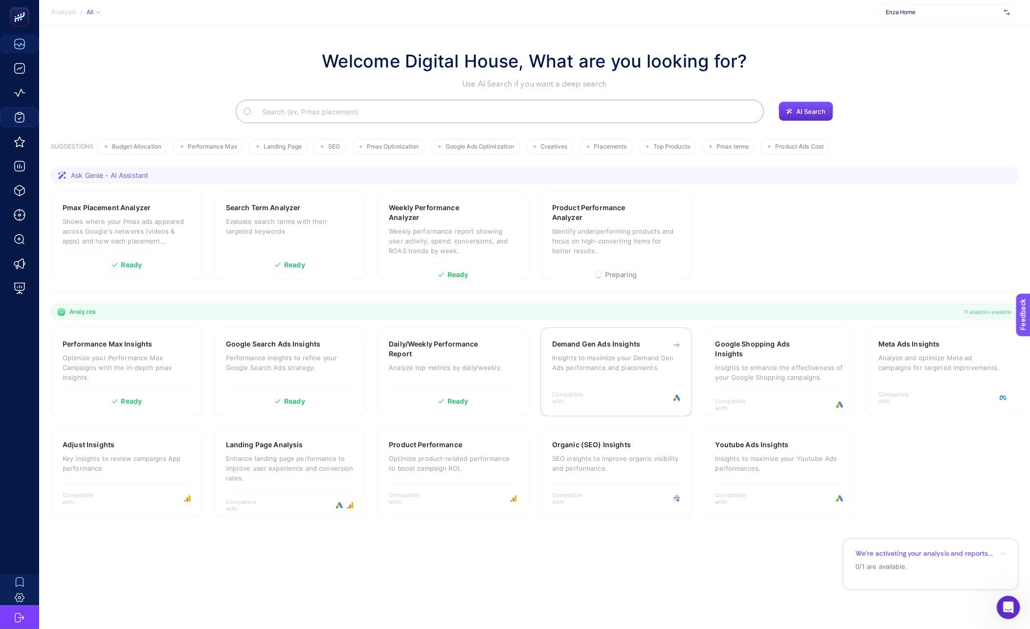
click at [618, 397] on div "Compatible with:" at bounding box center [616, 394] width 128 height 22
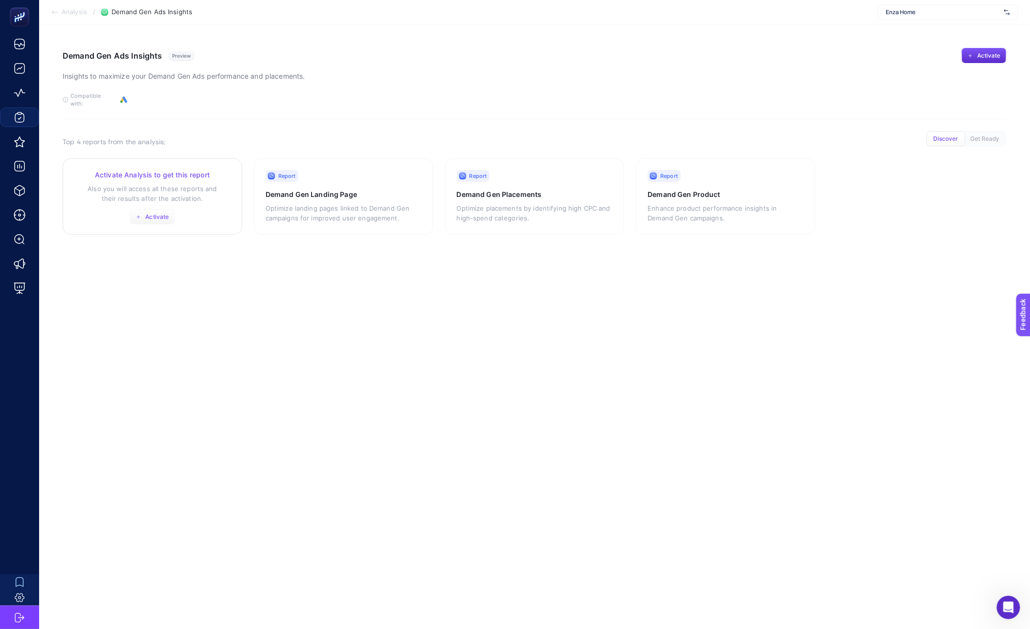
click at [152, 213] on span "Activate" at bounding box center [156, 217] width 23 height 8
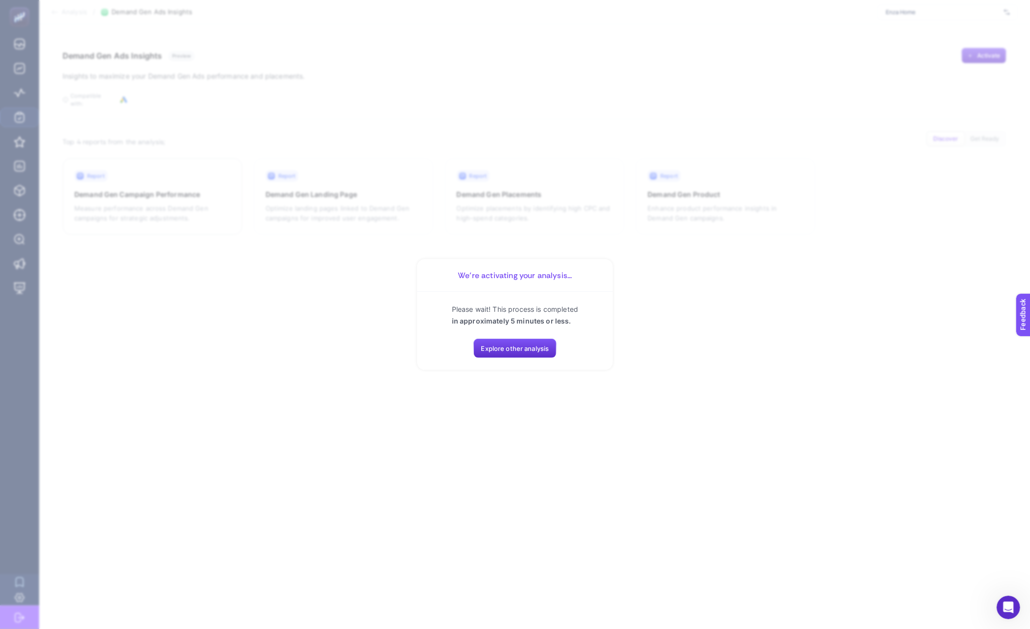
click at [527, 327] on div "Please wait! This process is completed in approximately 5 minutes or less. Expl…" at bounding box center [515, 331] width 172 height 55
click at [532, 348] on span "Explore other analysis" at bounding box center [515, 349] width 68 height 8
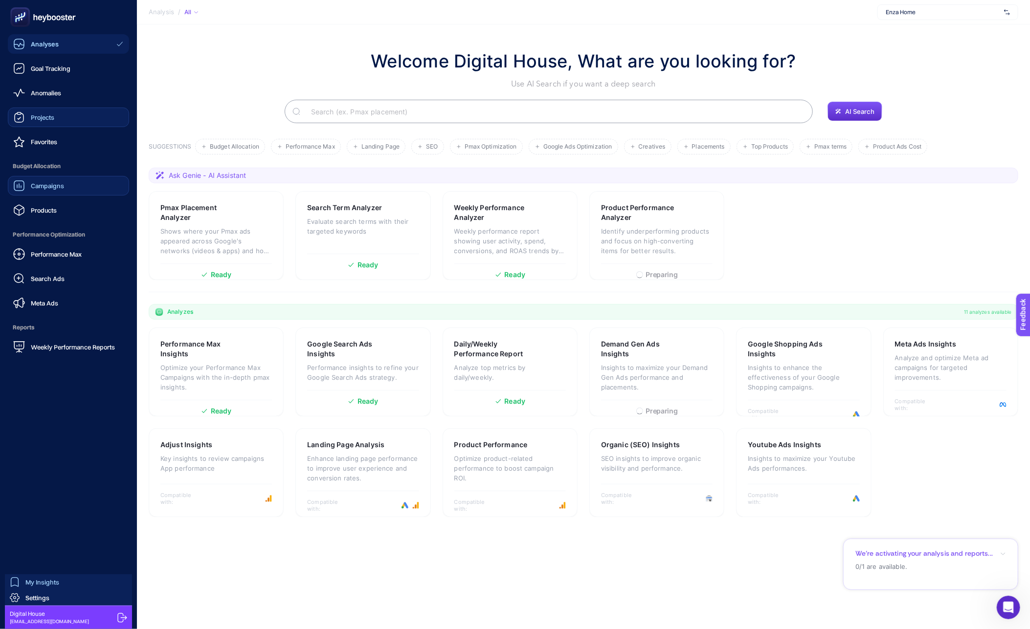
click at [30, 190] on div "Campaigns" at bounding box center [38, 186] width 51 height 12
